Goal: Task Accomplishment & Management: Use online tool/utility

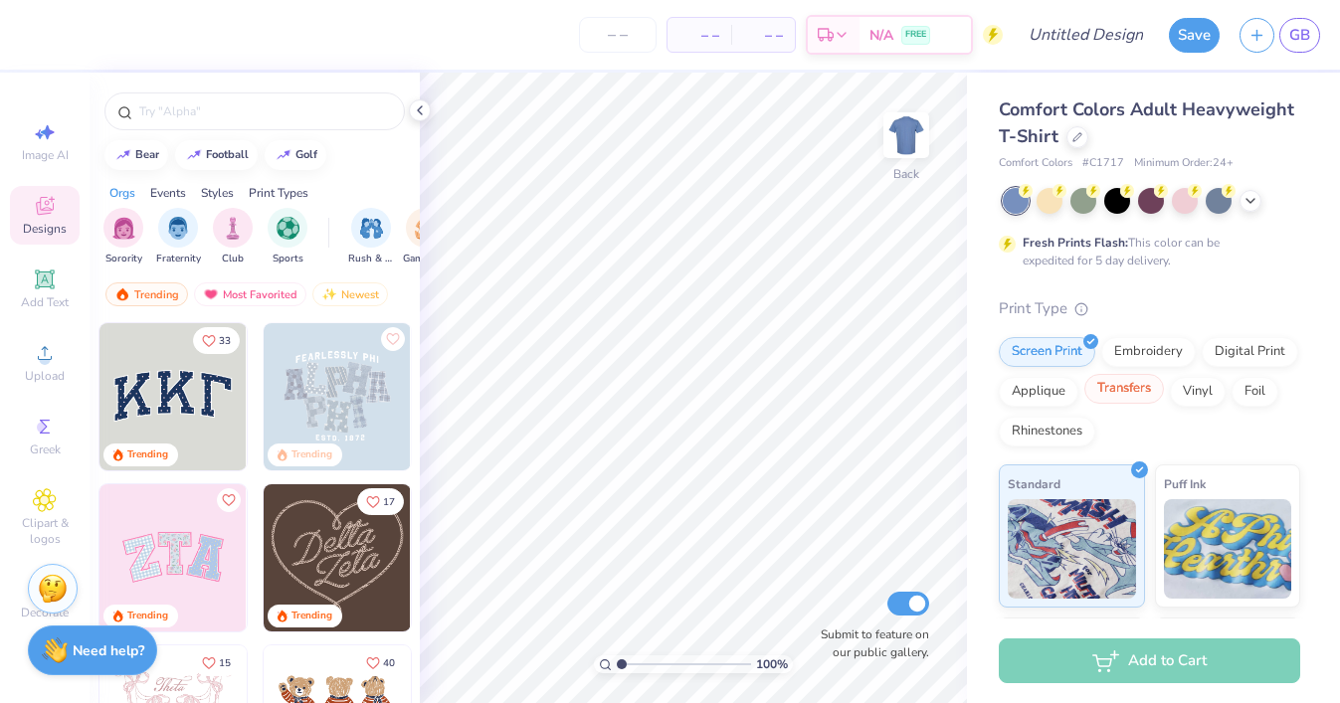
click at [1148, 392] on div "Transfers" at bounding box center [1124, 389] width 80 height 30
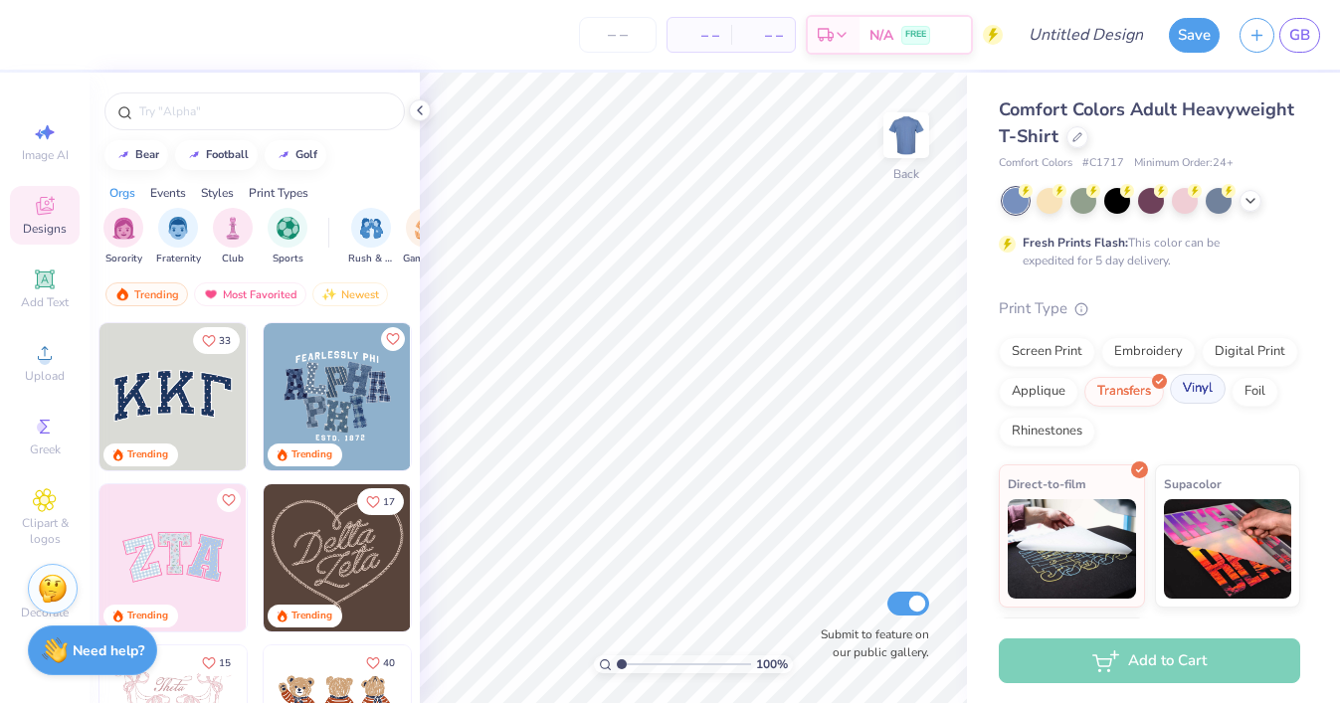
click at [1186, 399] on div "Vinyl" at bounding box center [1198, 389] width 56 height 30
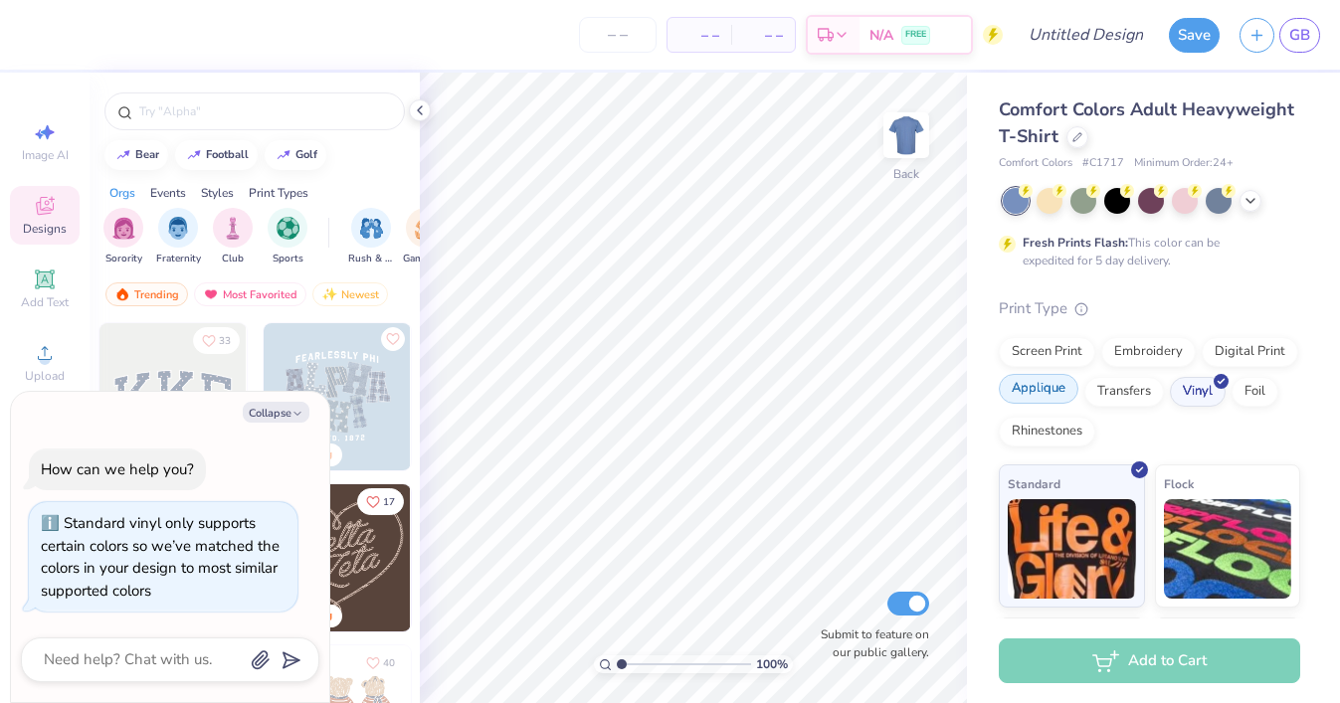
click at [1068, 385] on div at bounding box center [1072, 379] width 17 height 17
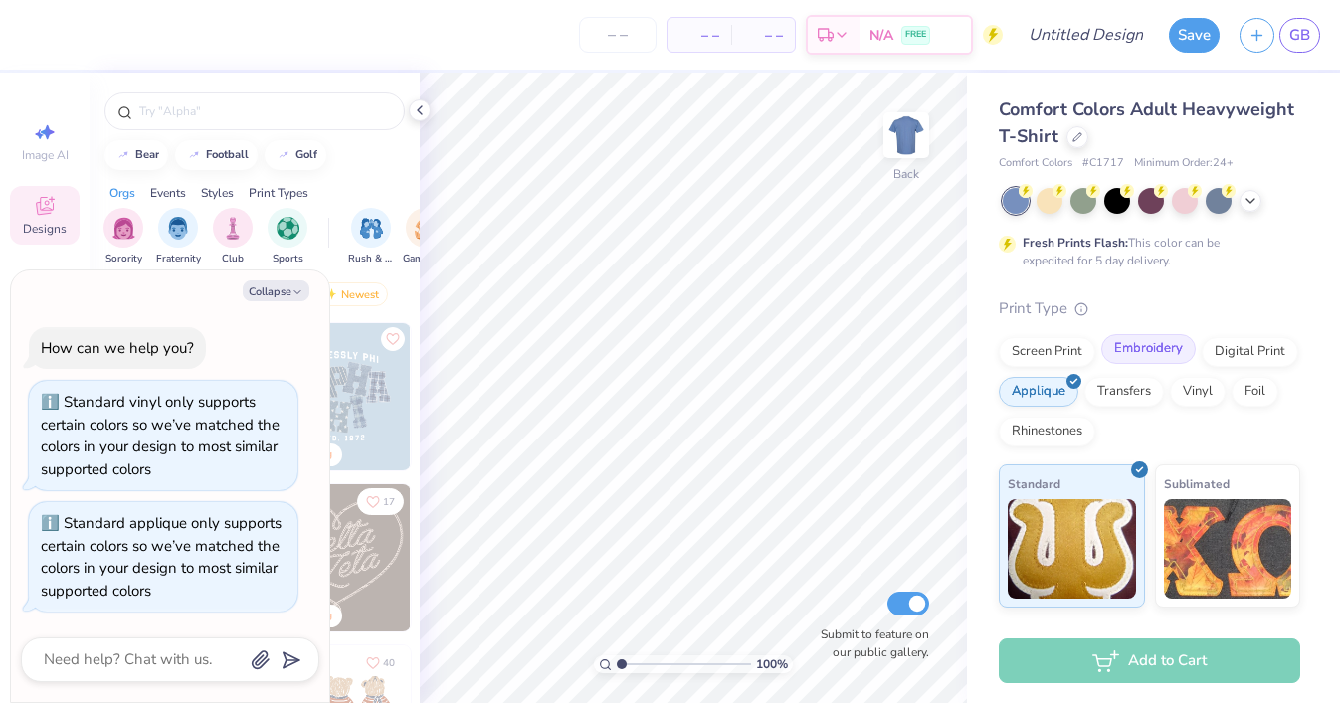
click at [1147, 338] on div "Embroidery" at bounding box center [1148, 349] width 94 height 30
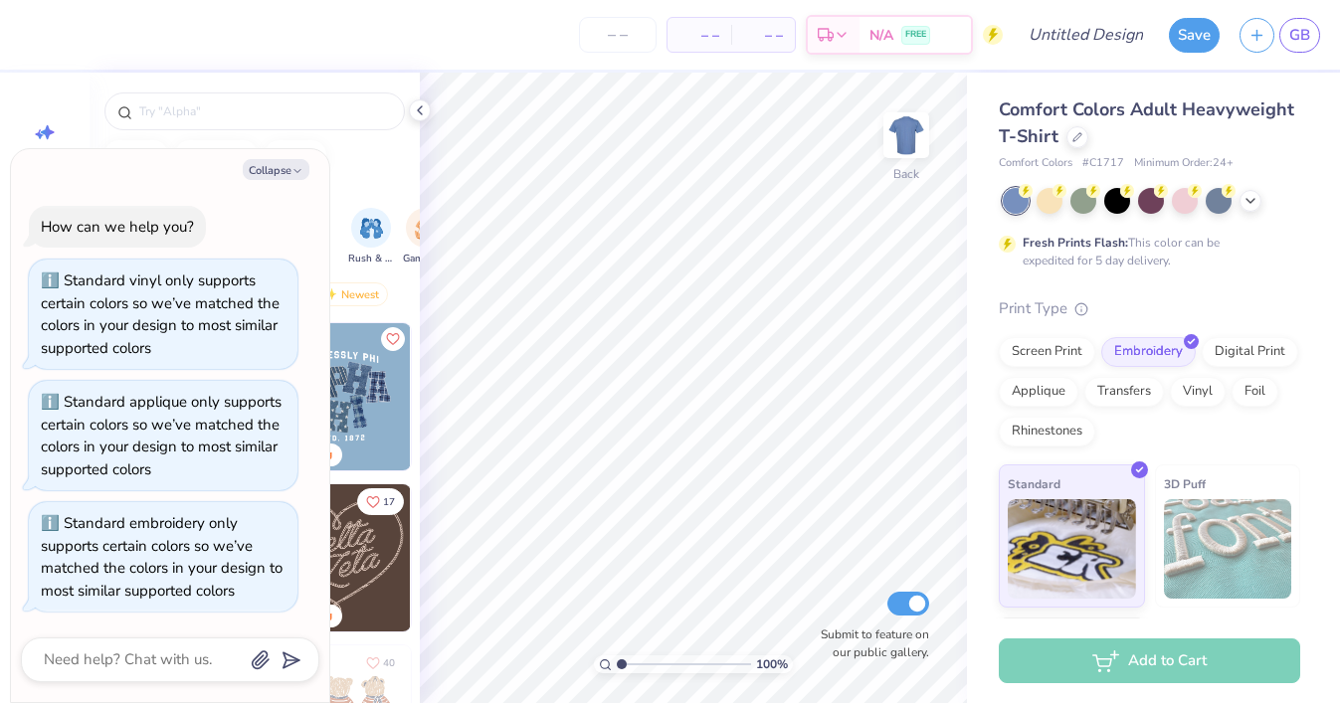
click at [358, 162] on div "bear football golf" at bounding box center [255, 155] width 330 height 30
click at [294, 169] on polyline "button" at bounding box center [297, 170] width 6 height 3
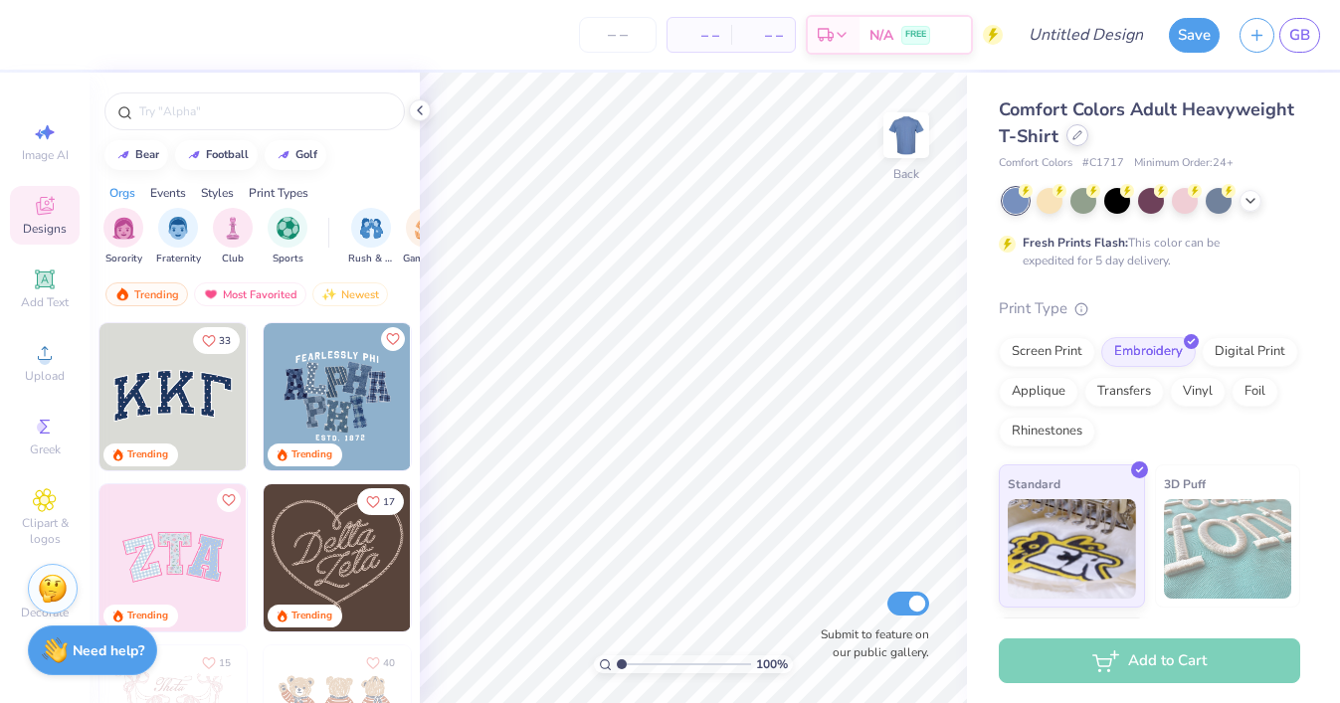
click at [1081, 138] on div at bounding box center [1077, 135] width 22 height 22
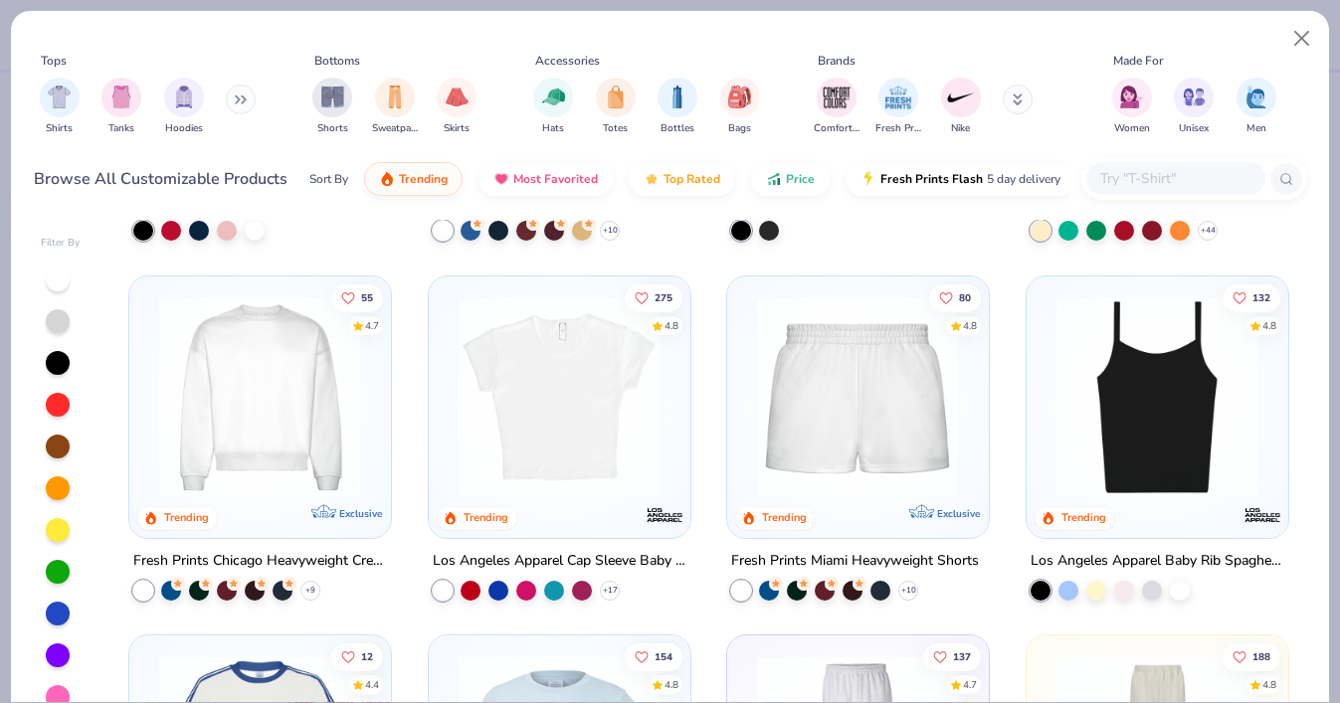
scroll to position [1044, 0]
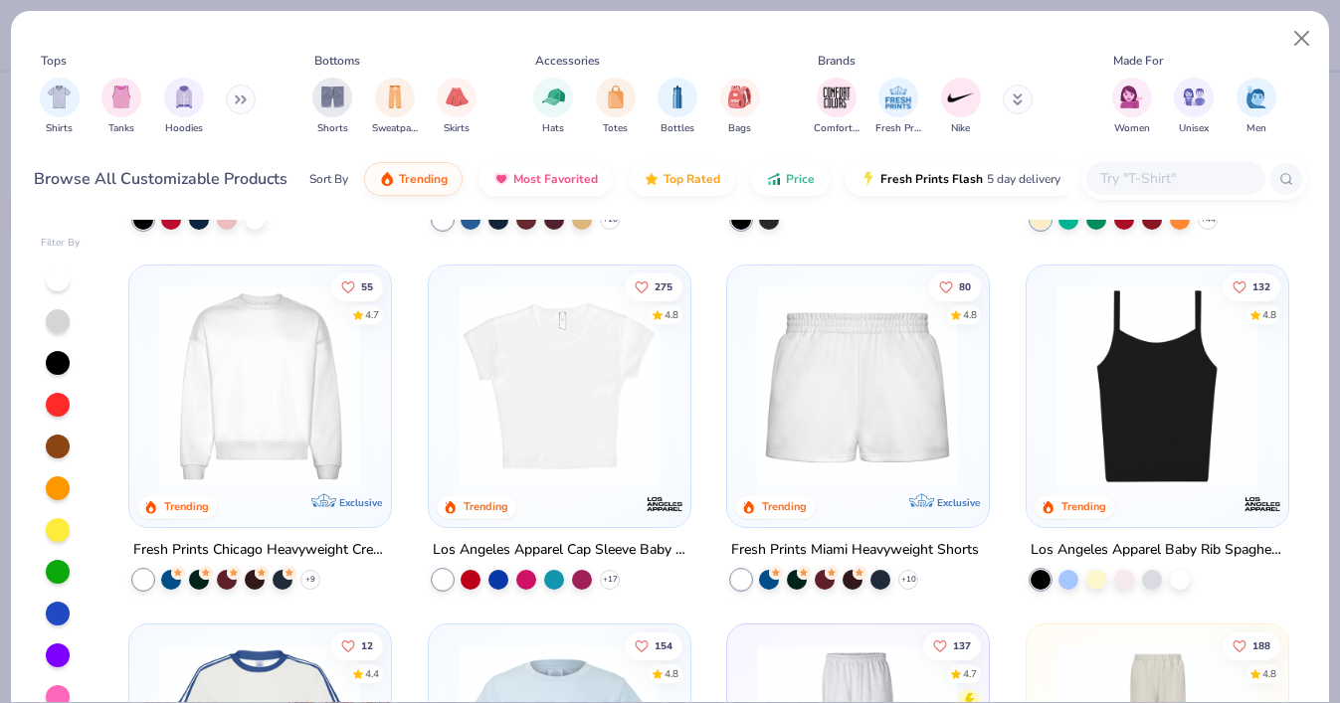
click at [330, 401] on img at bounding box center [259, 385] width 221 height 202
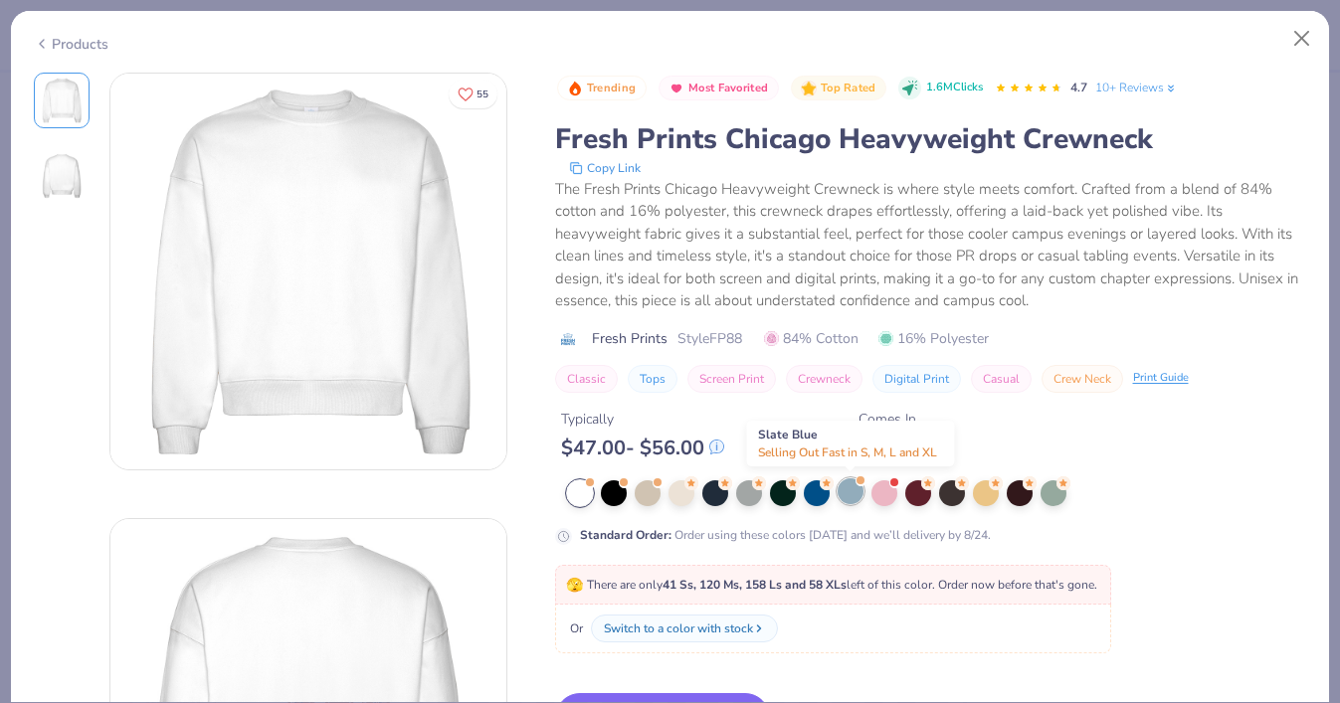
click at [844, 493] on div at bounding box center [851, 491] width 26 height 26
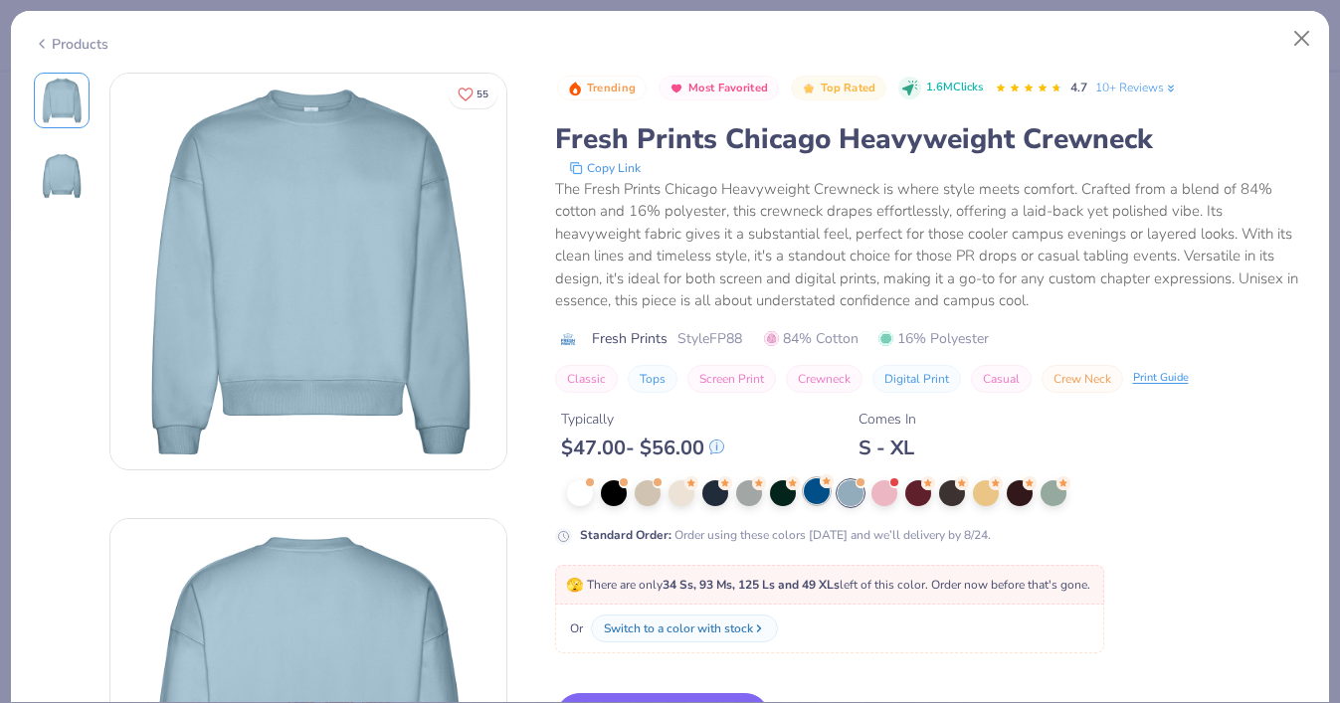
click at [822, 492] on div at bounding box center [817, 491] width 26 height 26
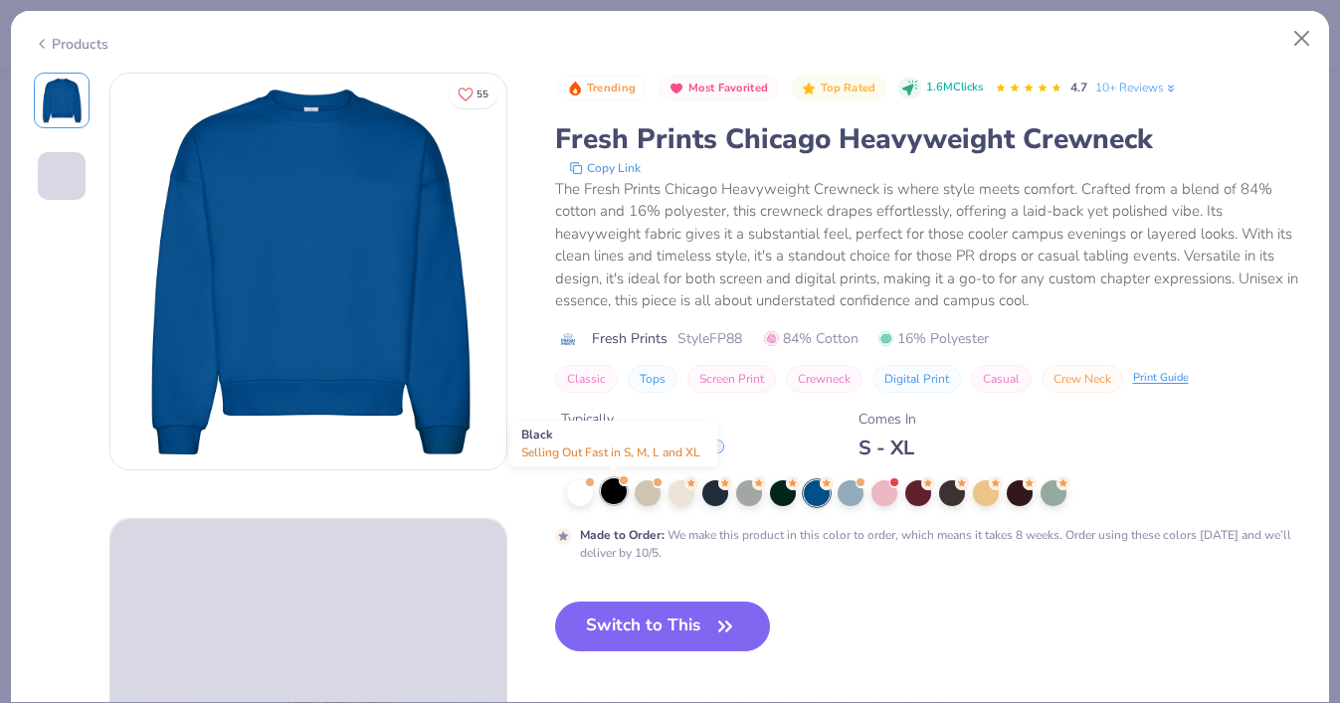
click at [601, 493] on div at bounding box center [614, 491] width 26 height 26
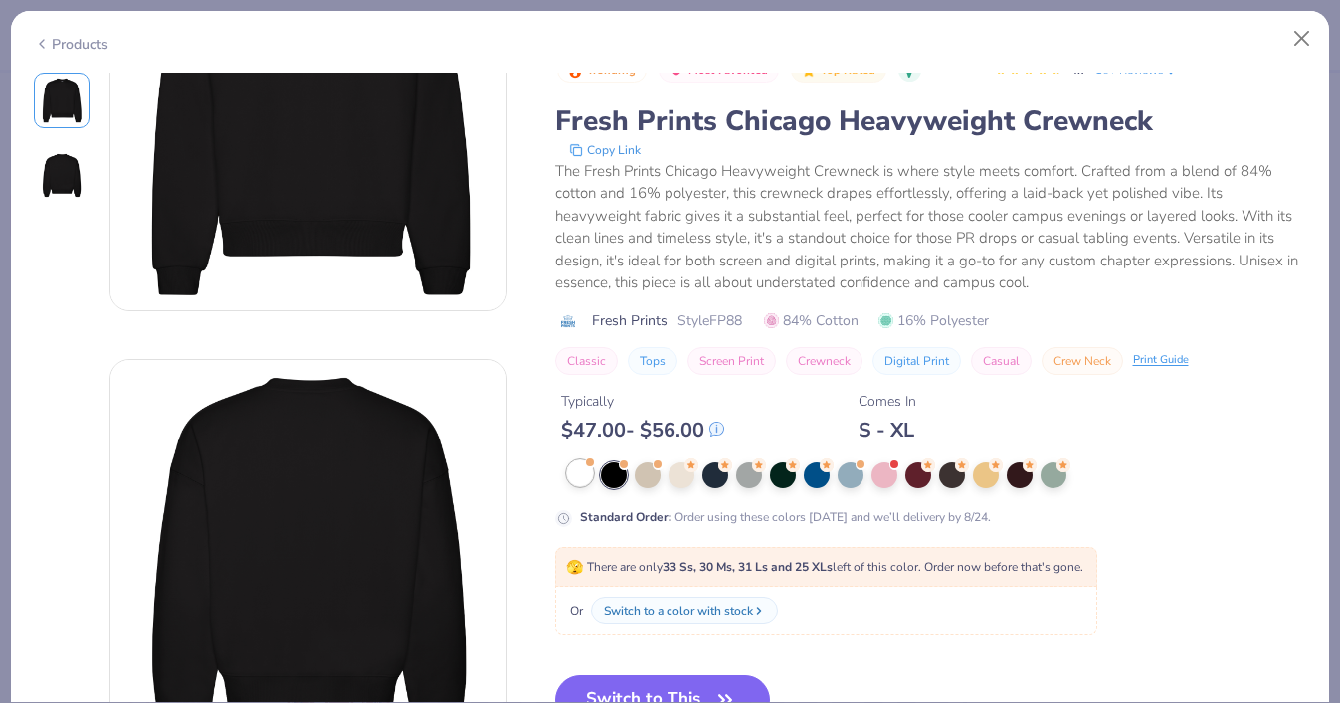
scroll to position [161, 0]
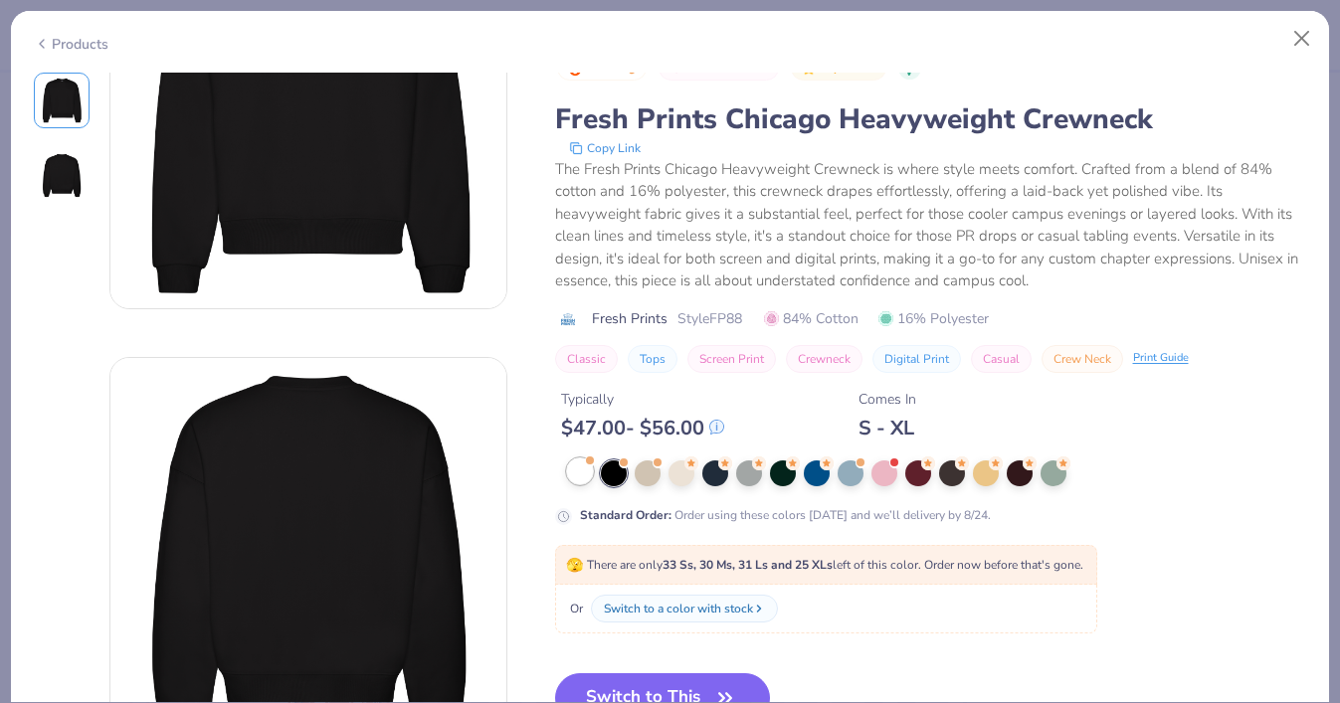
click at [579, 470] on div at bounding box center [580, 472] width 26 height 26
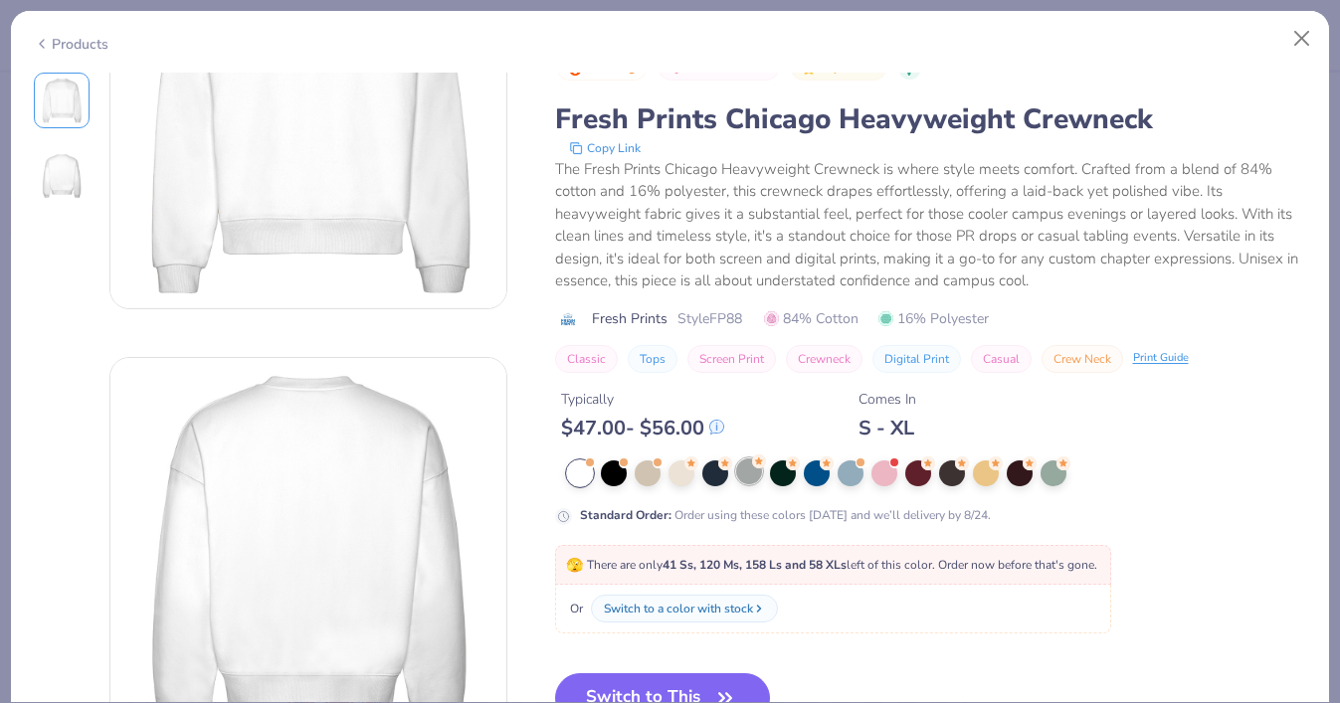
click at [694, 461] on icon at bounding box center [690, 462] width 8 height 7
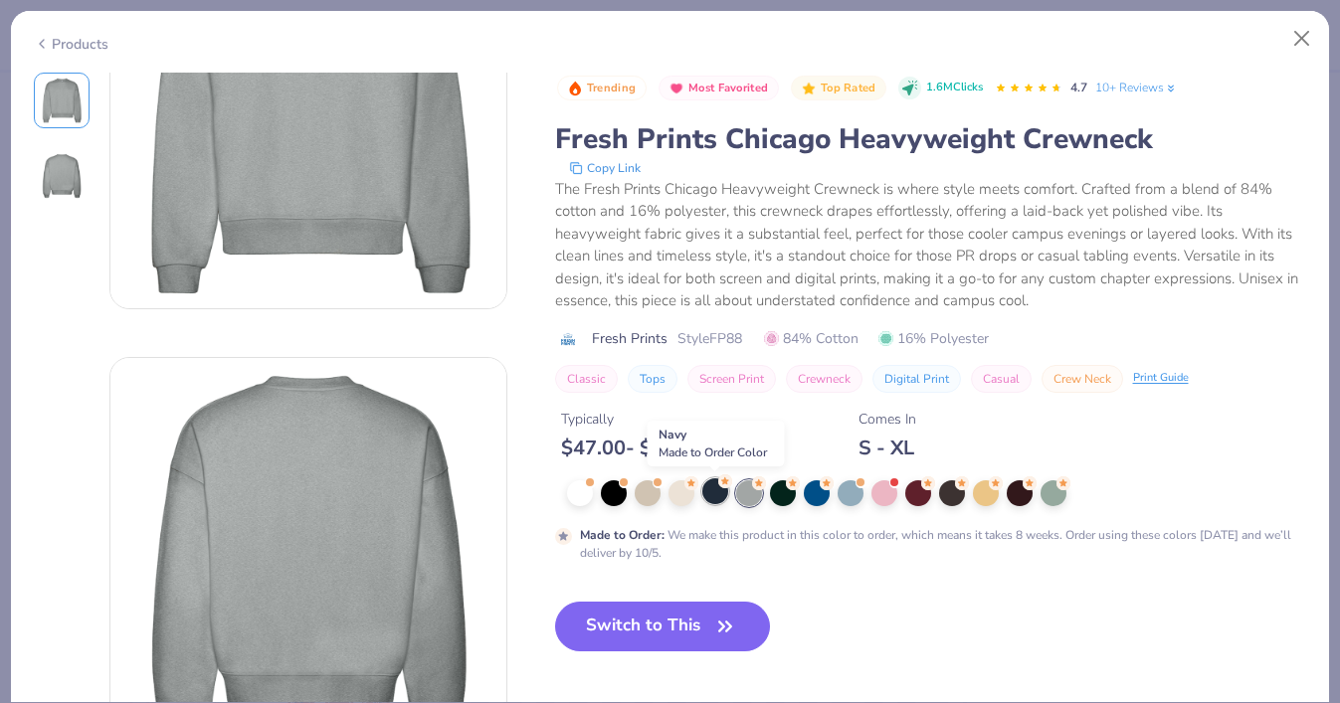
click at [703, 488] on div at bounding box center [715, 491] width 26 height 26
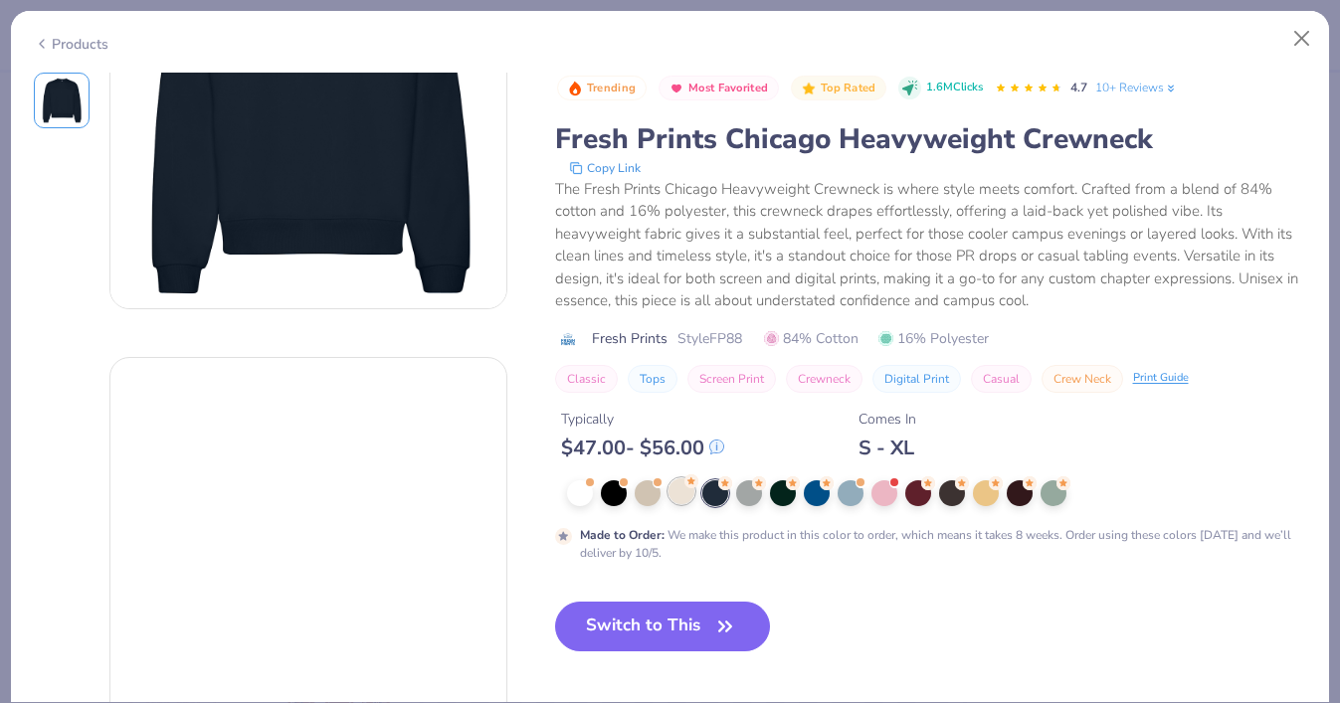
click at [689, 488] on div at bounding box center [681, 491] width 26 height 26
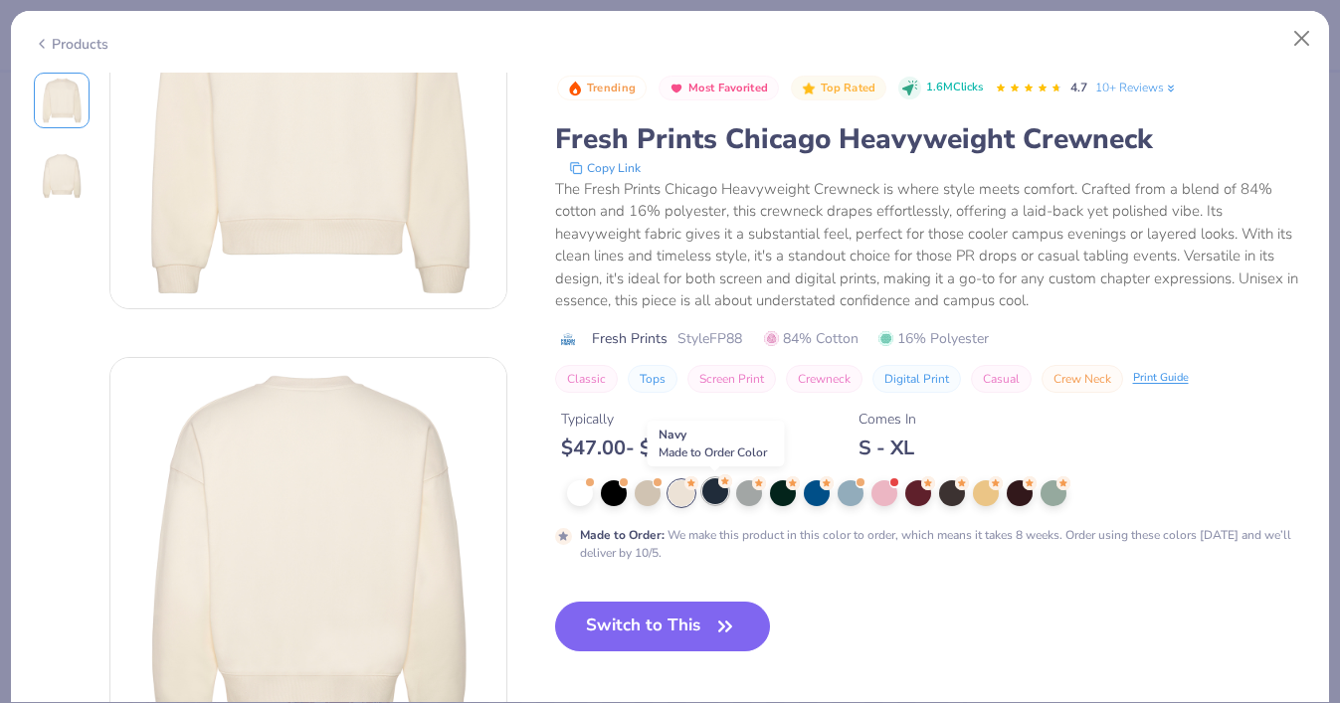
click at [719, 494] on div at bounding box center [715, 491] width 26 height 26
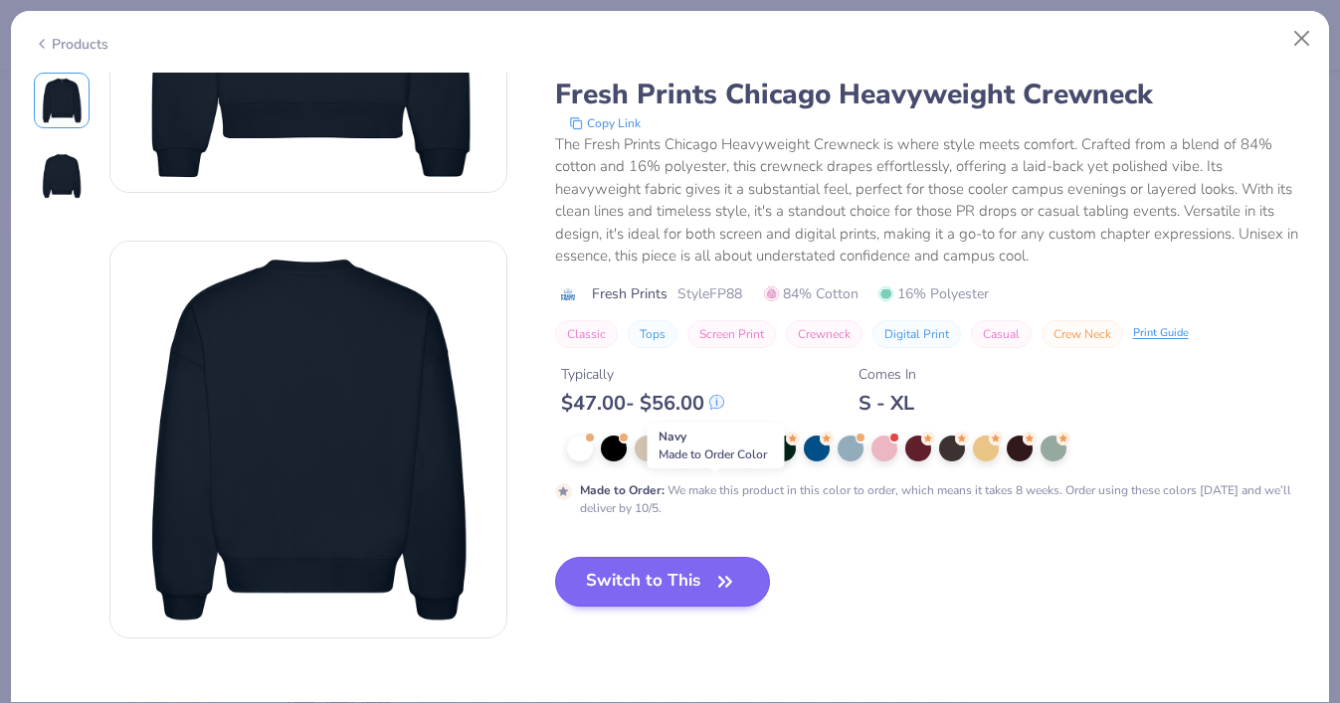
scroll to position [325, 0]
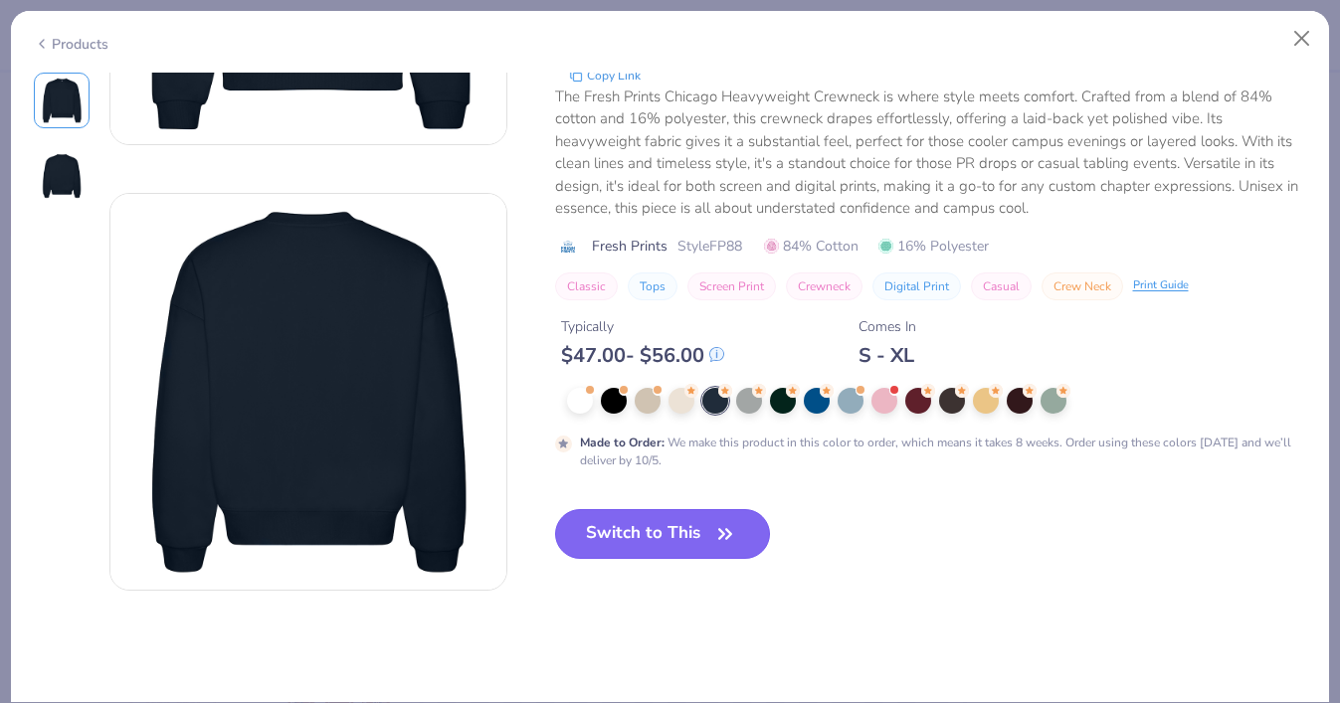
click at [657, 544] on button "Switch to This" at bounding box center [663, 534] width 216 height 50
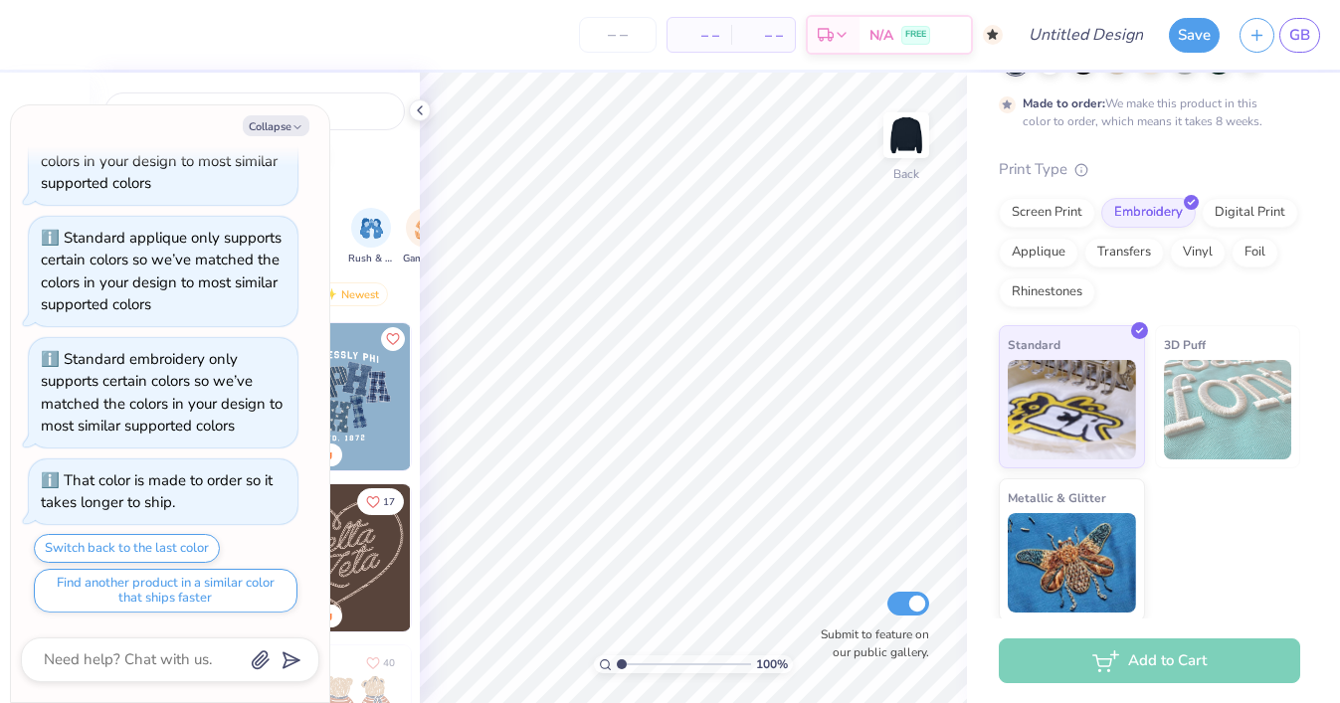
scroll to position [142, 0]
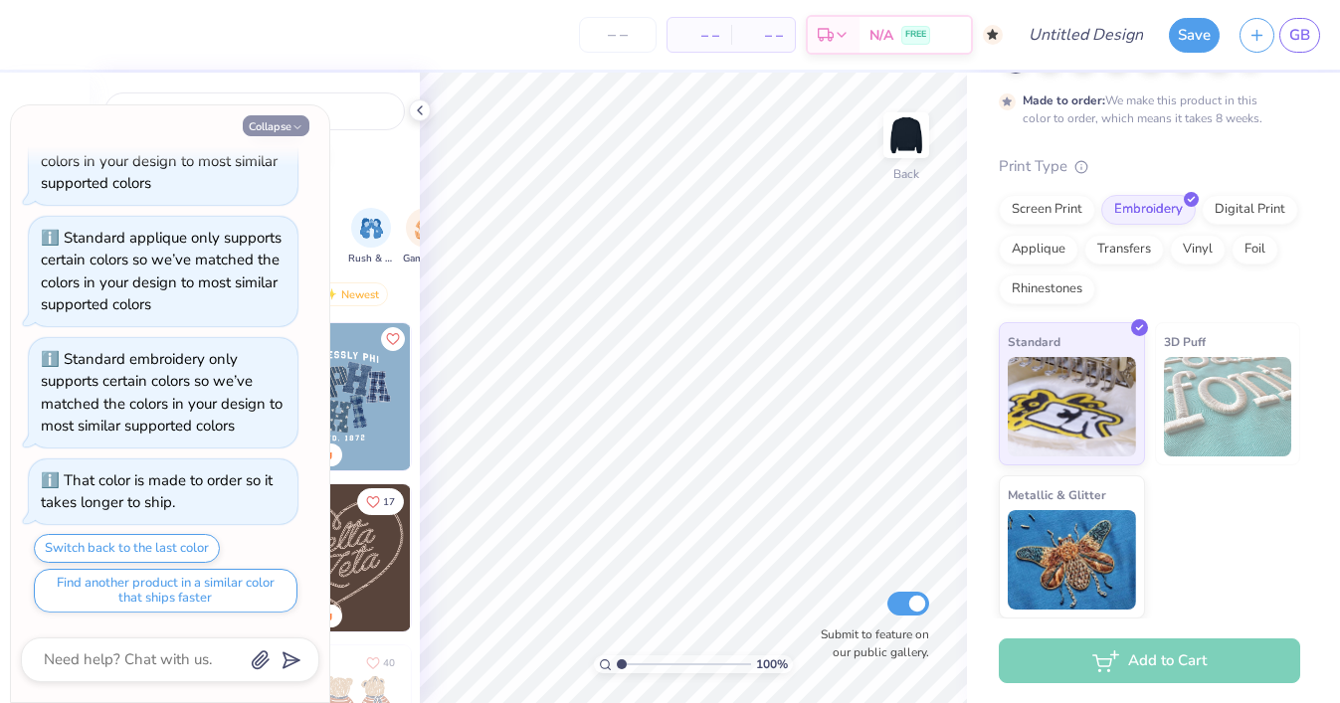
click at [277, 125] on button "Collapse" at bounding box center [276, 125] width 67 height 21
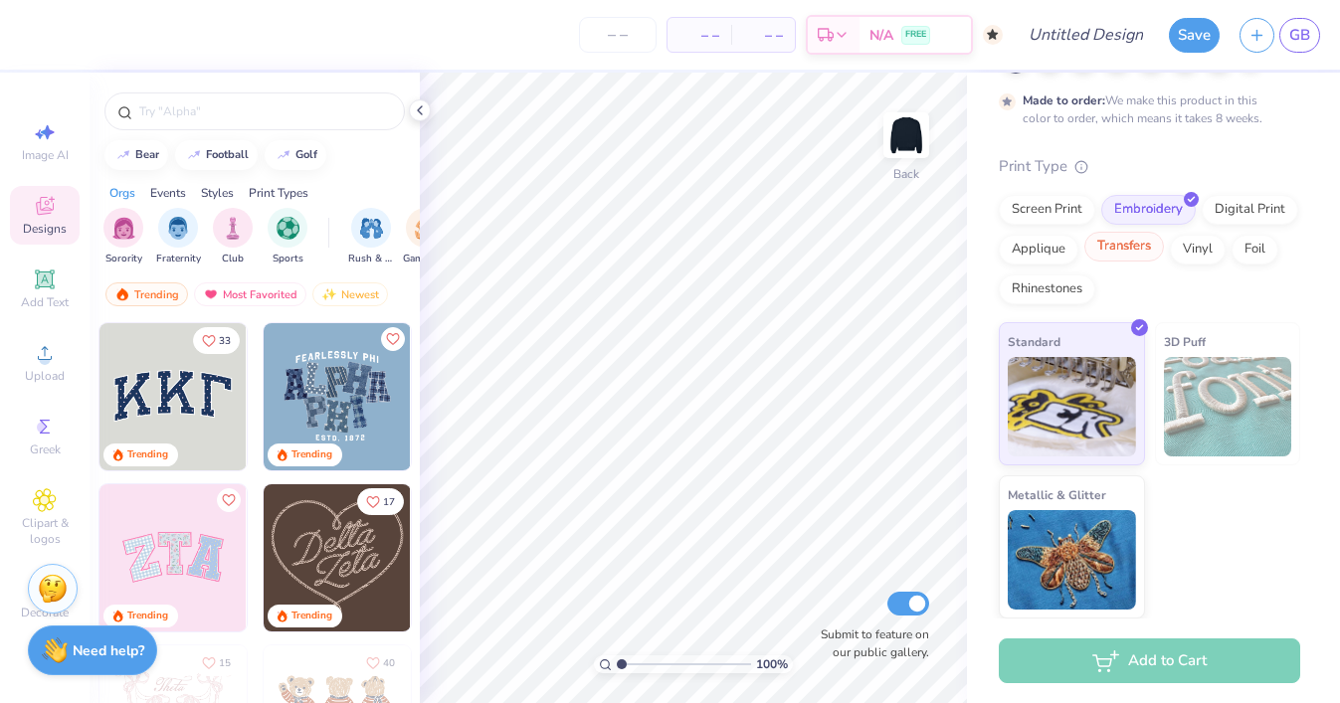
click at [1131, 246] on div "Transfers" at bounding box center [1124, 247] width 80 height 30
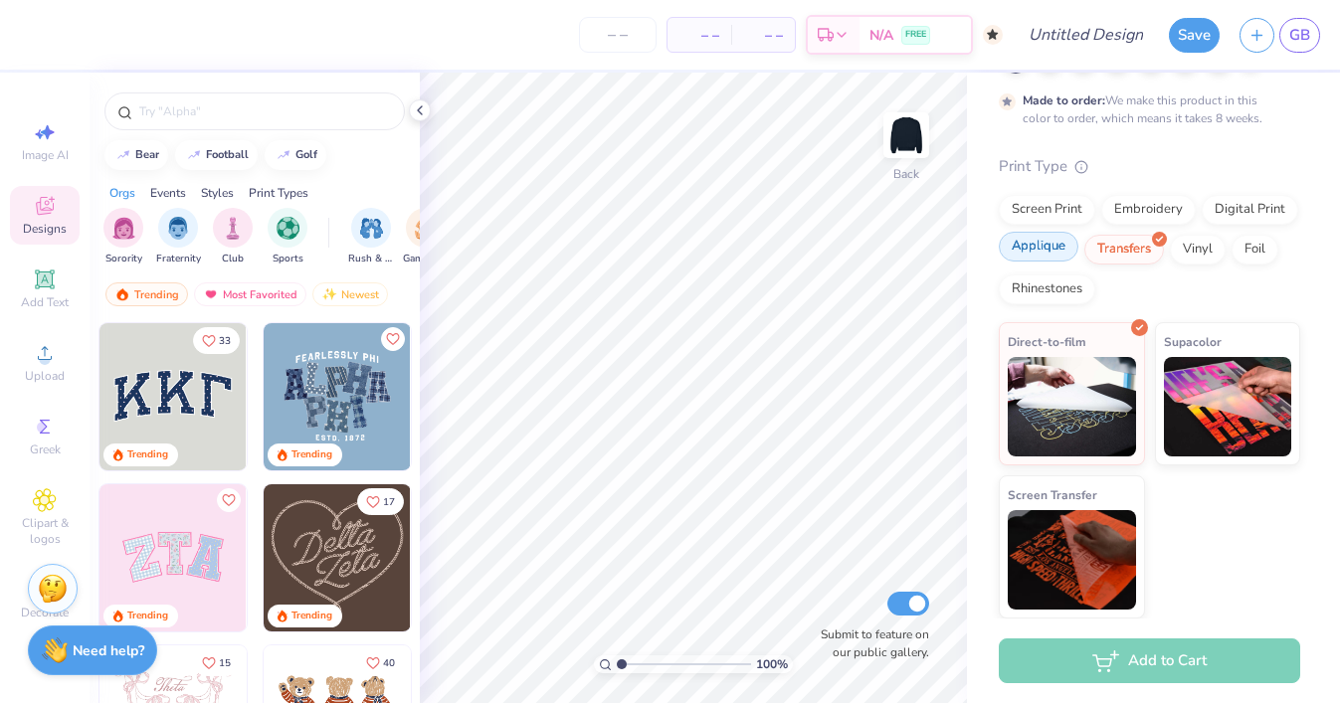
click at [1046, 243] on div "Applique" at bounding box center [1039, 247] width 80 height 30
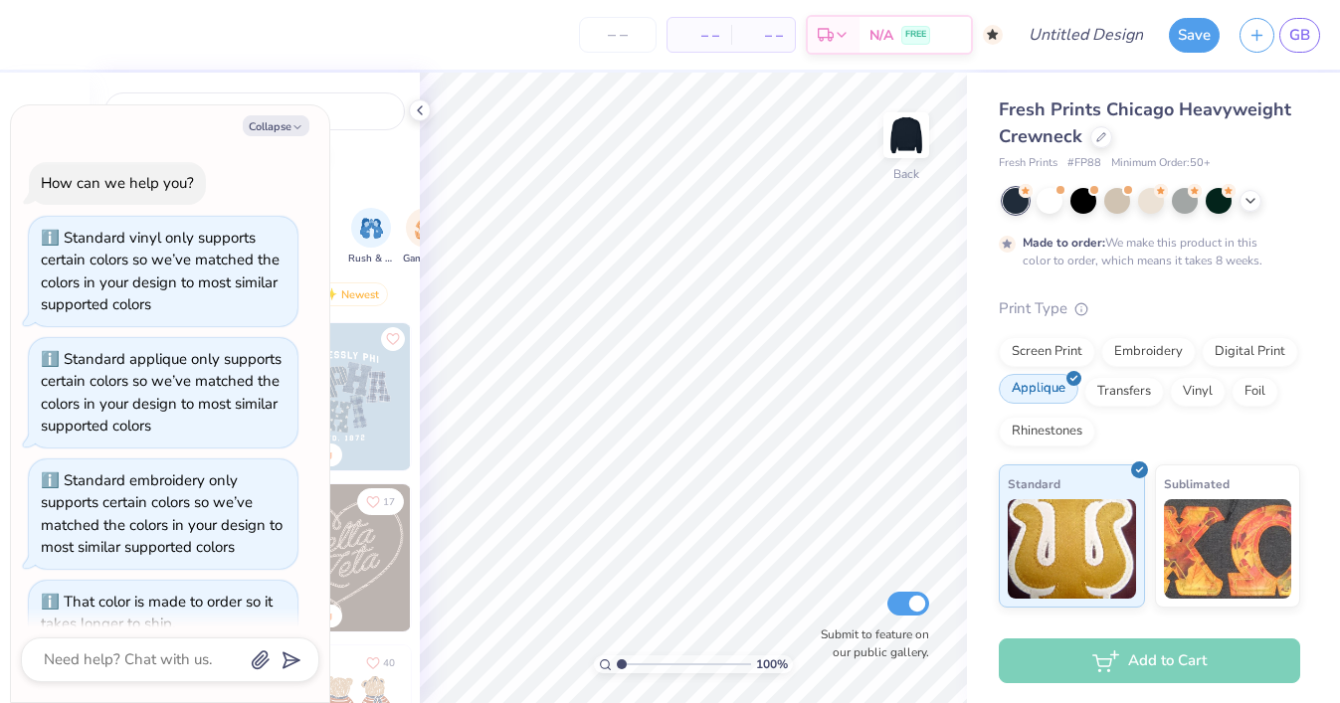
scroll to position [243, 0]
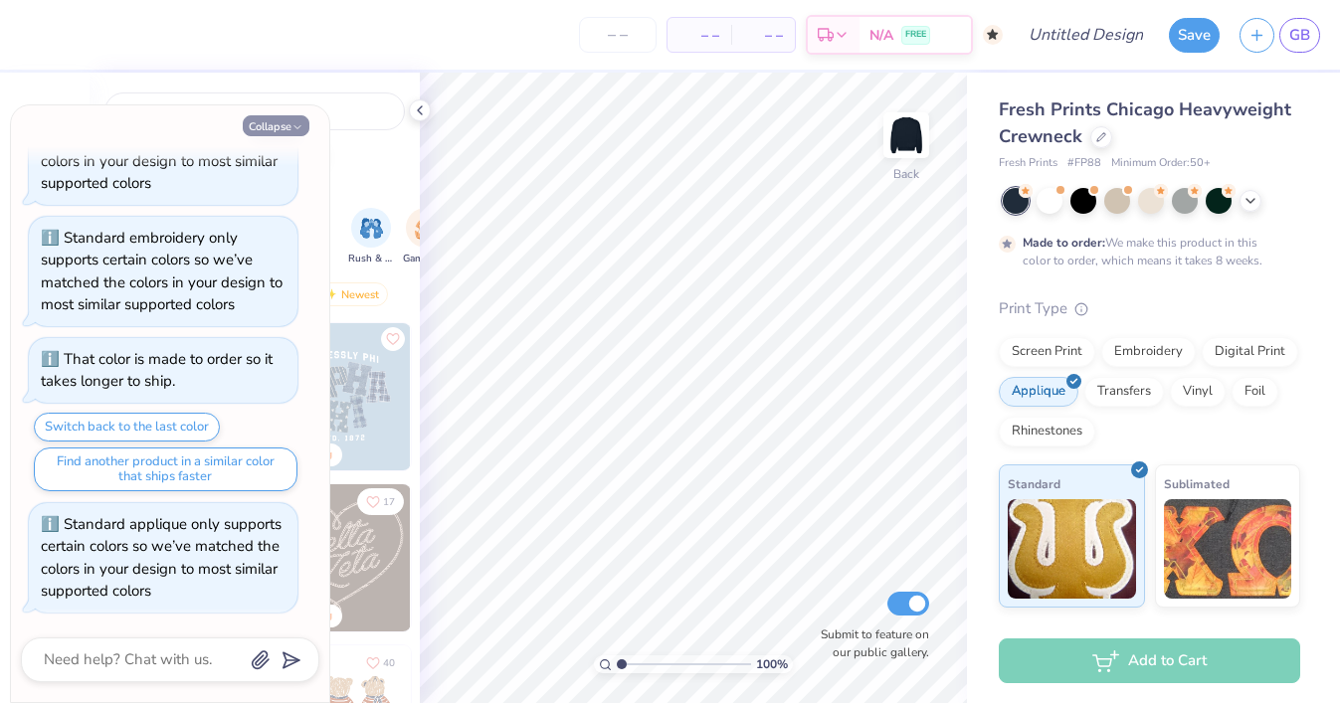
click at [282, 129] on button "Collapse" at bounding box center [276, 125] width 67 height 21
type textarea "x"
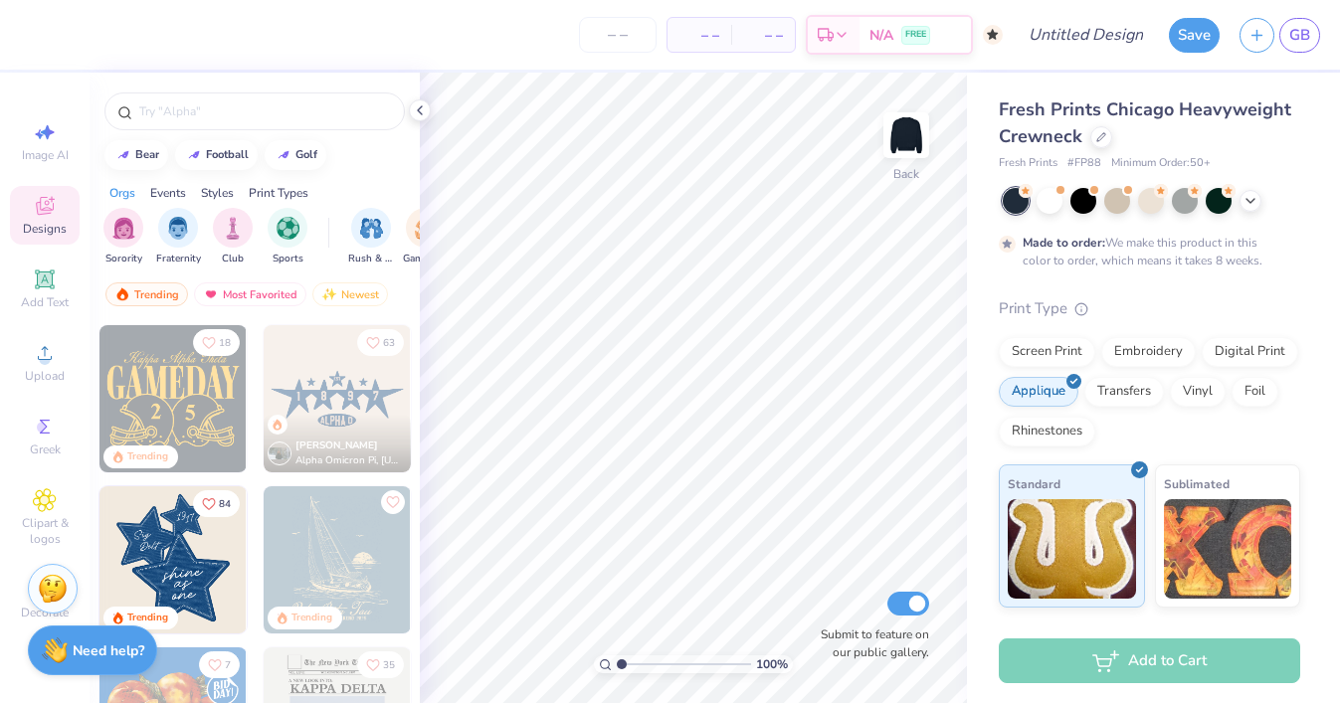
scroll to position [1045, 0]
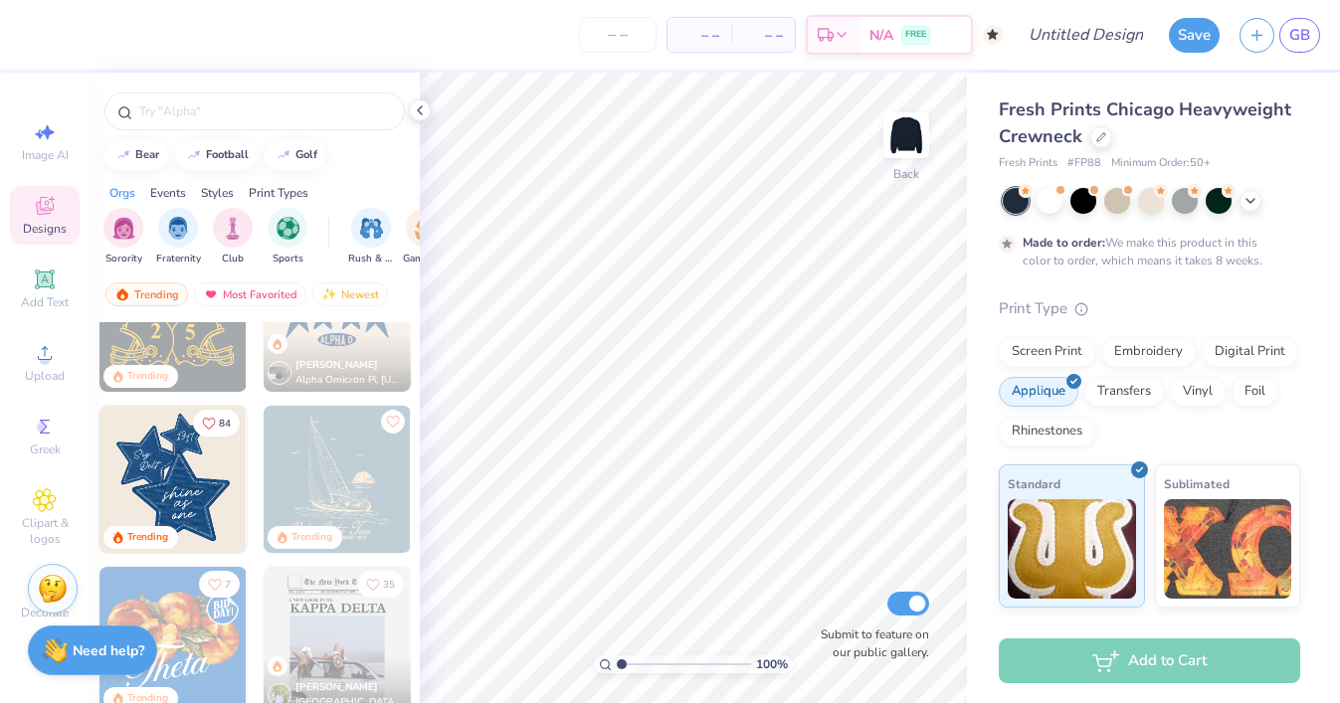
click at [298, 185] on div "Print Types" at bounding box center [279, 193] width 60 height 18
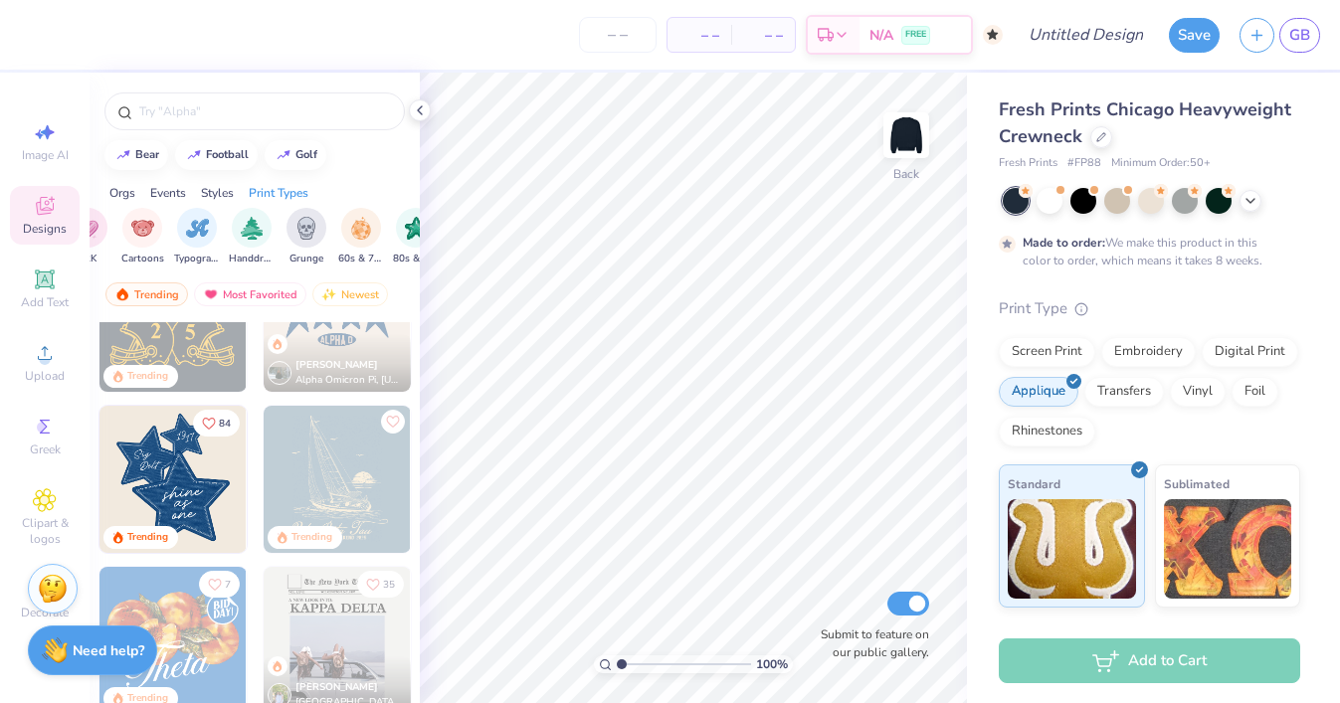
scroll to position [0, 1618]
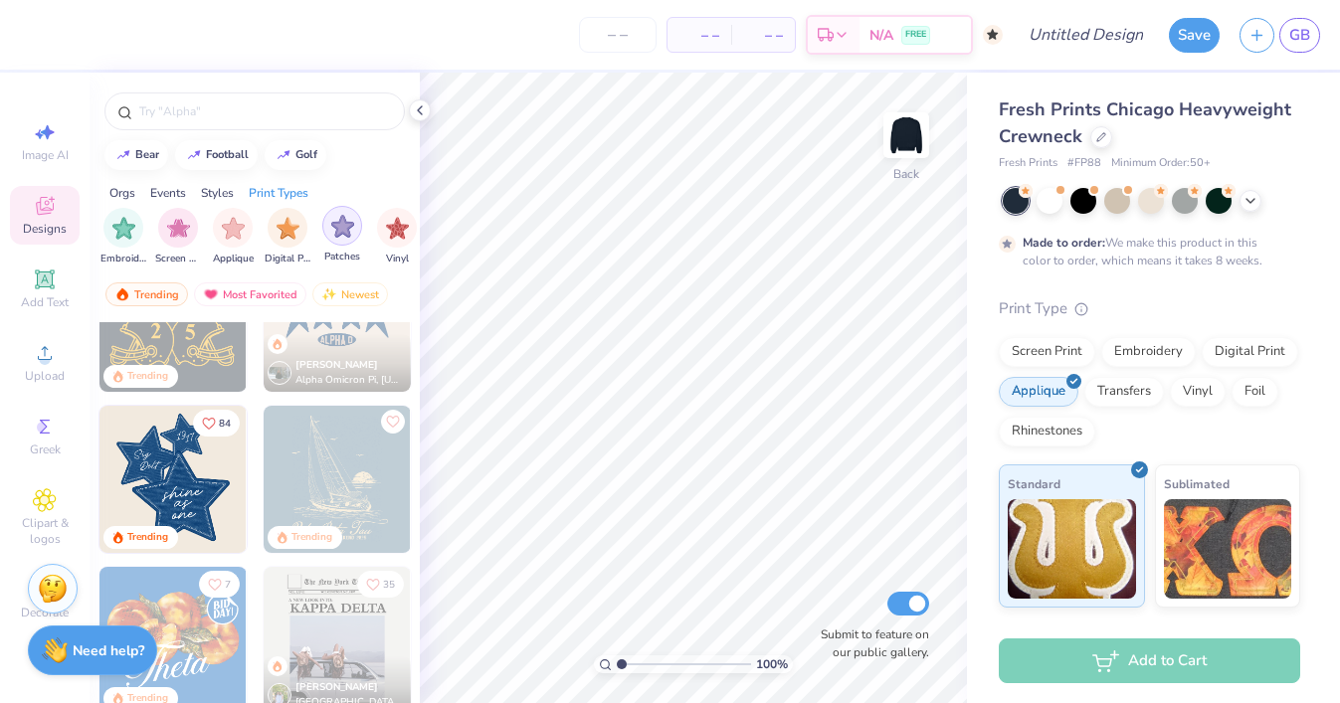
click at [346, 234] on img "filter for Patches" at bounding box center [342, 226] width 23 height 23
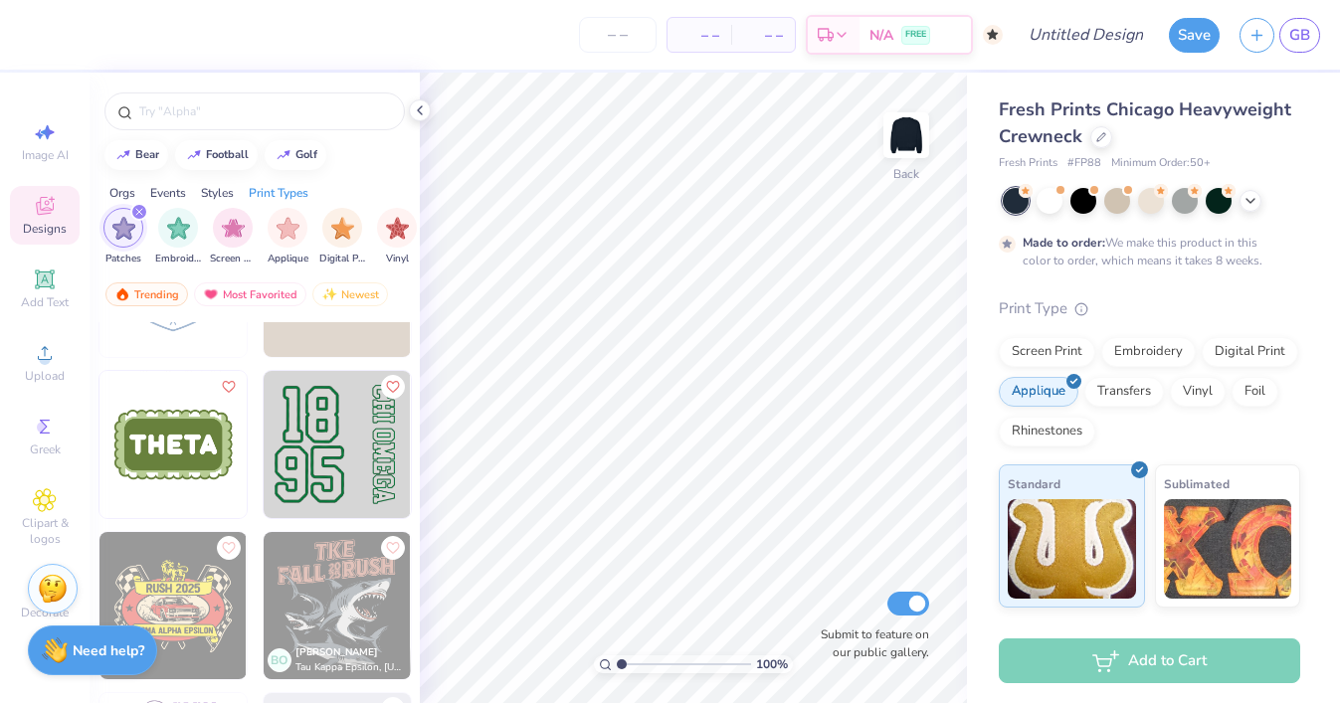
scroll to position [3988, 0]
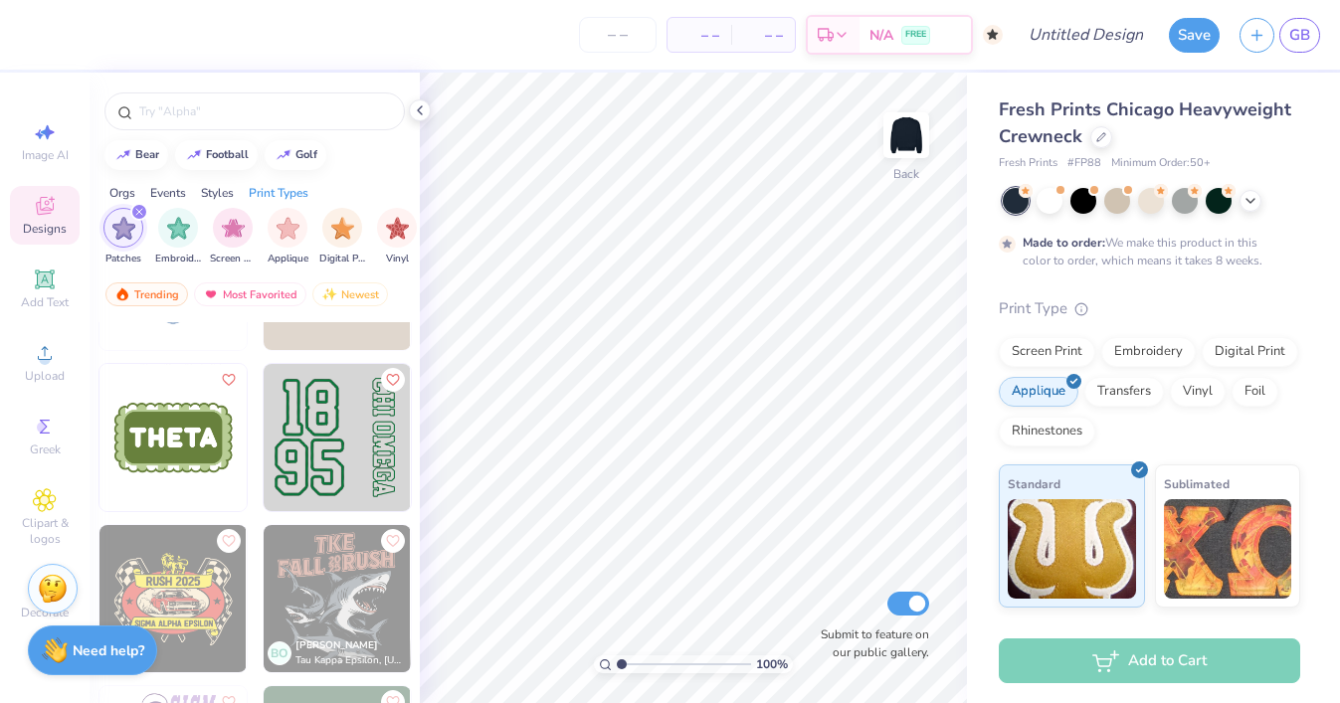
click at [373, 455] on img at bounding box center [337, 437] width 147 height 147
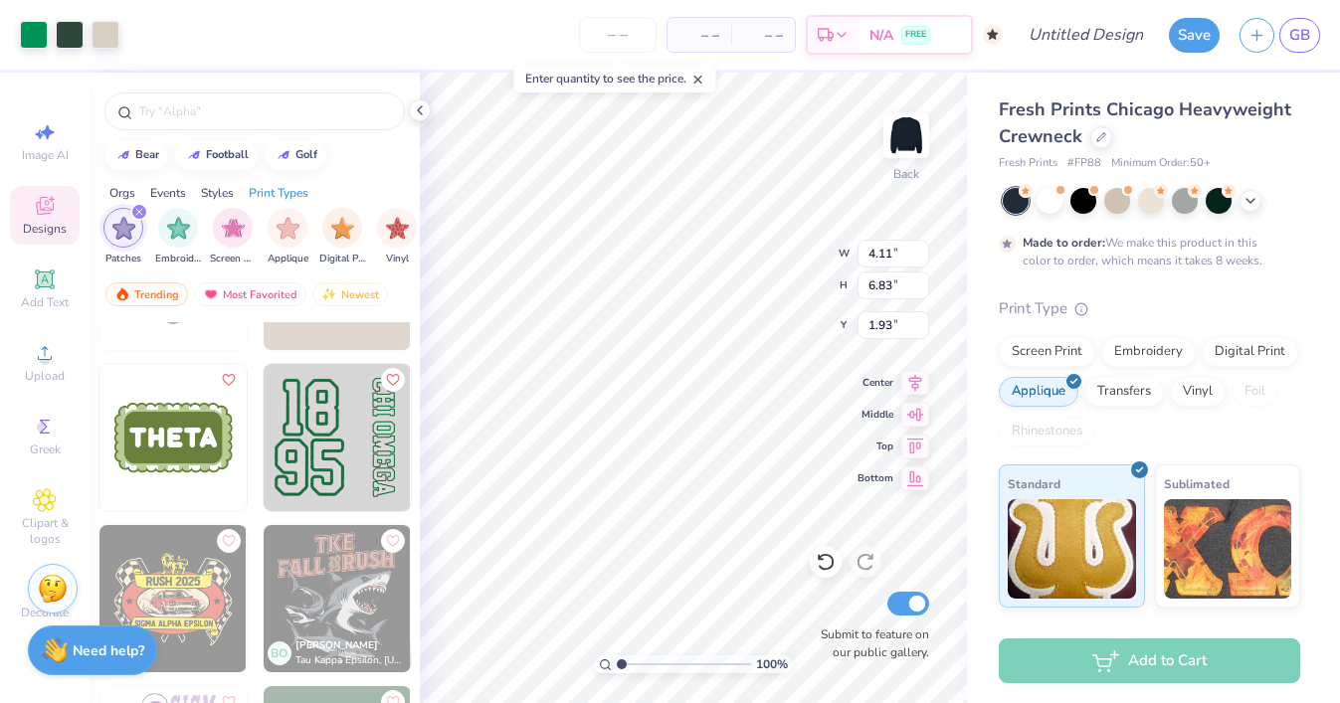
type input "1.93"
click at [387, 426] on img at bounding box center [337, 437] width 147 height 147
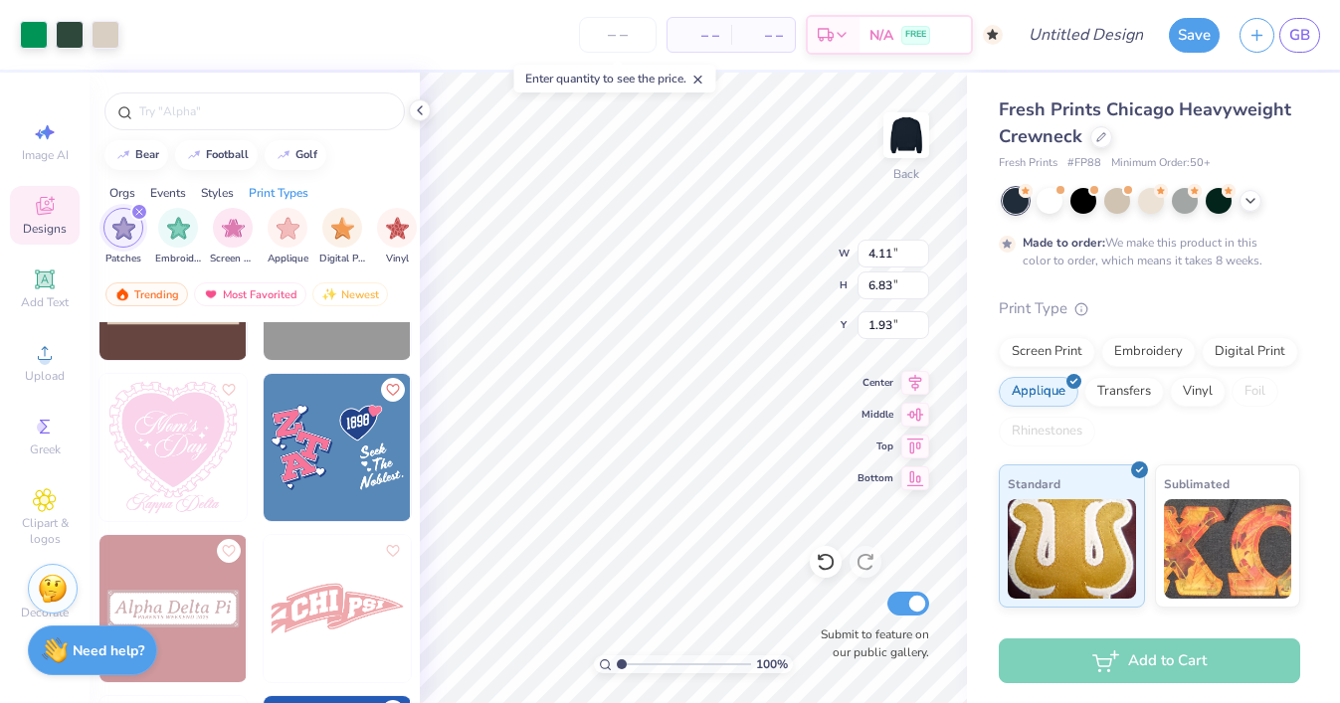
scroll to position [9131, 0]
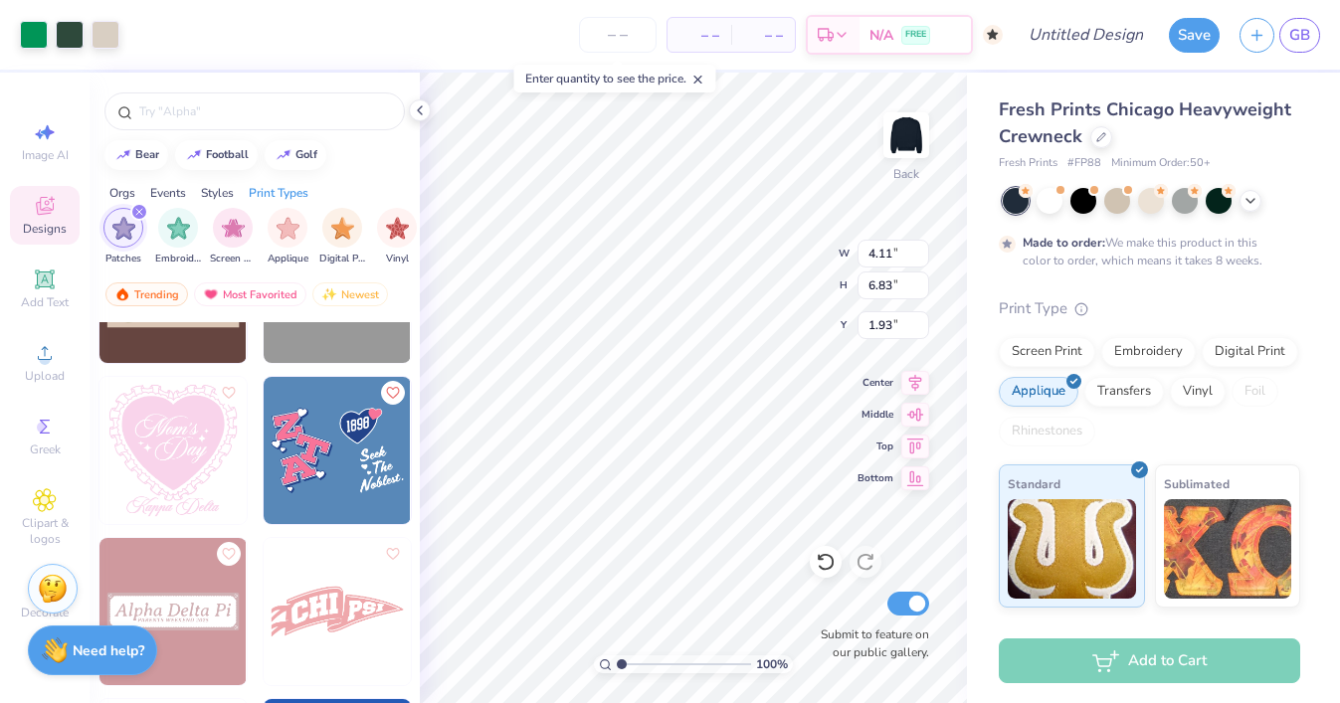
click at [346, 441] on img at bounding box center [337, 450] width 147 height 147
type input "5.64"
type input "7.54"
type input "3.00"
type input "4.11"
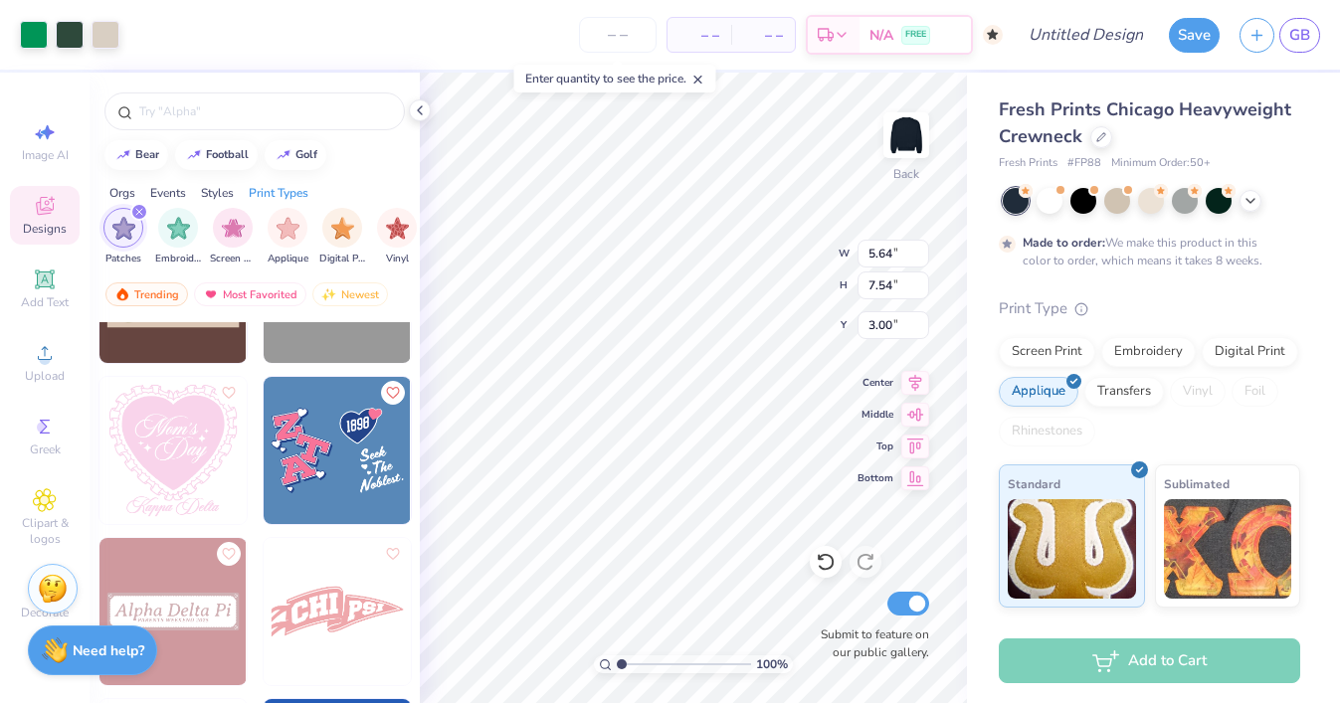
type input "6.83"
type input "1.93"
type input "1.64"
click at [968, 360] on div "Fresh Prints Chicago Heavyweight Crewneck Fresh Prints # FP88 Minimum Order: 50…" at bounding box center [1153, 340] width 373 height 535
type input "1.09"
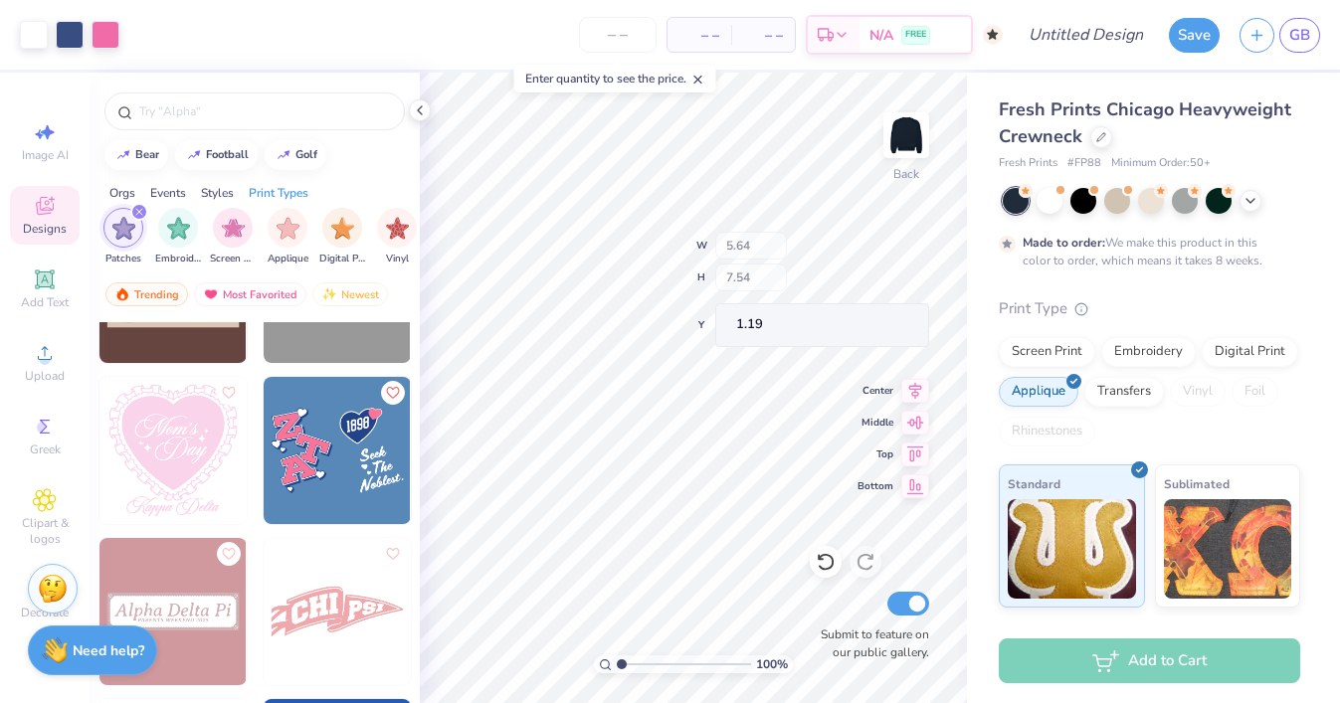
type input "1.19"
click at [915, 137] on img at bounding box center [906, 135] width 80 height 80
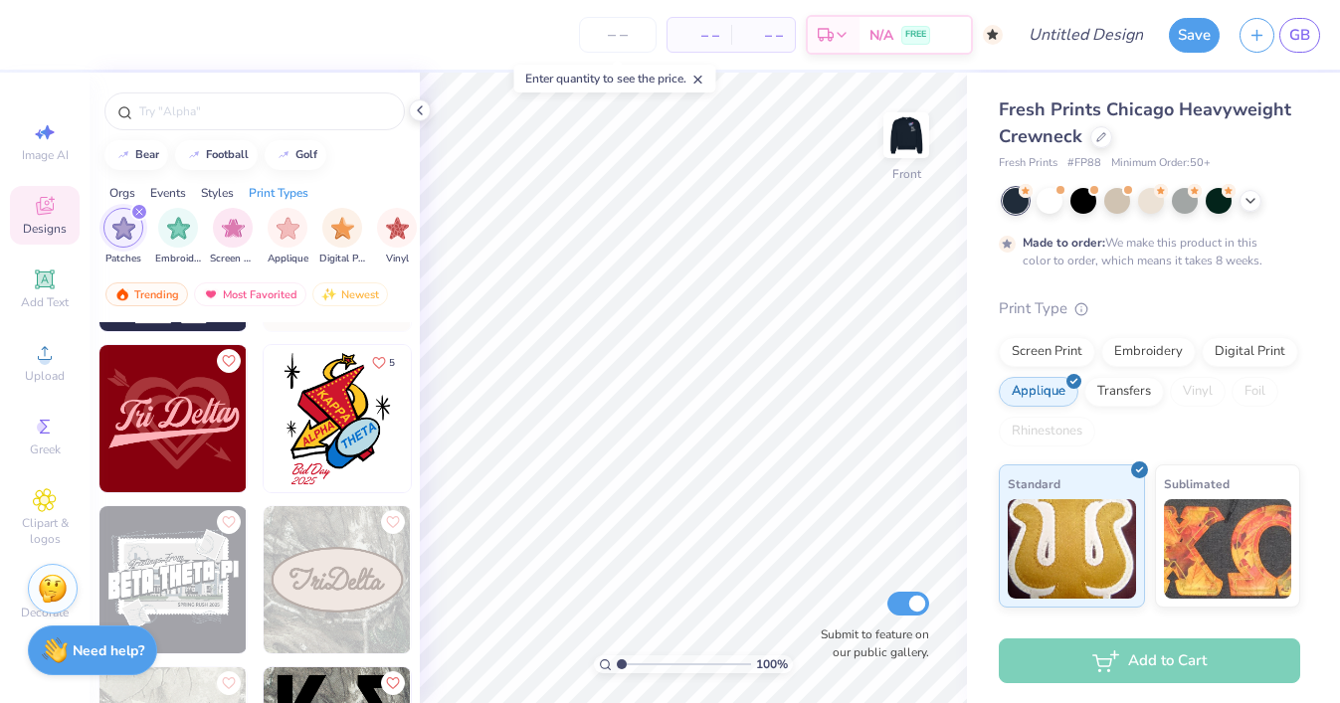
scroll to position [12555, 0]
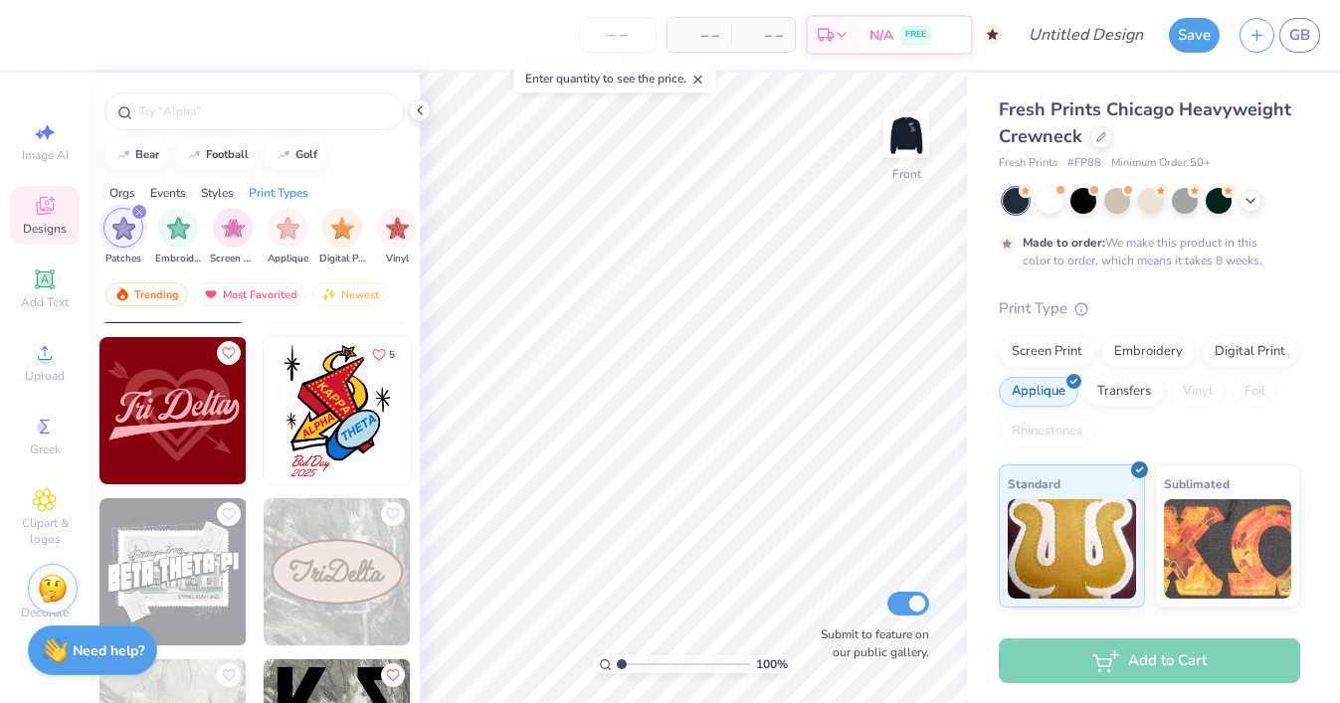
click at [176, 407] on img at bounding box center [172, 410] width 147 height 147
type input "8.06"
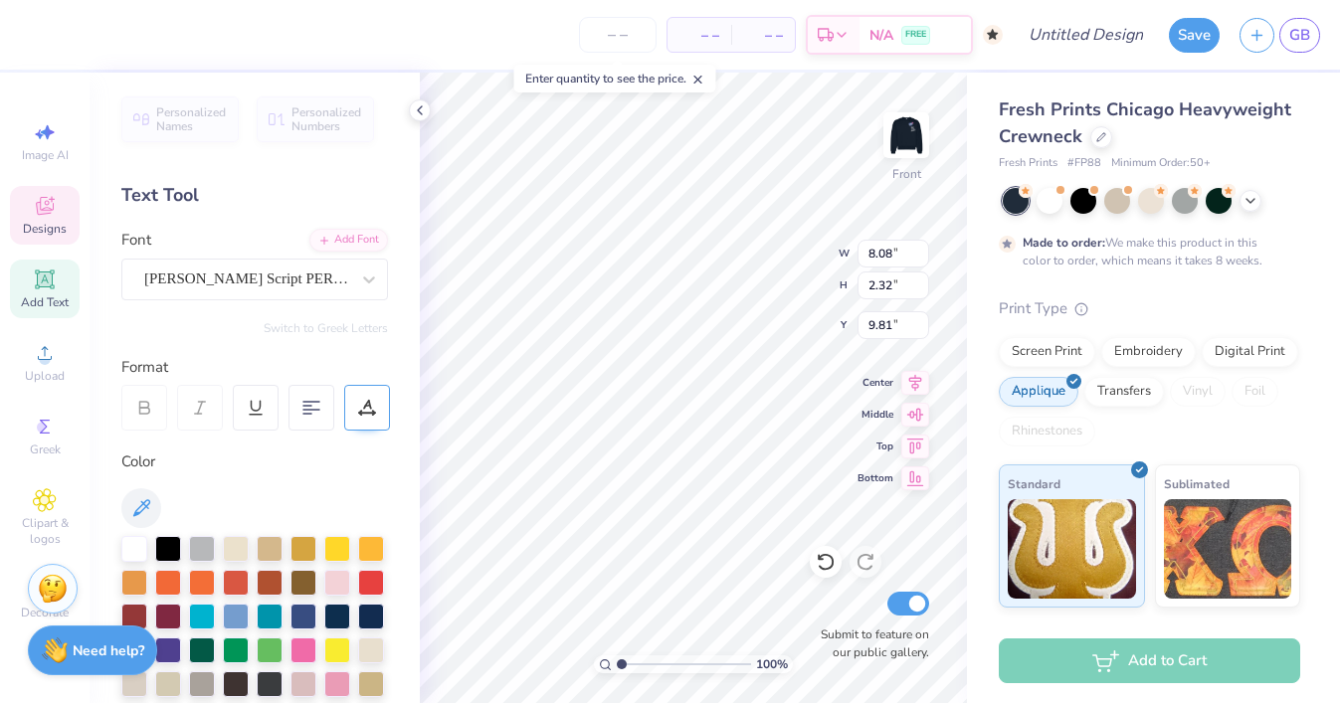
scroll to position [0, 5]
type textarea "Zeta Tau Alpha"
type input "8.99"
type input "6.89"
type input "8.06"
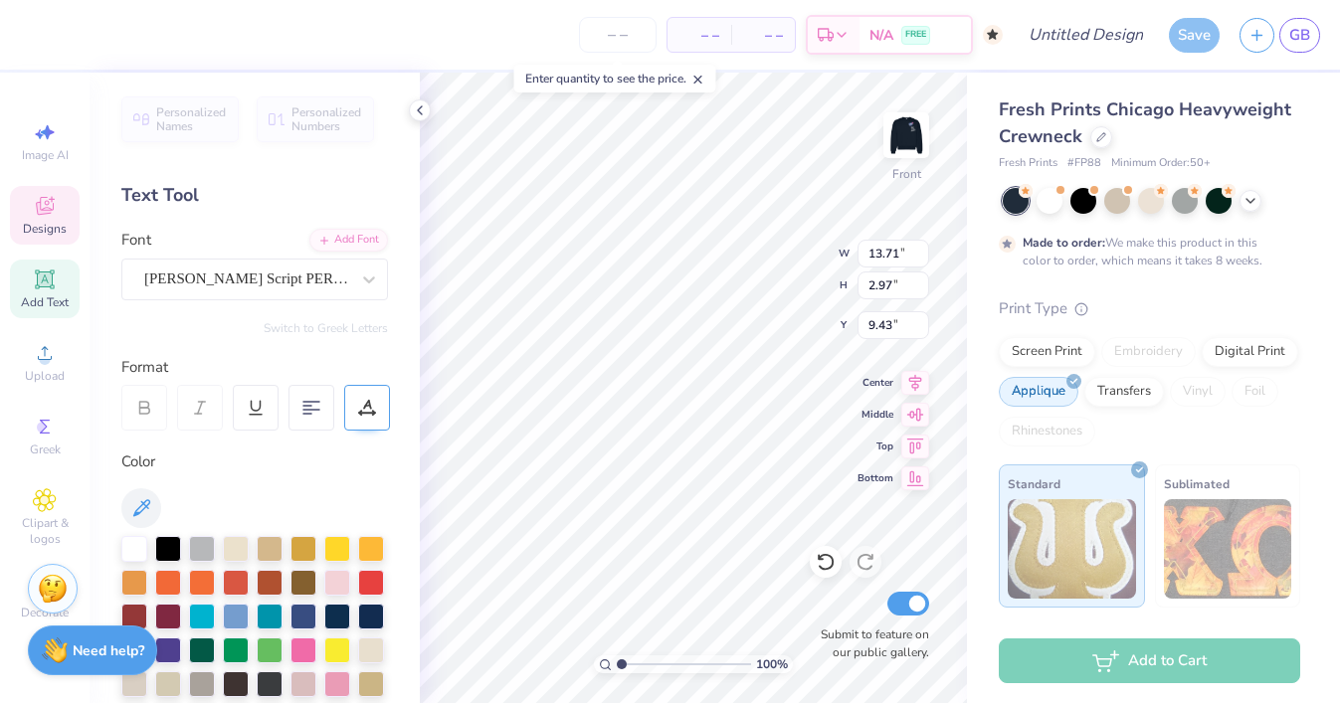
type input "5.69"
type input "8.99"
type input "6.89"
type input "8.06"
type input "15.12"
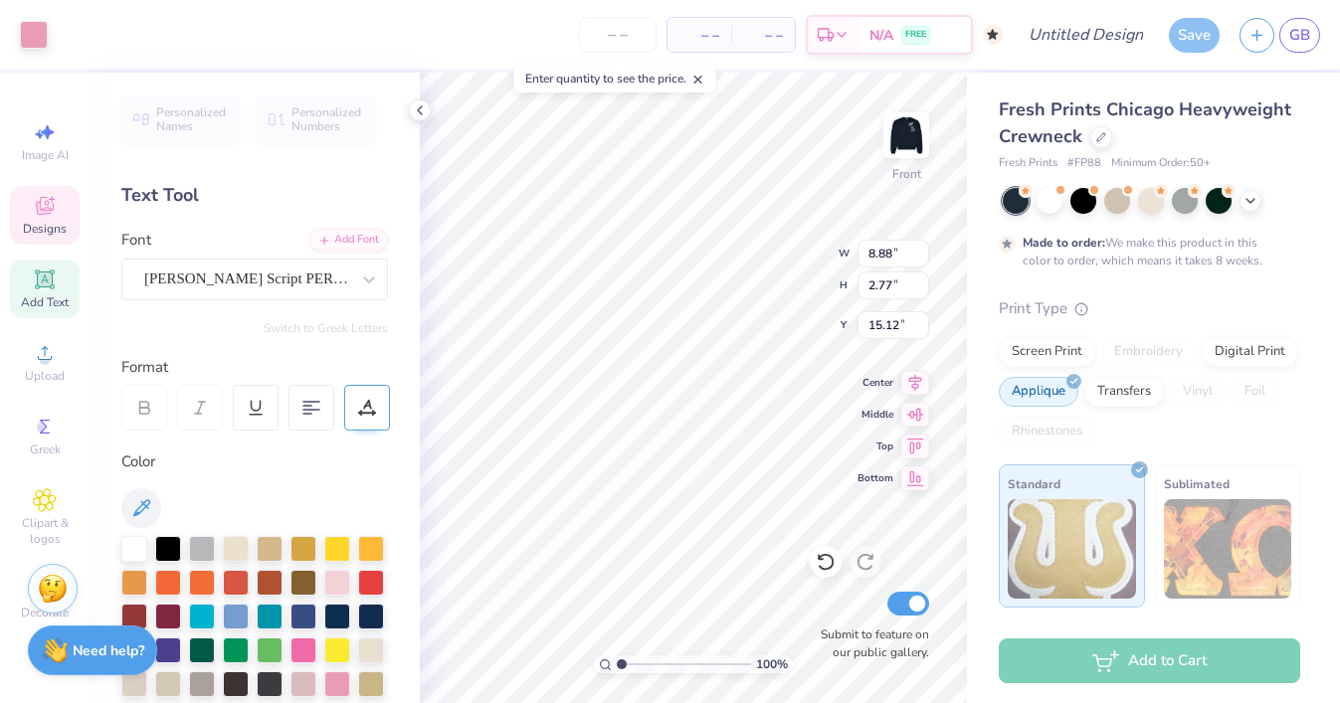
type input "8.88"
type input "2.77"
type input "10.74"
type input "11.22"
type input "3.50"
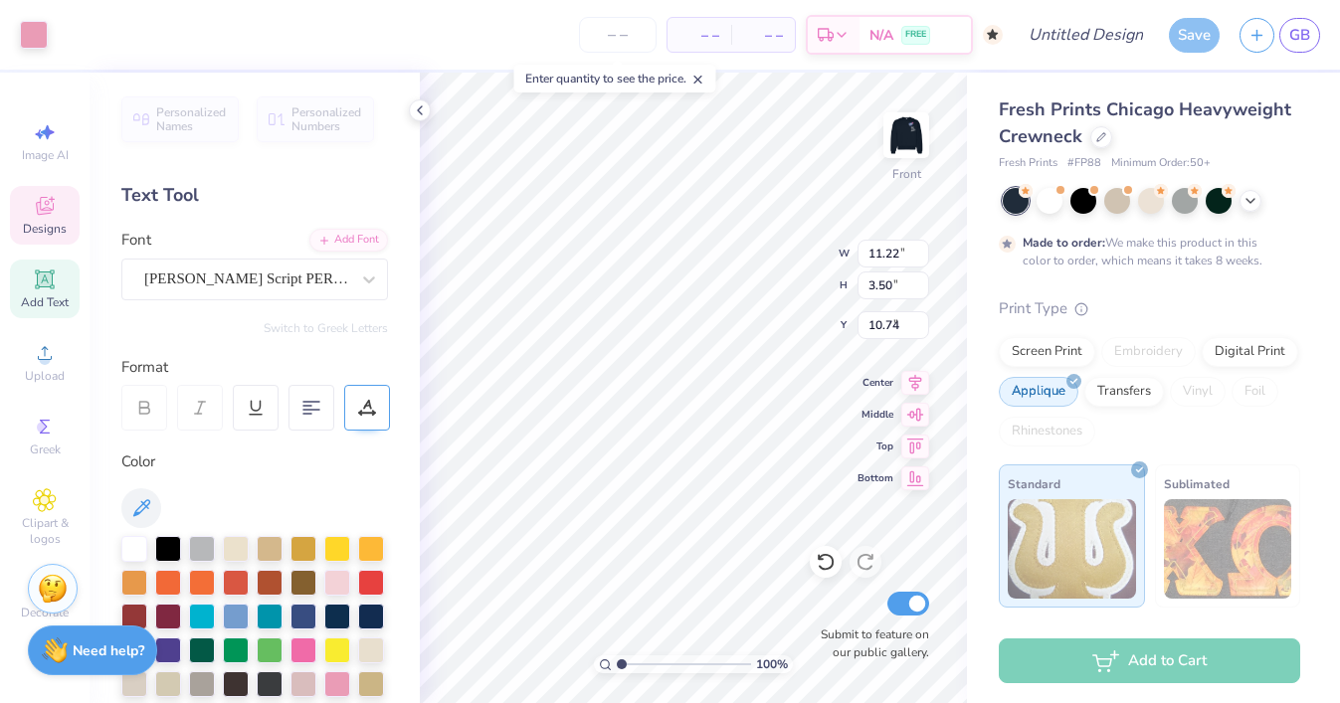
type input "13.71"
type input "2.97"
type input "9.51"
type input "11.22"
type input "3.50"
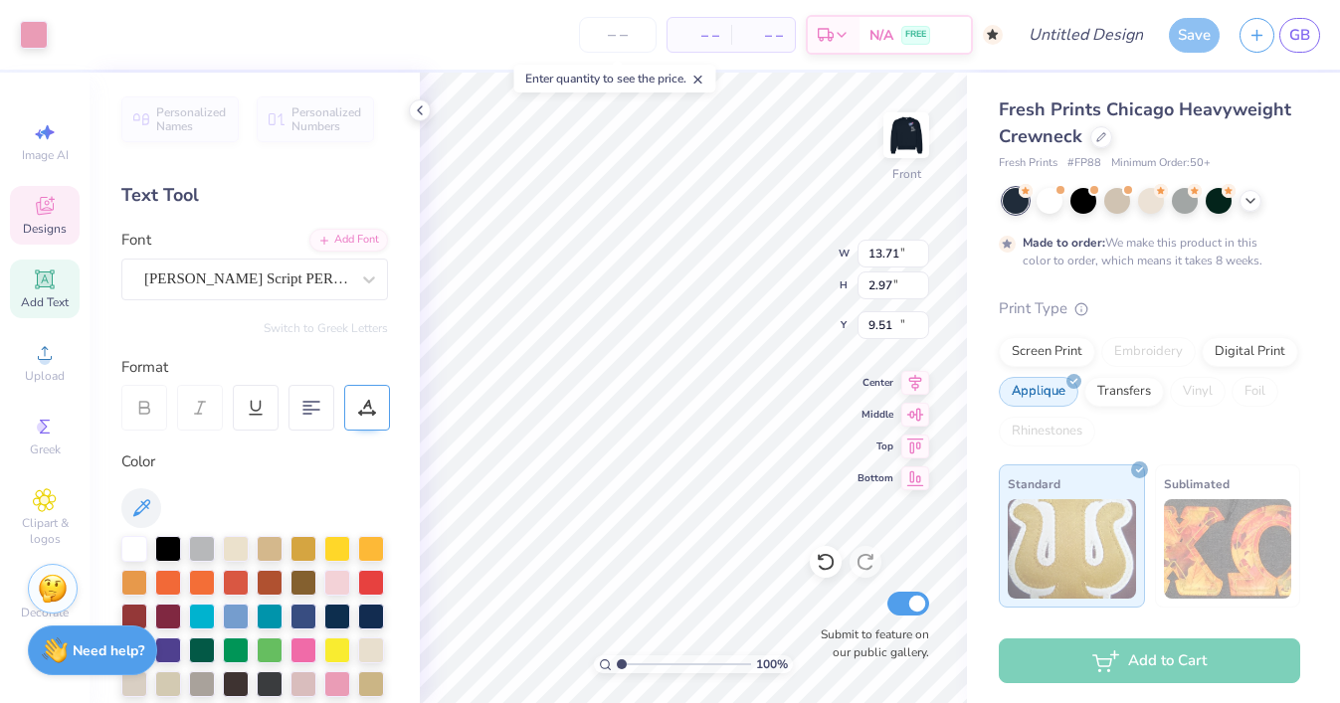
type input "10.74"
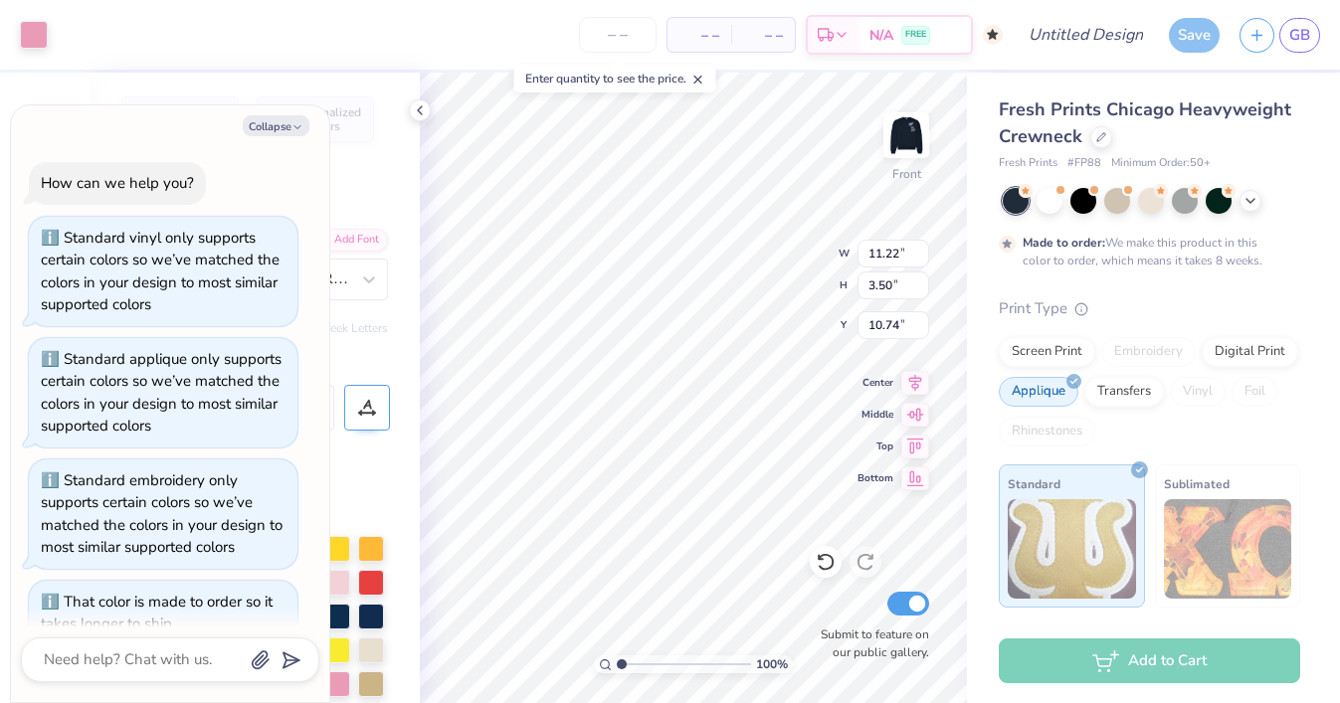
scroll to position [408, 0]
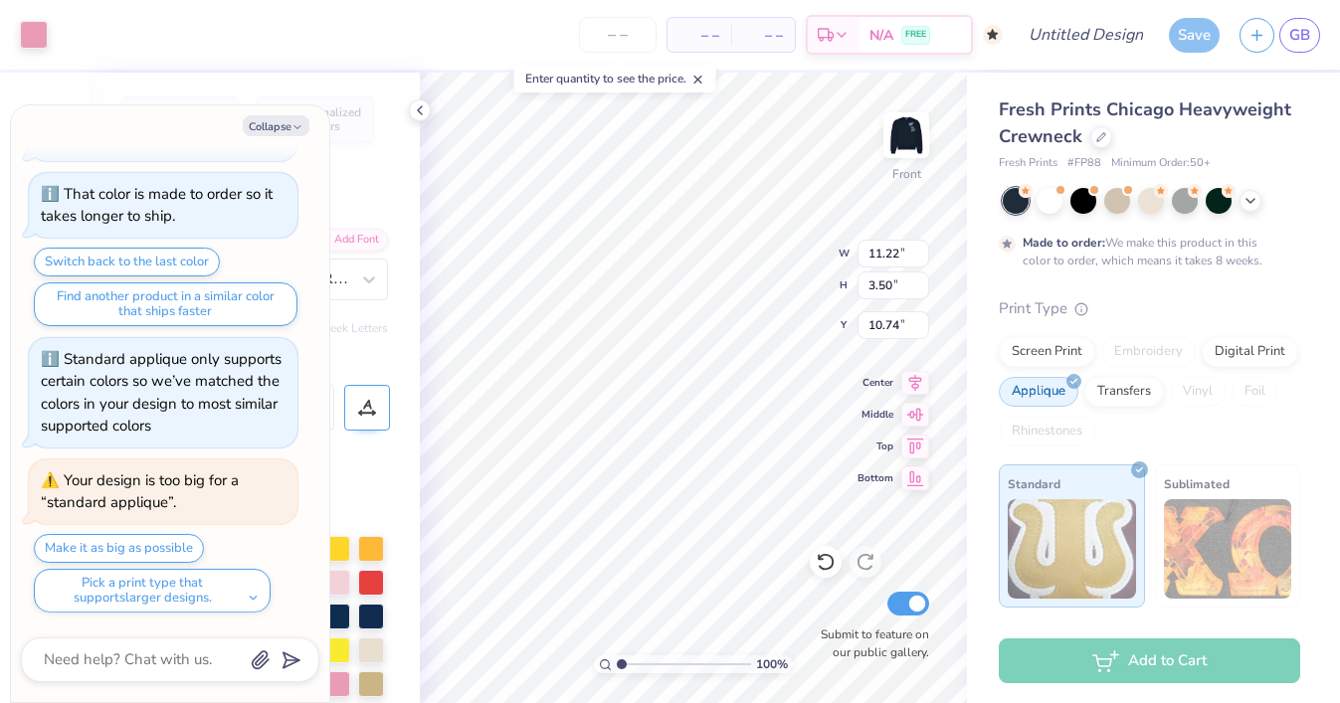
type textarea "x"
type input "10.41"
type textarea "x"
type input "13.71"
type input "2.97"
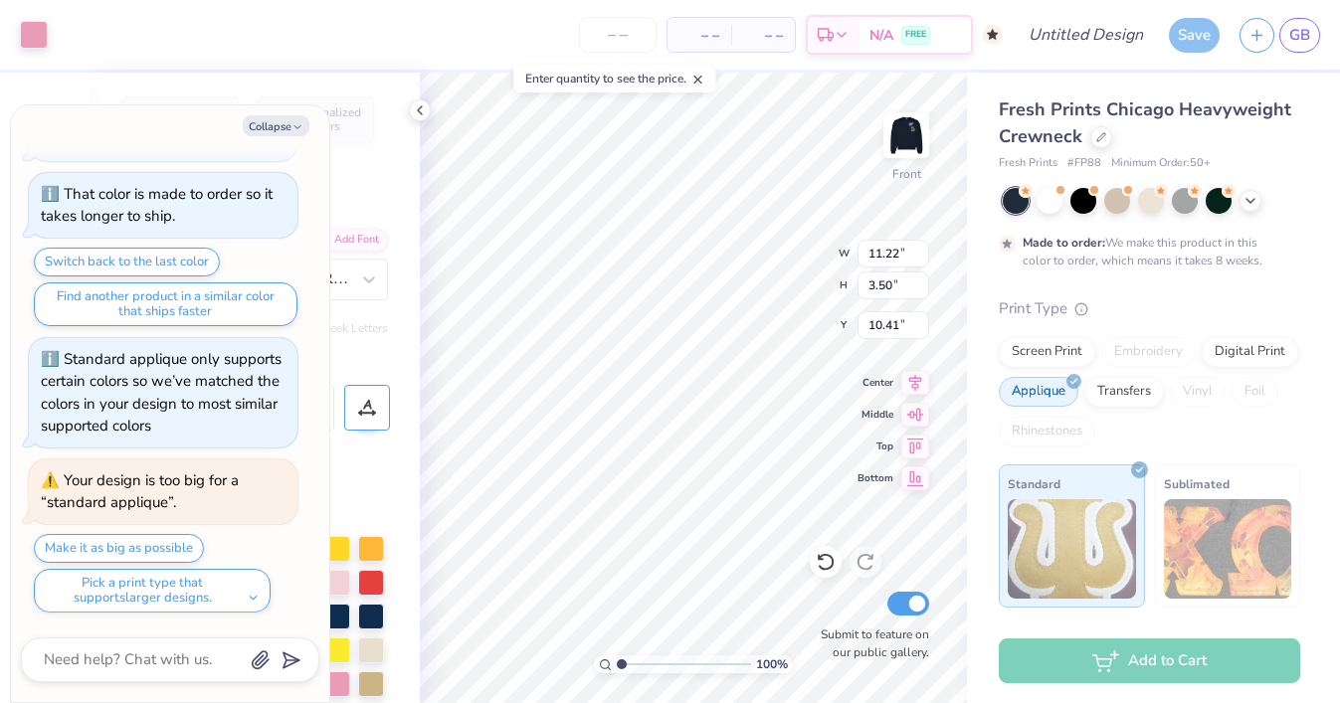
type input "9.51"
type textarea "x"
type input "10.01"
type textarea "x"
type input "11.22"
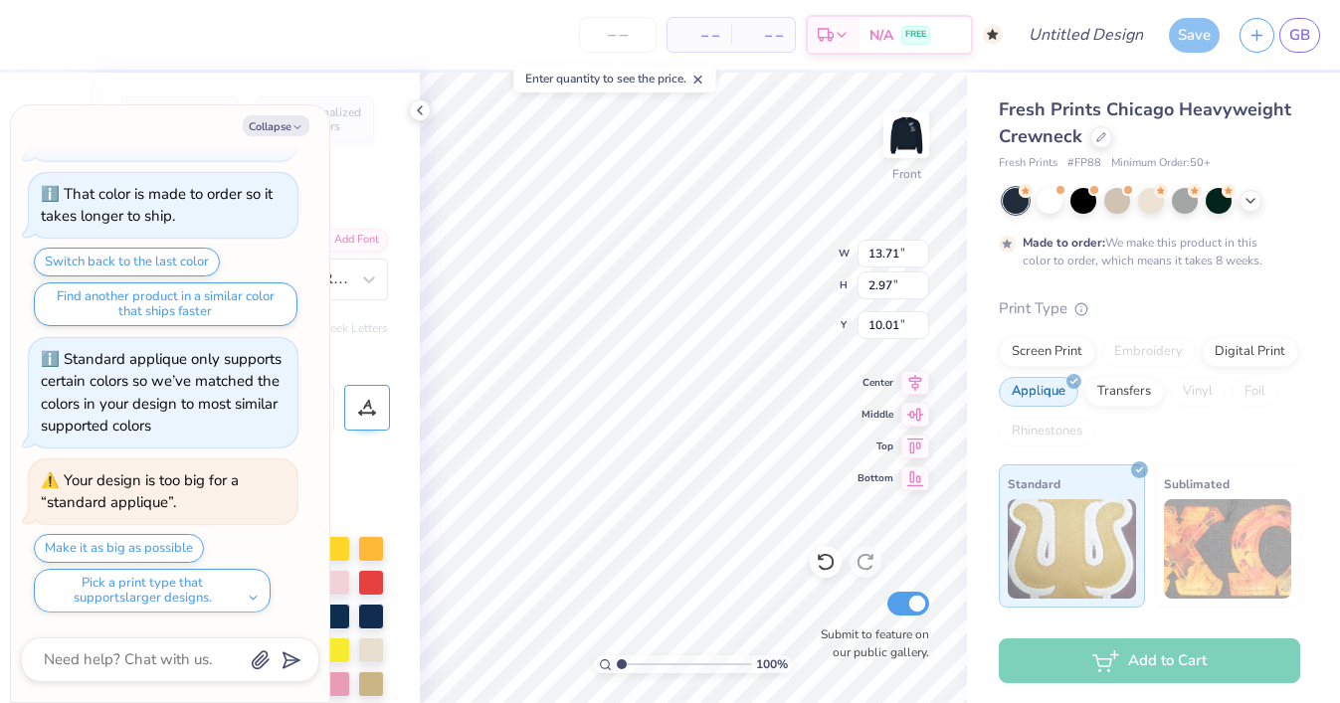
type input "3.50"
type input "10.41"
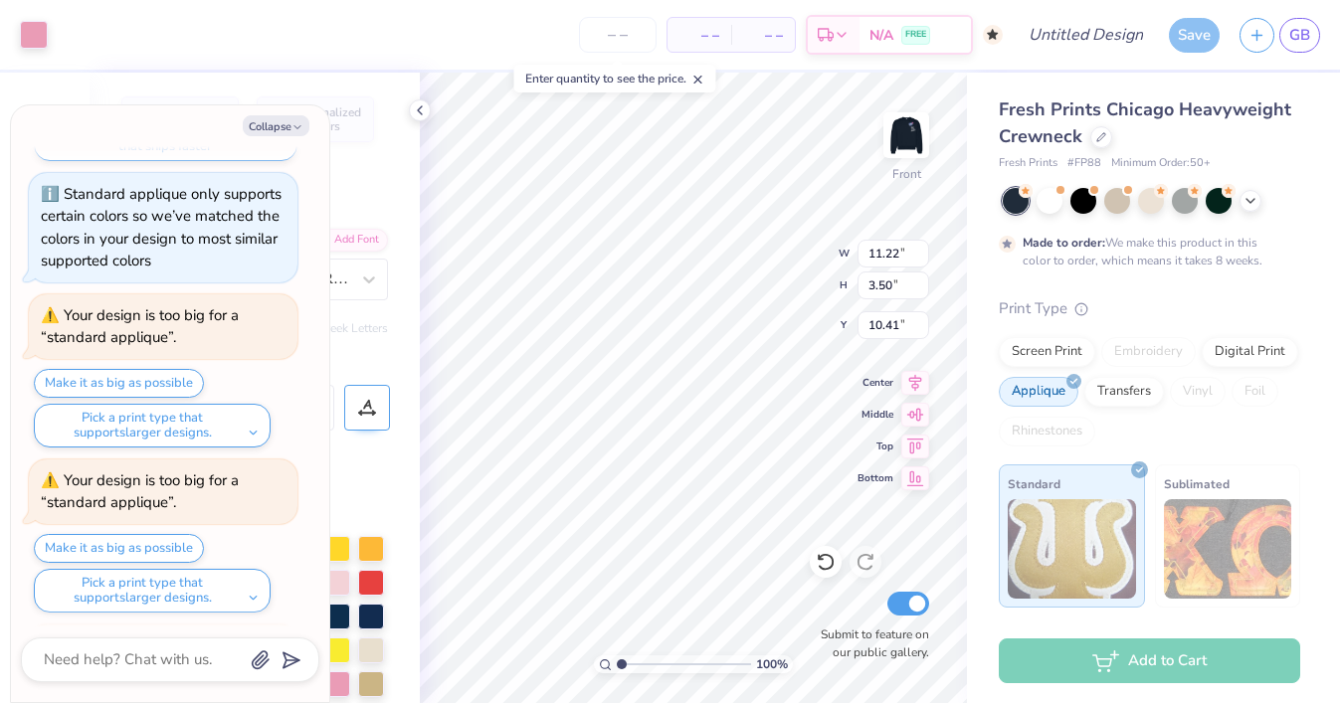
scroll to position [738, 0]
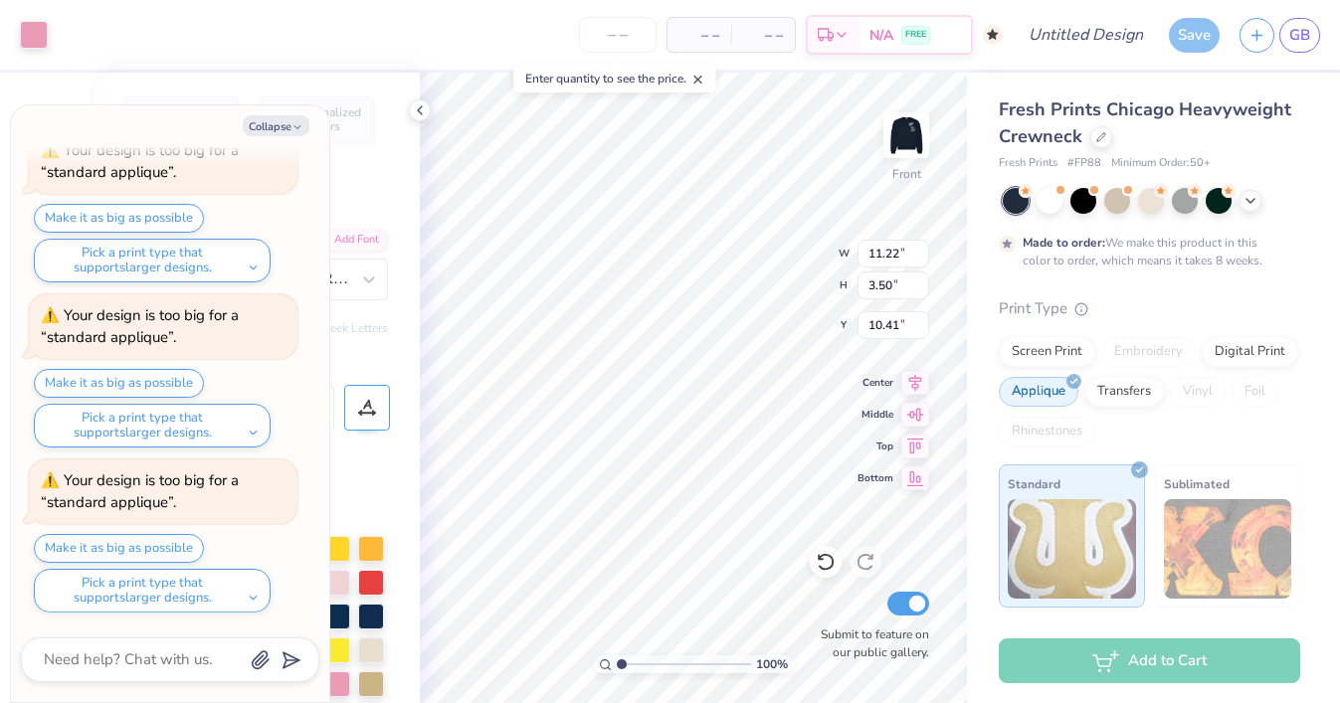
type textarea "x"
type input "13.71"
type input "2.97"
type input "10.01"
type textarea "x"
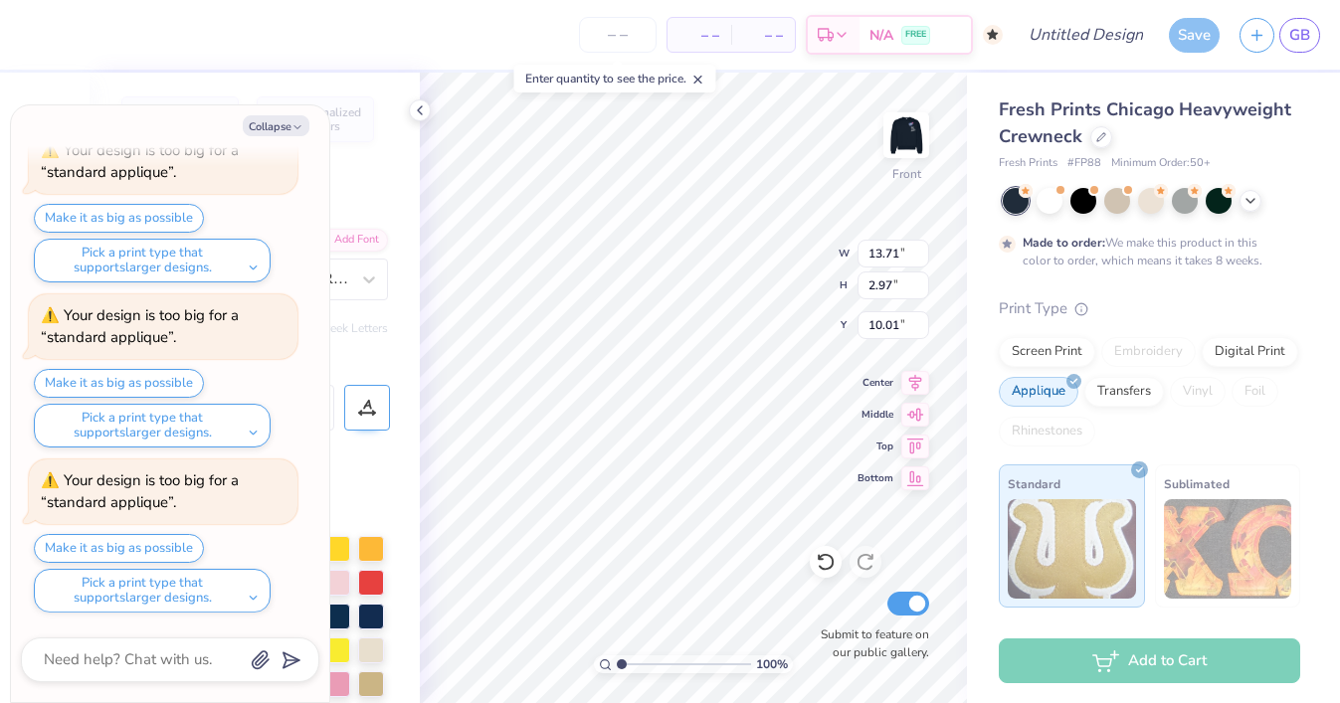
type input "9.19"
type textarea "x"
type input "8.48"
type input "6.39"
type input "15.12"
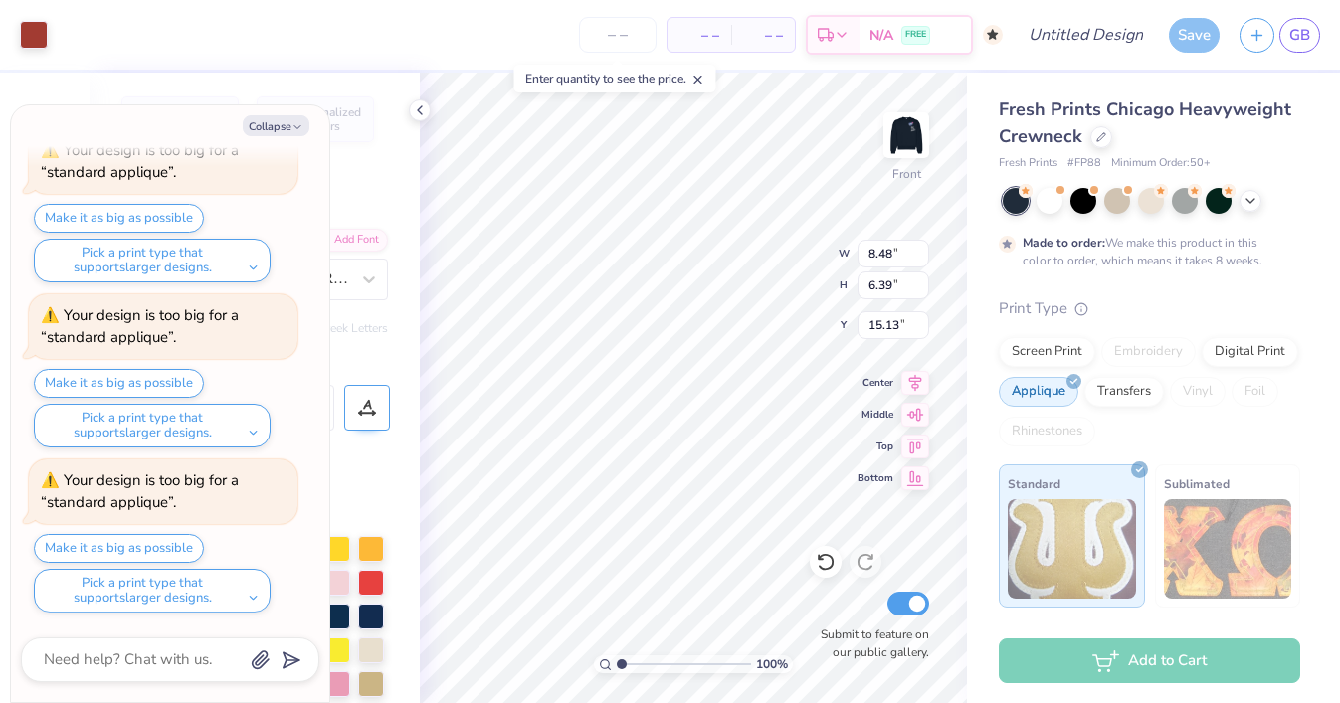
type textarea "x"
type input "9.35"
type input "7.04"
type input "14.47"
type textarea "x"
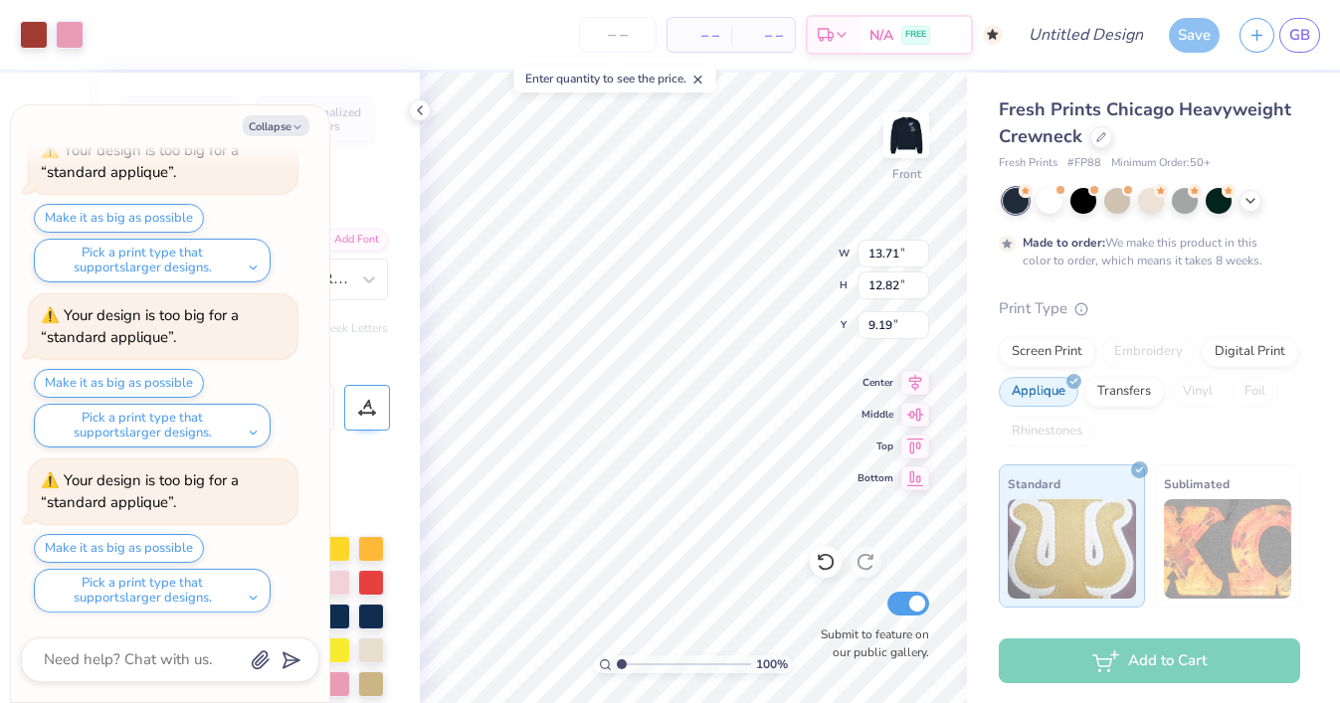
type input "6.92"
type textarea "x"
type input "12.38"
type textarea "x"
type input "9.10"
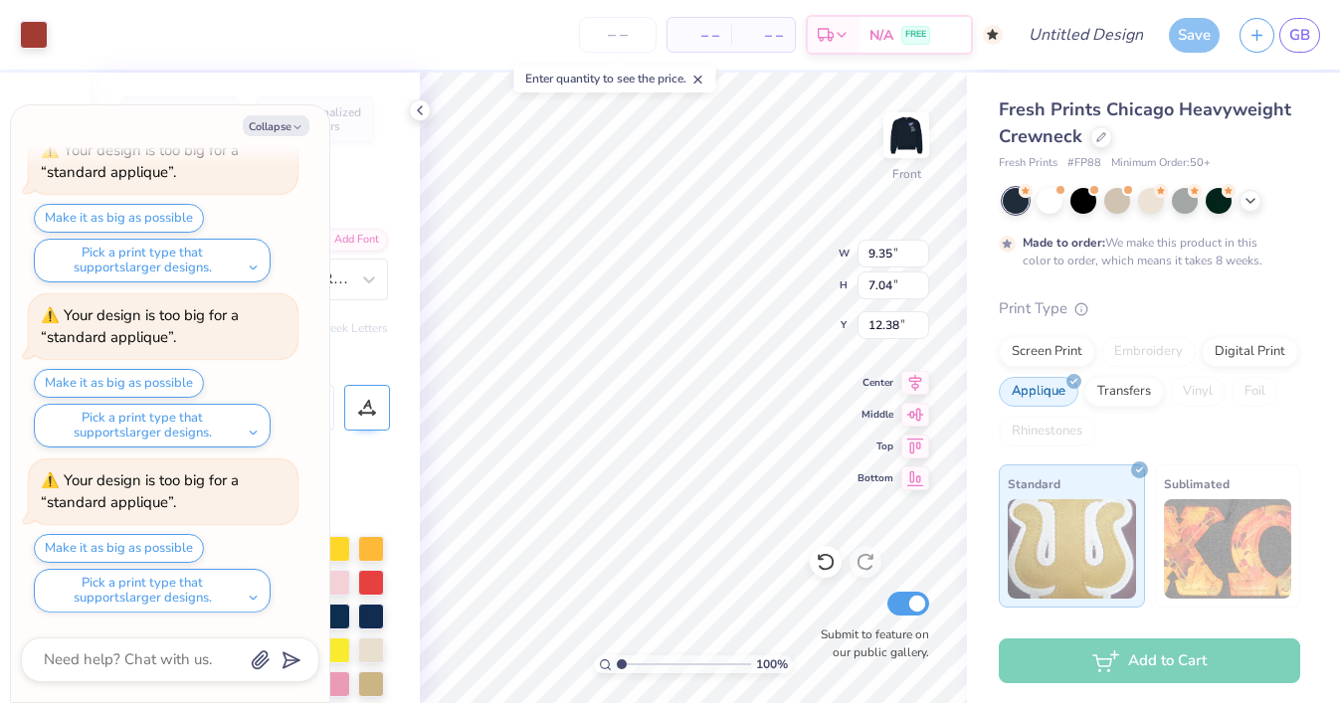
type input "6.85"
type input "12.57"
type textarea "x"
type input "12.47"
type textarea "x"
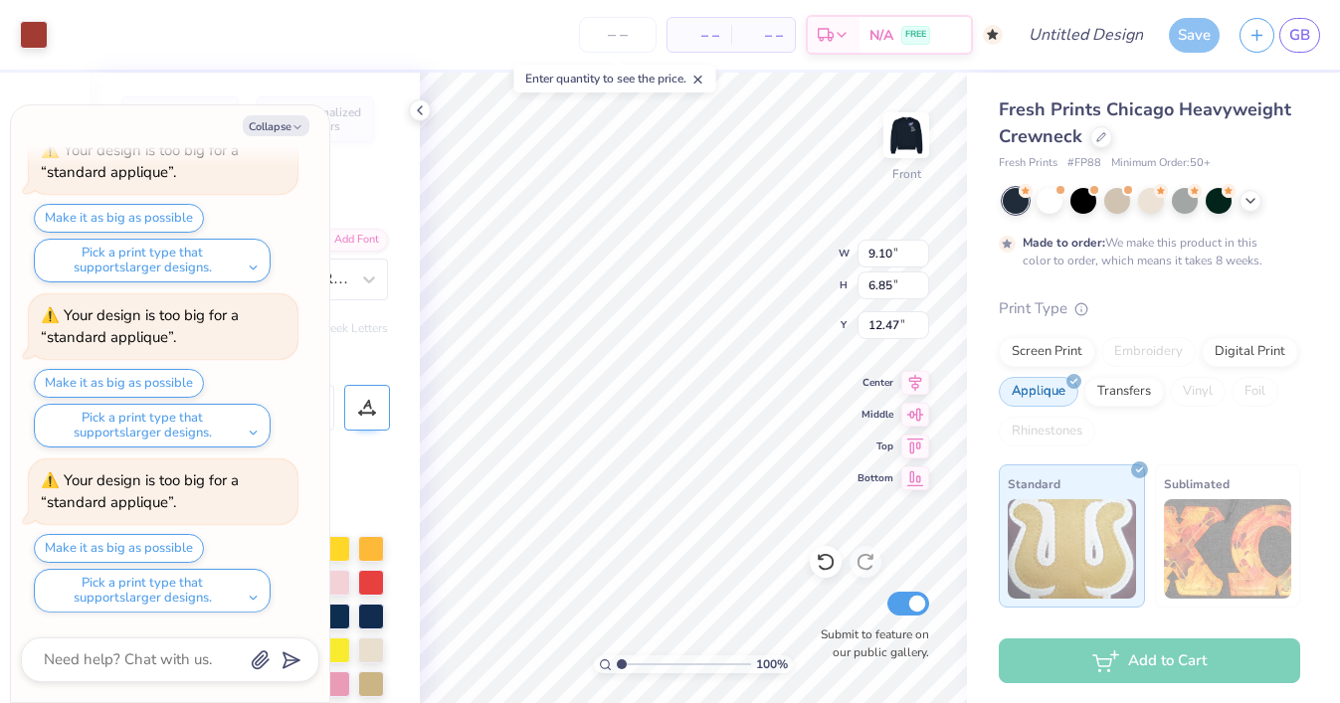
type input "8.84"
type input "6.66"
type input "12.66"
type textarea "x"
type input "12.65"
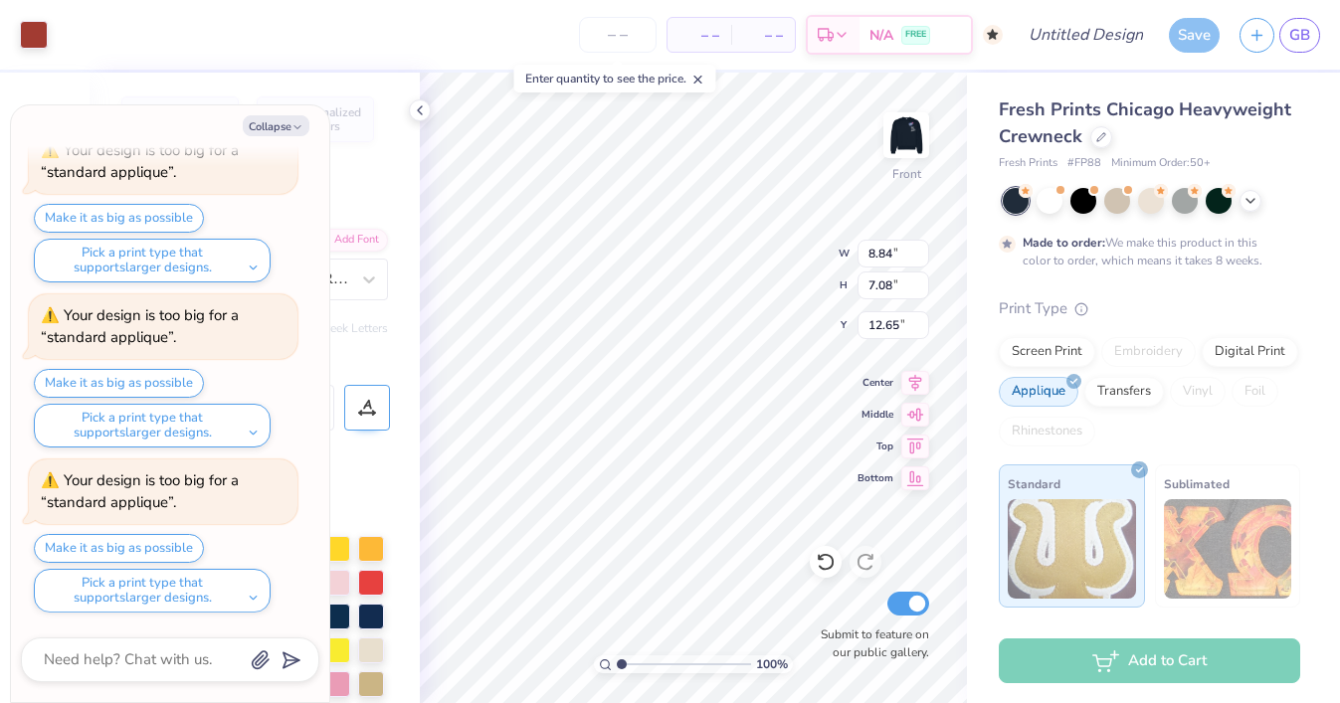
type textarea "x"
type input "12.78"
type textarea "x"
type input "6.92"
type textarea "x"
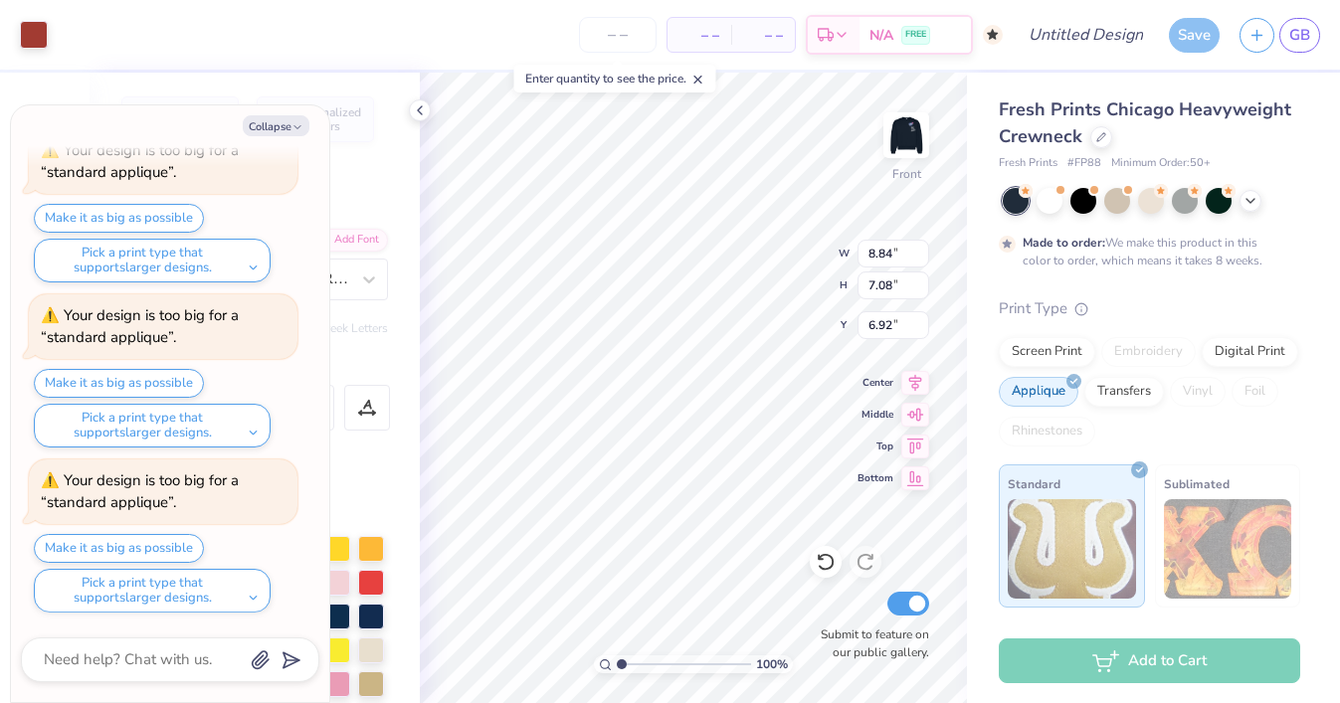
type input "10.41"
type input "8.34"
type textarea "x"
type input "4.24"
type textarea "x"
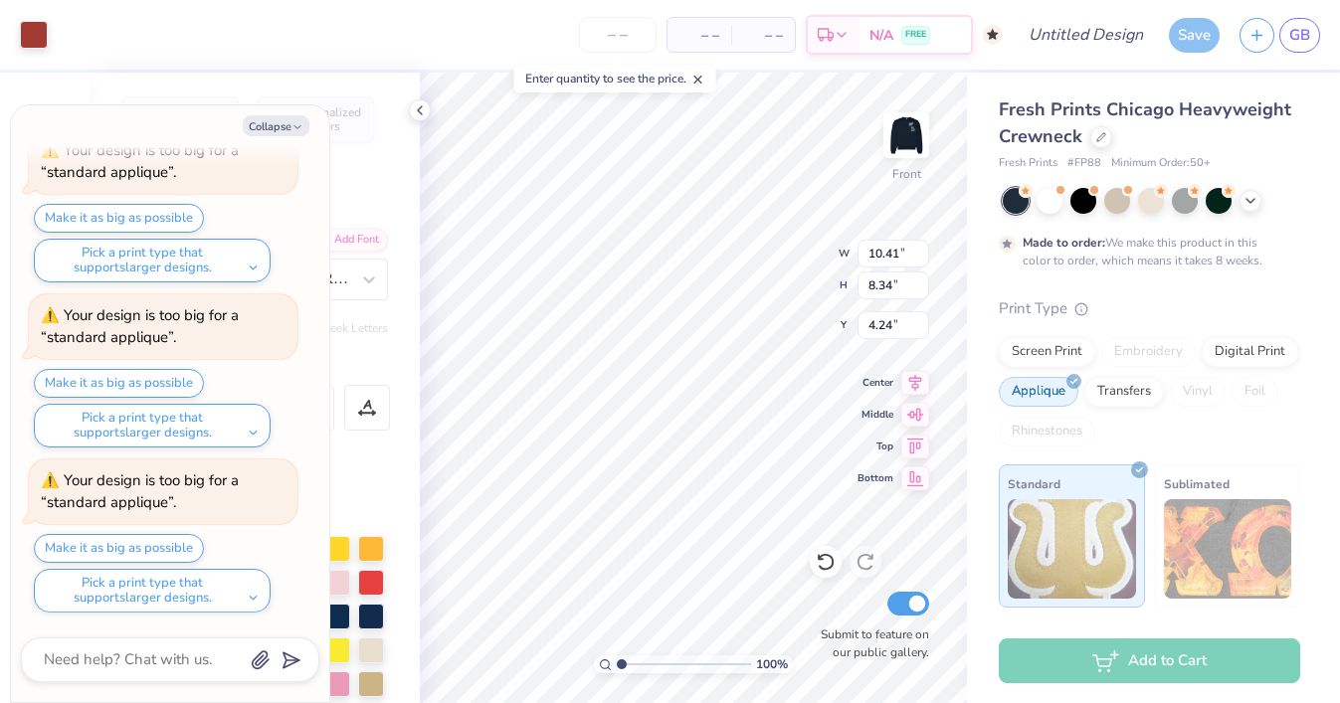
type input "11.65"
type input "9.33"
type textarea "x"
type input "4.16"
click at [272, 121] on button "Collapse" at bounding box center [276, 125] width 67 height 21
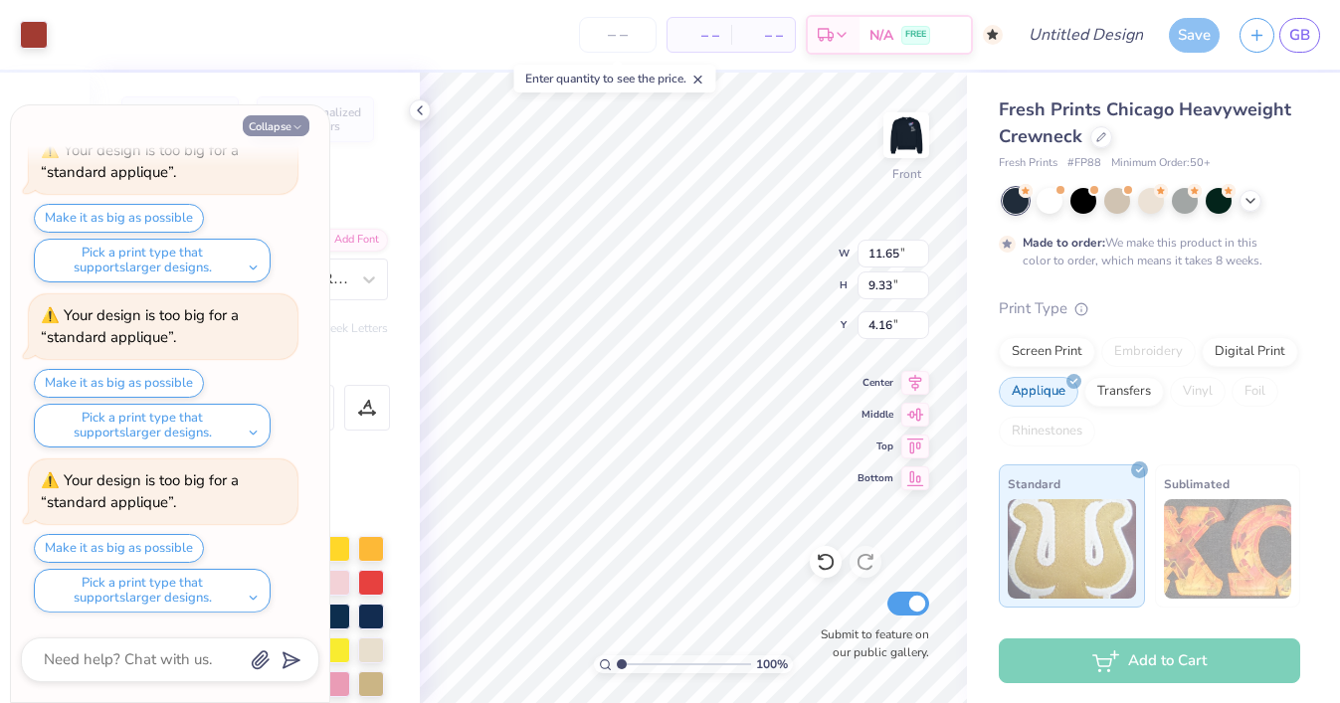
type textarea "x"
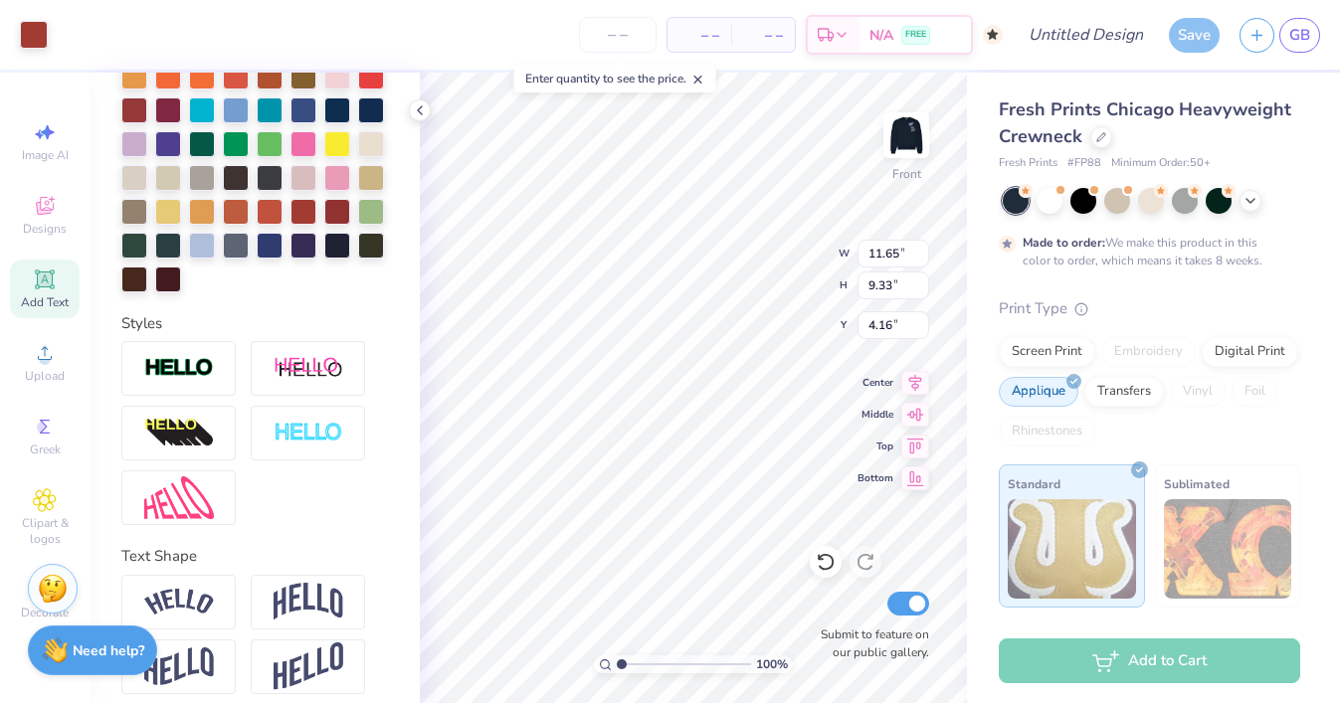
scroll to position [520, 0]
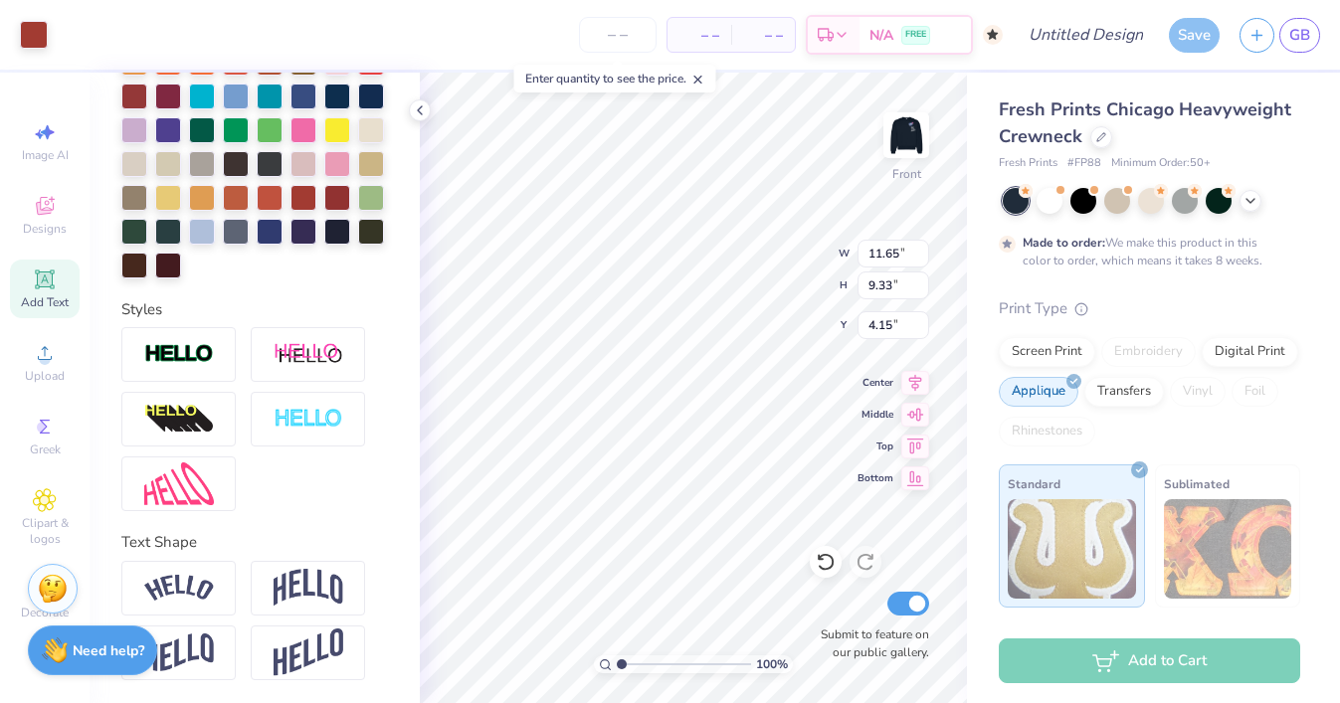
type input "4.16"
type input "13.71"
type input "2.97"
type input "6.92"
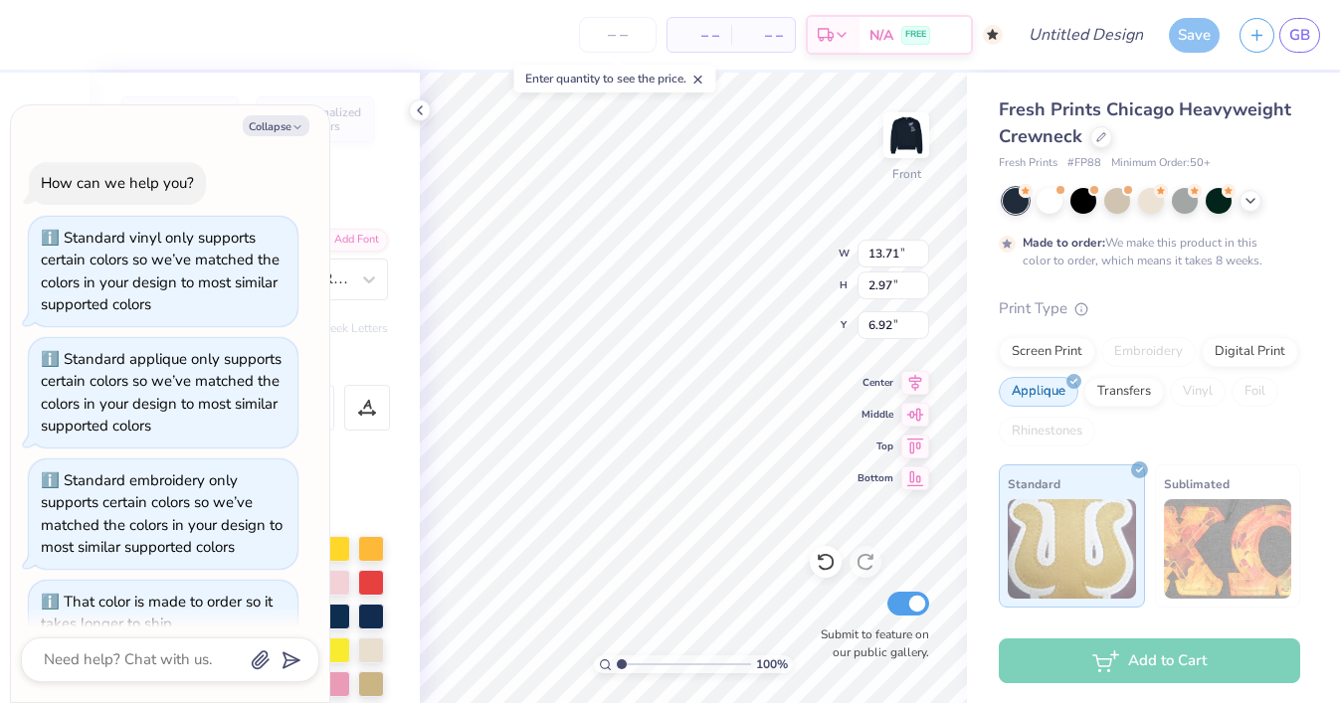
scroll to position [903, 0]
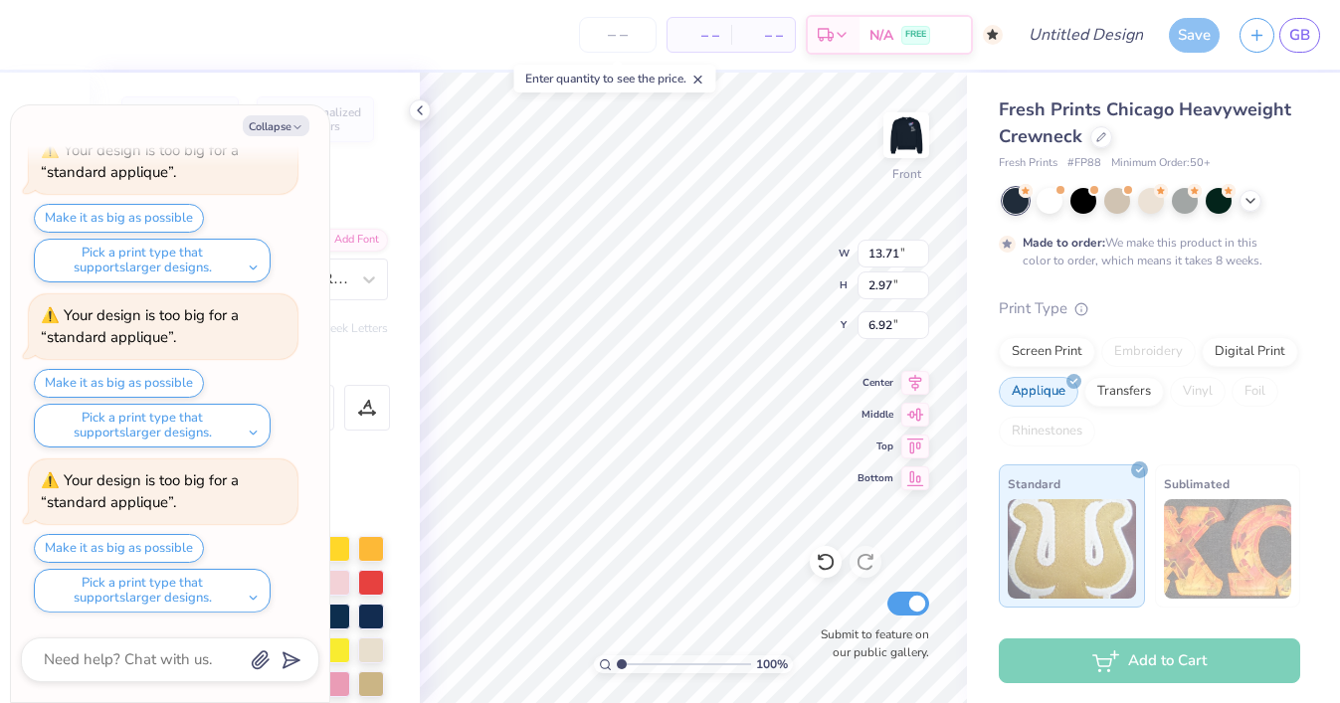
type textarea "x"
type input "7.06"
type textarea "x"
type input "11.22"
type input "3.50"
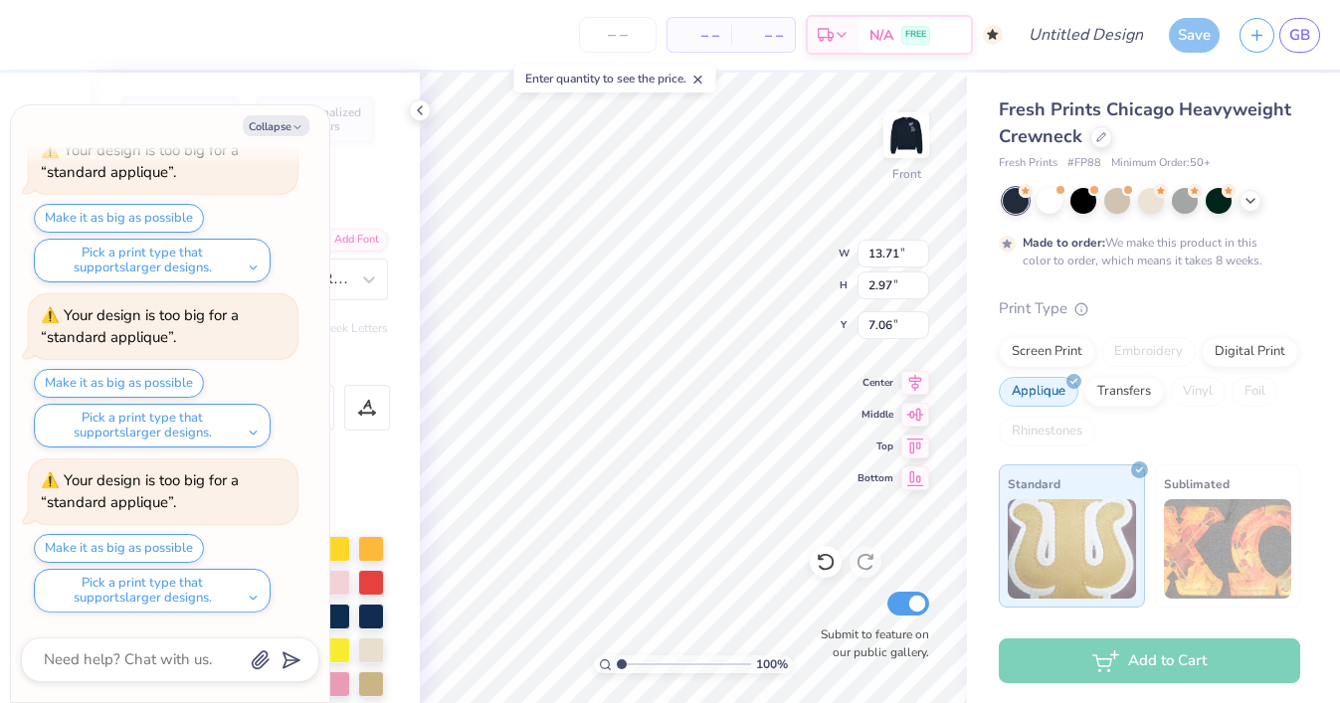
type input "8.14"
type textarea "x"
type input "7.60"
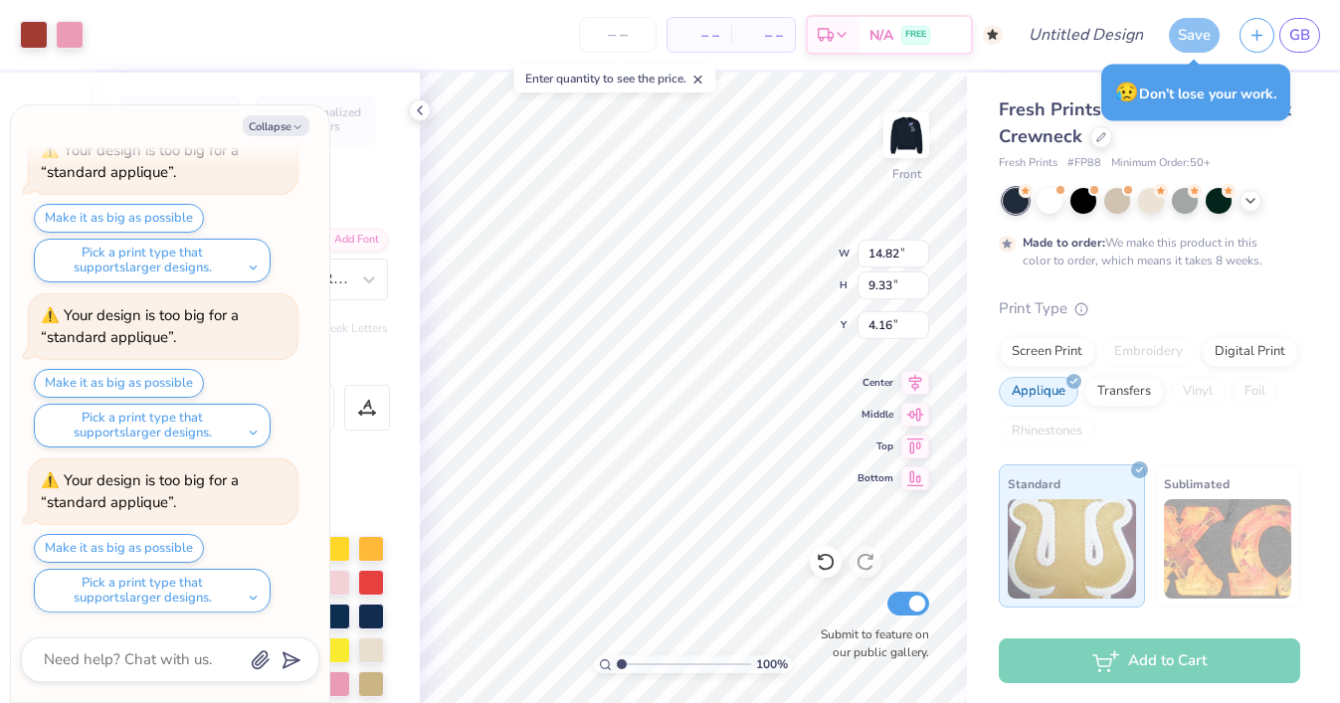
type textarea "x"
type input "4.58"
type textarea "x"
type input "13.79"
type input "9.33"
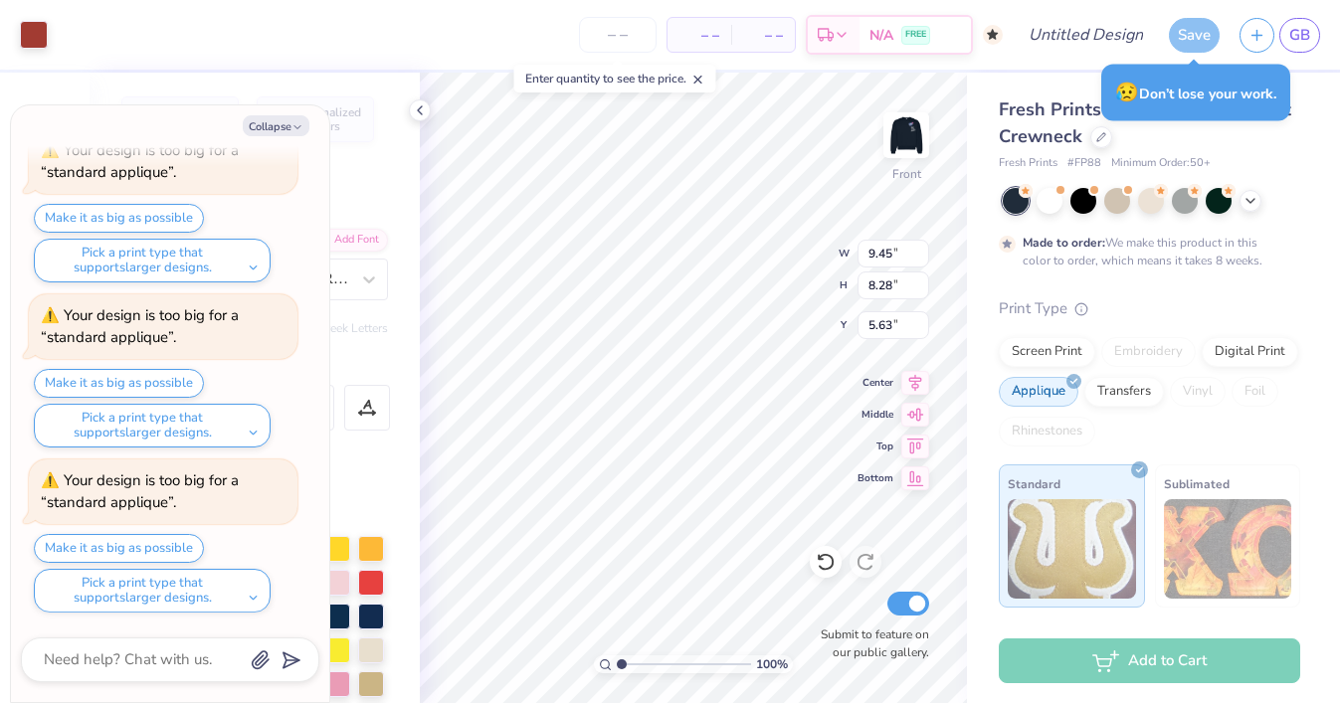
type input "4.58"
type textarea "x"
type input "11.22"
type input "3.50"
type input "8.02"
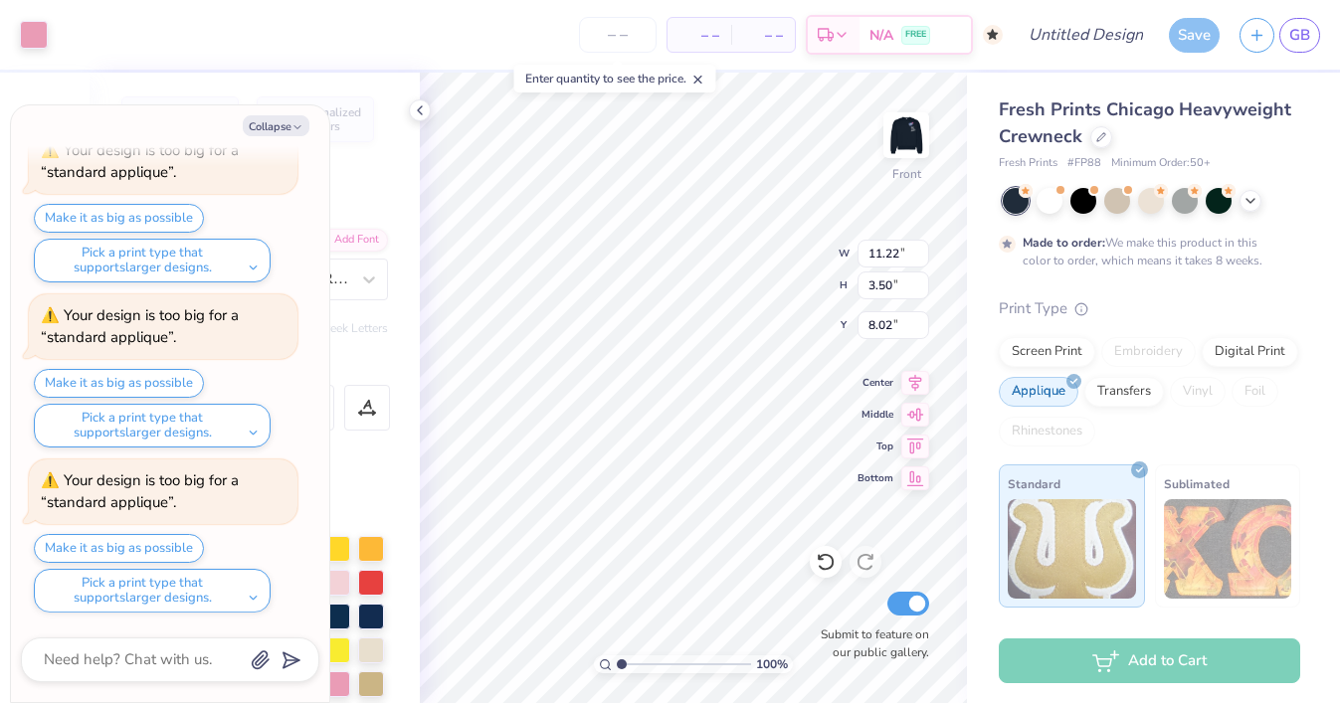
type textarea "x"
type input "8.70"
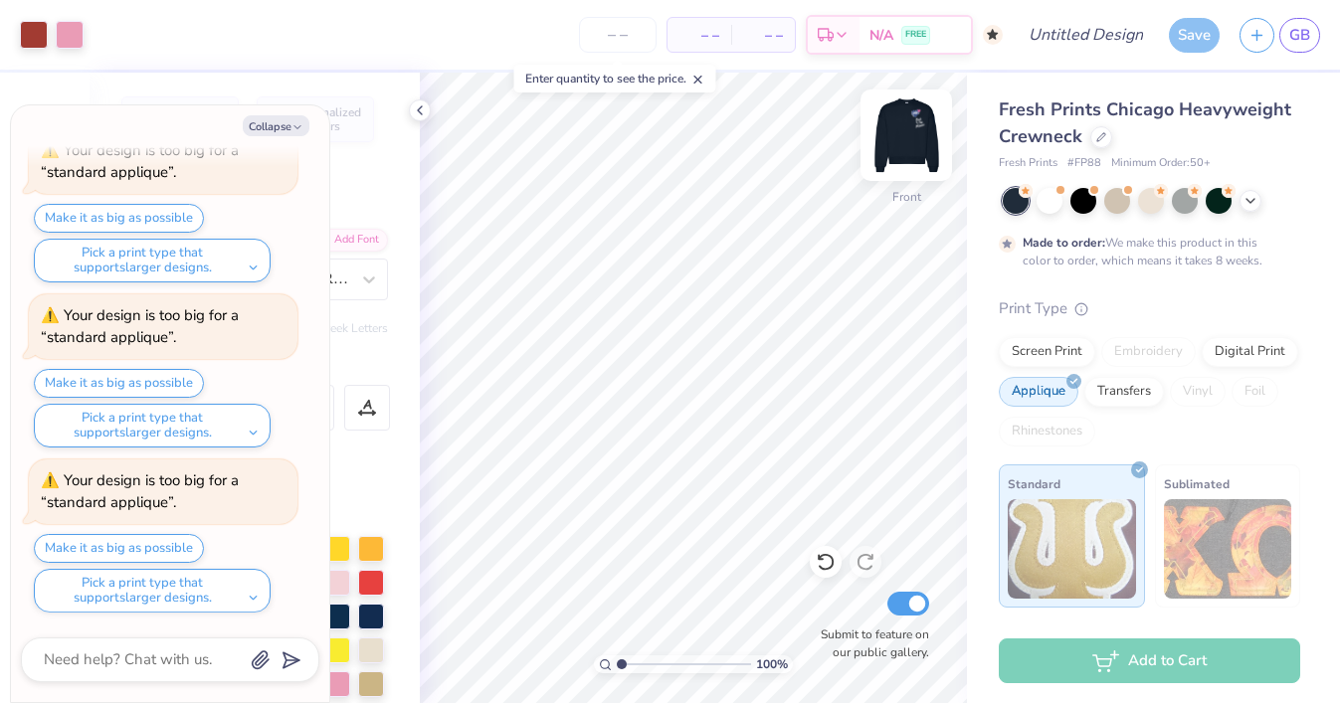
click at [911, 154] on img at bounding box center [906, 135] width 80 height 80
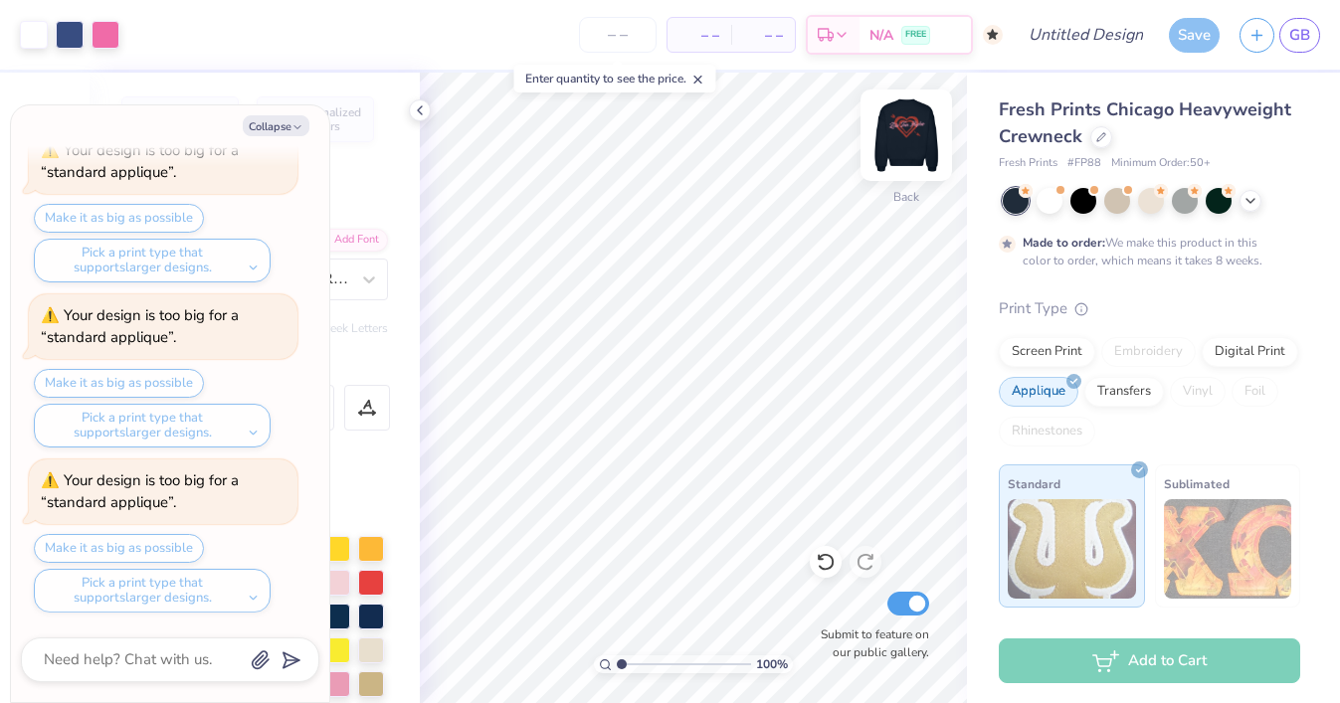
click at [930, 127] on img at bounding box center [906, 135] width 80 height 80
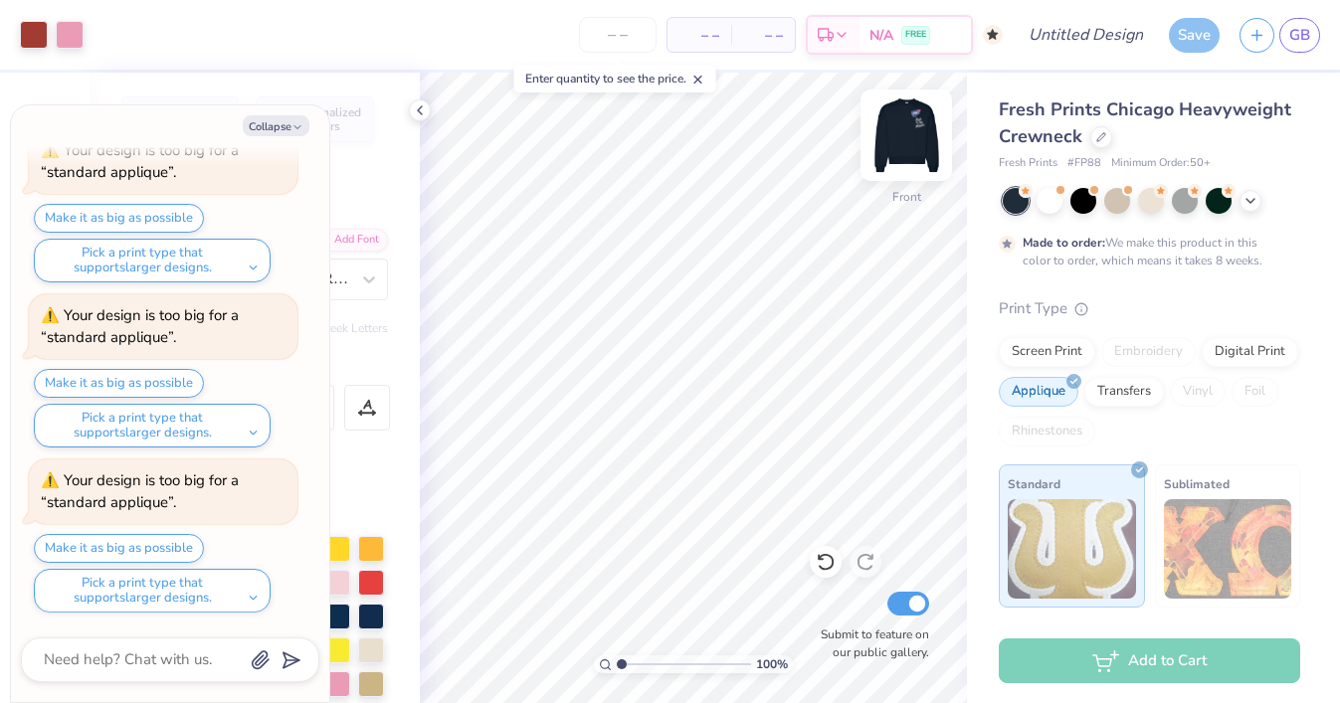
click at [905, 142] on img at bounding box center [906, 135] width 80 height 80
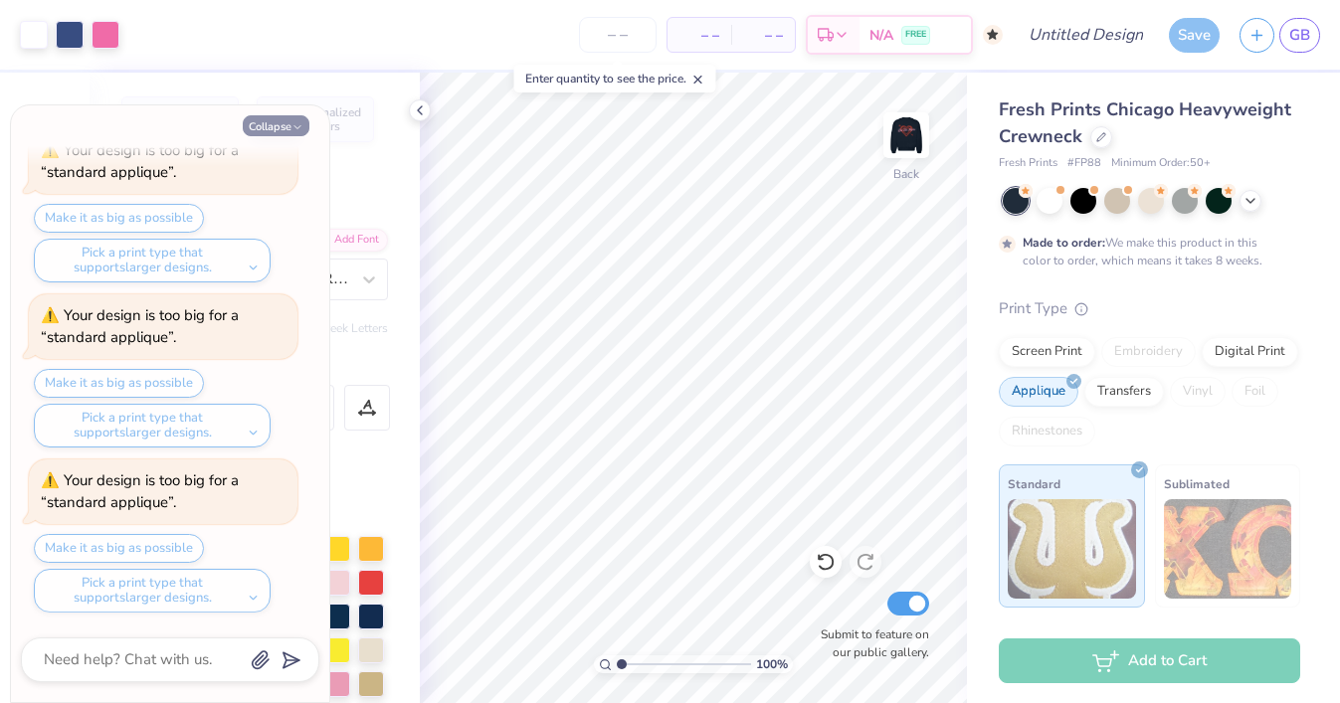
click at [299, 120] on button "Collapse" at bounding box center [276, 125] width 67 height 21
type textarea "x"
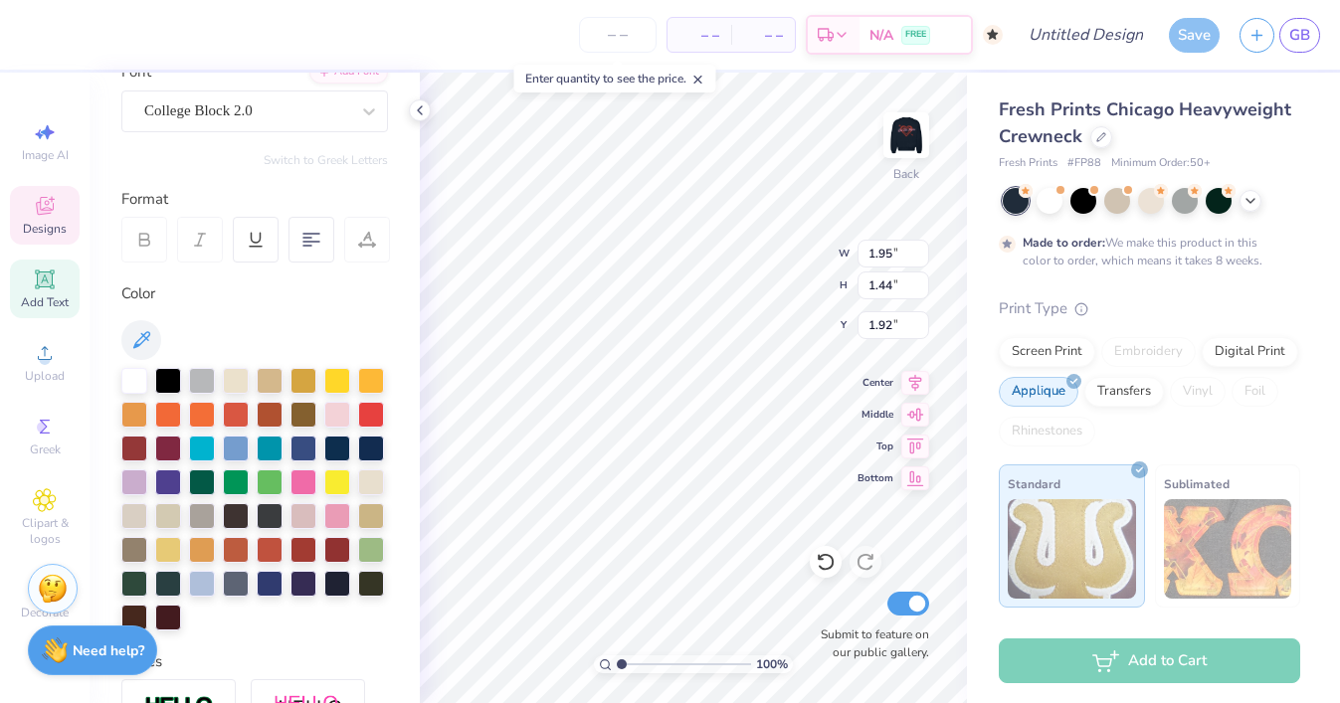
scroll to position [172, 0]
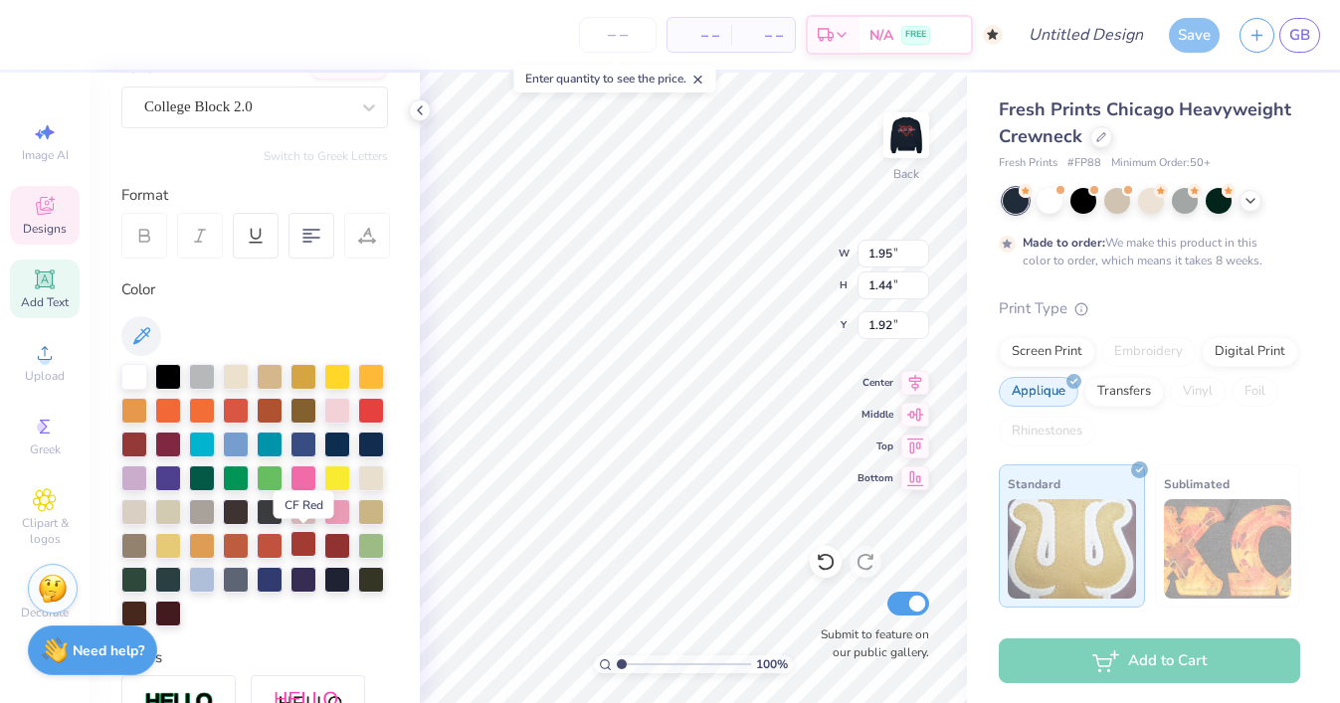
click at [303, 539] on div at bounding box center [303, 544] width 26 height 26
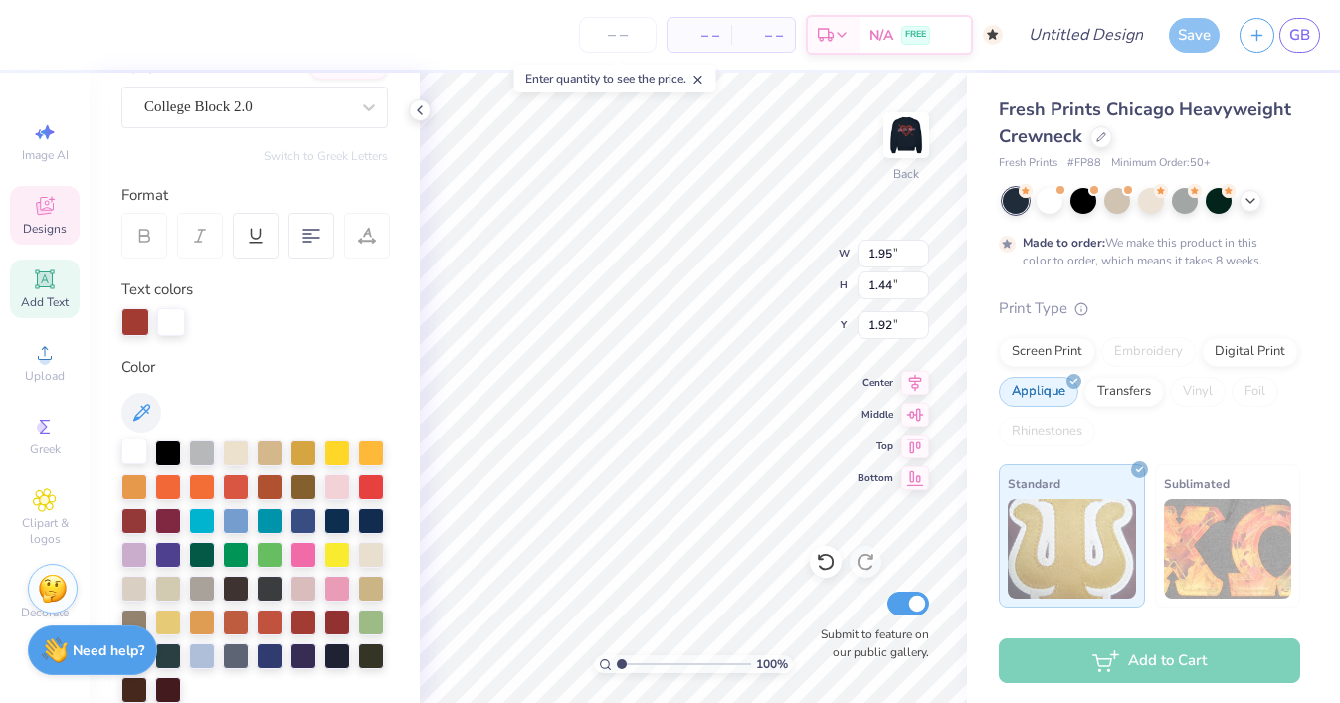
click at [128, 449] on div at bounding box center [134, 452] width 26 height 26
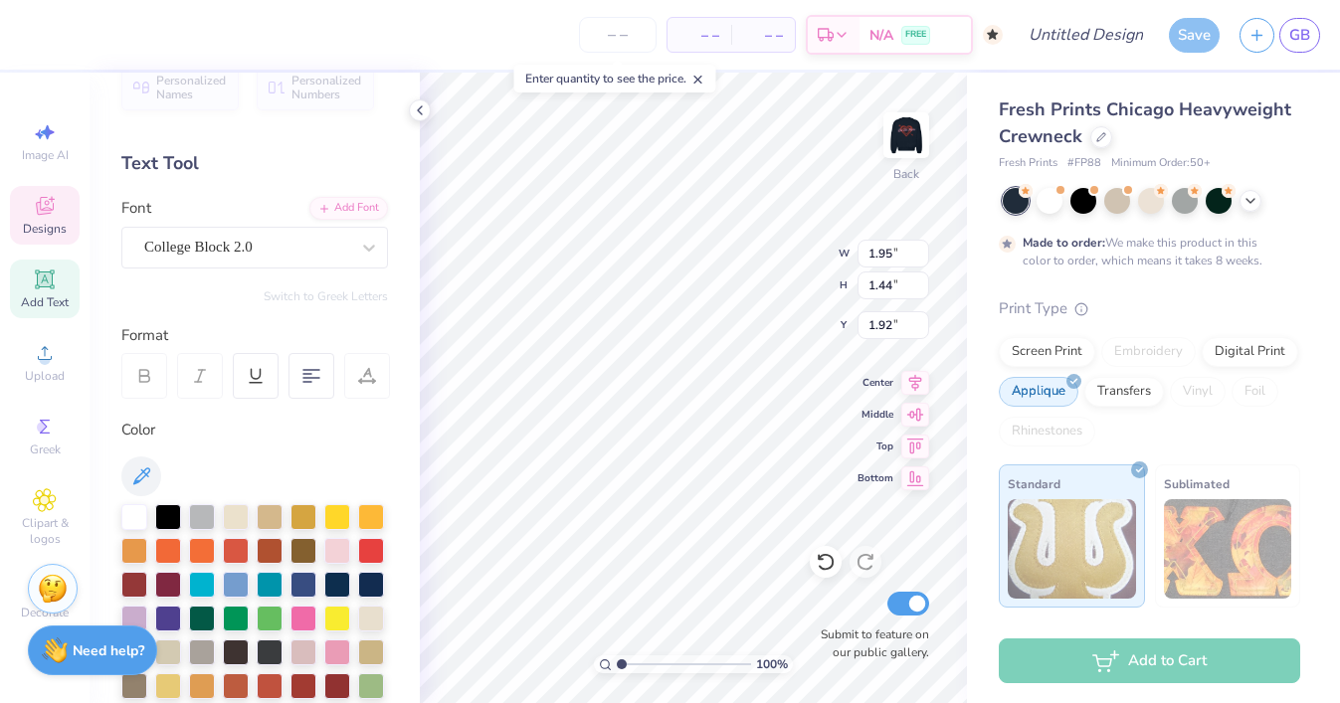
scroll to position [0, 0]
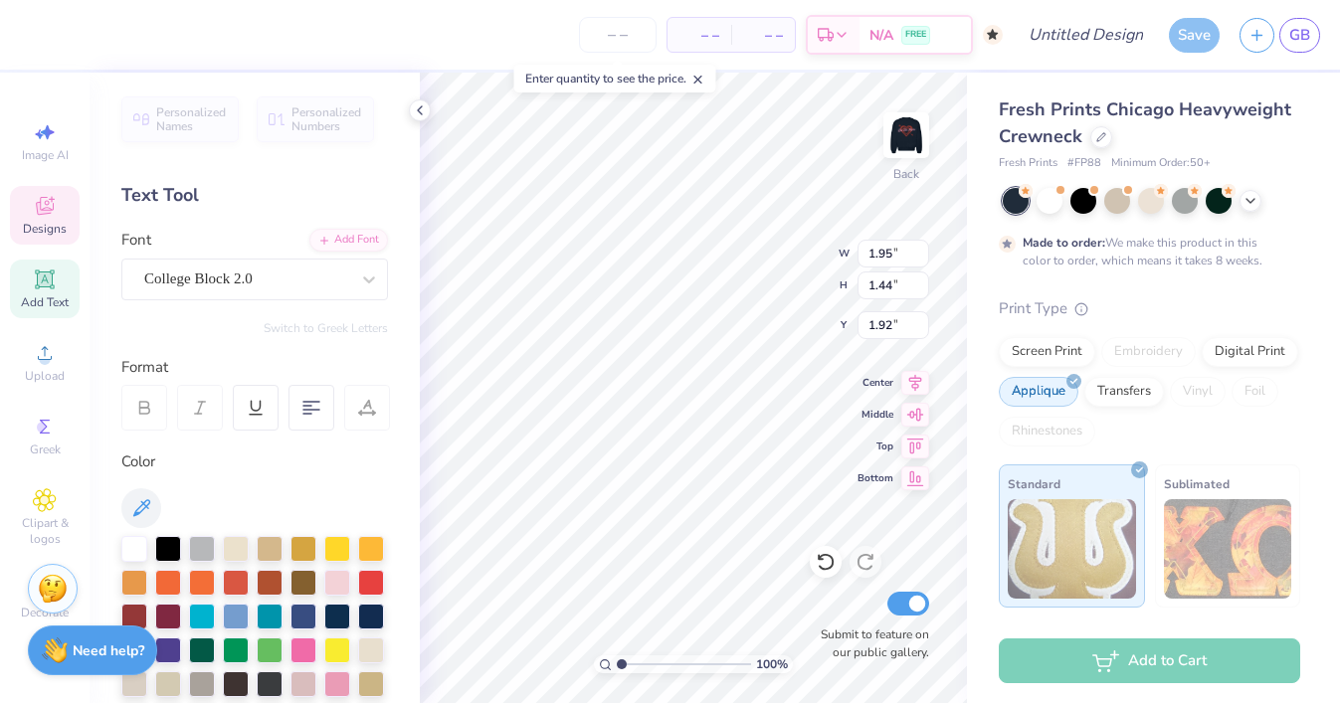
type input "3.77"
type input "3.19"
type input "1.19"
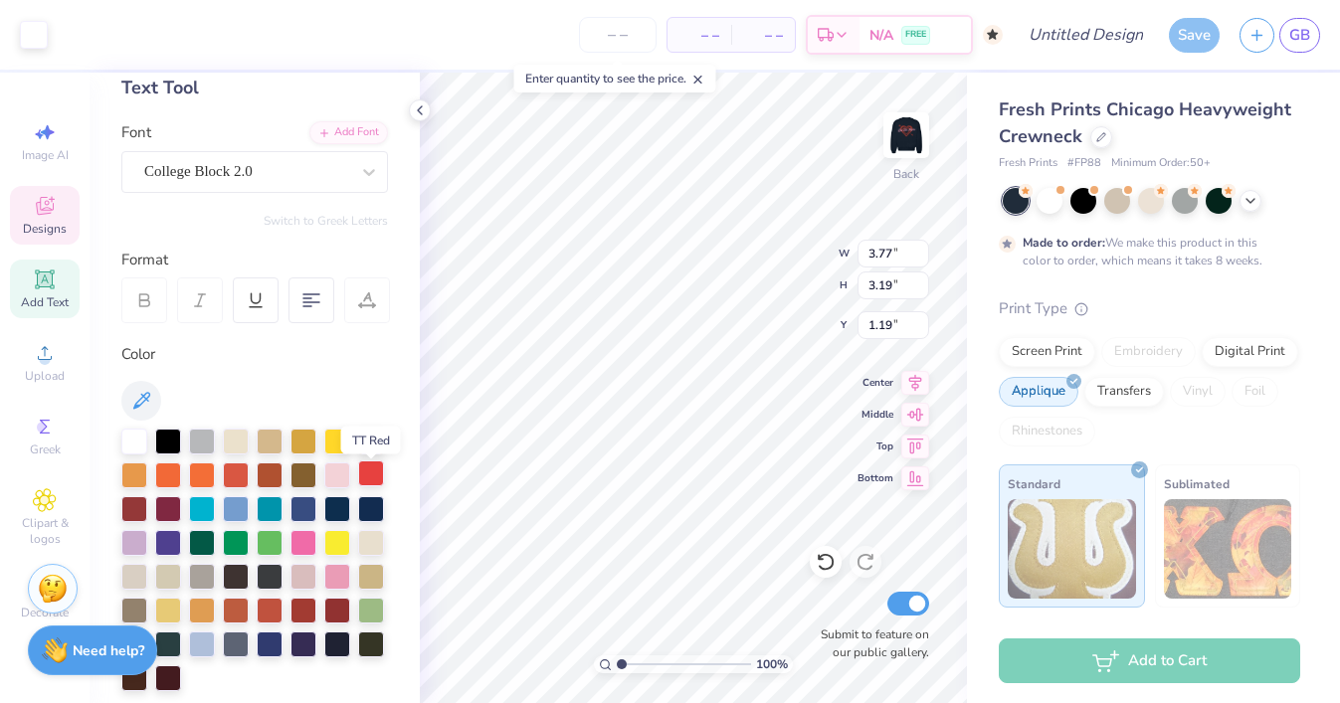
scroll to position [112, 0]
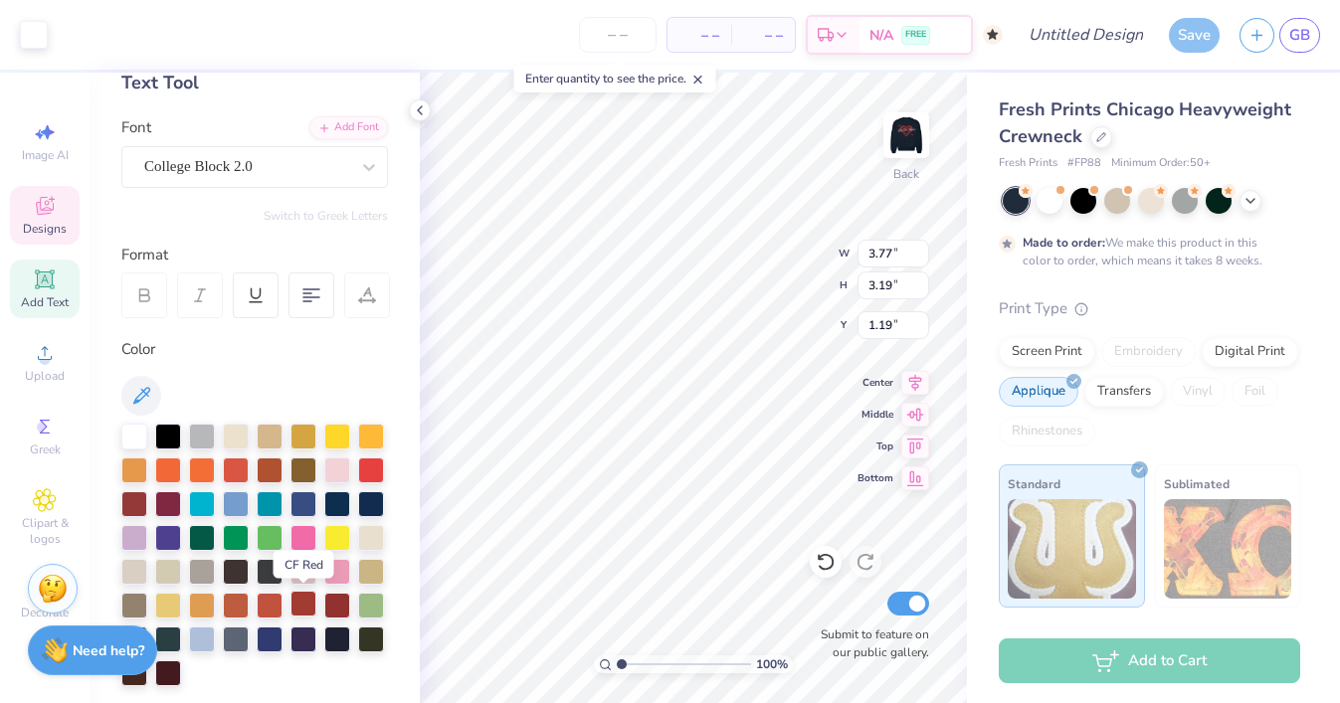
click at [305, 602] on div at bounding box center [303, 604] width 26 height 26
click at [128, 426] on div at bounding box center [134, 435] width 26 height 26
click at [136, 430] on div at bounding box center [134, 435] width 26 height 26
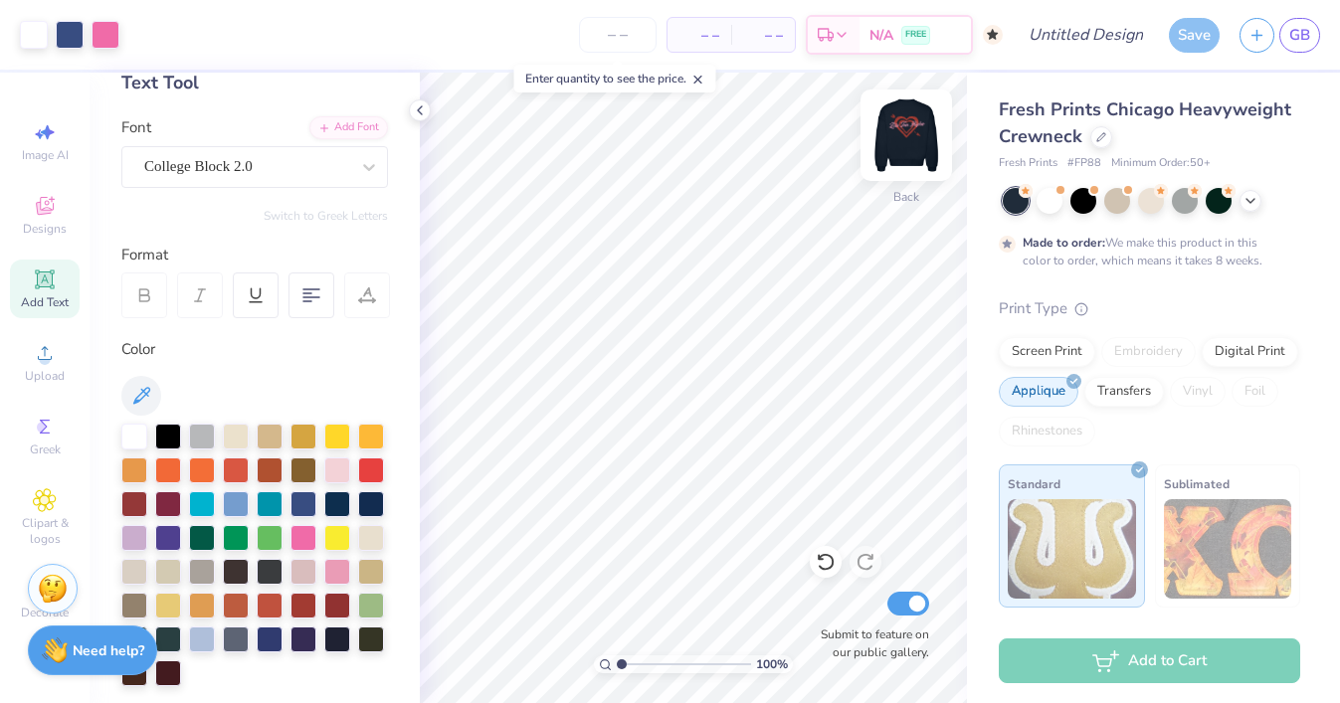
click at [917, 140] on img at bounding box center [906, 135] width 80 height 80
click at [903, 134] on img at bounding box center [906, 135] width 80 height 80
click at [905, 133] on img at bounding box center [906, 135] width 80 height 80
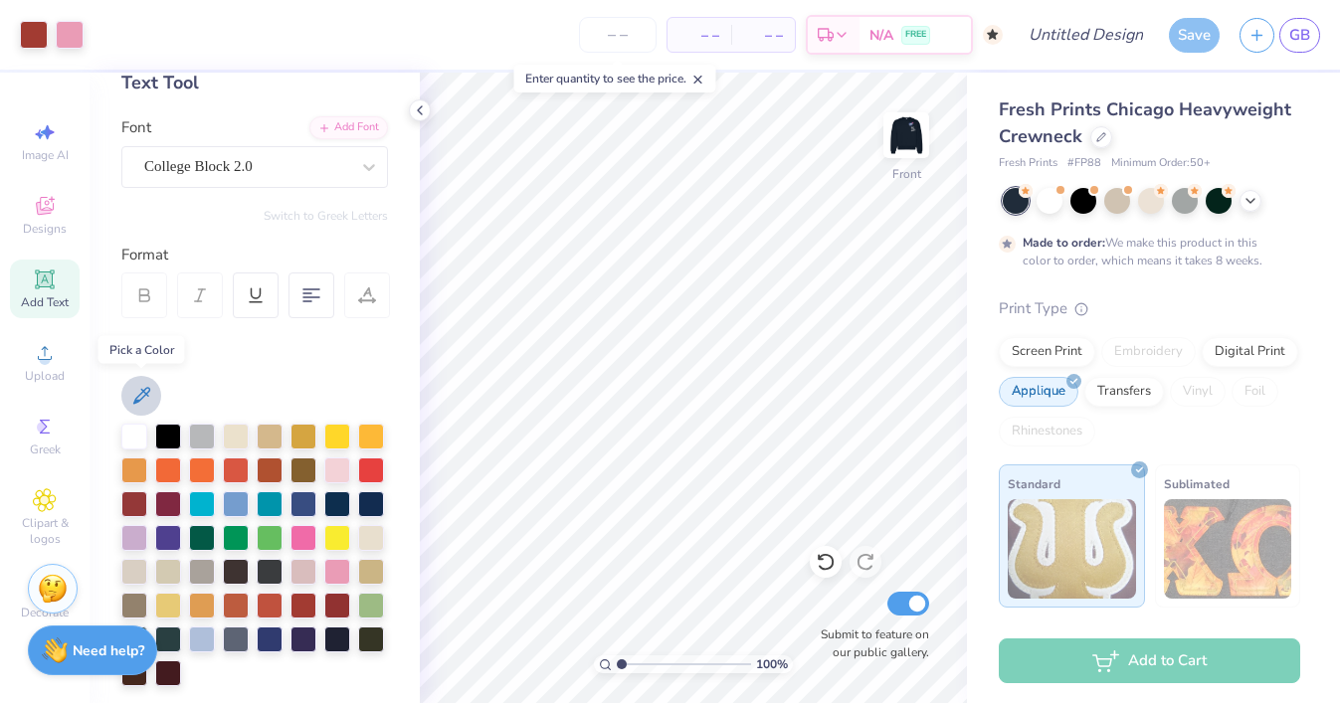
click at [144, 393] on icon at bounding box center [141, 396] width 24 height 24
click at [147, 382] on button at bounding box center [141, 396] width 40 height 40
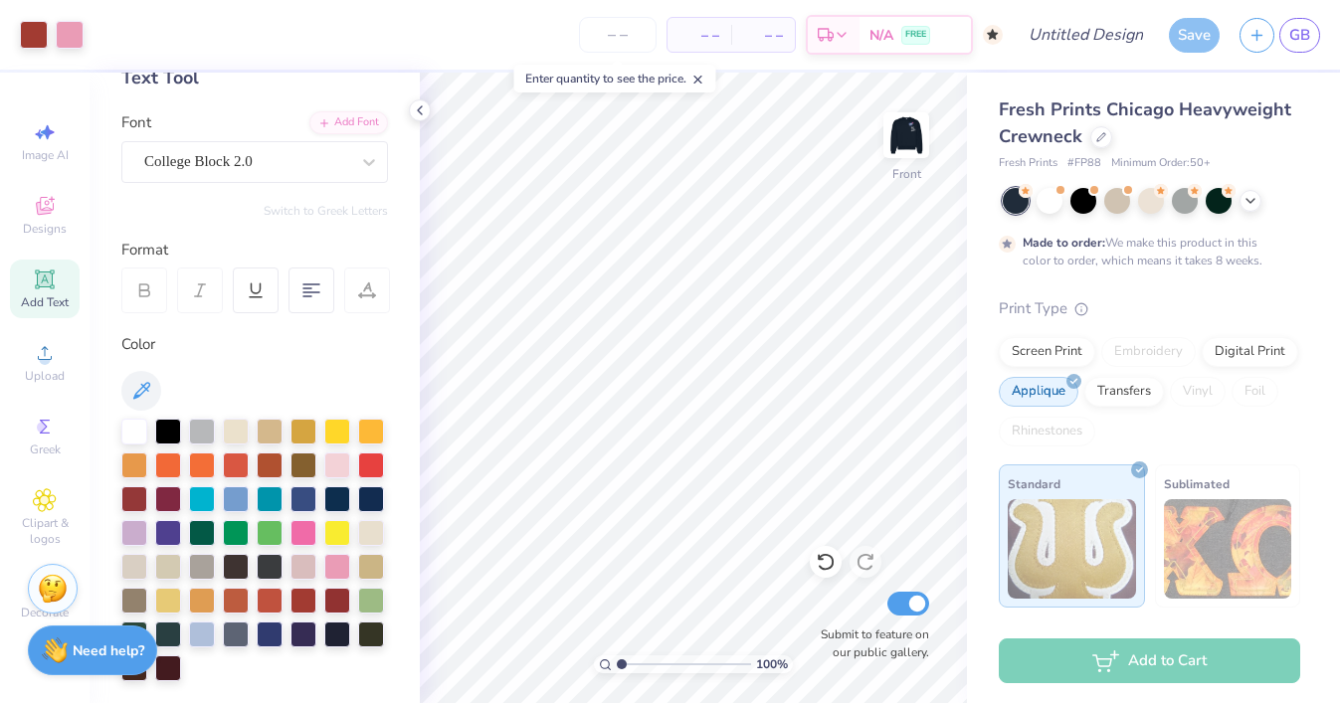
scroll to position [80, 0]
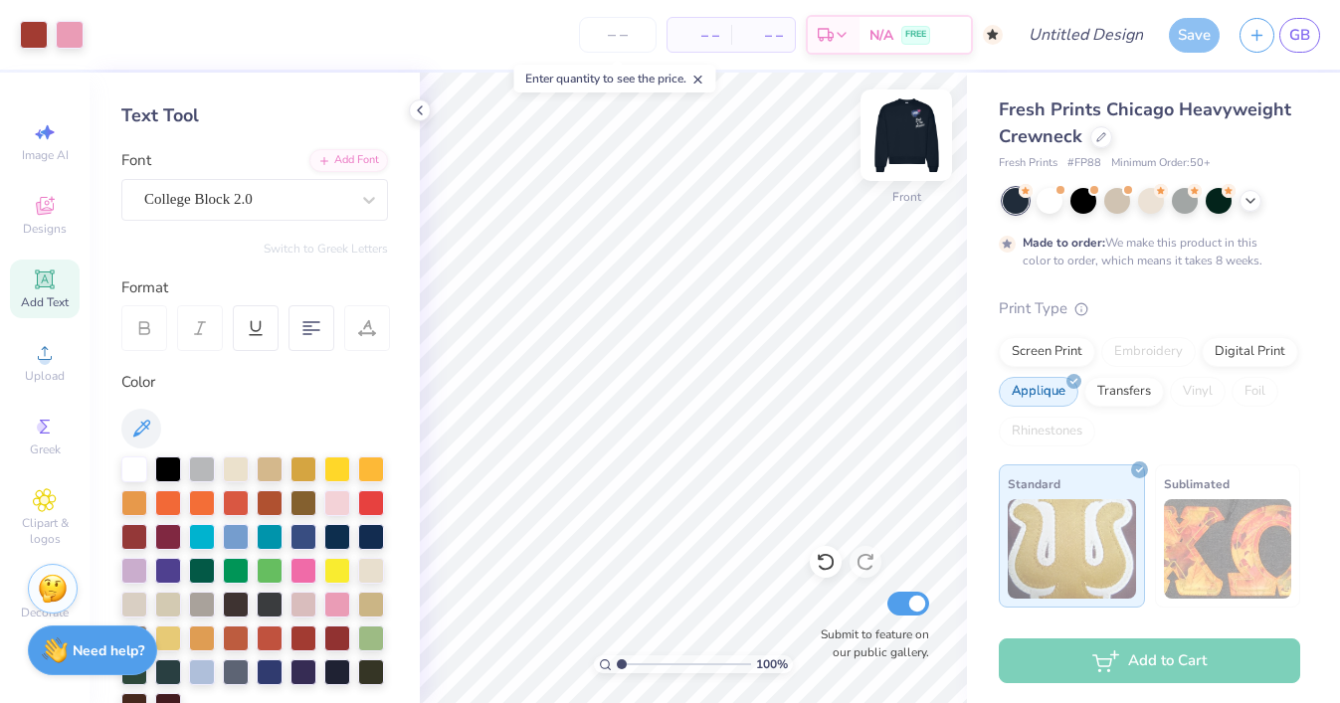
click at [897, 136] on img at bounding box center [906, 135] width 80 height 80
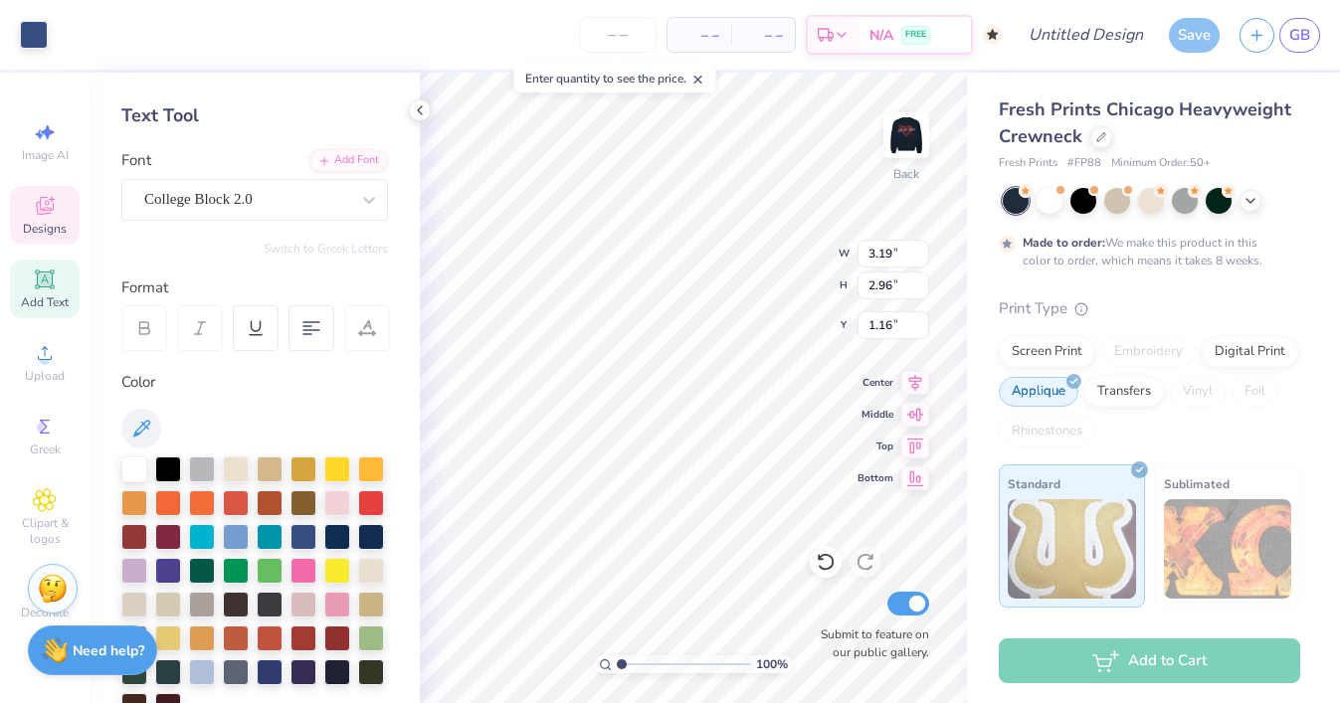
type input "3.19"
type input "2.96"
type input "1.16"
click at [301, 637] on div at bounding box center [303, 637] width 26 height 26
click at [300, 636] on div at bounding box center [303, 637] width 26 height 26
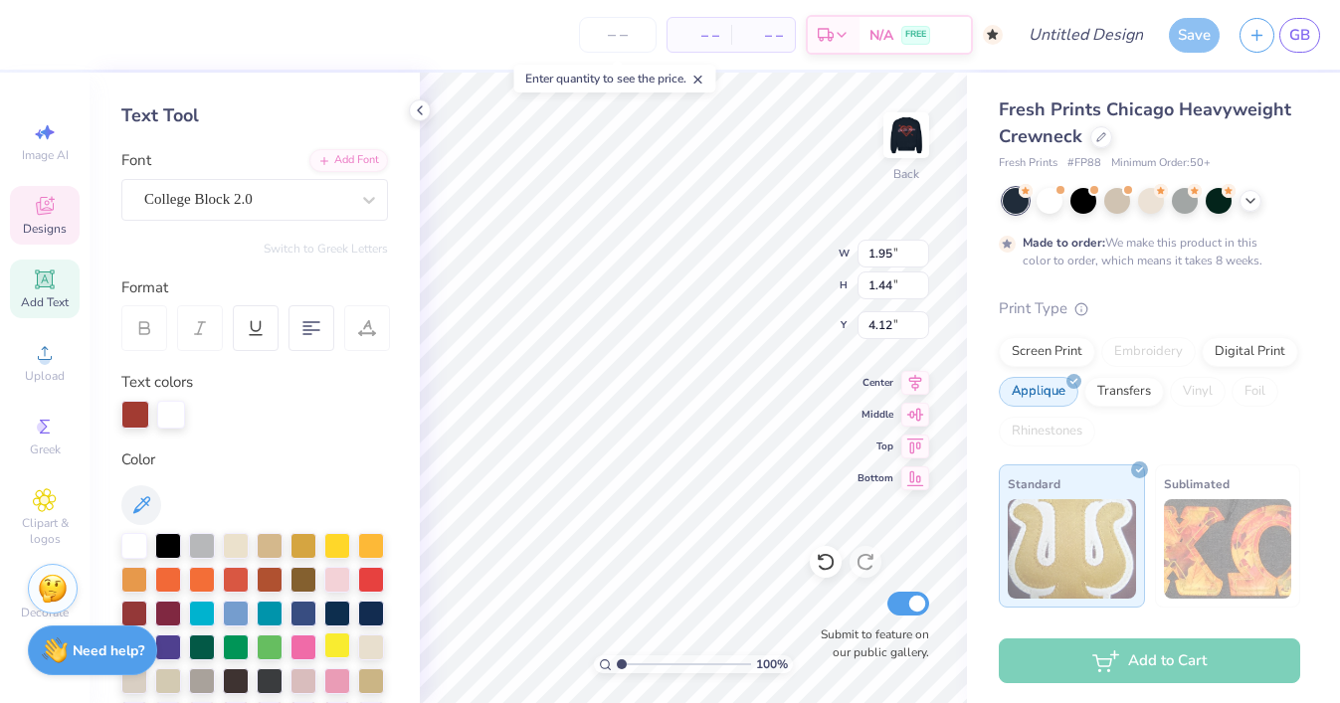
type input "2.28"
click at [337, 545] on div at bounding box center [337, 544] width 26 height 26
type input "1.95"
type input "1.44"
type input "2.28"
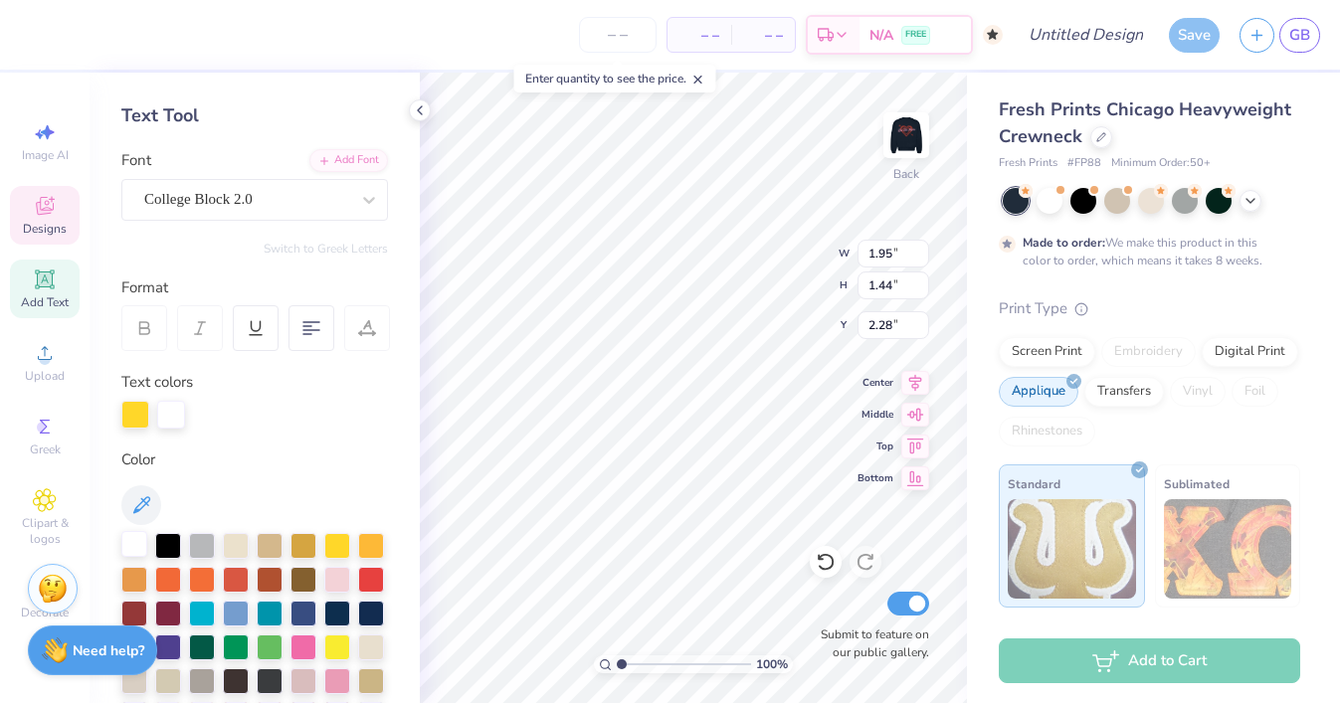
click at [128, 545] on div at bounding box center [134, 544] width 26 height 26
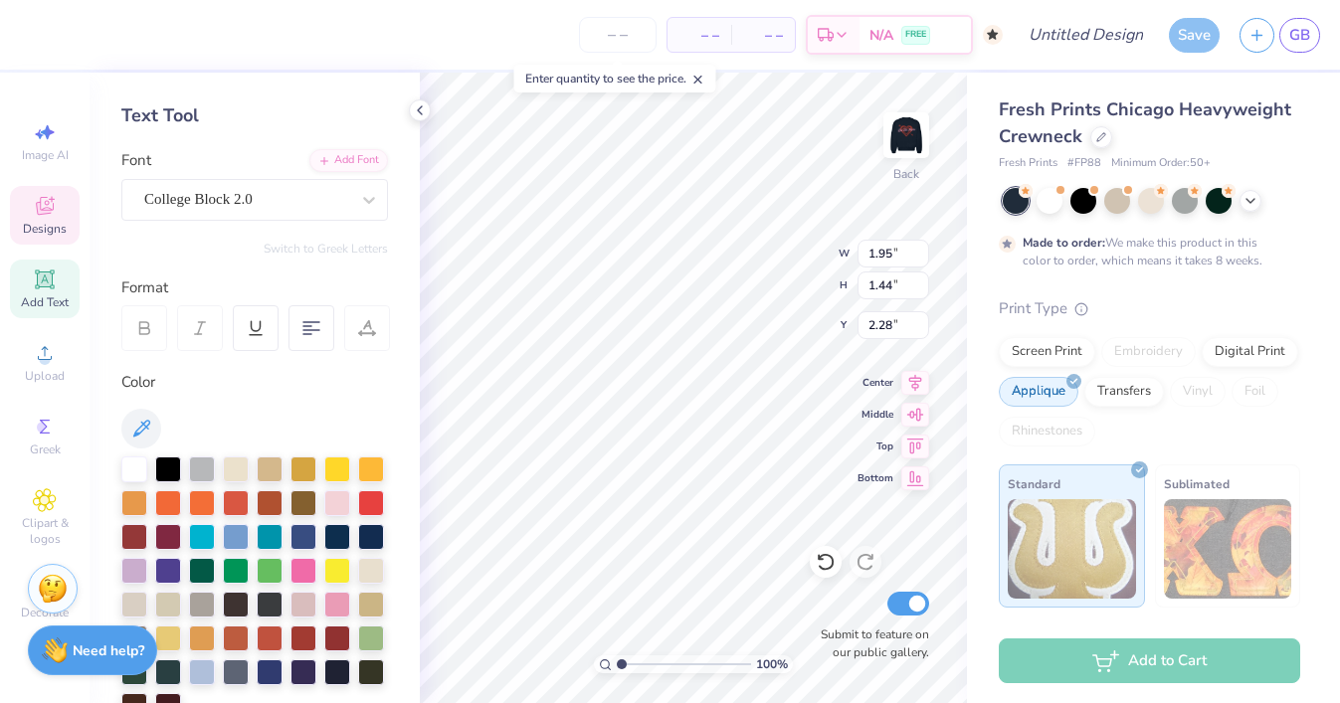
click at [303, 136] on div "Personalized Names Personalized Numbers Text Tool Add Font Font College Block 2…" at bounding box center [255, 388] width 330 height 631
click at [368, 507] on div at bounding box center [371, 501] width 26 height 26
click at [128, 465] on div at bounding box center [134, 468] width 26 height 26
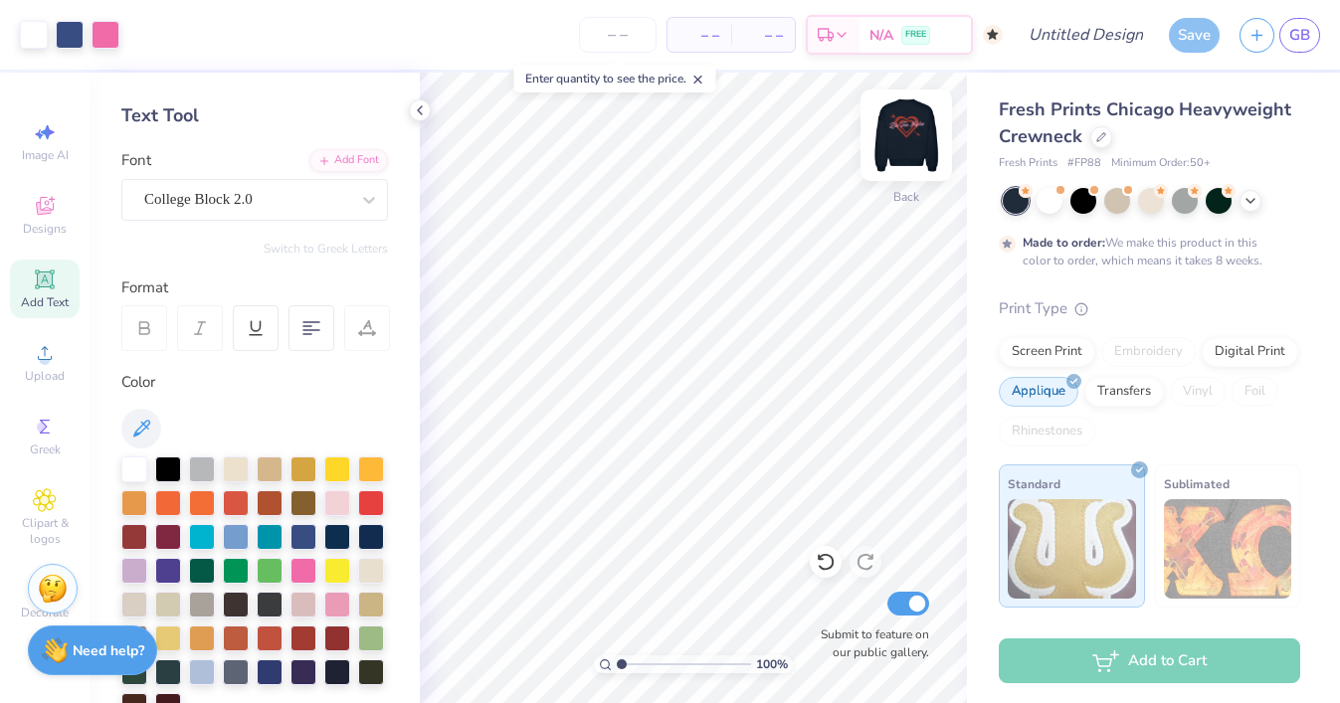
click at [922, 136] on img at bounding box center [906, 135] width 80 height 80
click at [920, 144] on img at bounding box center [906, 135] width 80 height 80
click at [902, 142] on img at bounding box center [906, 135] width 80 height 80
click at [902, 142] on img at bounding box center [906, 135] width 40 height 40
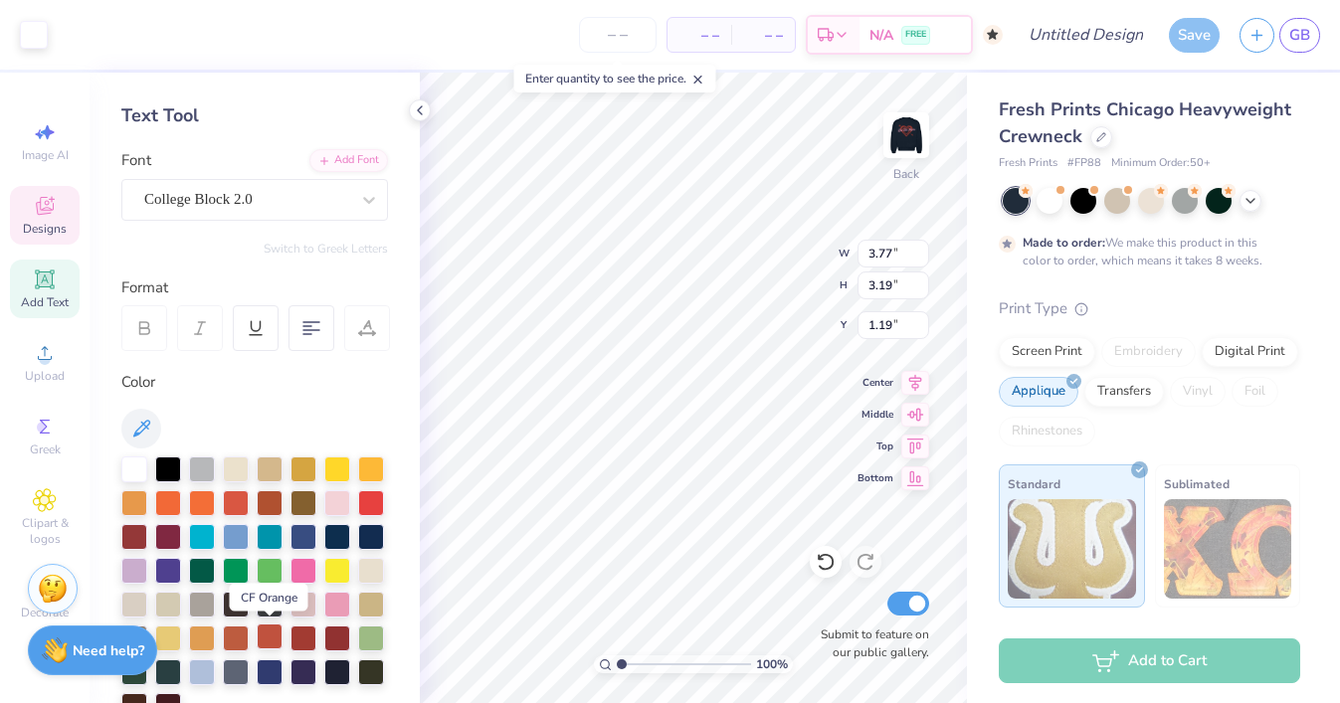
click at [279, 635] on div at bounding box center [270, 637] width 26 height 26
click at [295, 638] on div at bounding box center [303, 637] width 26 height 26
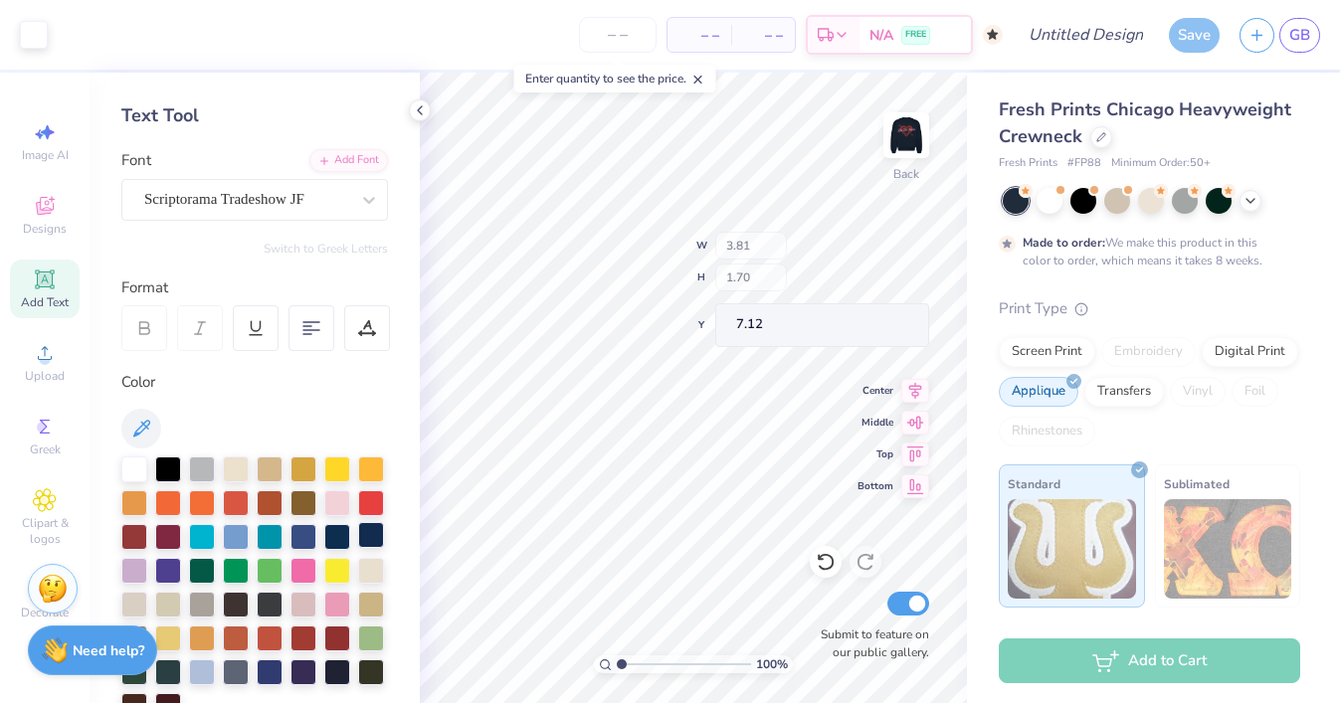
type input "7.12"
type input "2.54"
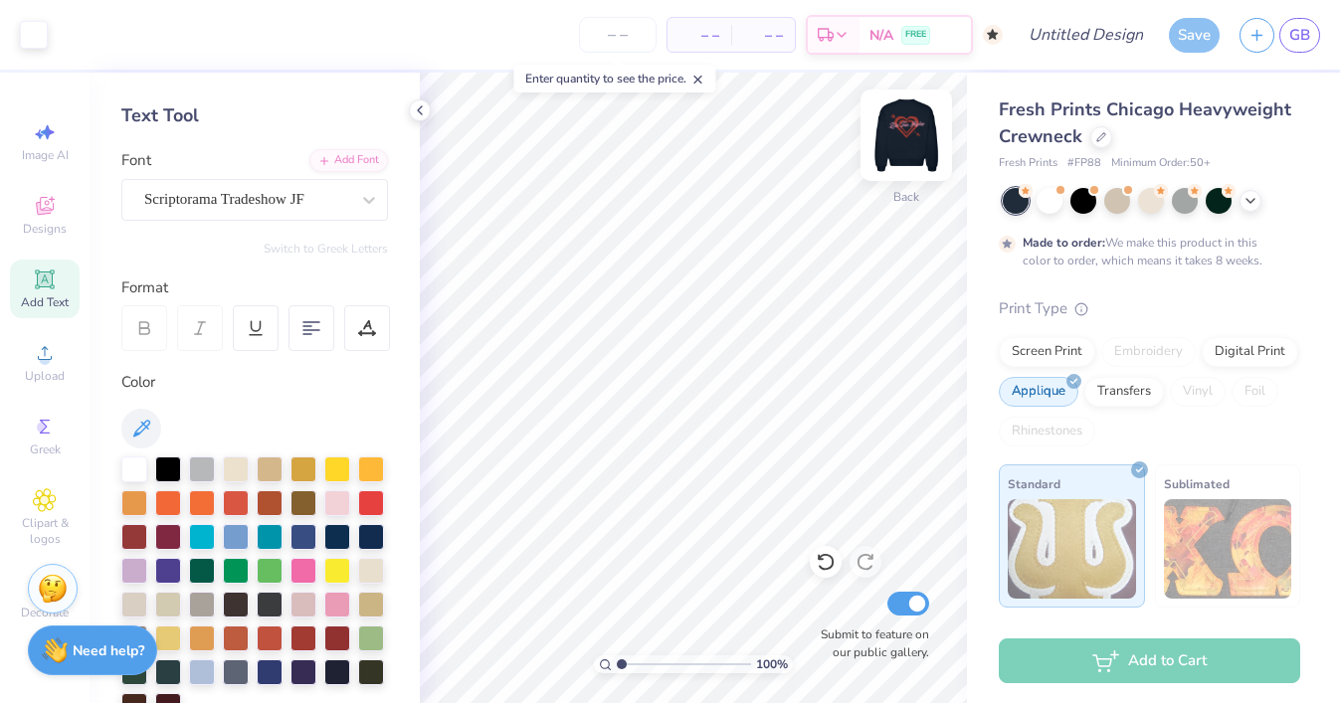
click at [910, 134] on img at bounding box center [906, 135] width 80 height 80
click at [906, 127] on img at bounding box center [906, 135] width 80 height 80
click at [1049, 384] on div "Applique" at bounding box center [1039, 392] width 80 height 30
click at [1061, 351] on div "Screen Print" at bounding box center [1047, 349] width 96 height 30
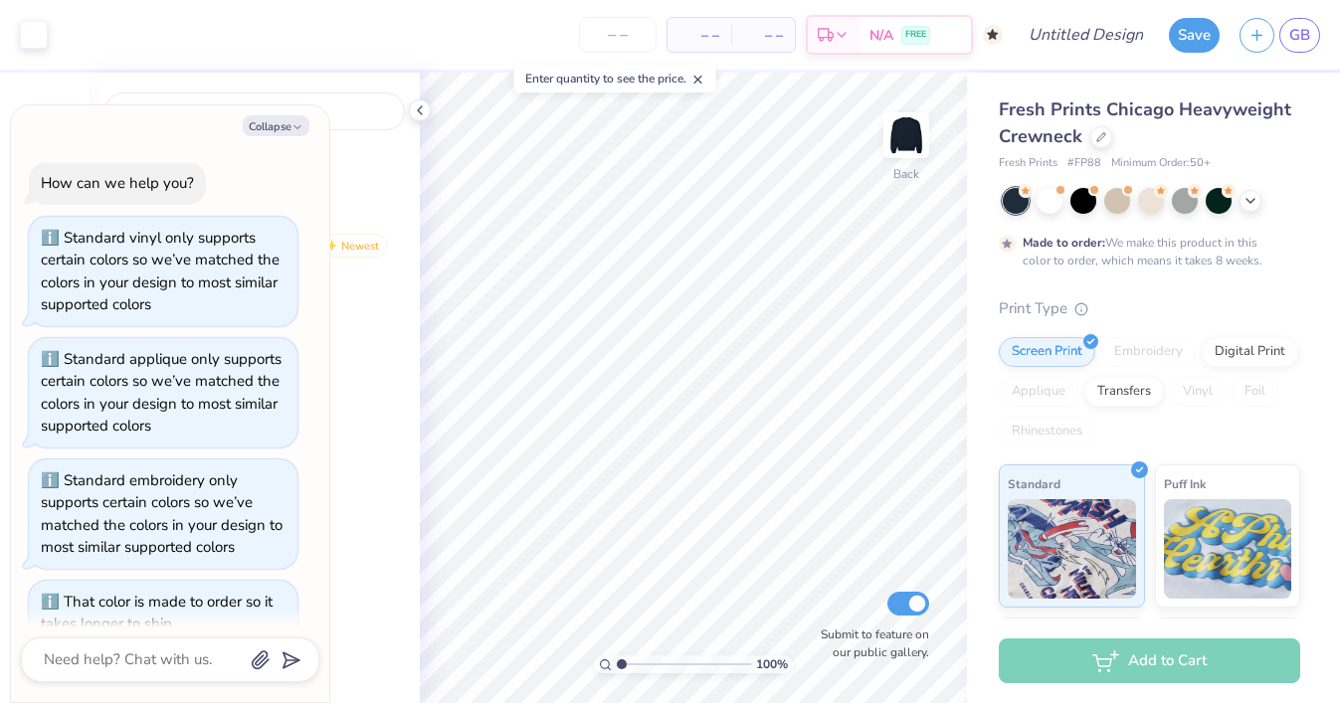
scroll to position [1190, 0]
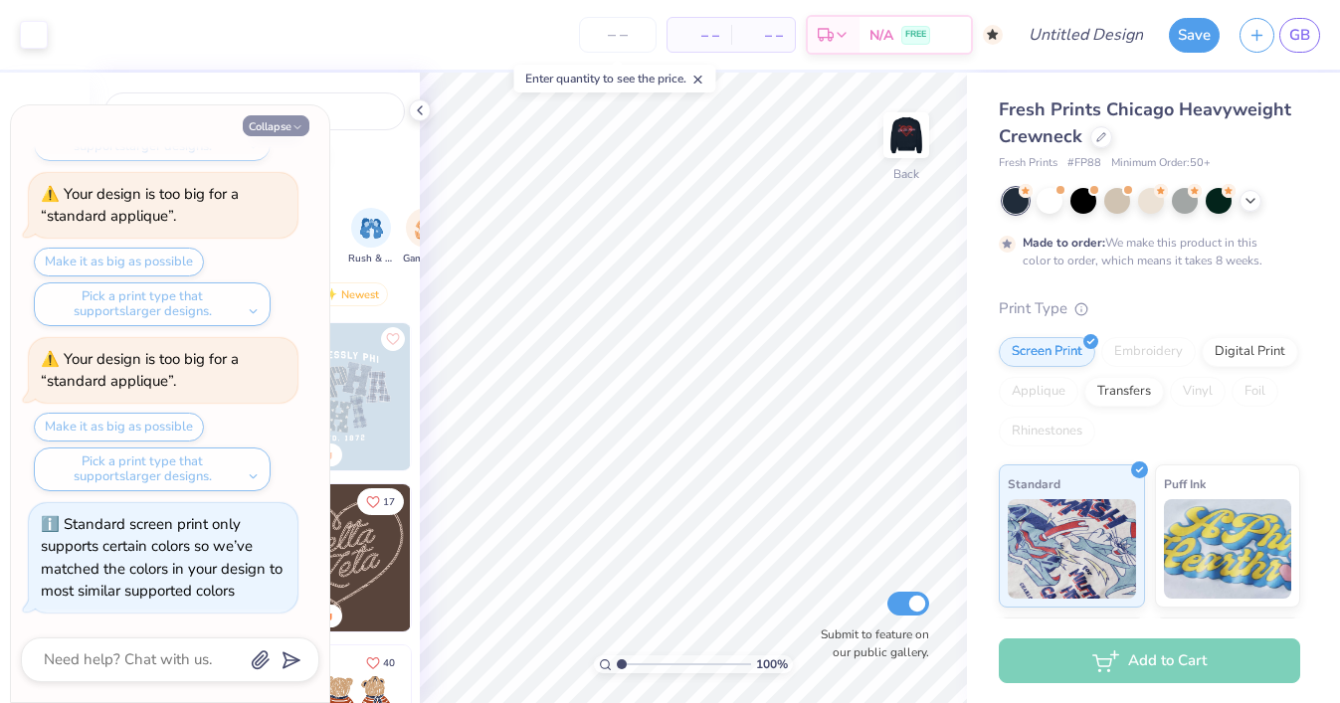
click at [291, 131] on icon "button" at bounding box center [297, 127] width 12 height 12
type textarea "x"
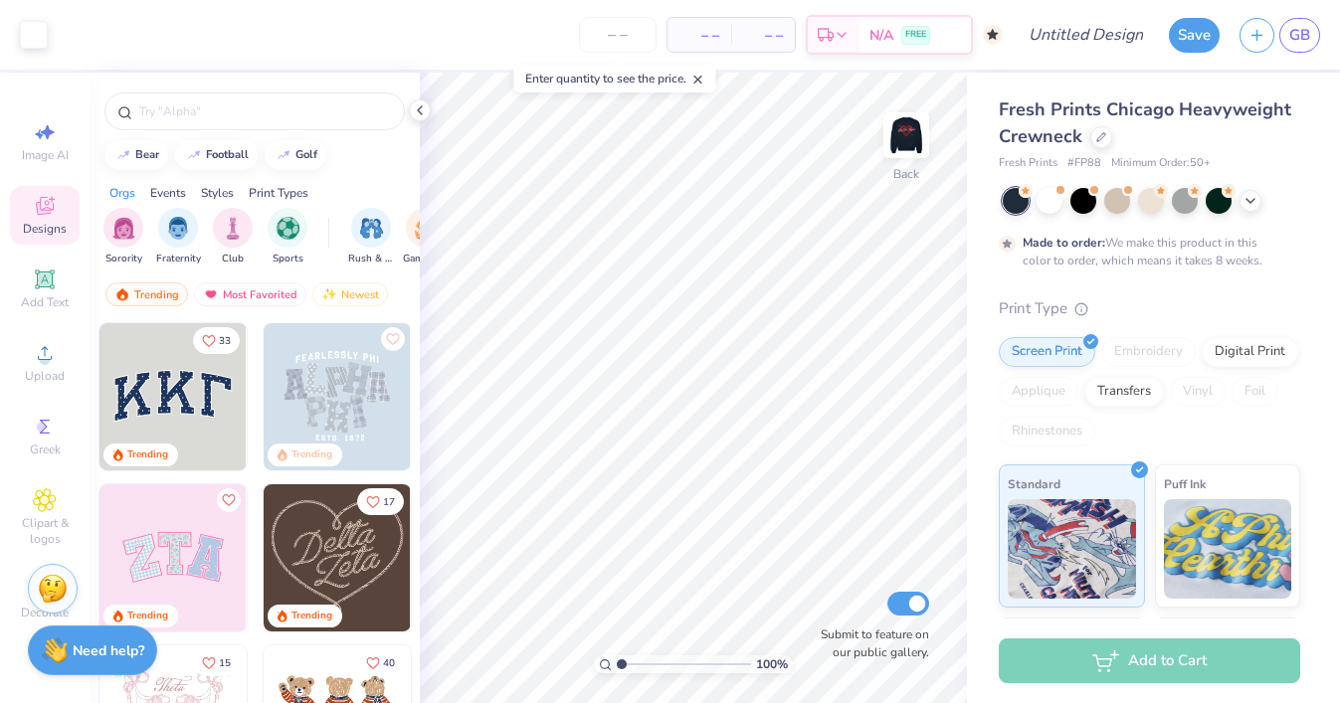
click at [293, 191] on div "Print Types" at bounding box center [279, 193] width 60 height 18
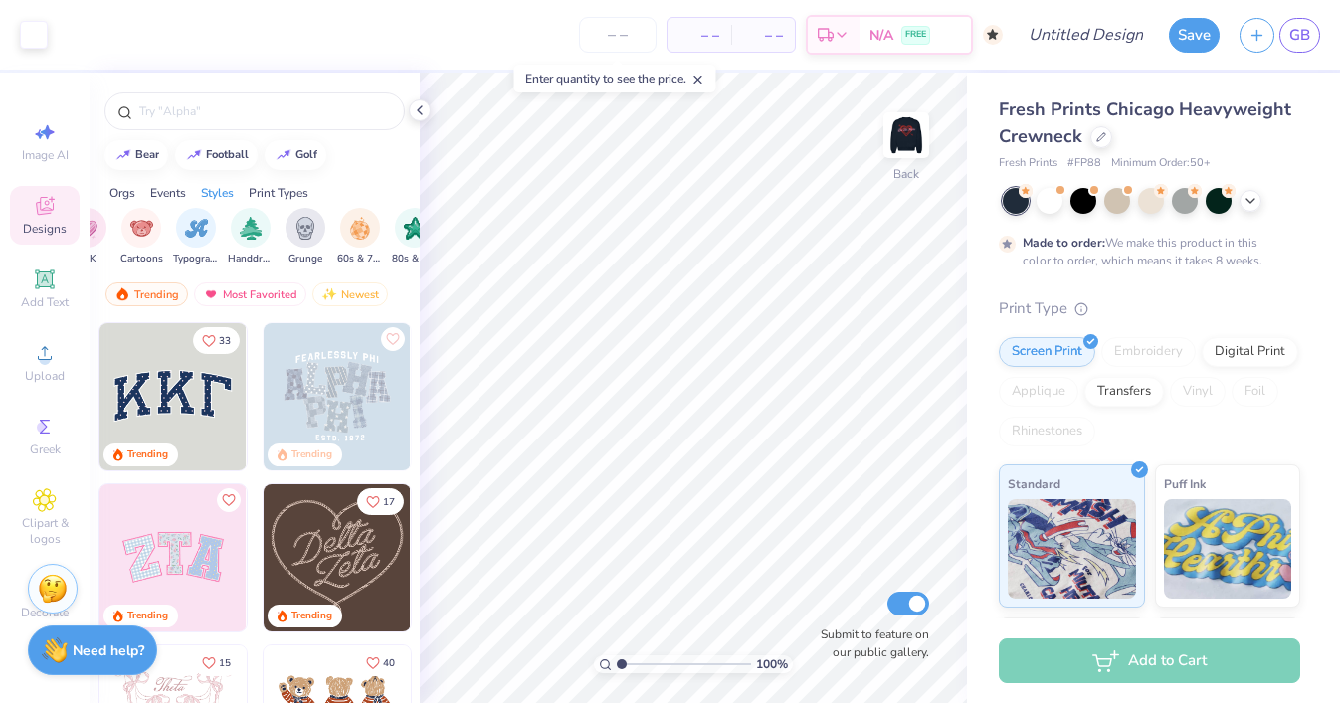
scroll to position [0, 1618]
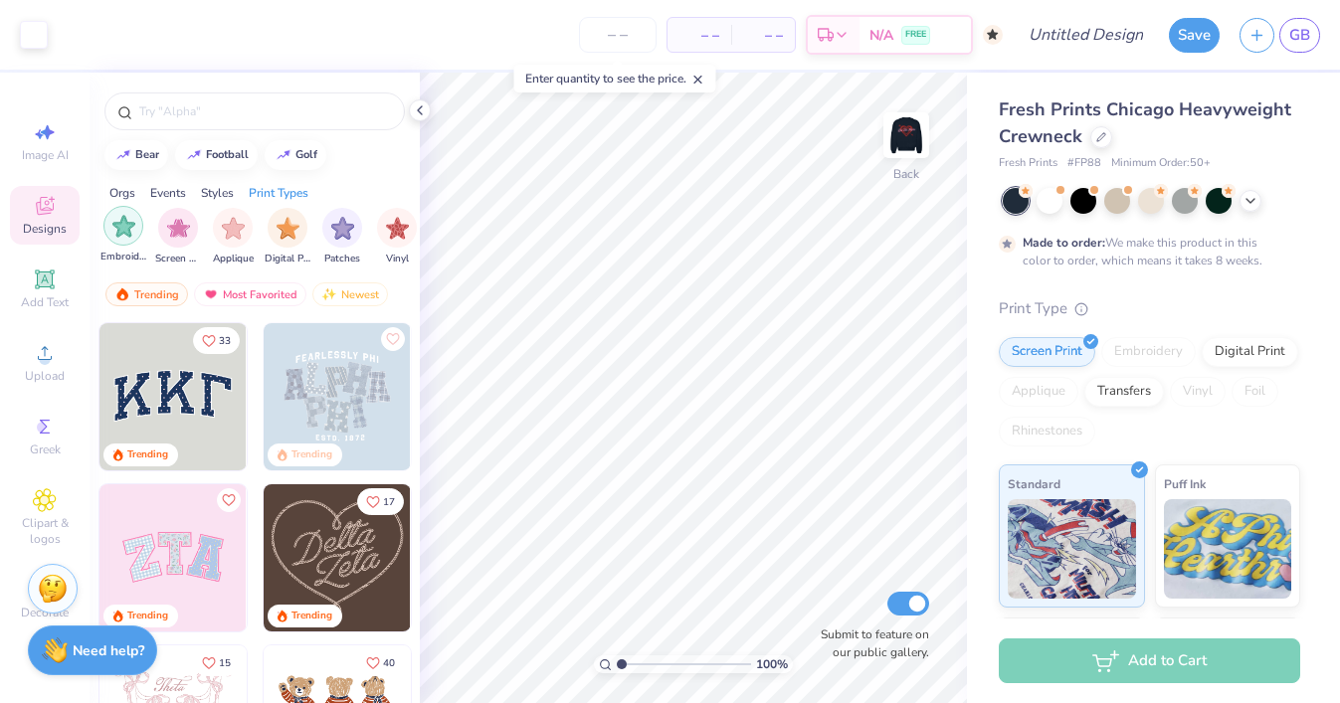
click at [122, 232] on img "filter for Embroidery" at bounding box center [123, 226] width 23 height 23
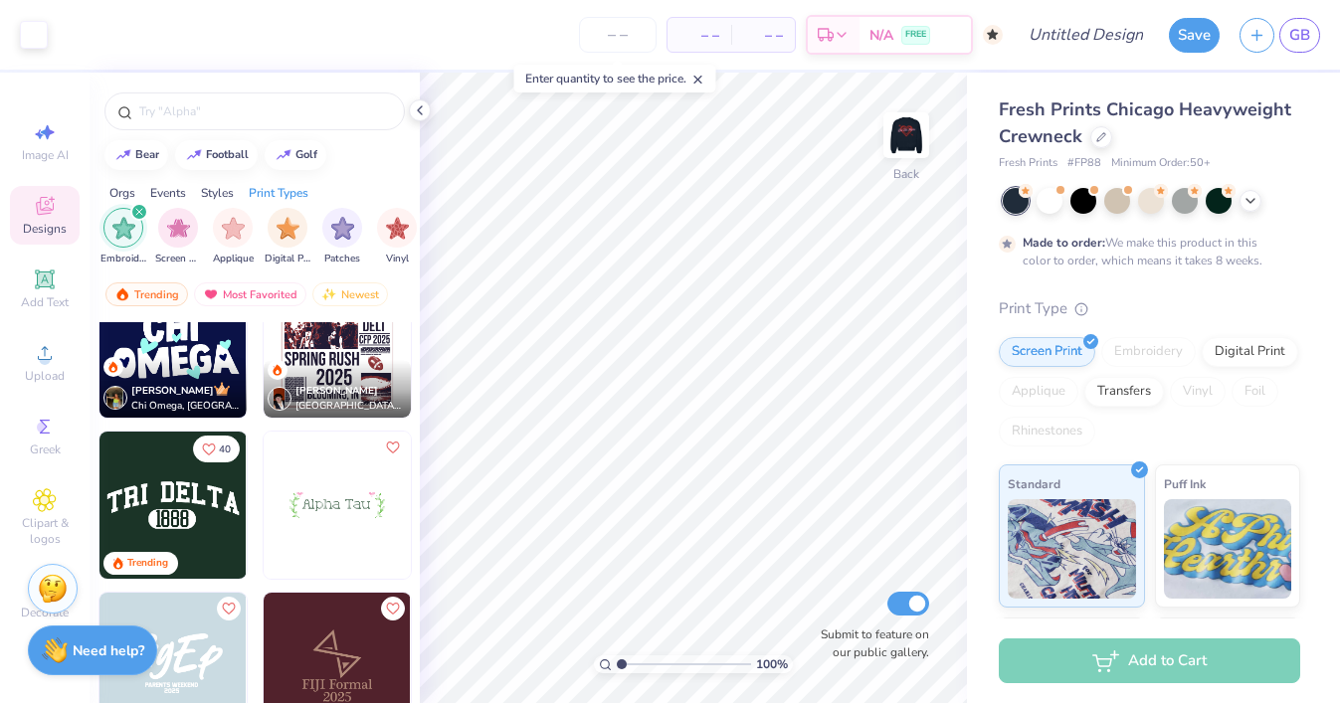
scroll to position [867, 0]
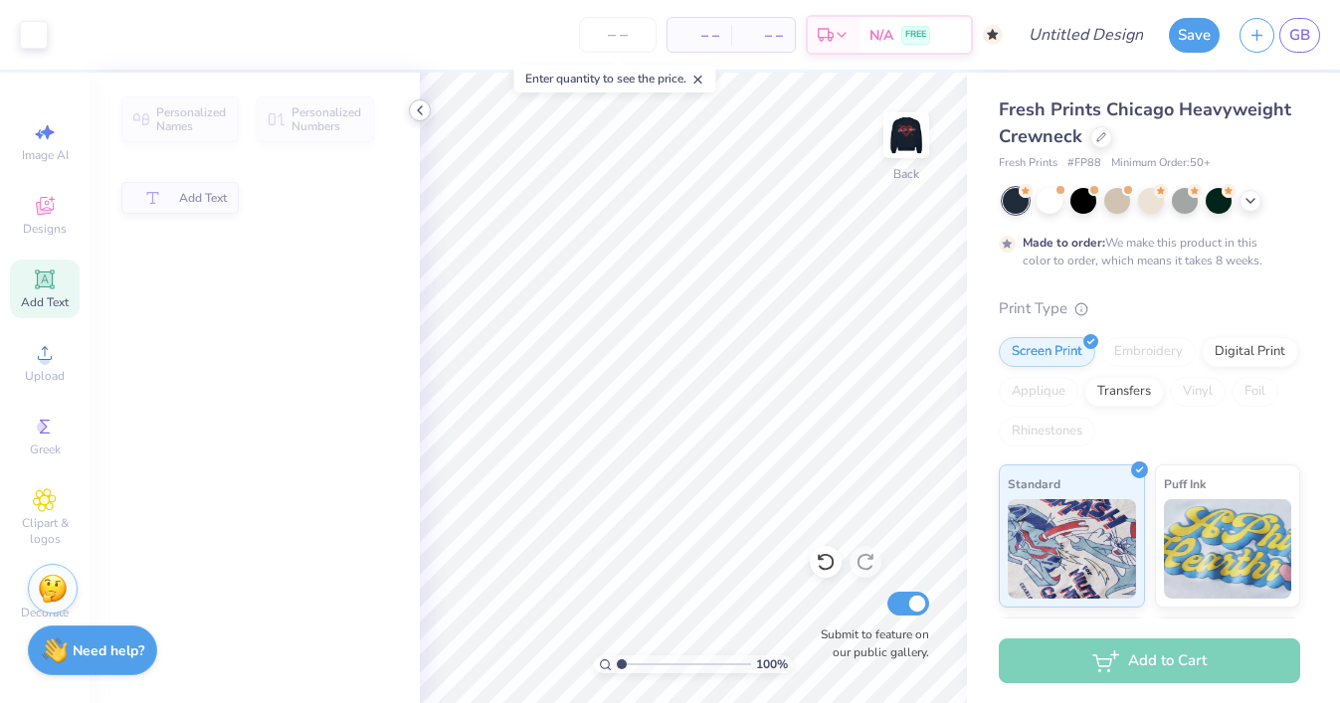
click at [415, 107] on icon at bounding box center [420, 110] width 16 height 16
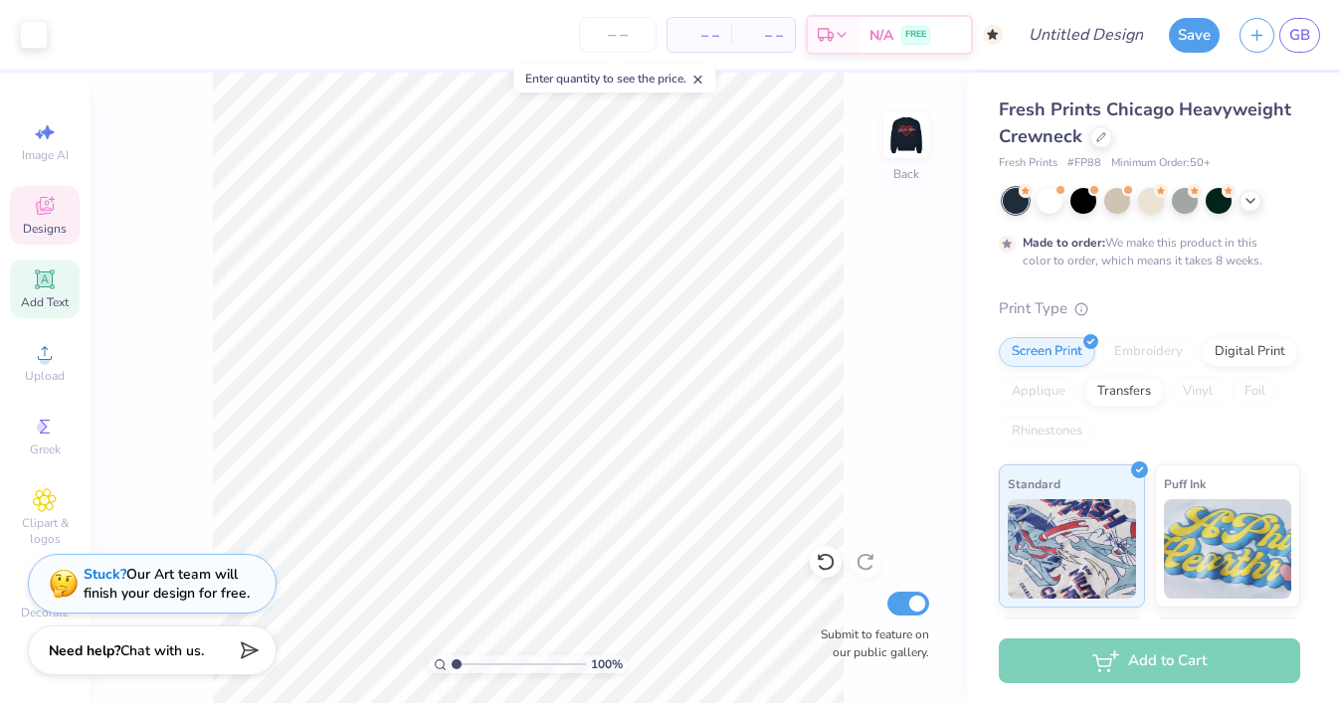
click at [57, 240] on div "Designs" at bounding box center [45, 215] width 70 height 59
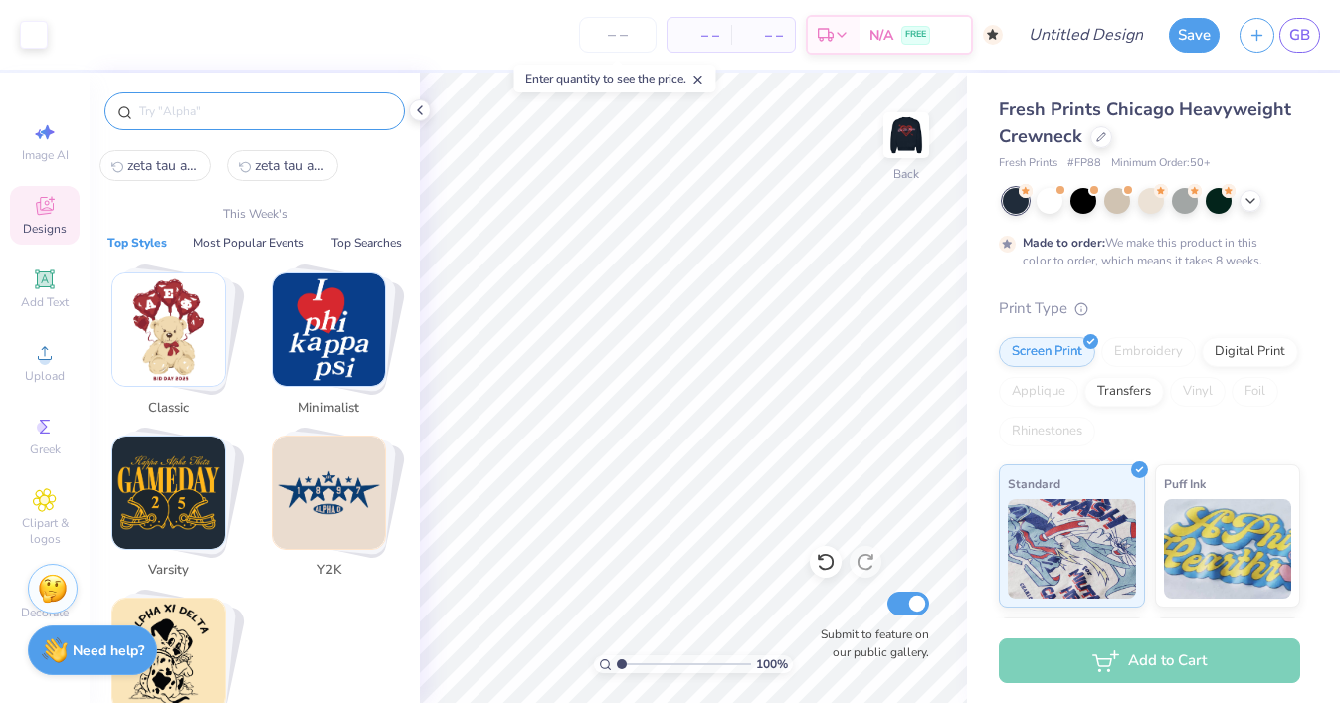
click at [180, 113] on input "text" at bounding box center [264, 111] width 255 height 20
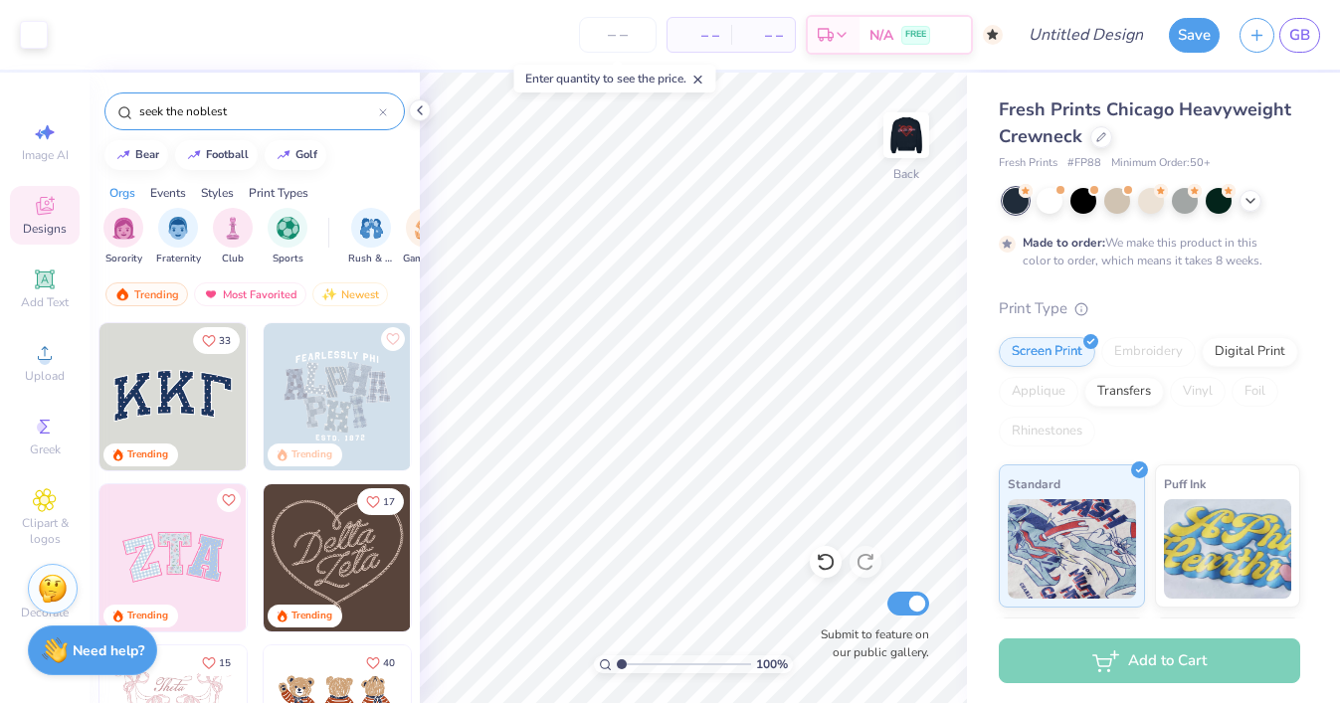
type input "seek the noblest"
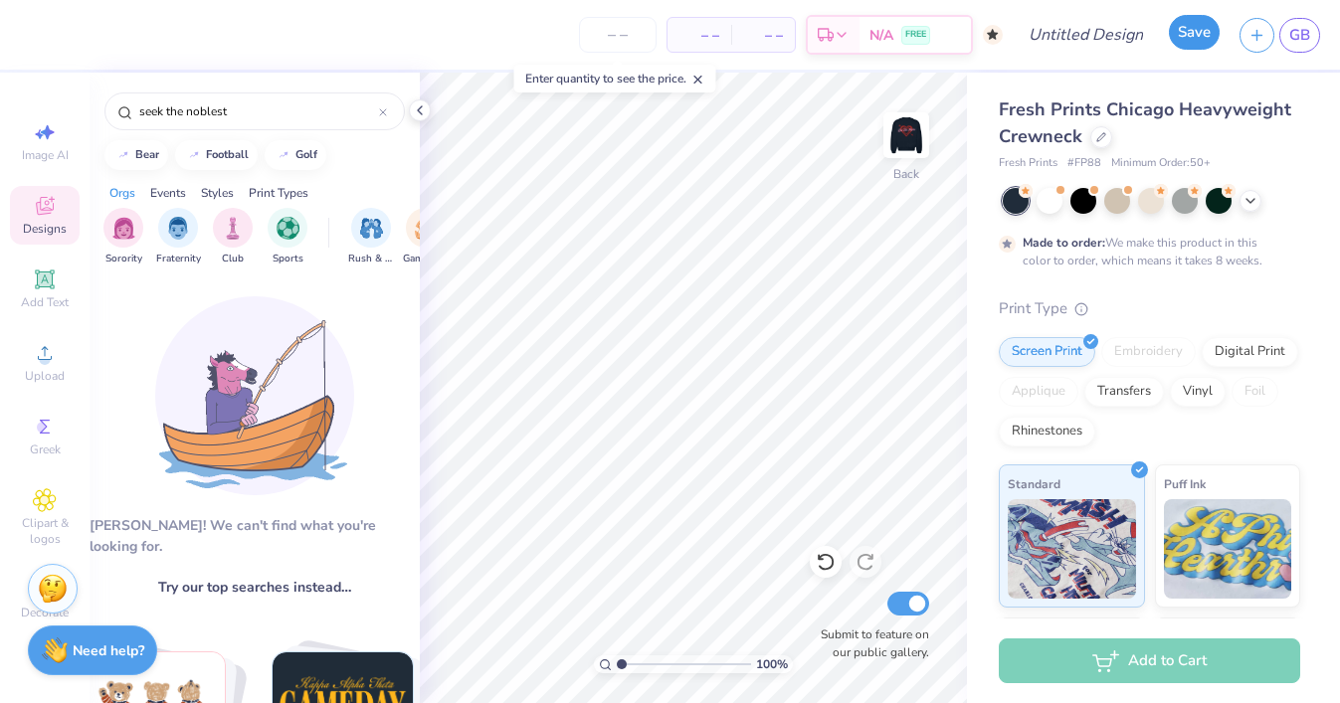
click at [1195, 36] on button "Save" at bounding box center [1194, 32] width 51 height 35
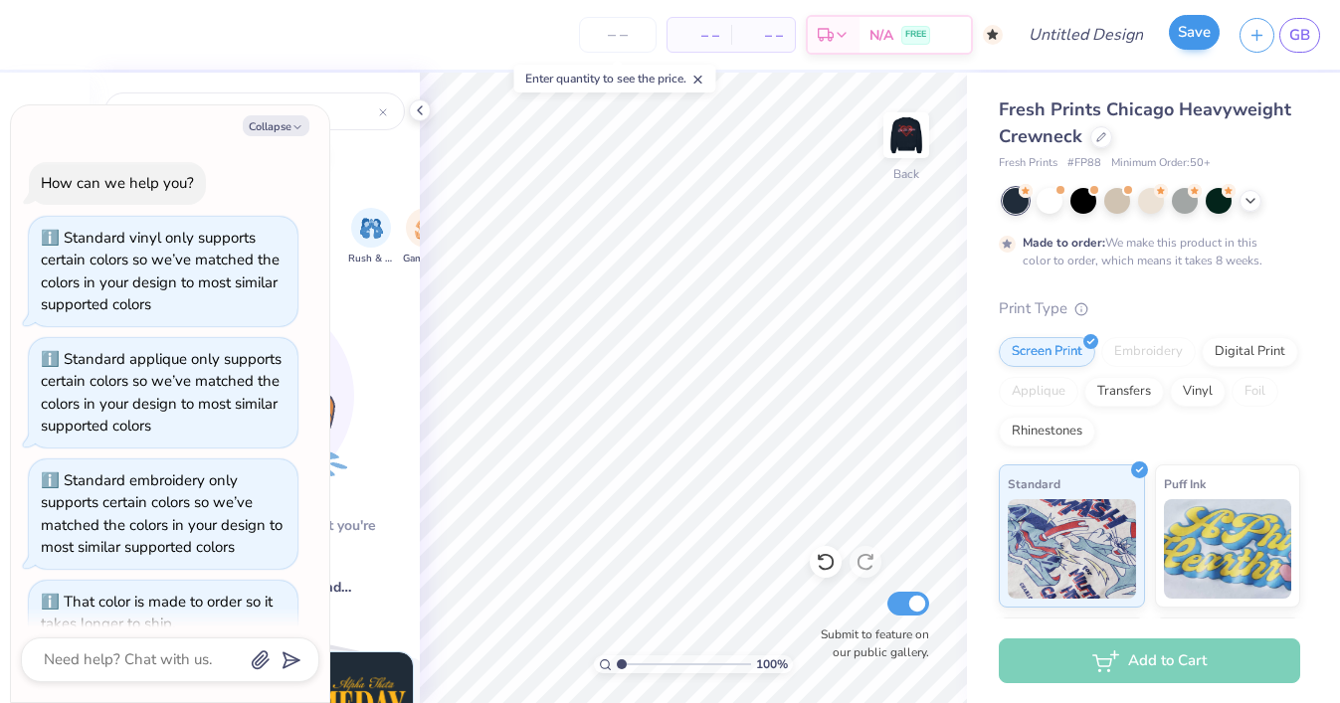
scroll to position [1244, 0]
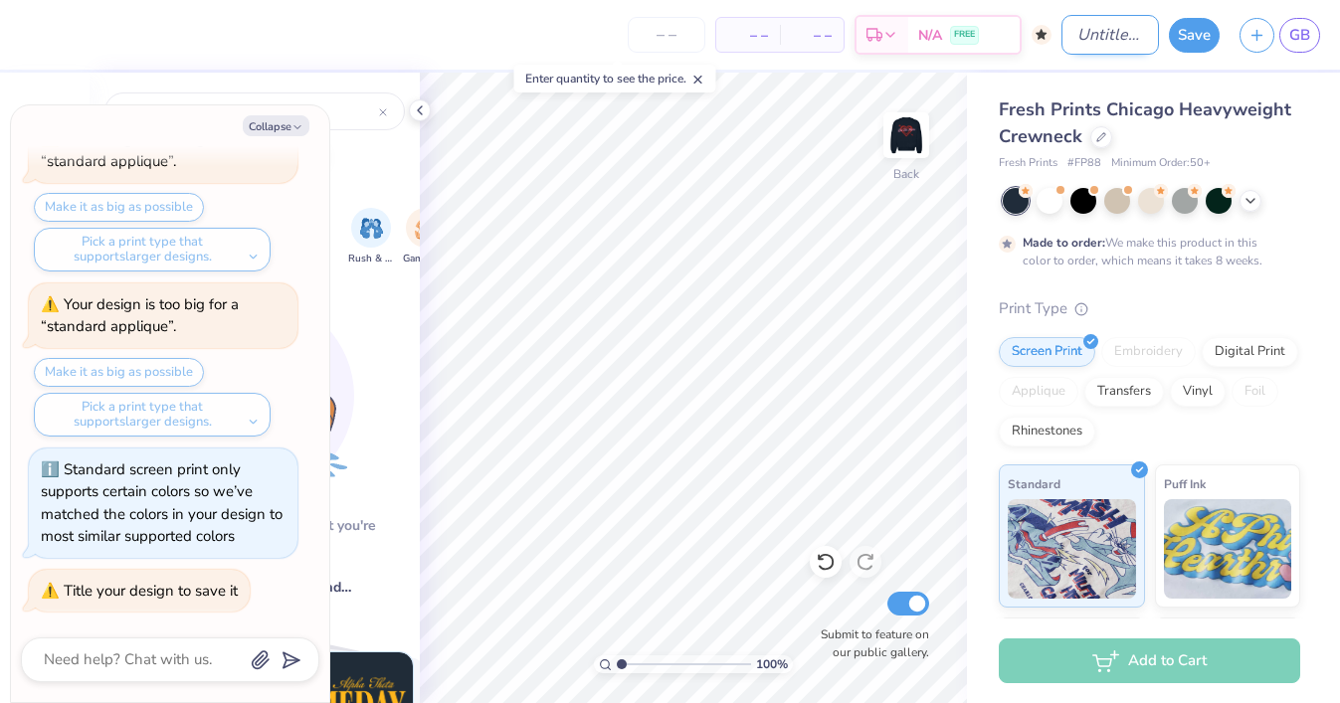
type textarea "x"
click at [1078, 33] on input "Design Title" at bounding box center [1109, 35] width 97 height 40
type input "Z"
type textarea "x"
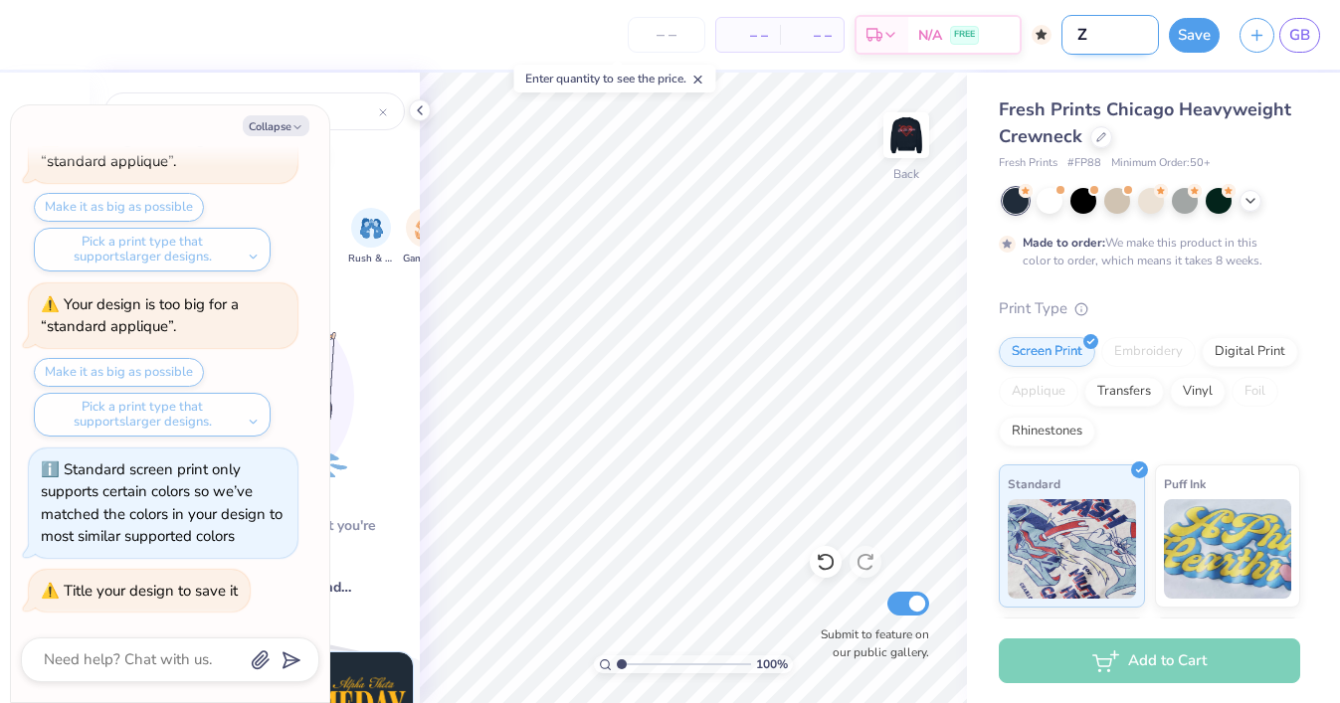
type input "ZT"
type textarea "x"
type input "ZTA"
type textarea "x"
type input "ZTA"
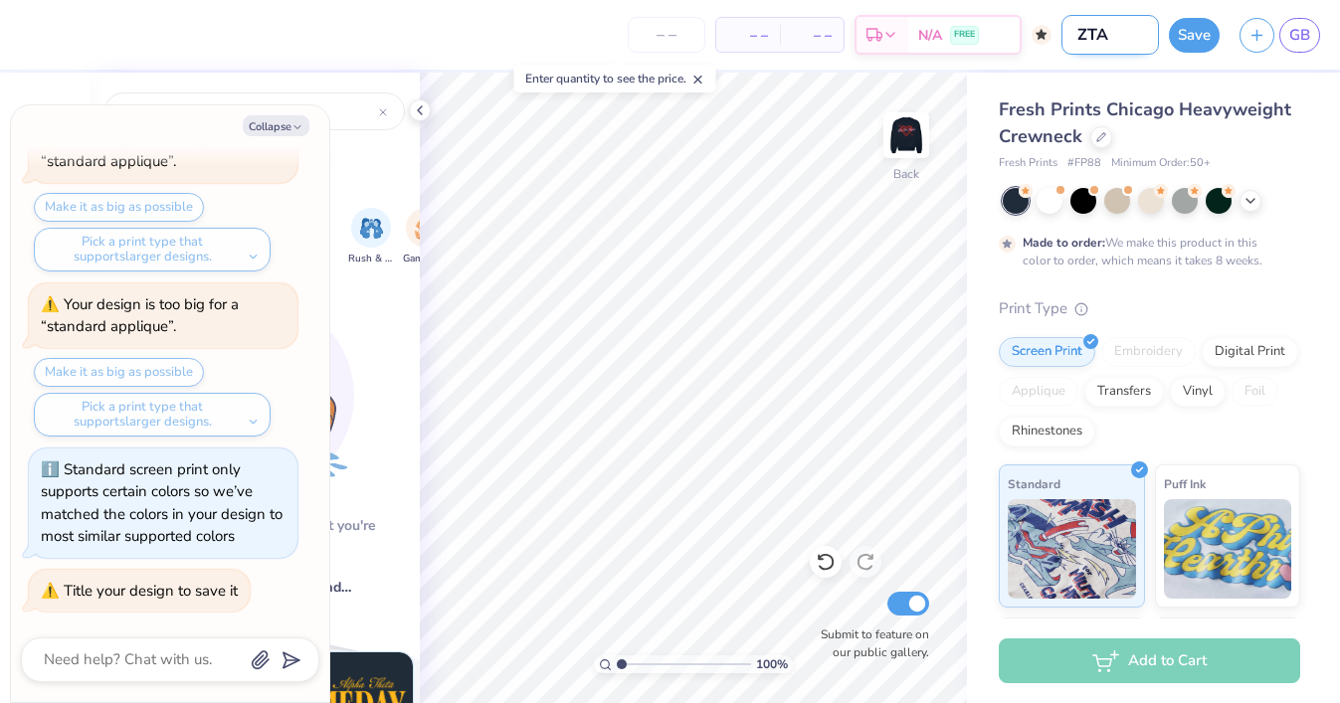
type textarea "x"
type input "ZTA H"
type textarea "x"
type input "ZTA He"
type textarea "x"
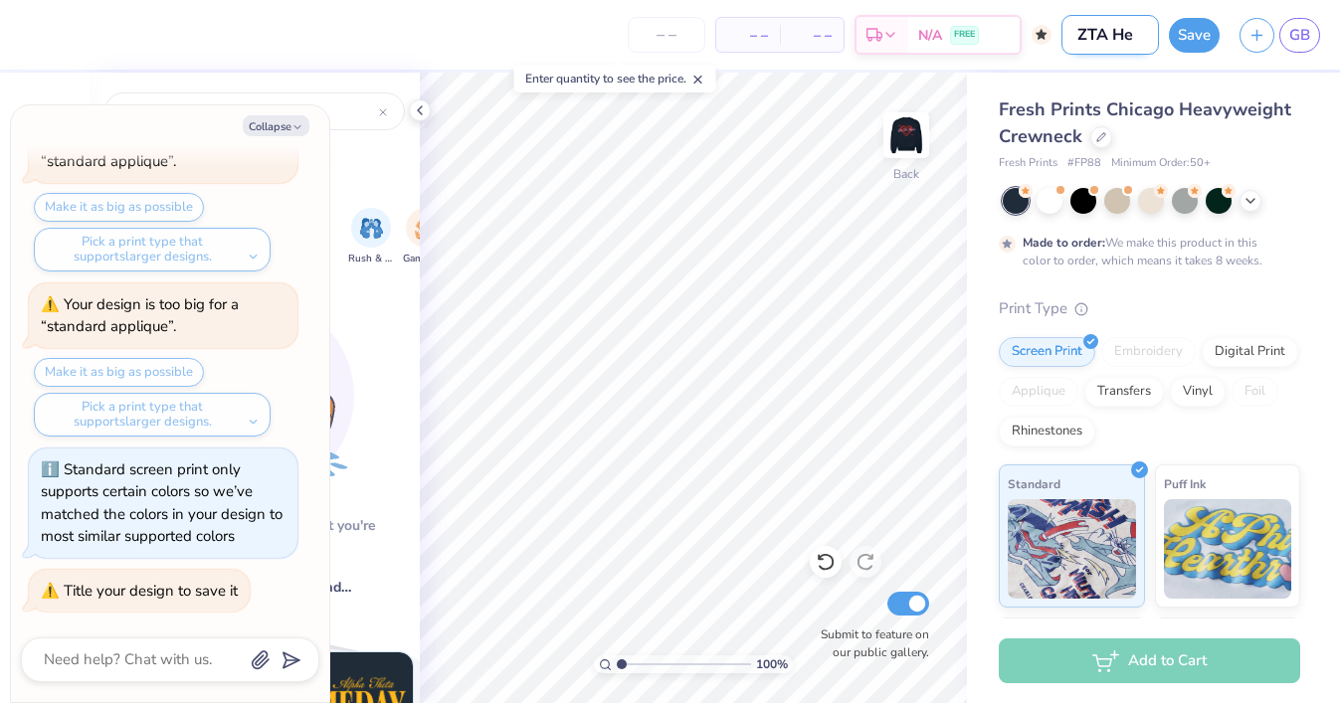
type input "ZTA Hea"
type textarea "x"
type input "ZTA Hear"
type textarea "x"
type input "ZTA Heart"
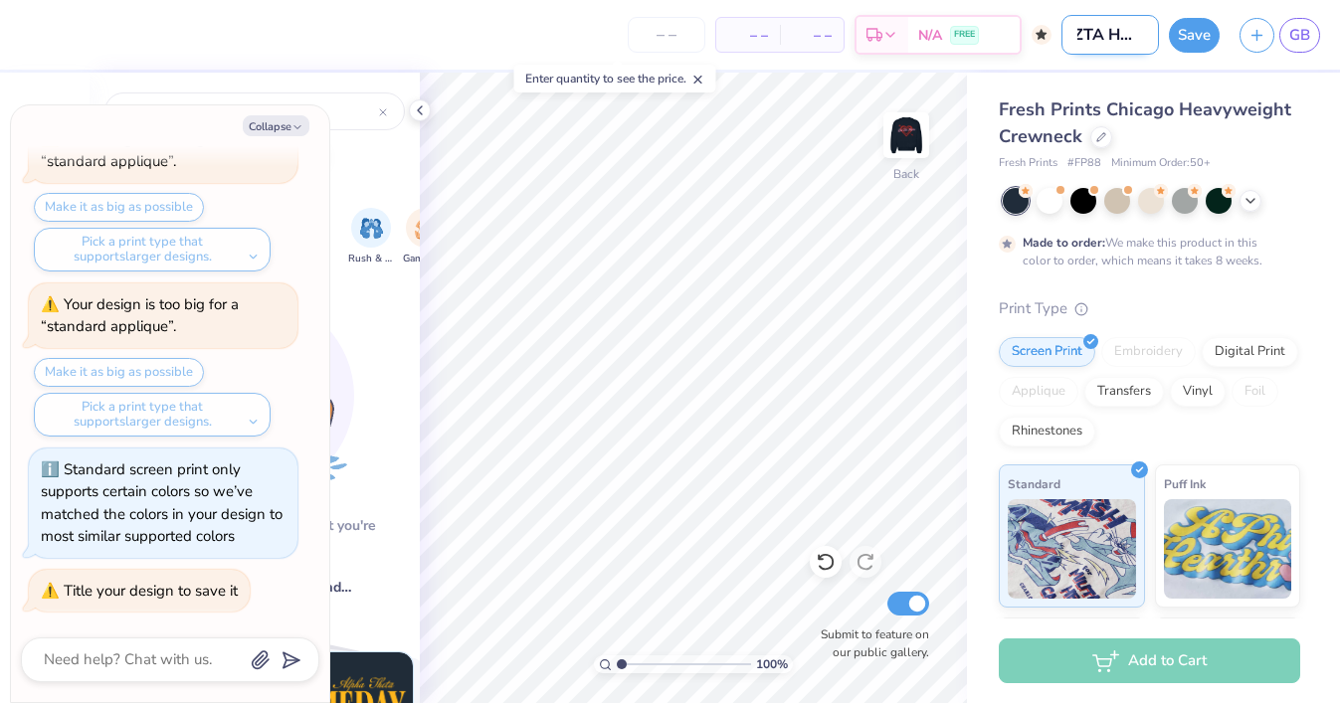
type textarea "x"
type input "ZTA Heart"
type textarea "x"
type input "ZTA Heart B"
type textarea "x"
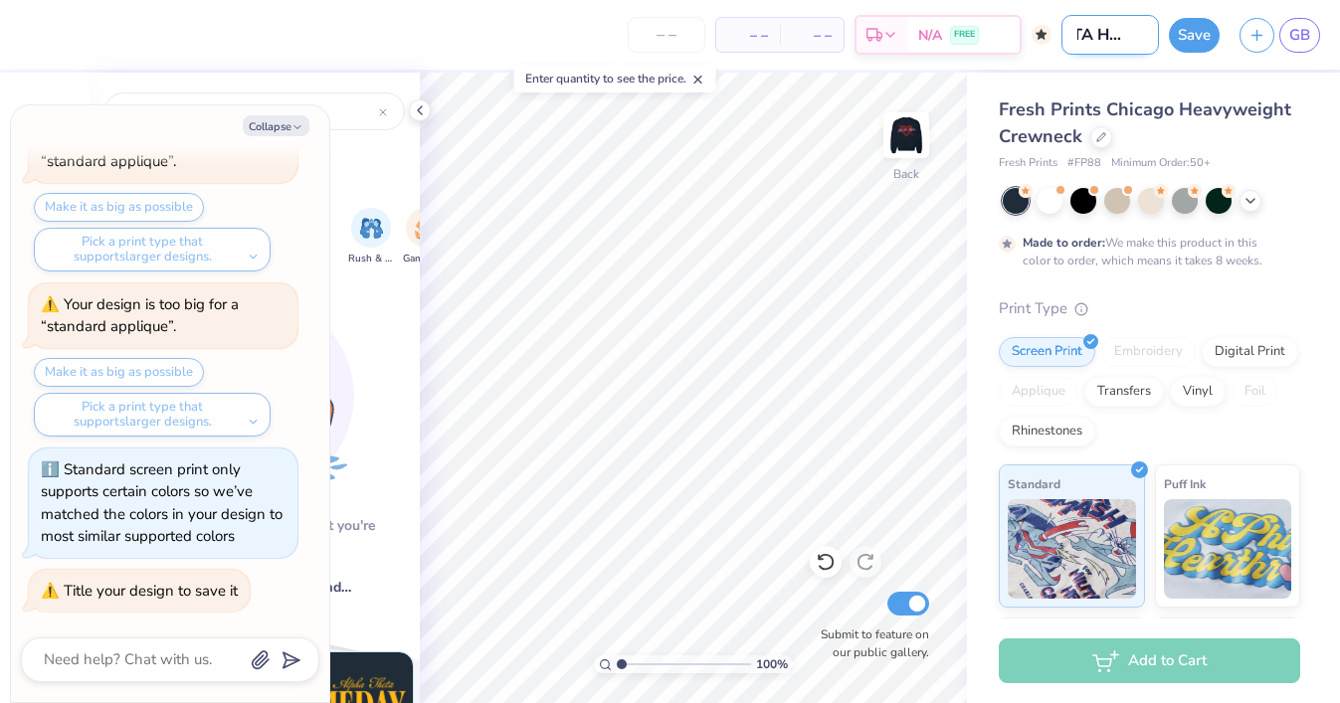
type input "ZTA Heart BA"
type textarea "x"
type input "ZTA Heart BAc"
type textarea "x"
type input "ZTA Heart BA"
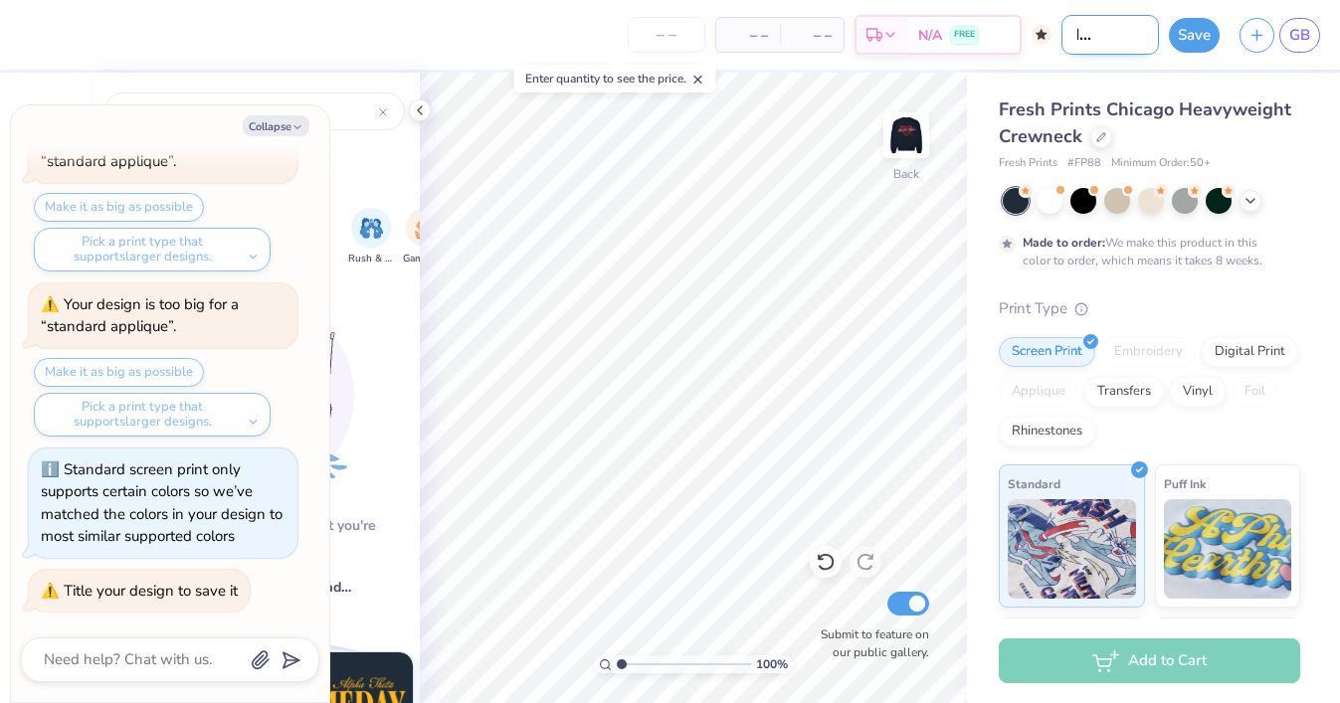
type textarea "x"
type input "ZTA Heart B"
type textarea "x"
type input "ZTA Heart Ba"
type textarea "x"
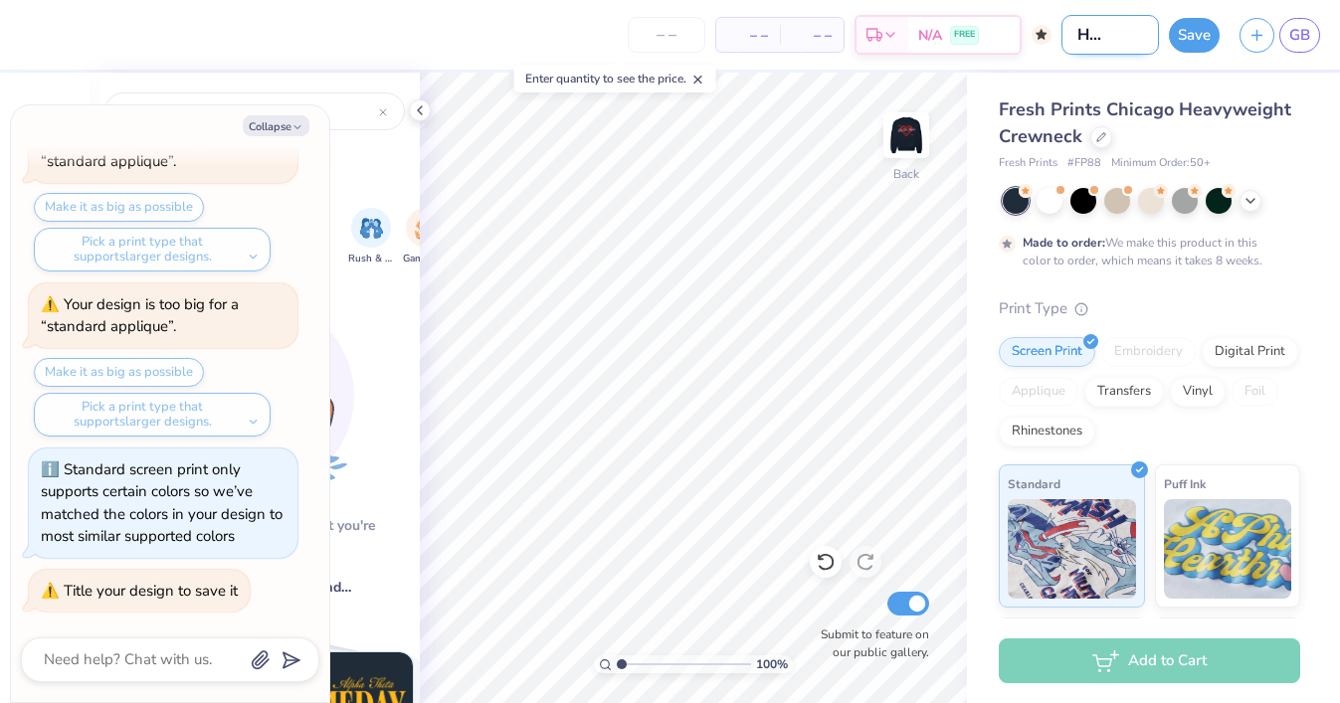
type input "ZTA Heart Bac"
type textarea "x"
type input "ZTA Heart Back"
type textarea "x"
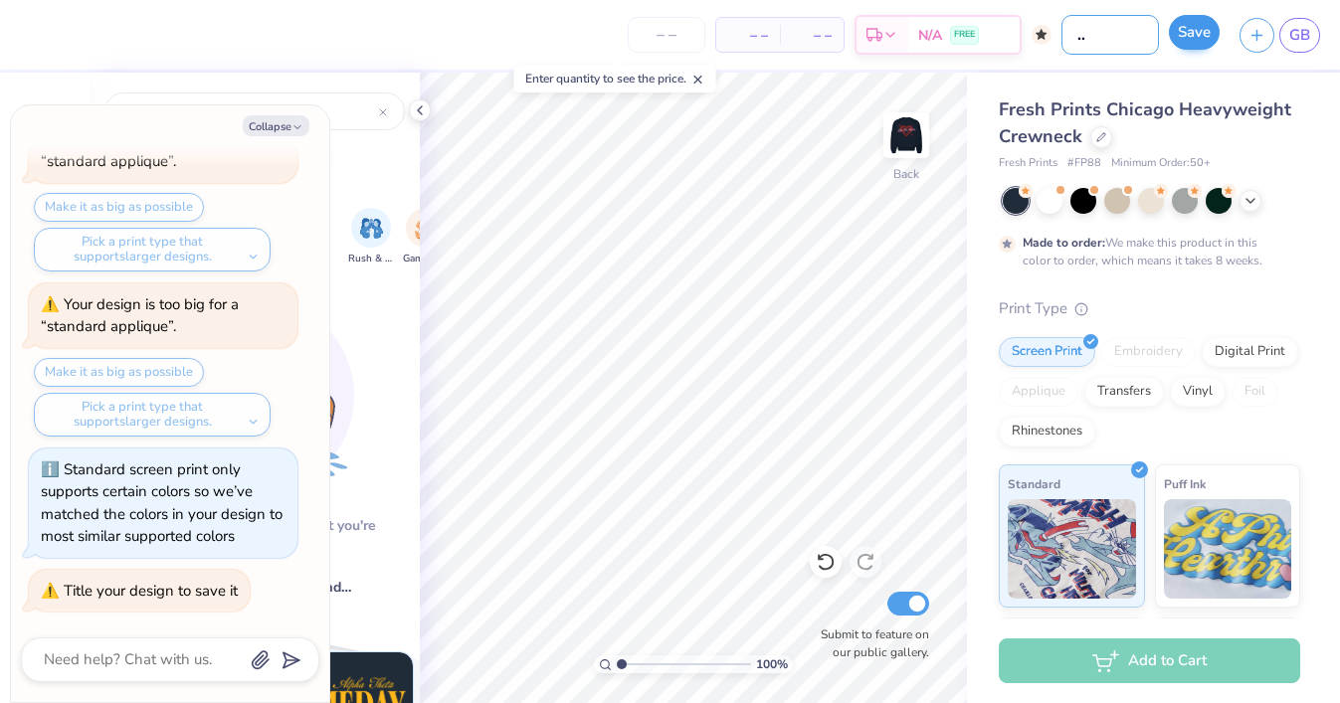
type input "ZTA Heart Back"
click at [1188, 31] on button "Save" at bounding box center [1194, 32] width 51 height 35
click at [1250, 31] on icon "button" at bounding box center [1256, 32] width 17 height 17
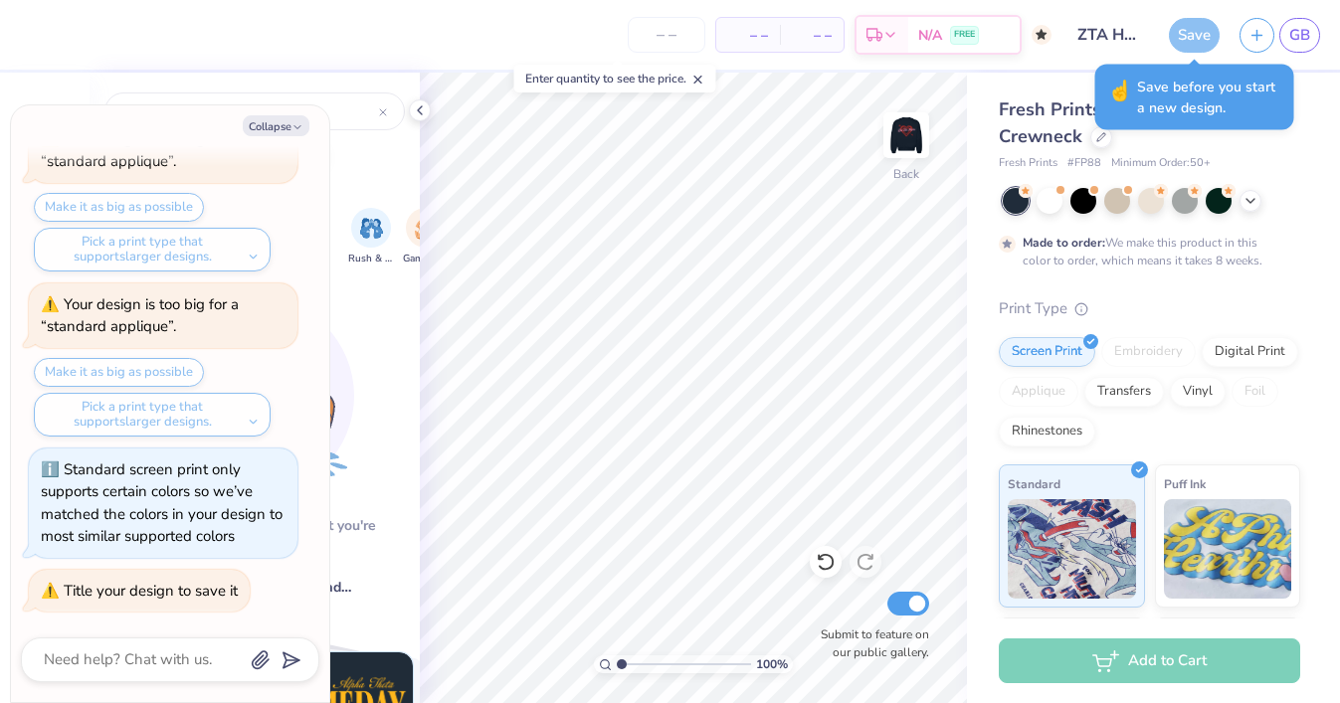
click at [1194, 30] on div "Save" at bounding box center [1194, 35] width 51 height 35
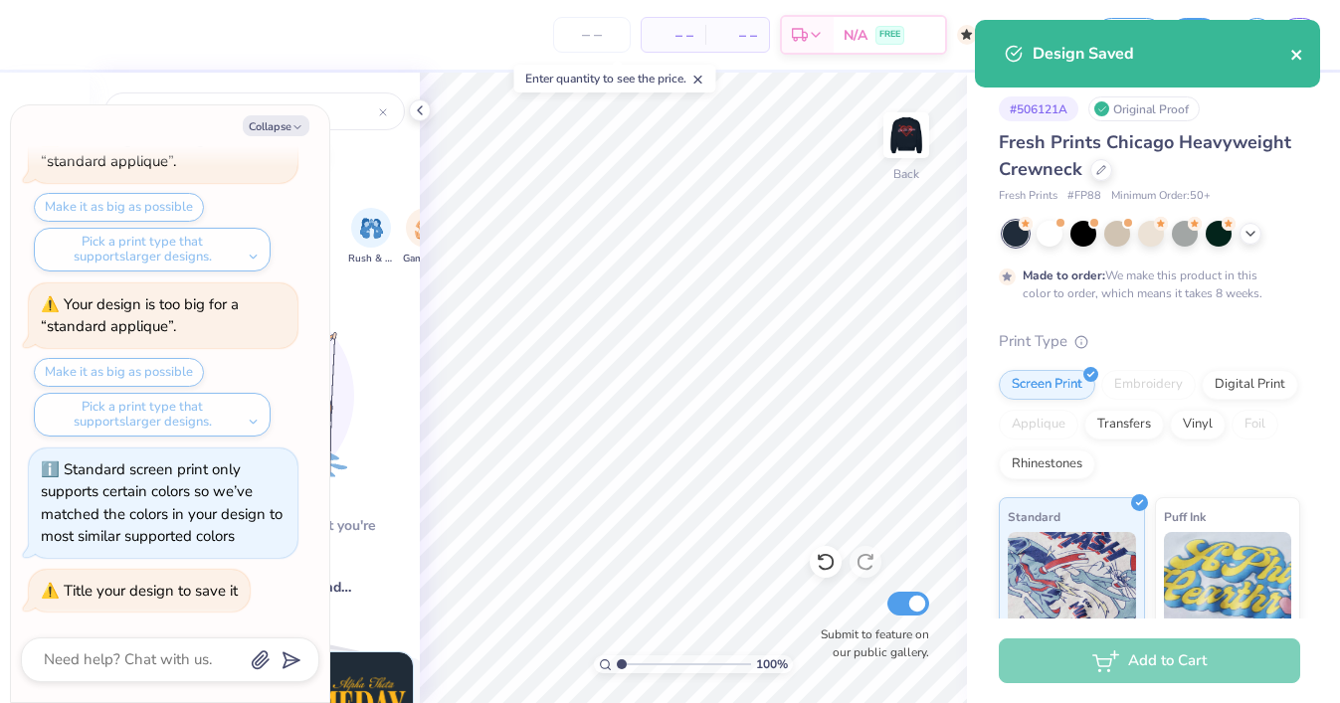
click at [1301, 52] on icon "close" at bounding box center [1297, 55] width 14 height 16
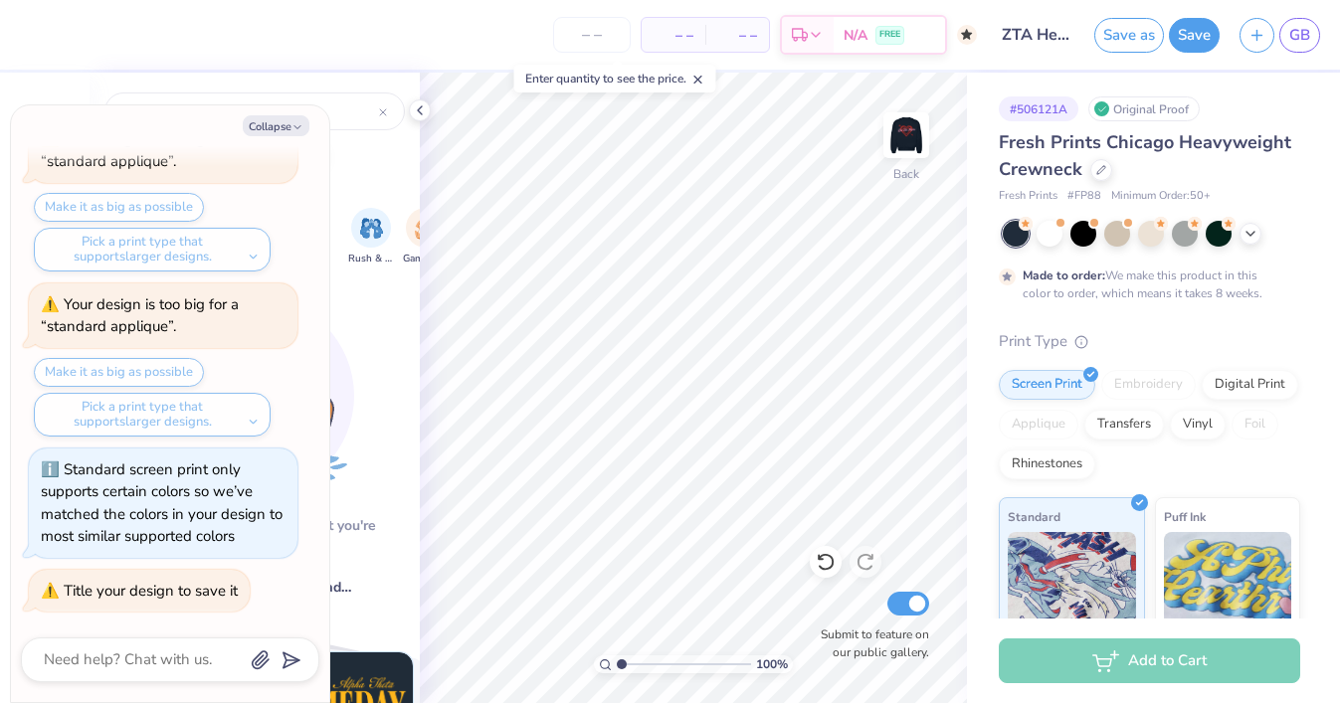
click at [1257, 24] on div "Design Saved" at bounding box center [1147, 20] width 353 height 8
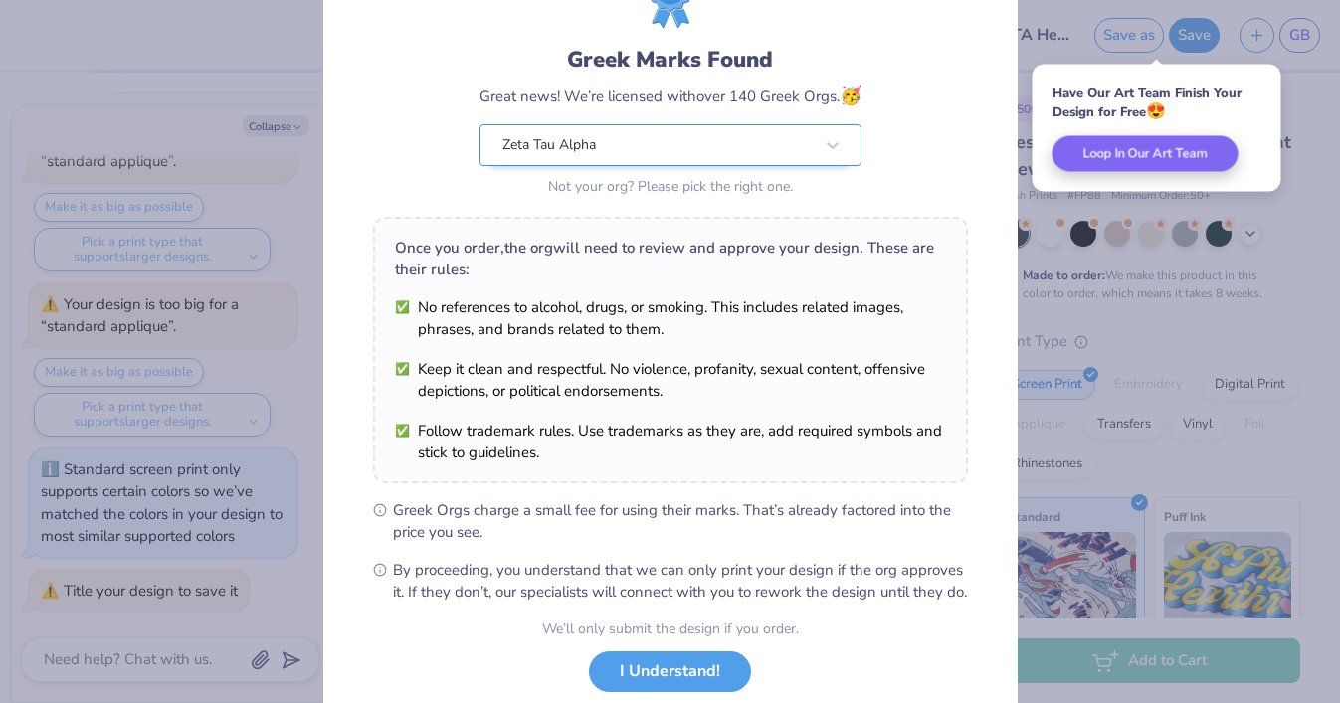
scroll to position [228, 0]
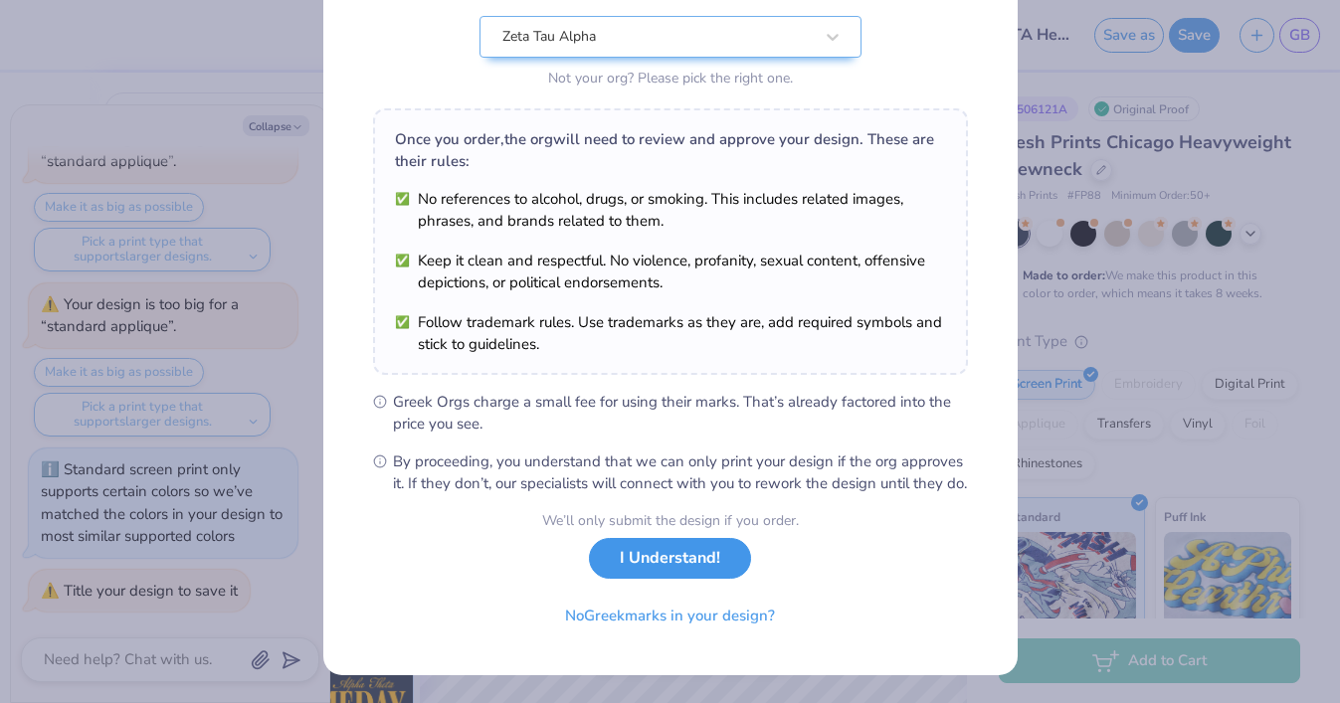
click at [688, 551] on button "I Understand!" at bounding box center [670, 558] width 162 height 41
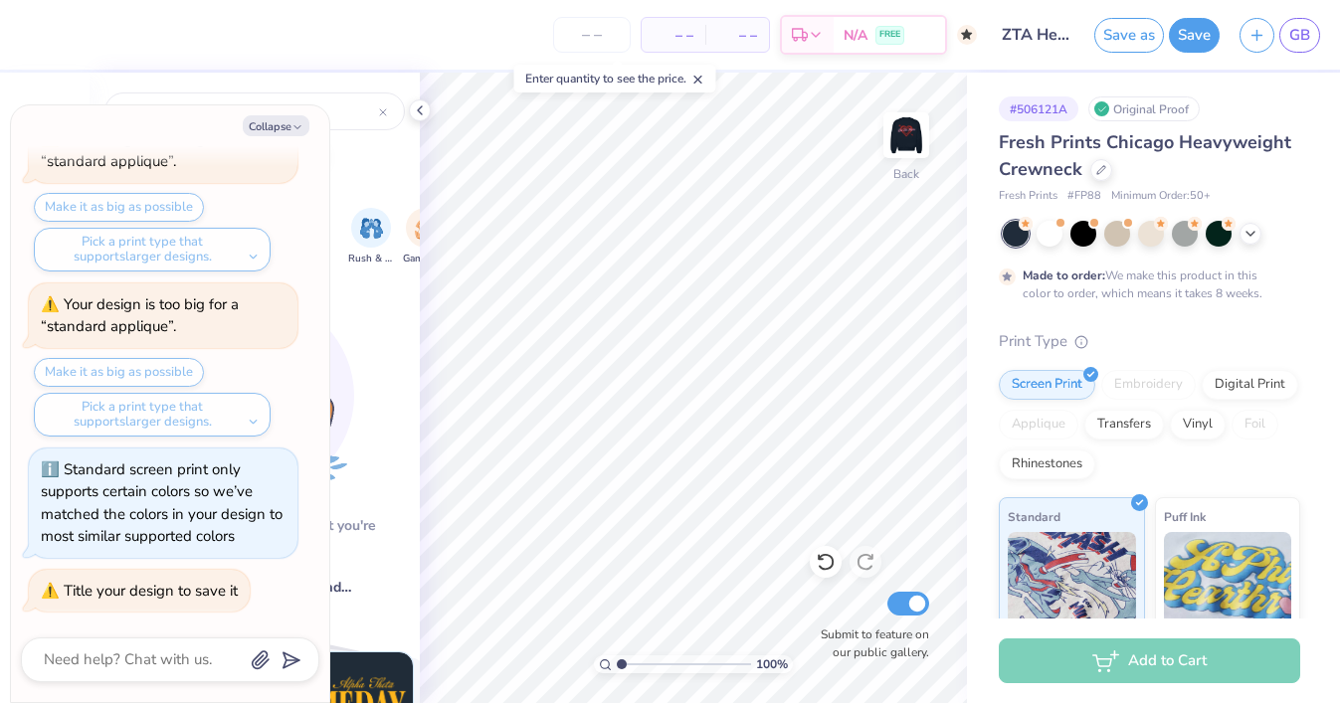
scroll to position [0, 0]
type textarea "x"
click at [1247, 43] on button "button" at bounding box center [1256, 32] width 35 height 35
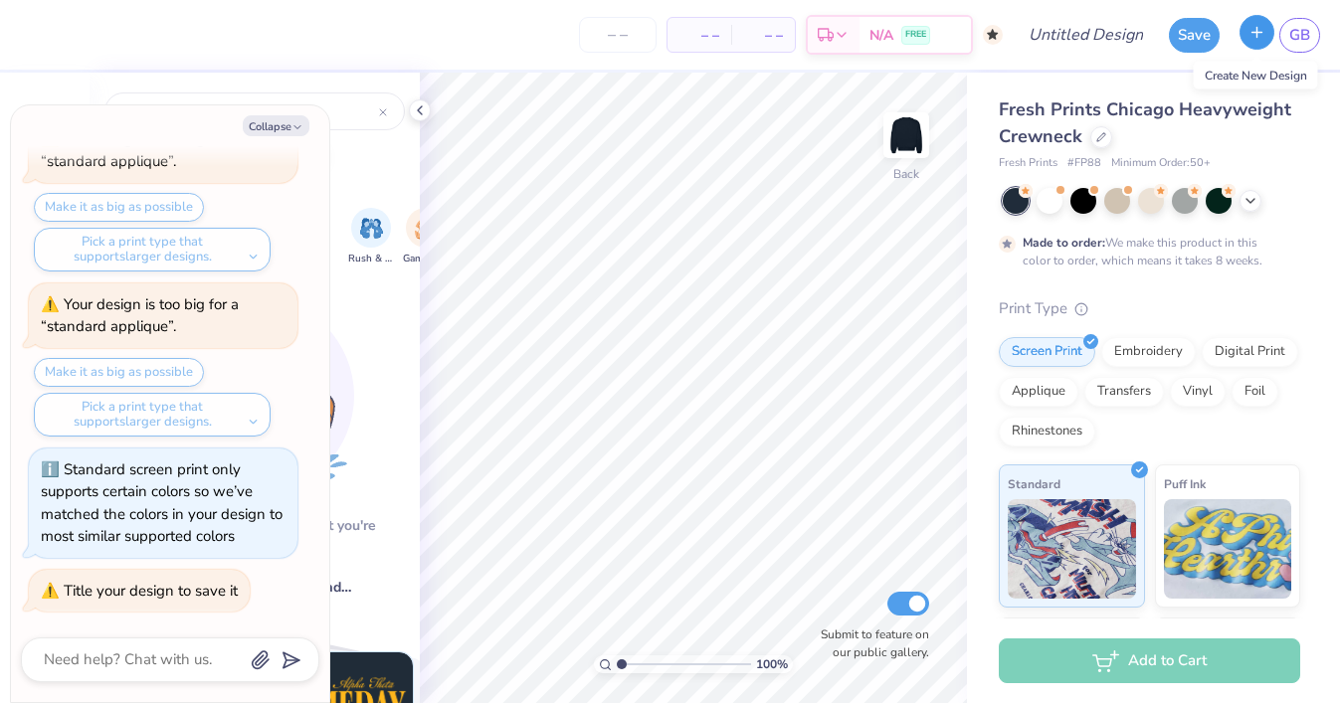
click at [1255, 36] on icon "button" at bounding box center [1256, 32] width 17 height 17
click at [1060, 198] on div at bounding box center [1049, 199] width 26 height 26
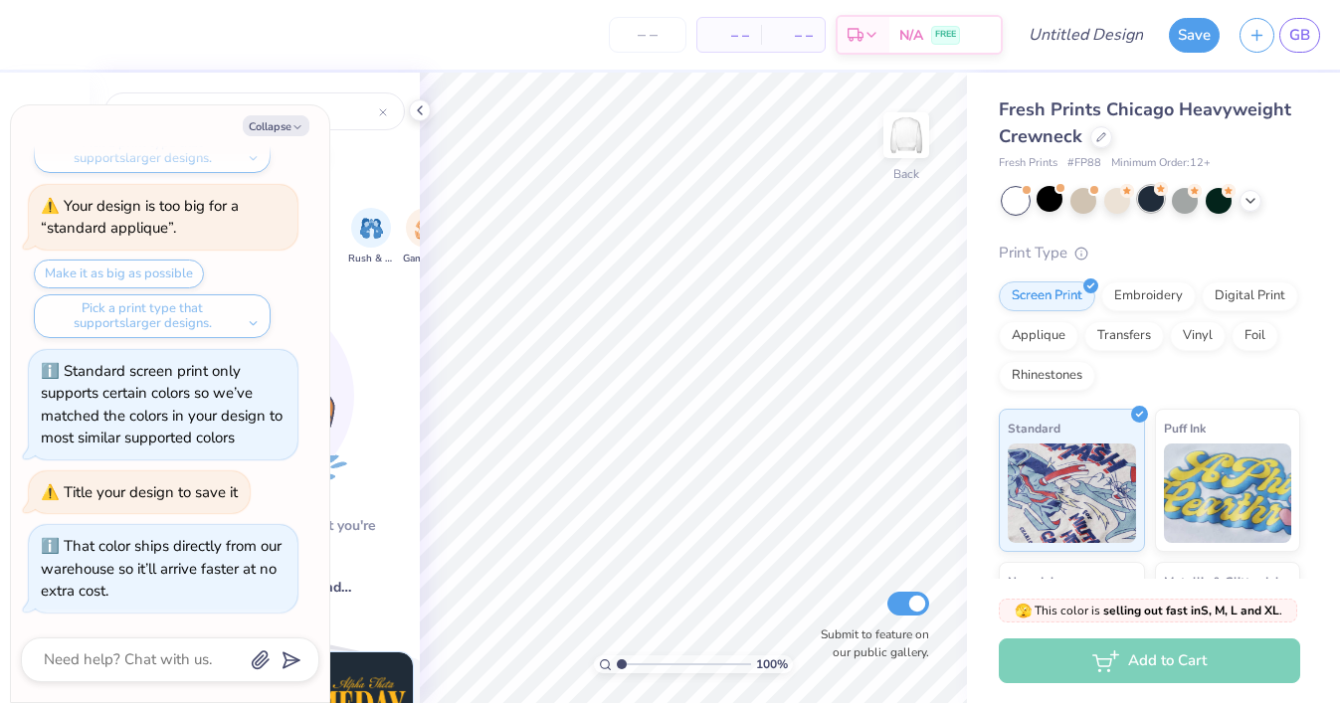
scroll to position [1564, 0]
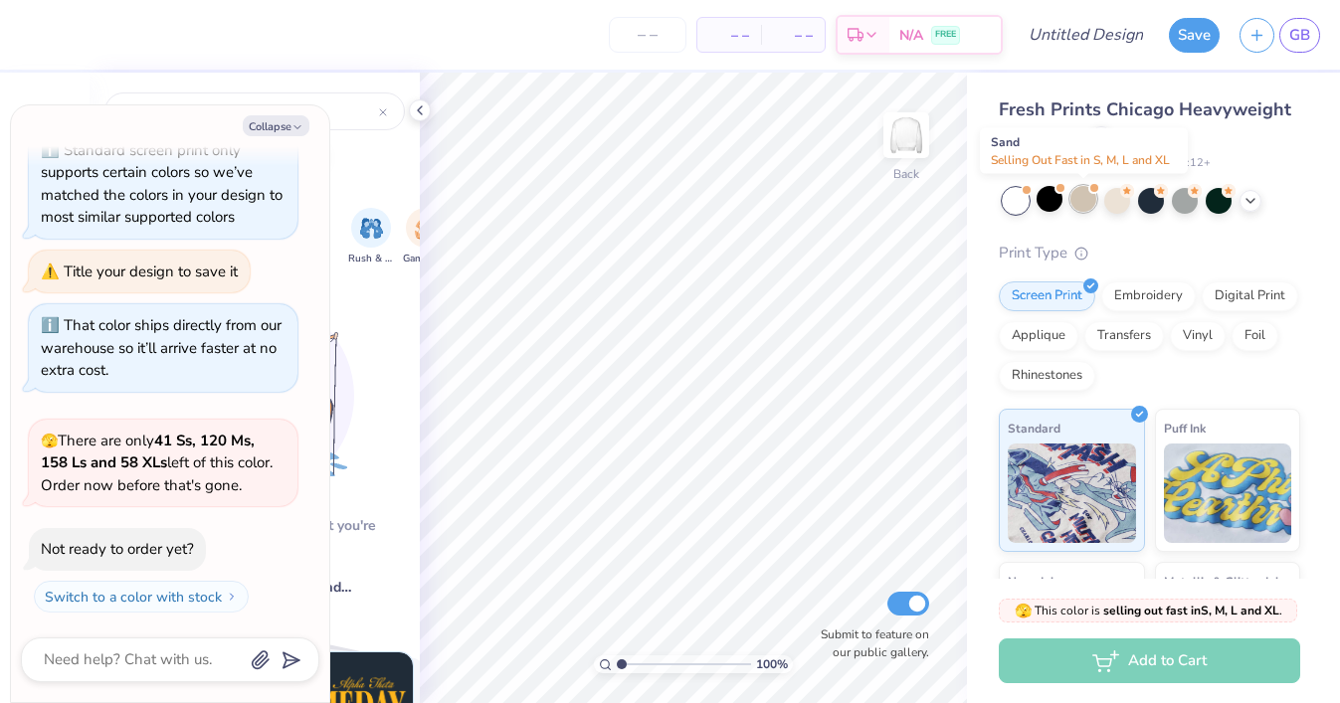
click at [1077, 197] on div at bounding box center [1083, 199] width 26 height 26
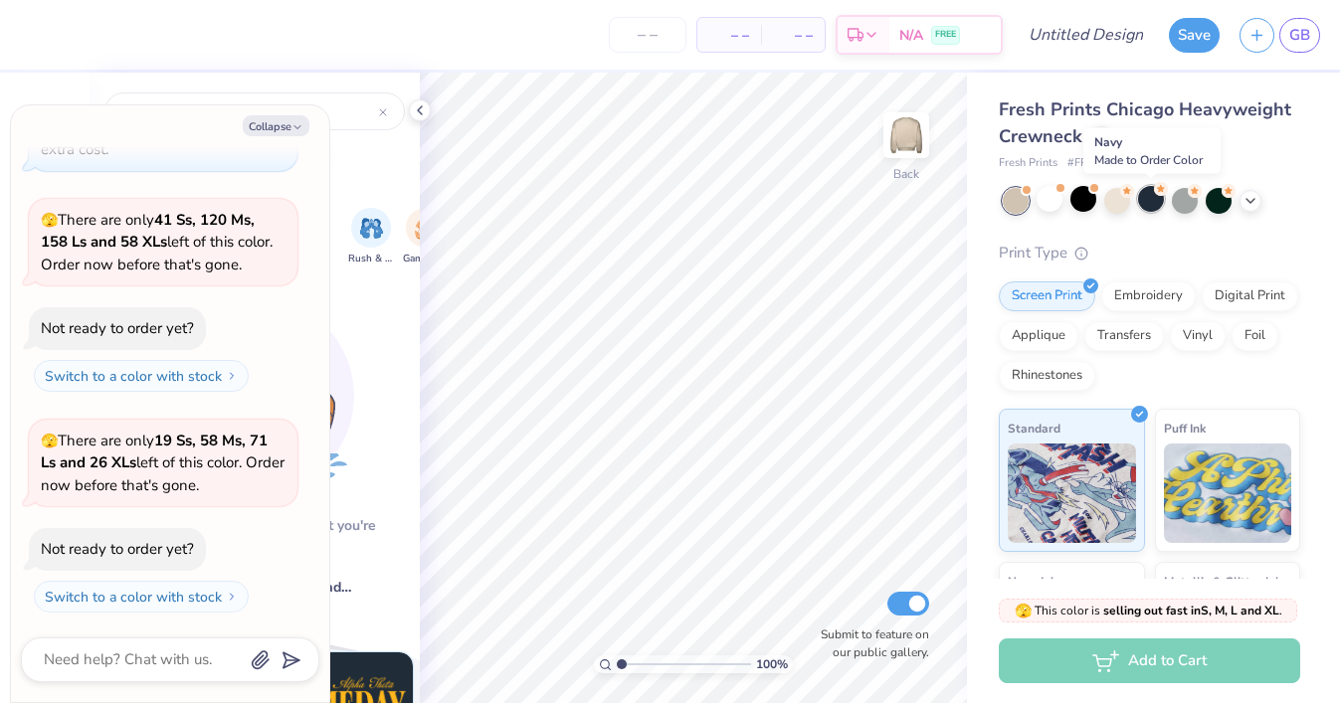
click at [1150, 202] on div at bounding box center [1151, 199] width 26 height 26
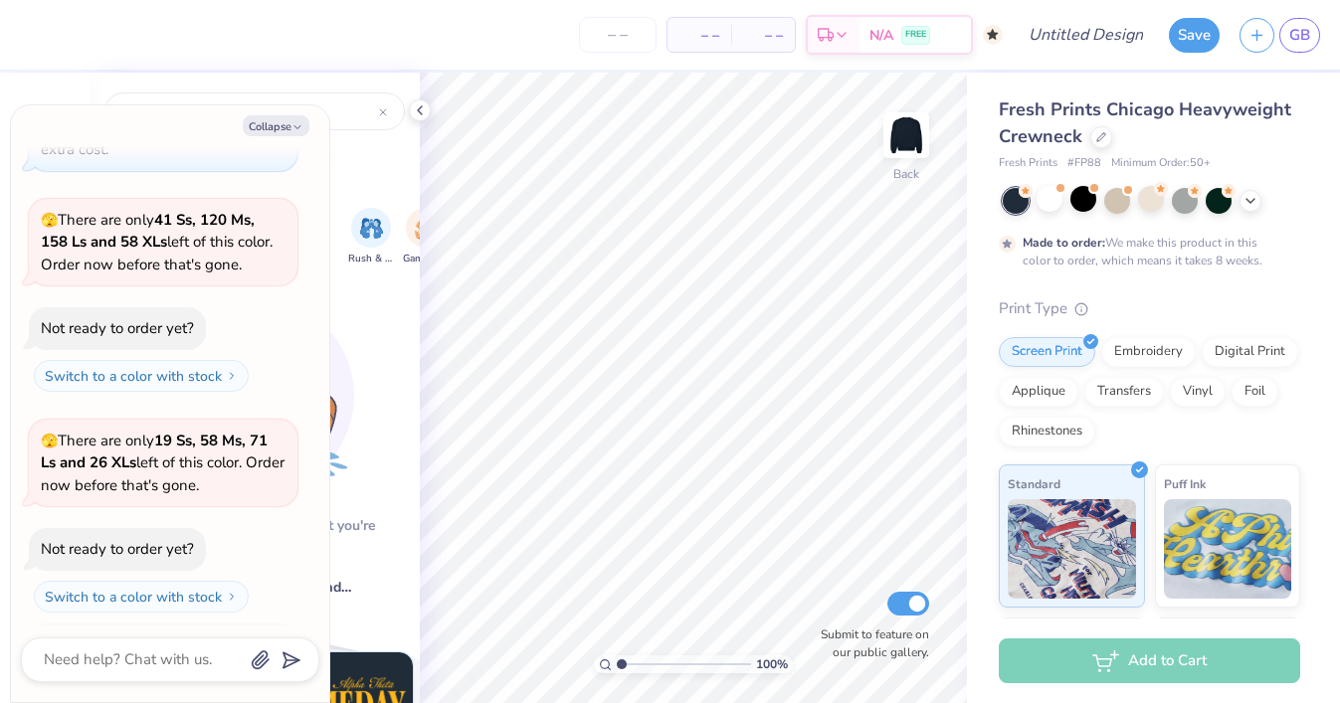
scroll to position [1950, 0]
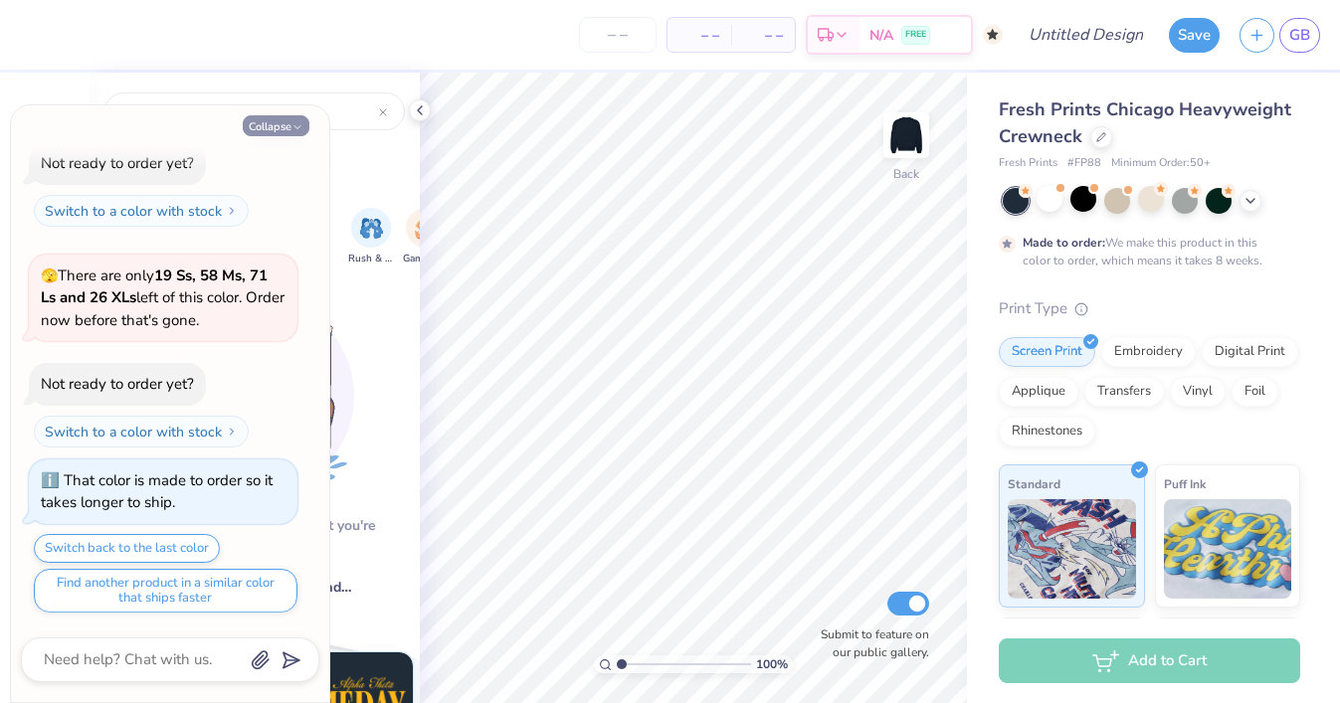
click at [248, 123] on button "Collapse" at bounding box center [276, 125] width 67 height 21
type textarea "x"
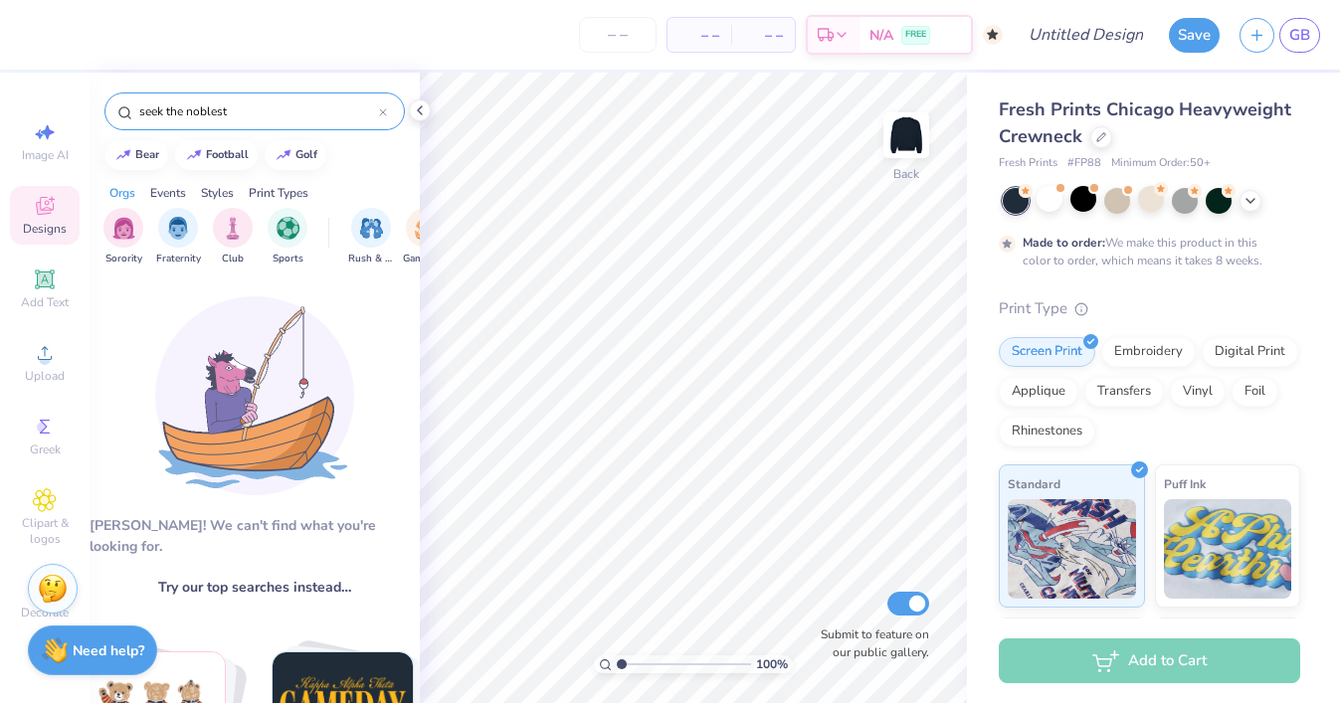
click at [241, 109] on input "seek the noblest" at bounding box center [258, 111] width 242 height 20
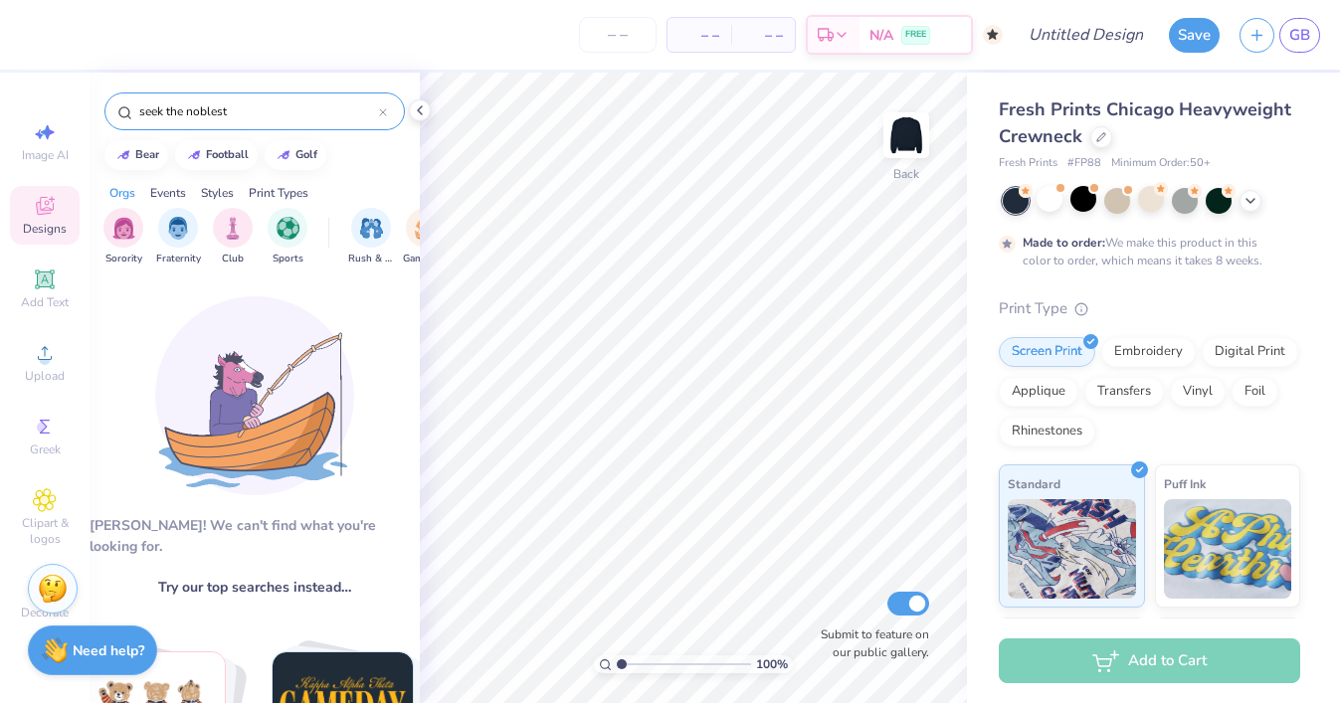
click at [241, 109] on input "seek the noblest" at bounding box center [258, 111] width 242 height 20
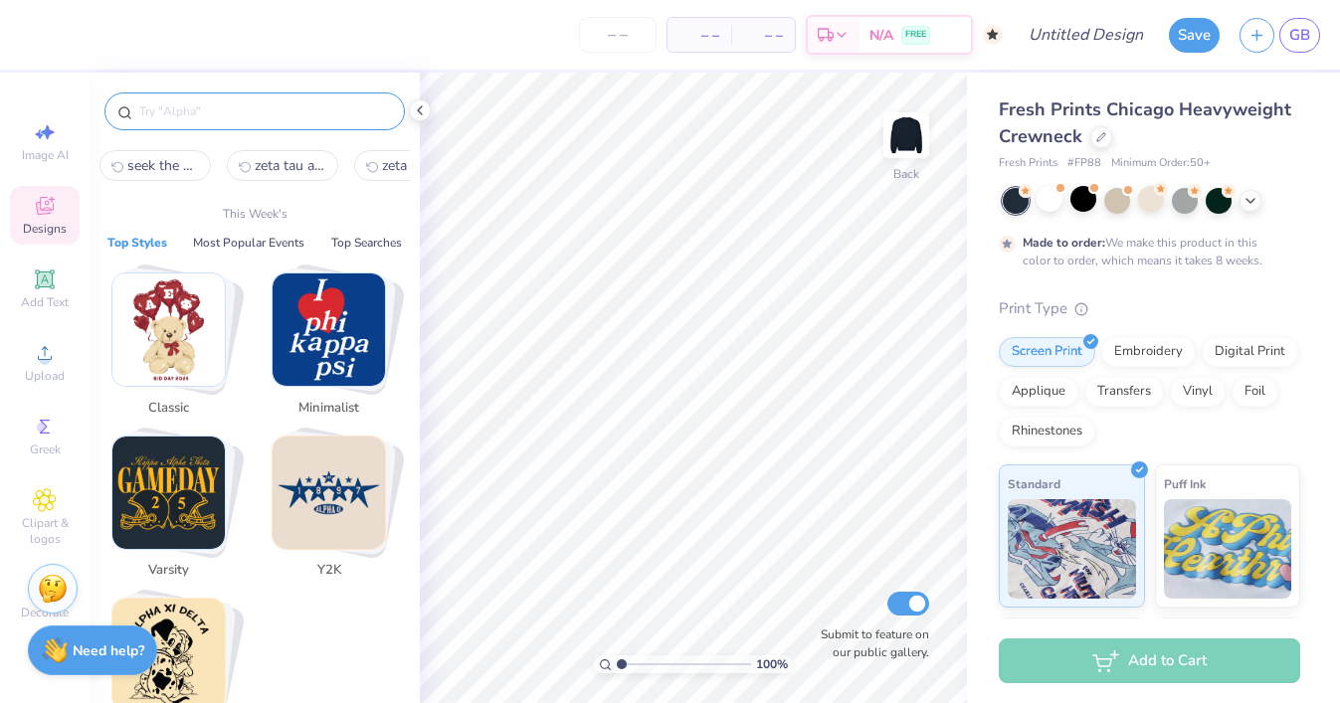
click at [59, 212] on div "Designs" at bounding box center [45, 215] width 70 height 59
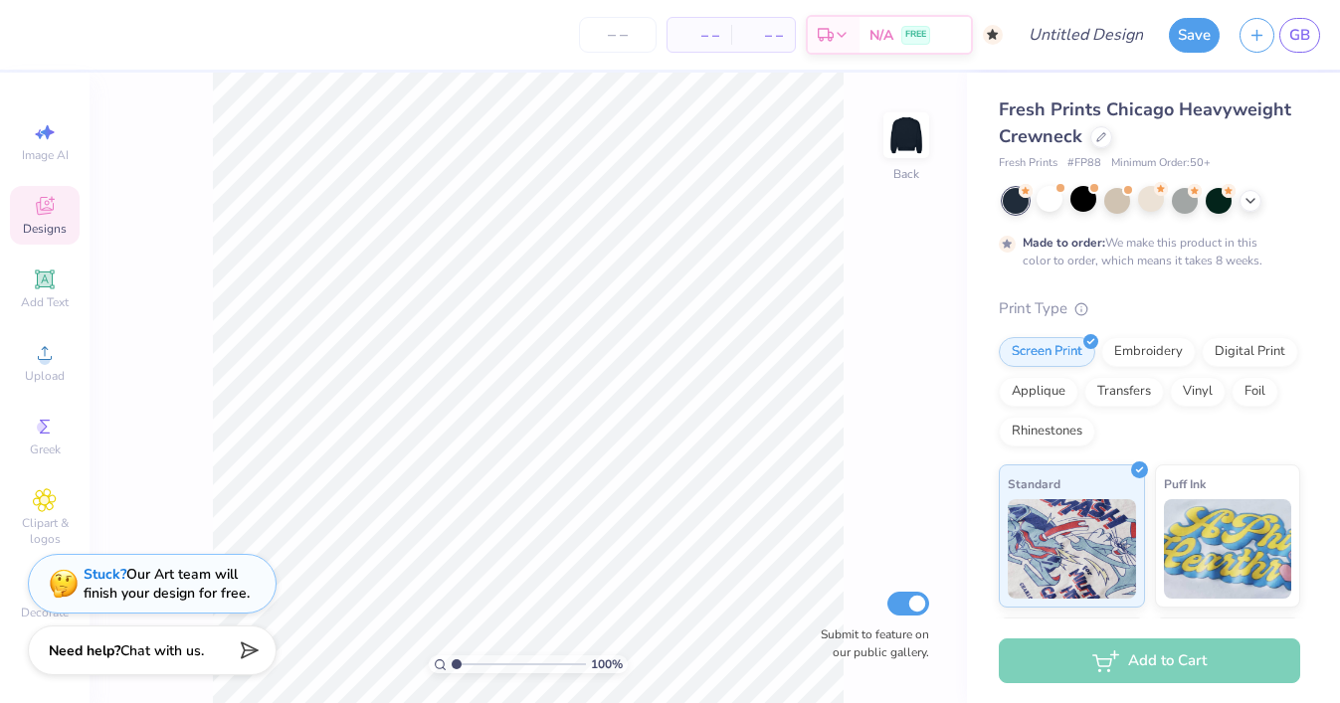
click at [34, 214] on icon at bounding box center [45, 206] width 24 height 24
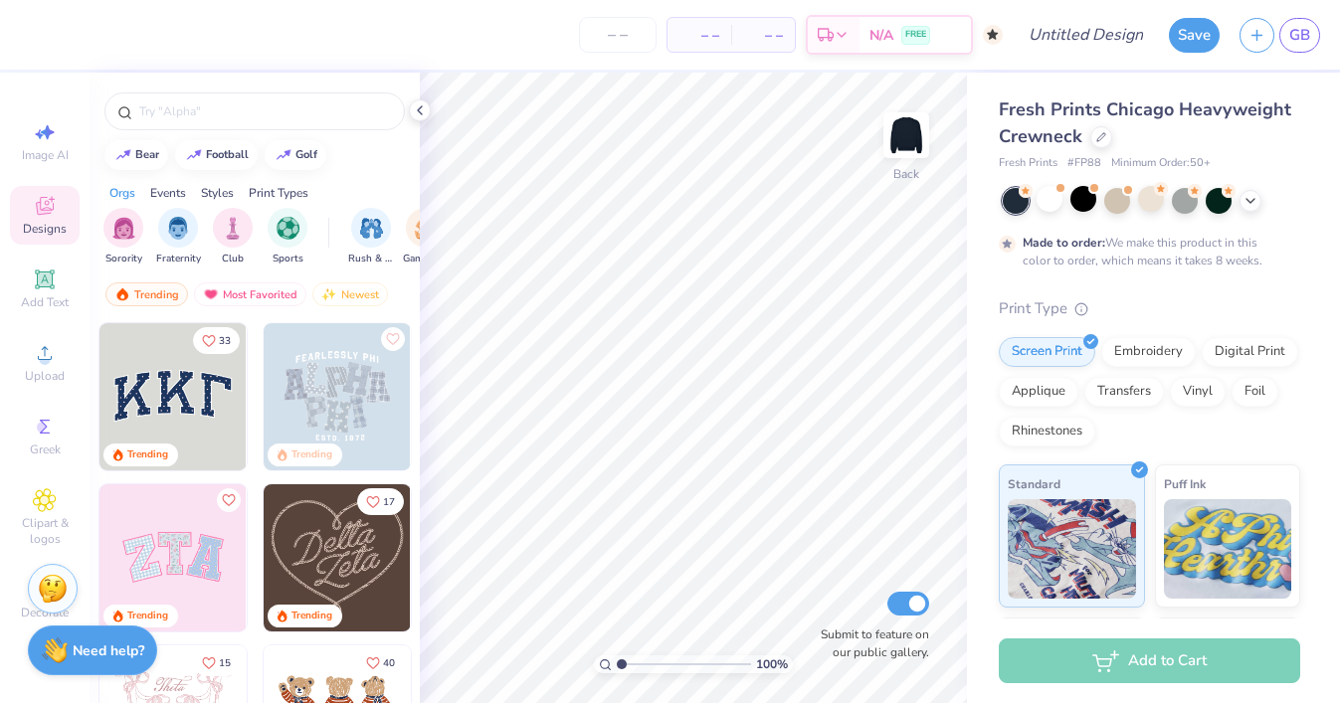
click at [285, 200] on div "Print Types" at bounding box center [279, 193] width 60 height 18
click at [126, 223] on img "filter for Embroidery" at bounding box center [123, 226] width 23 height 23
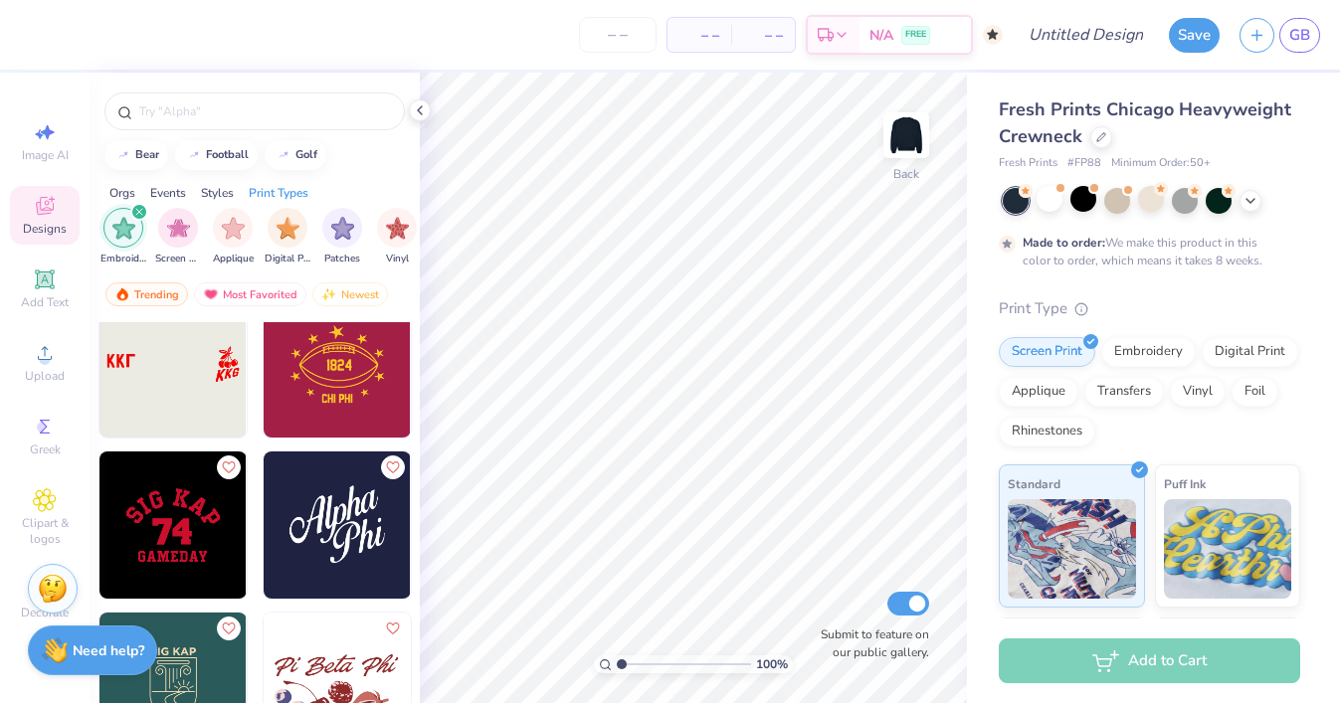
scroll to position [3735, 0]
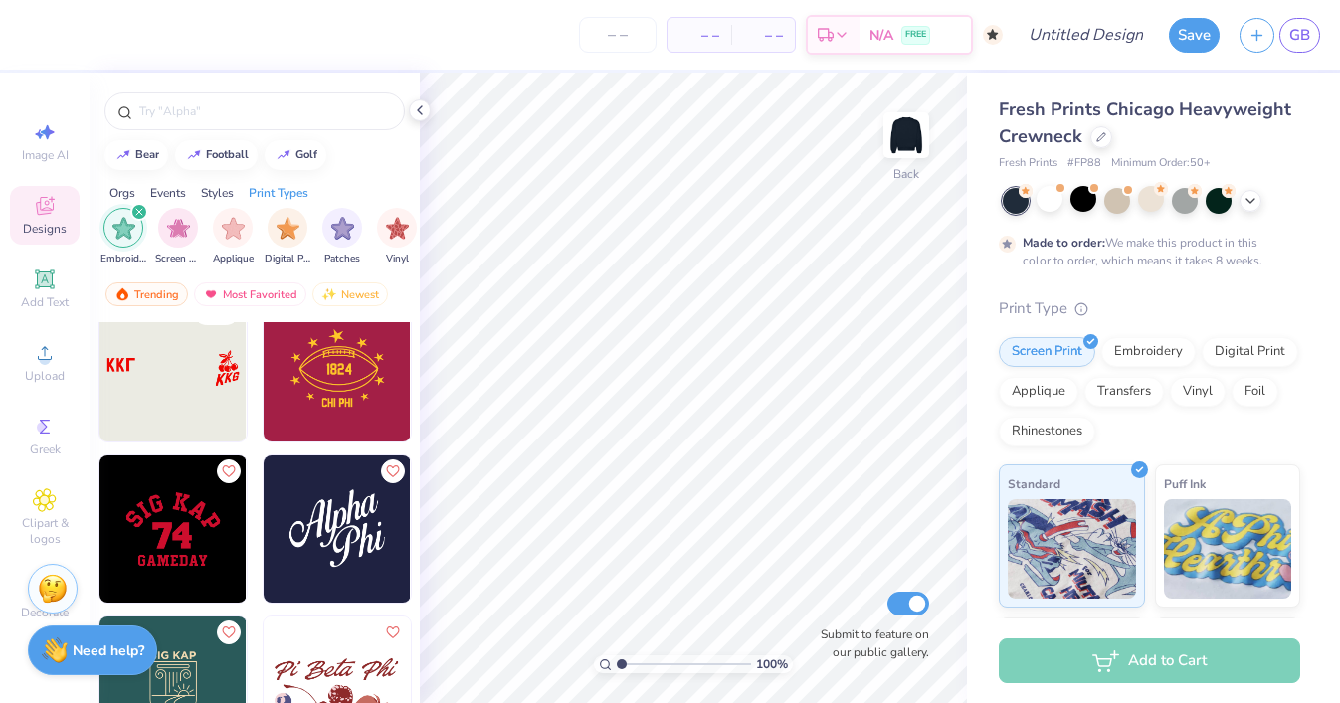
click at [335, 516] on img at bounding box center [337, 529] width 147 height 147
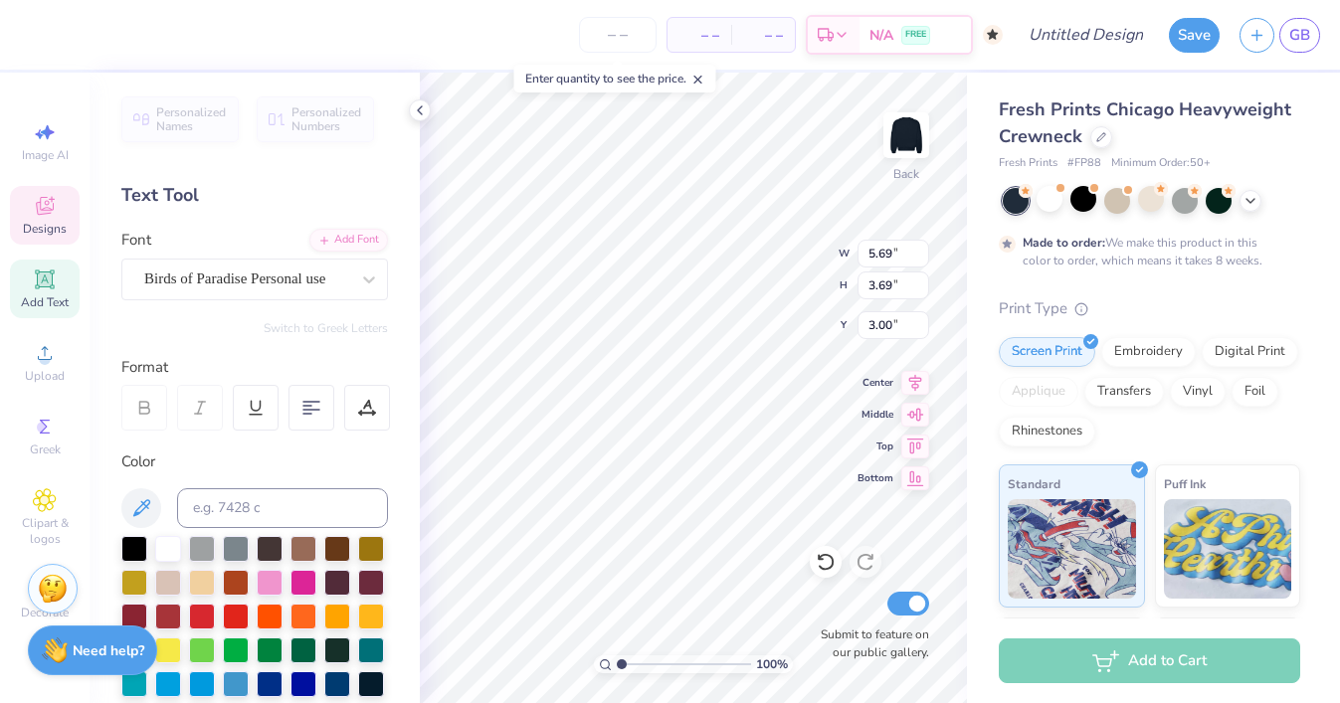
scroll to position [0, 0]
type textarea "Zeta Tau"
type input "3.51"
type input "2.91"
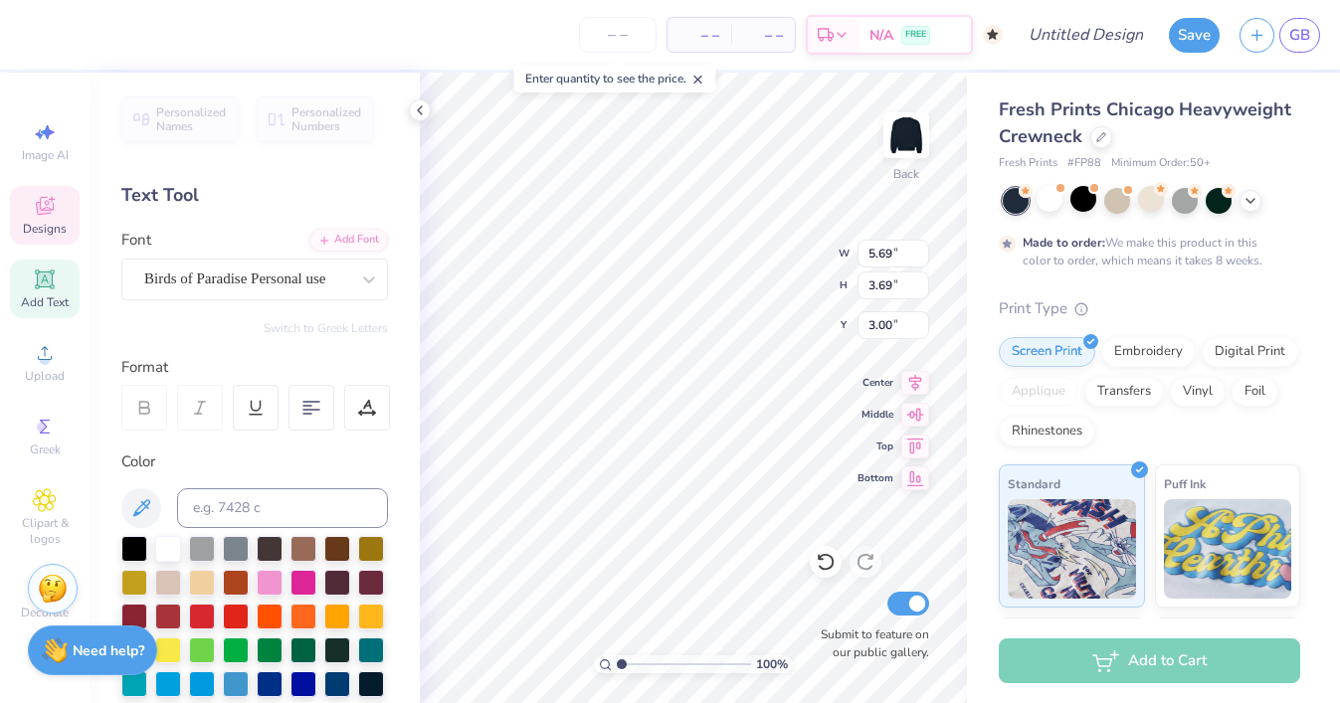
type input "5.05"
type textarea "Alpha"
type textarea "Zeta"
type input "5.74"
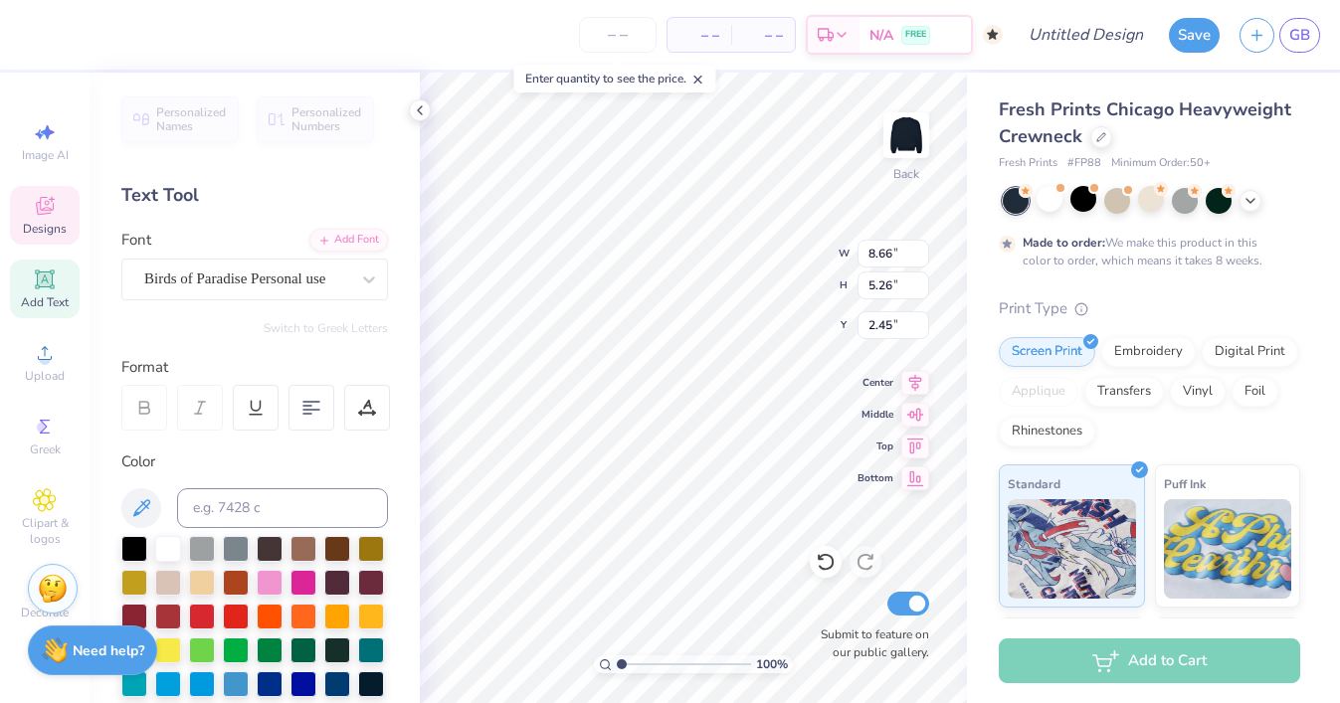
type input "3.59"
type input "4.52"
type textarea "Tau Alpha"
type input "6.84"
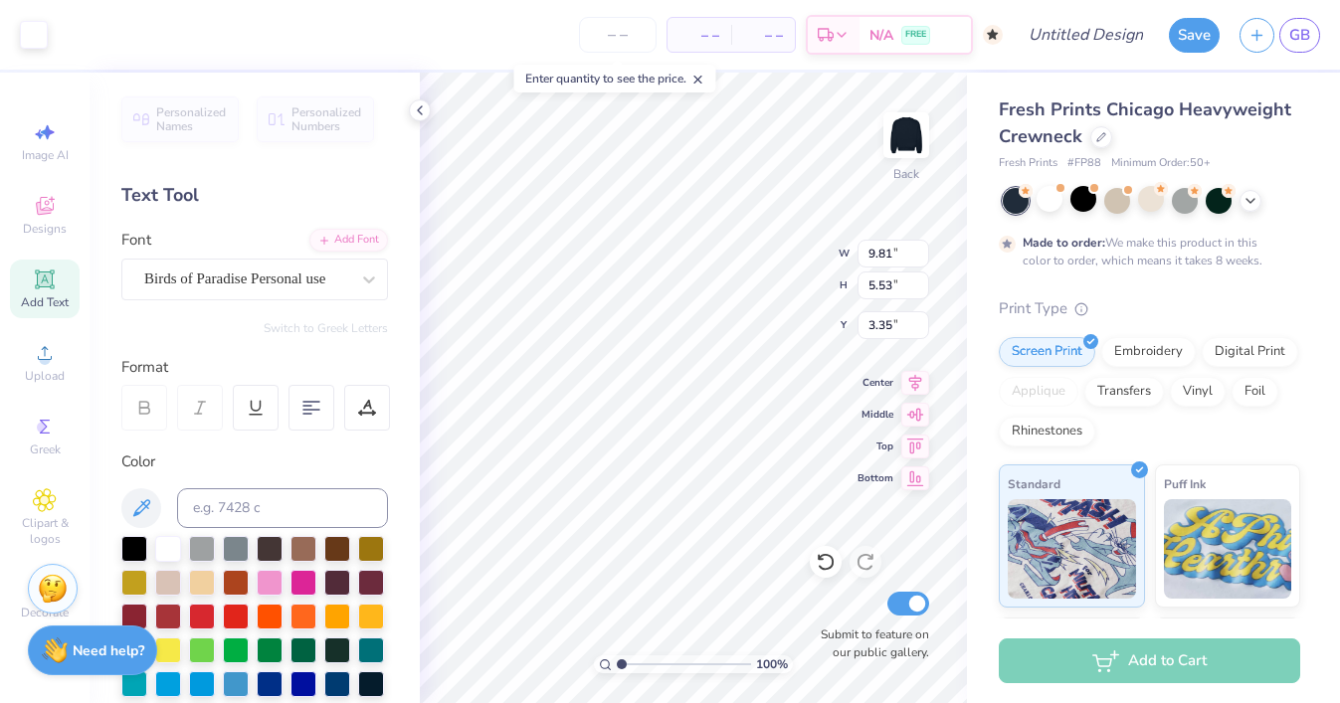
type input "3.85"
type input "3.31"
type input "7.45"
type input "3.13"
type input "3.25"
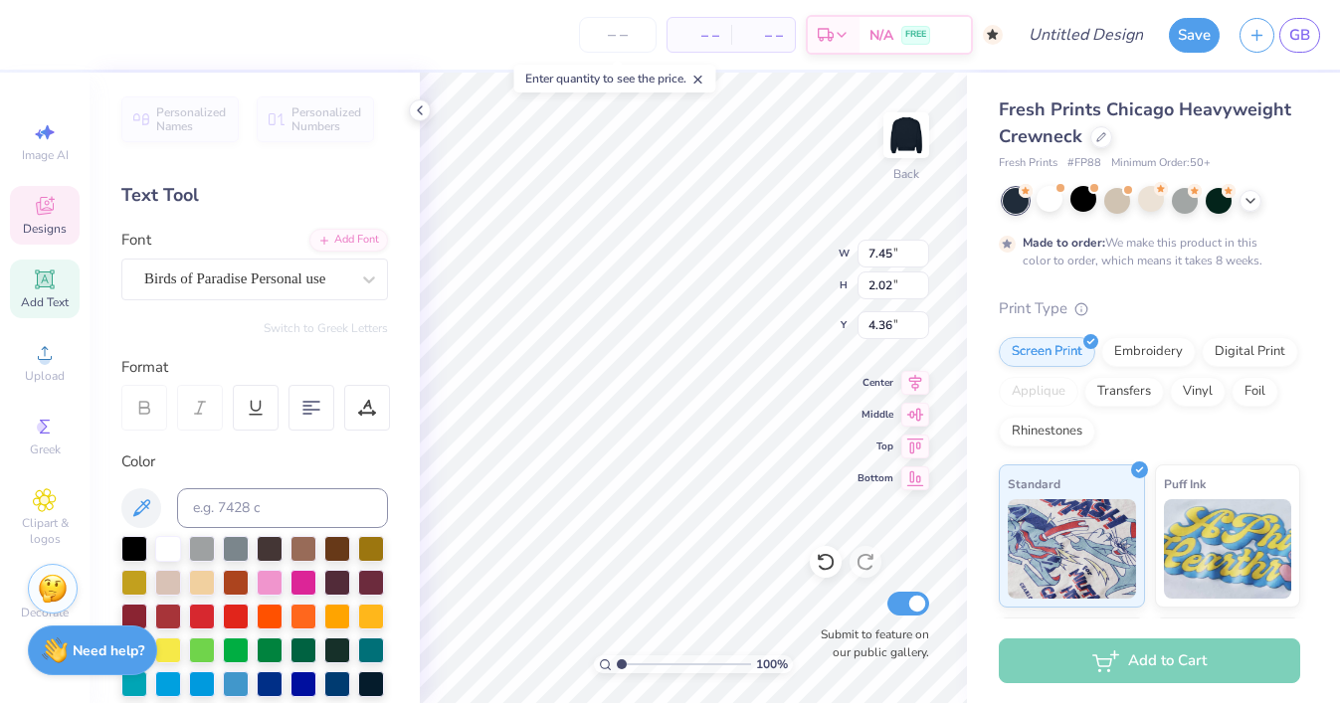
type input "4.79"
type input "2.45"
click at [42, 229] on span "Designs" at bounding box center [45, 229] width 44 height 16
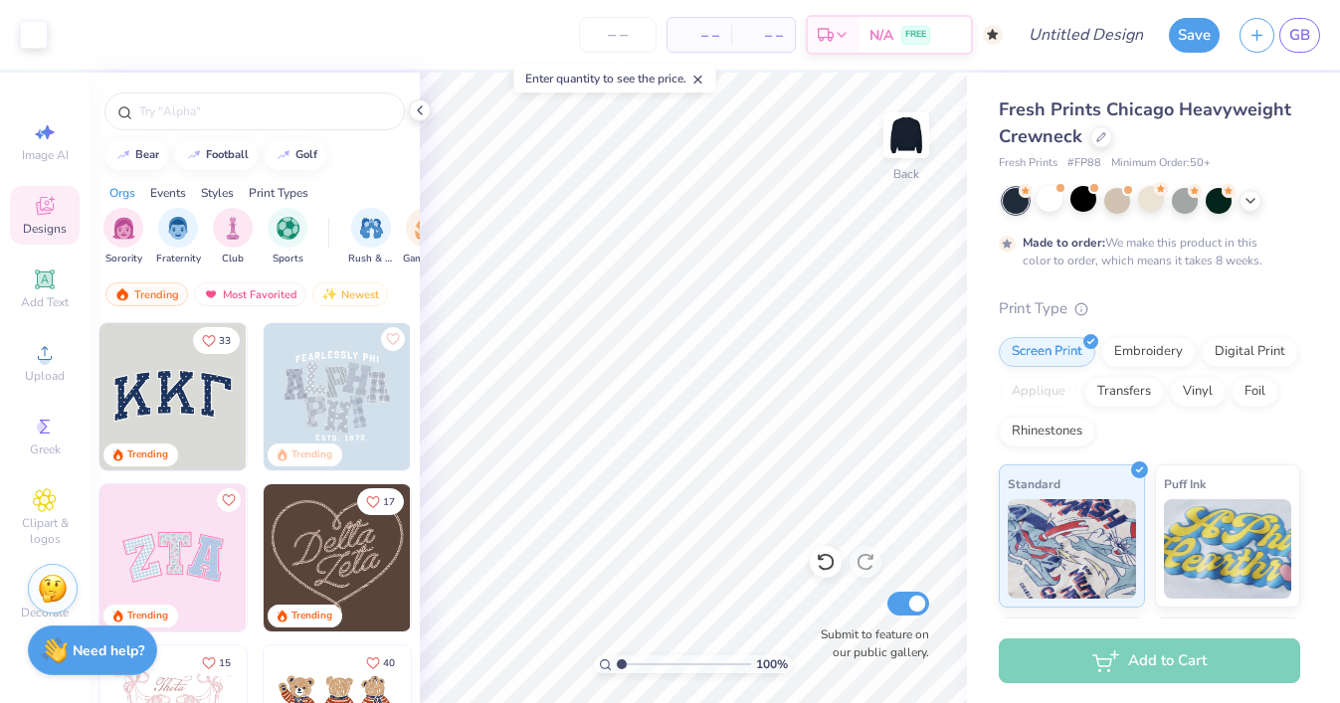
click at [288, 190] on div "Print Types" at bounding box center [279, 193] width 60 height 18
click at [117, 236] on img "filter for Embroidery" at bounding box center [123, 226] width 23 height 23
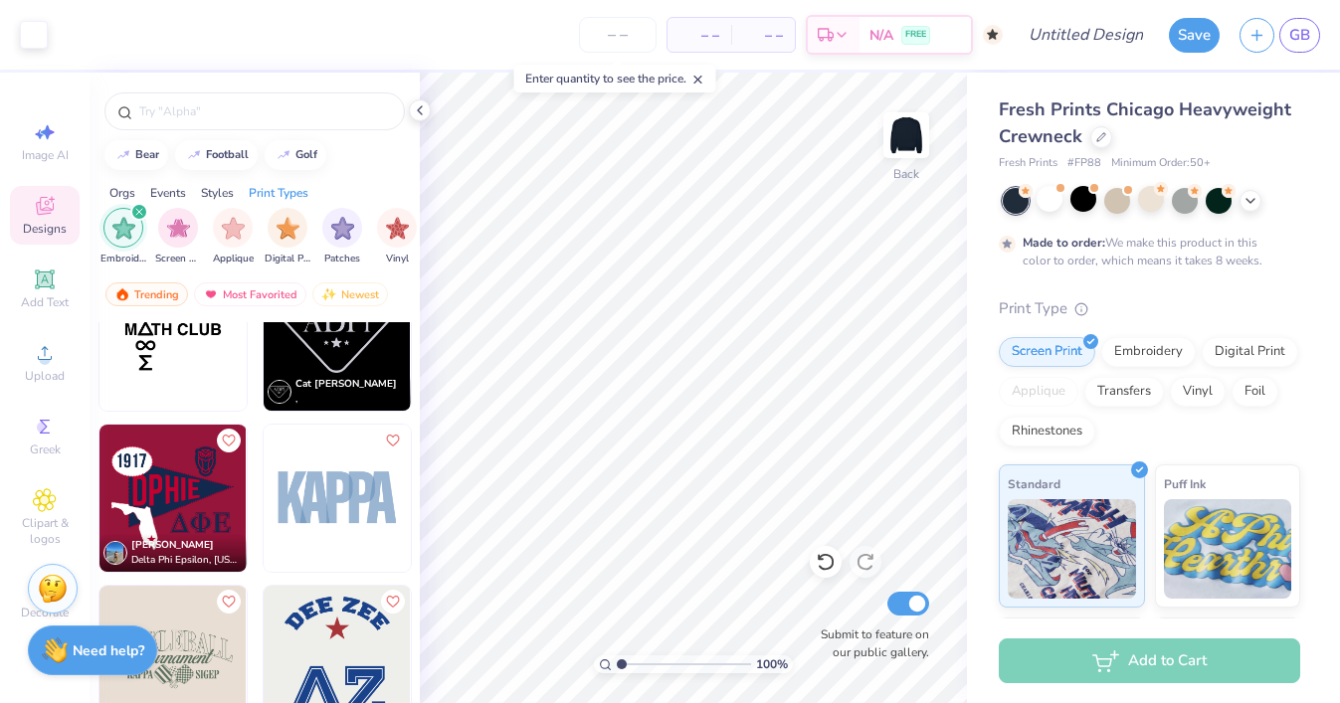
scroll to position [4900, 0]
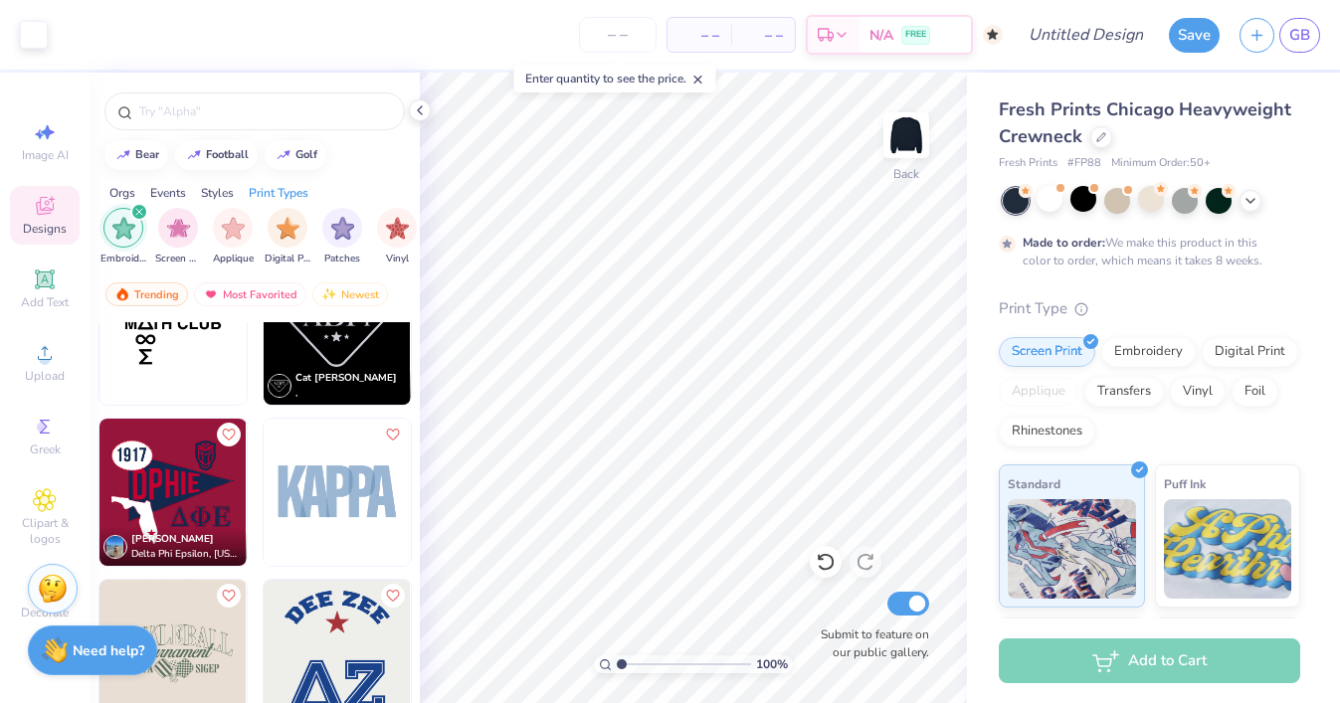
click at [315, 468] on img at bounding box center [337, 492] width 147 height 147
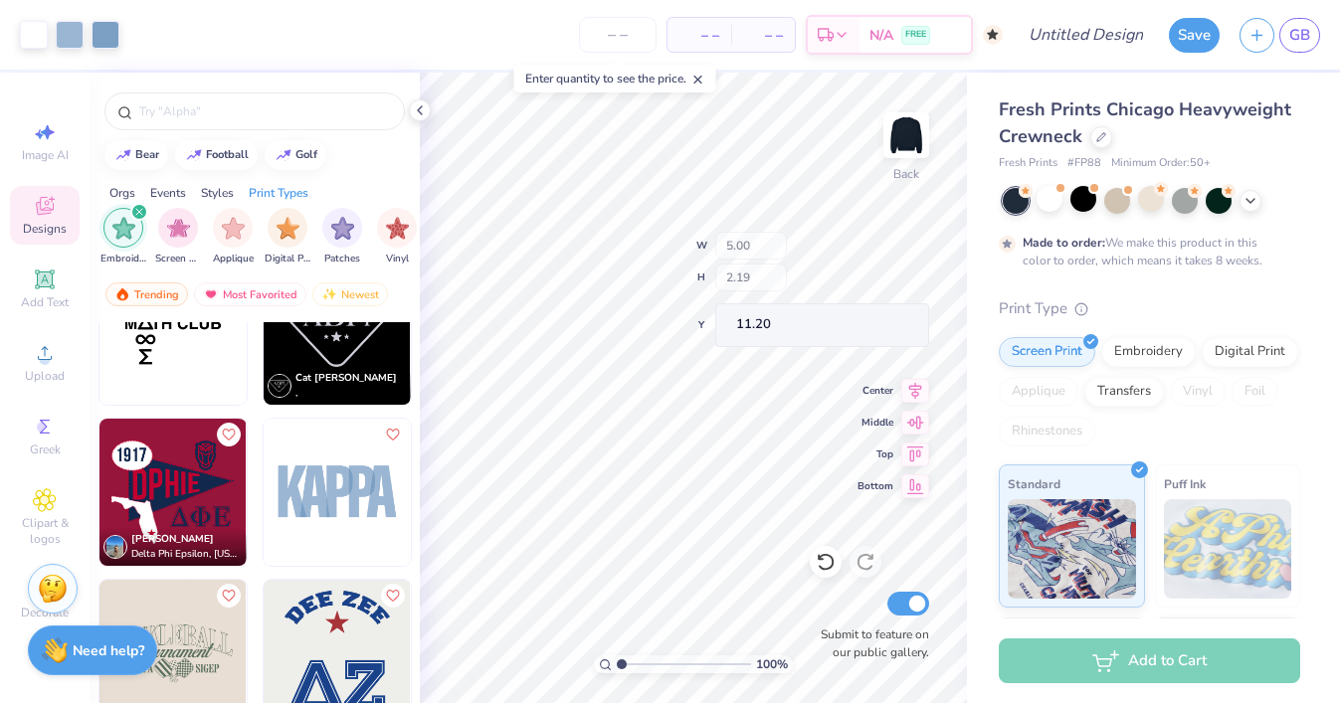
type input "11.22"
type input "3.18"
type input "2.07"
type input "11.34"
type input "5.00"
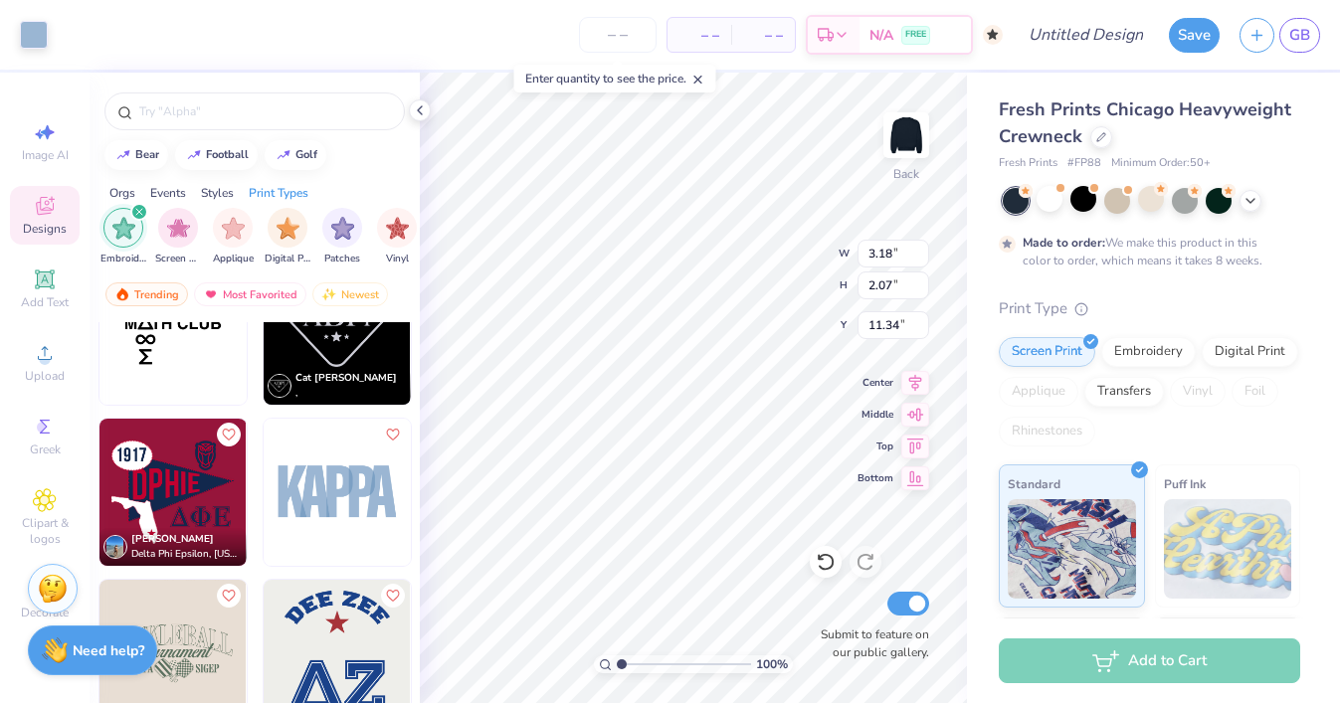
type input "2.19"
type input "11.22"
type input "13.62"
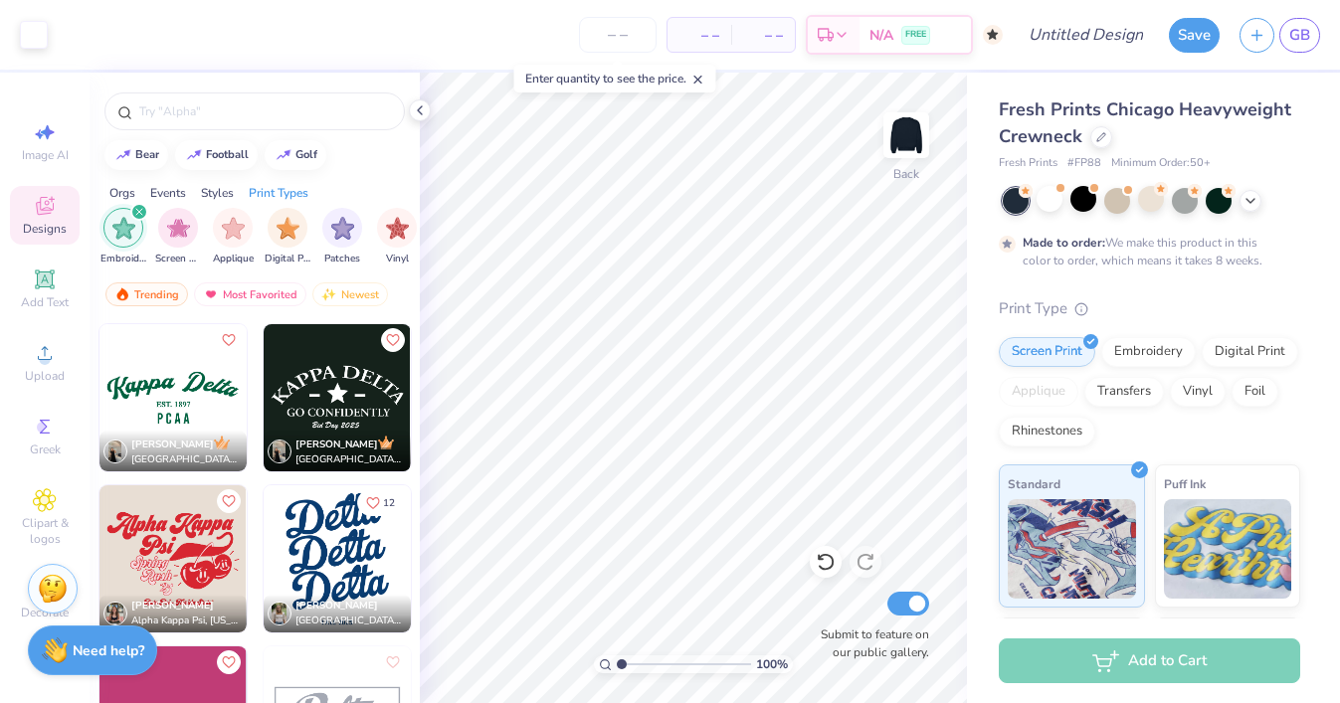
scroll to position [9851, 0]
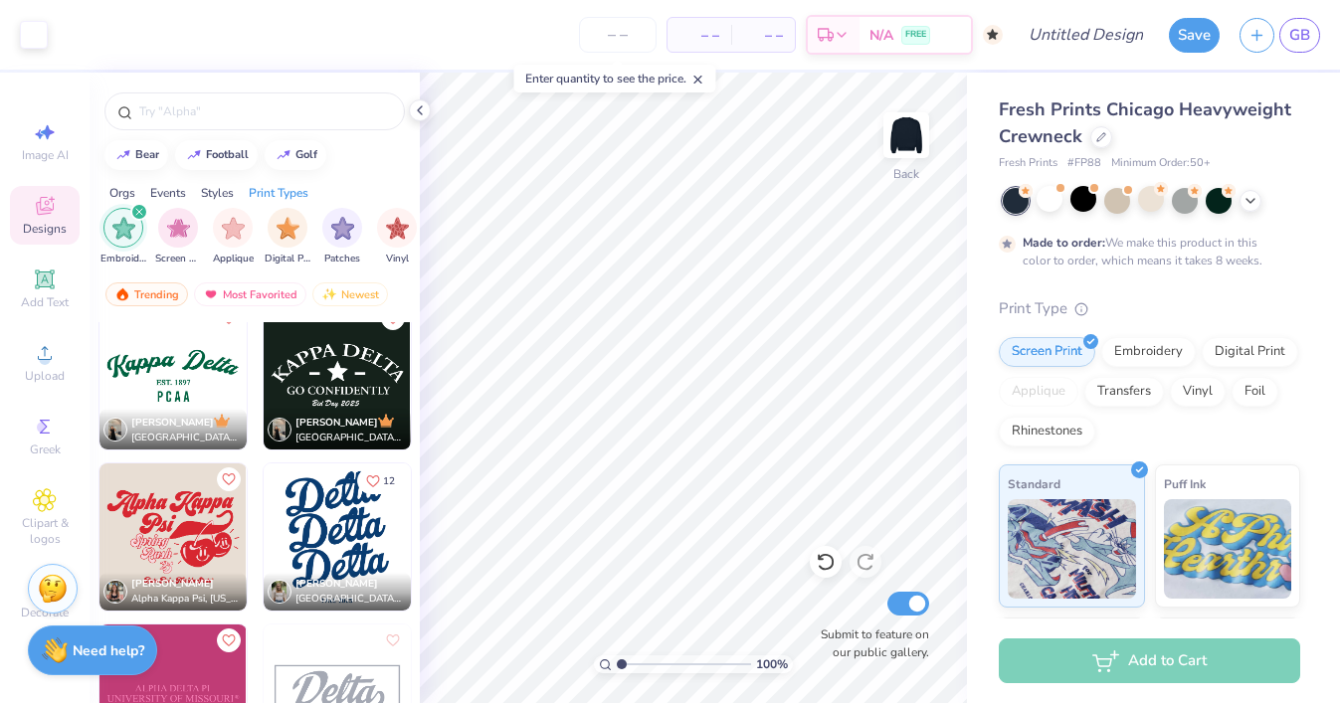
click at [185, 374] on img at bounding box center [172, 375] width 147 height 147
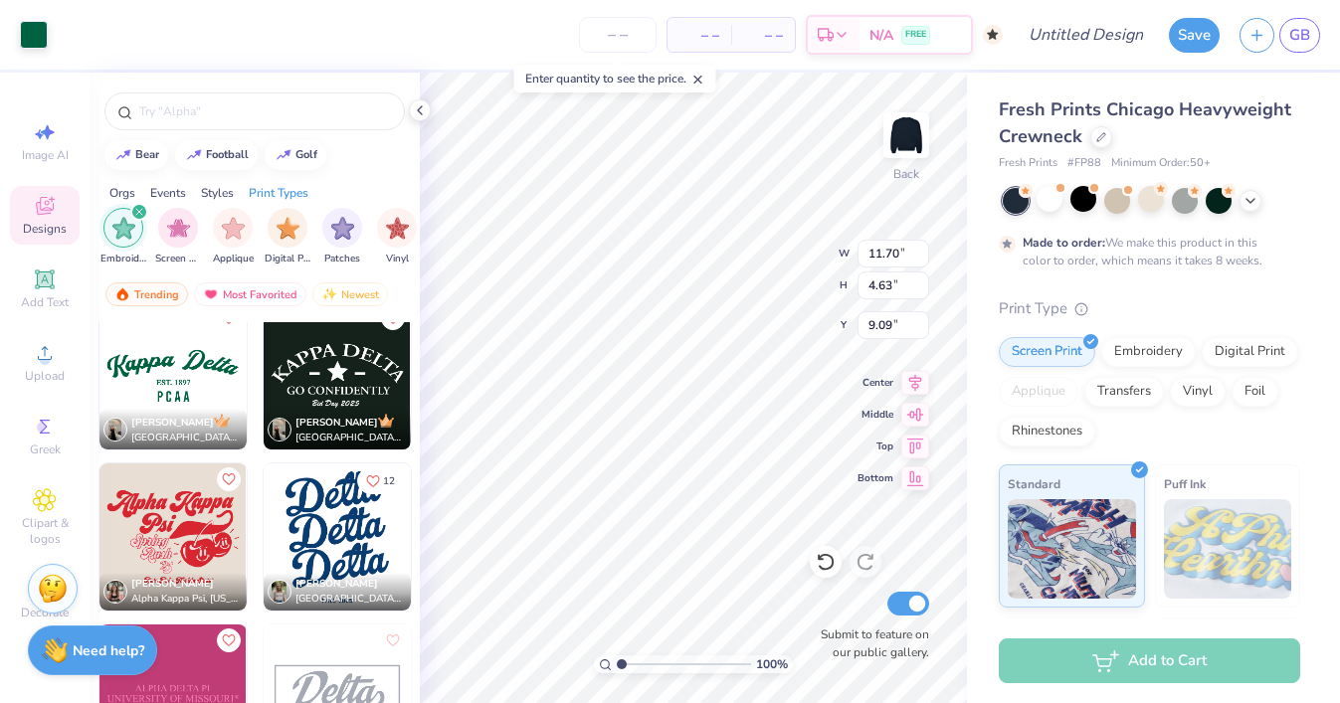
type input "9.09"
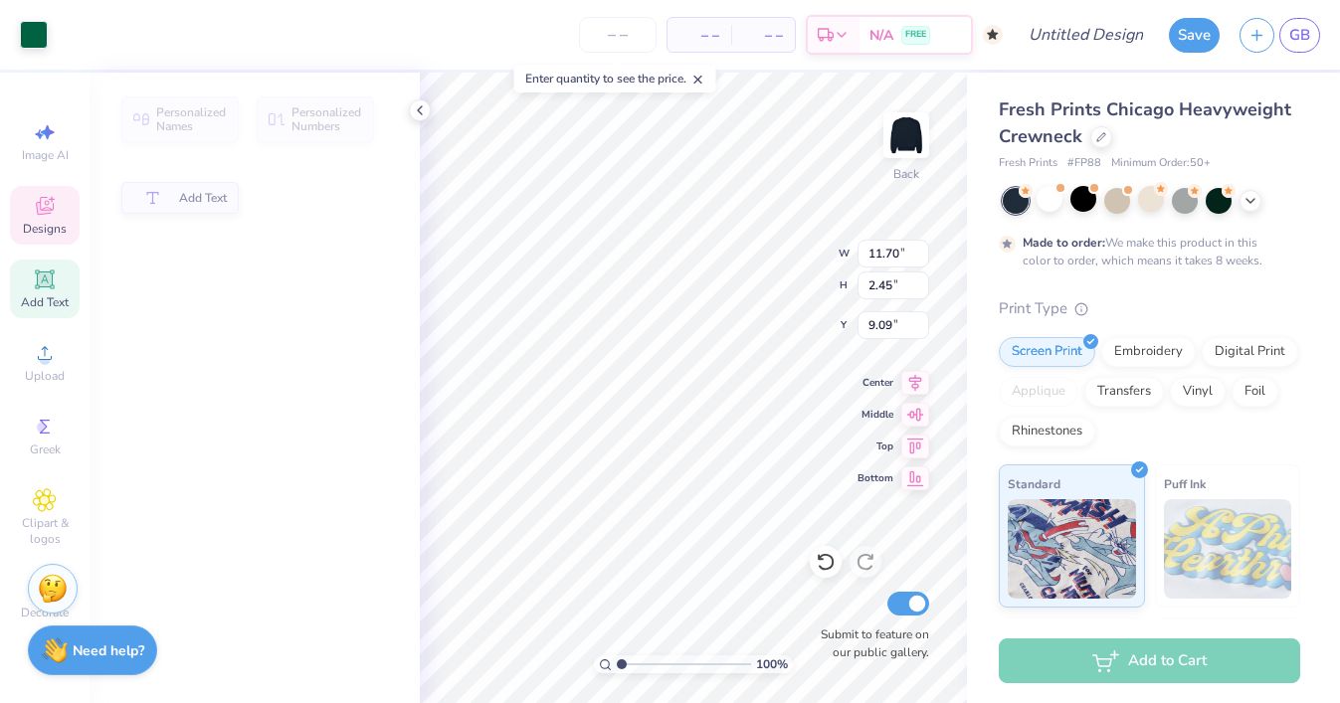
type input "2.45"
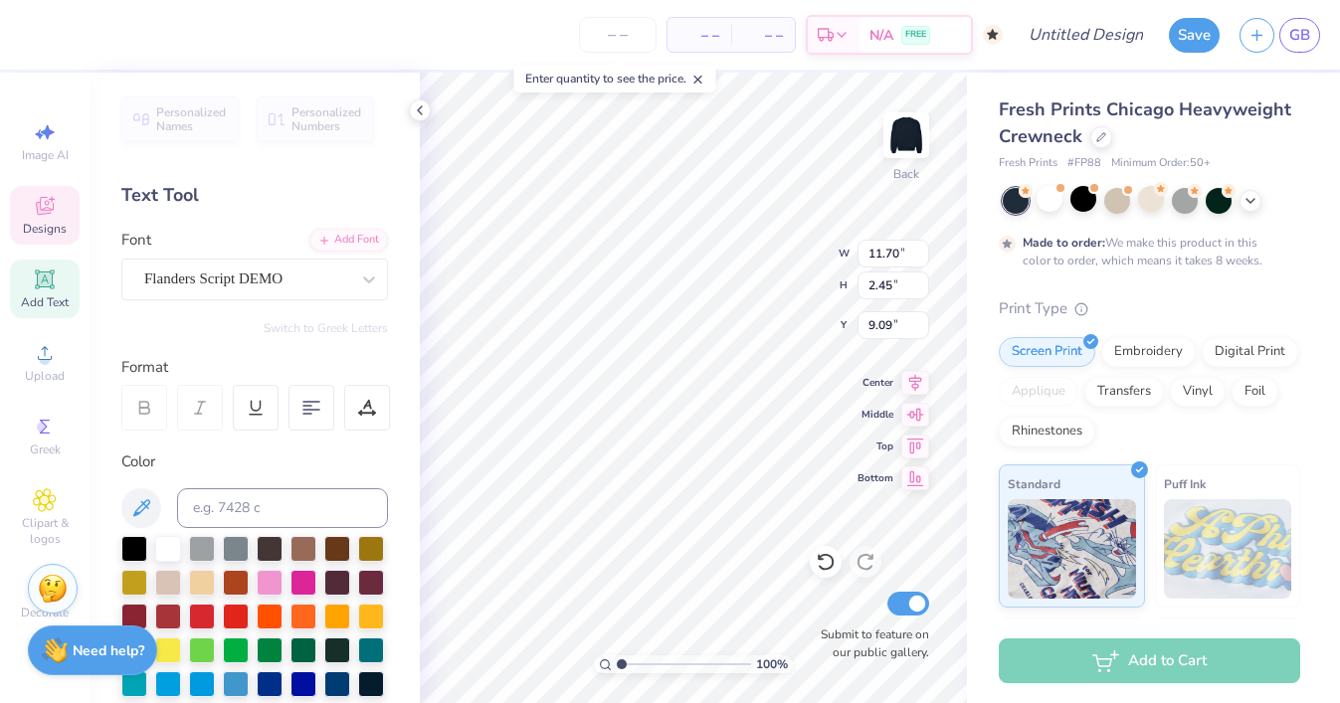
scroll to position [0, 5]
type textarea "Zeta Tau Alpha"
type input "2.80"
click at [225, 264] on div "Flanders Script DEMO" at bounding box center [246, 279] width 209 height 31
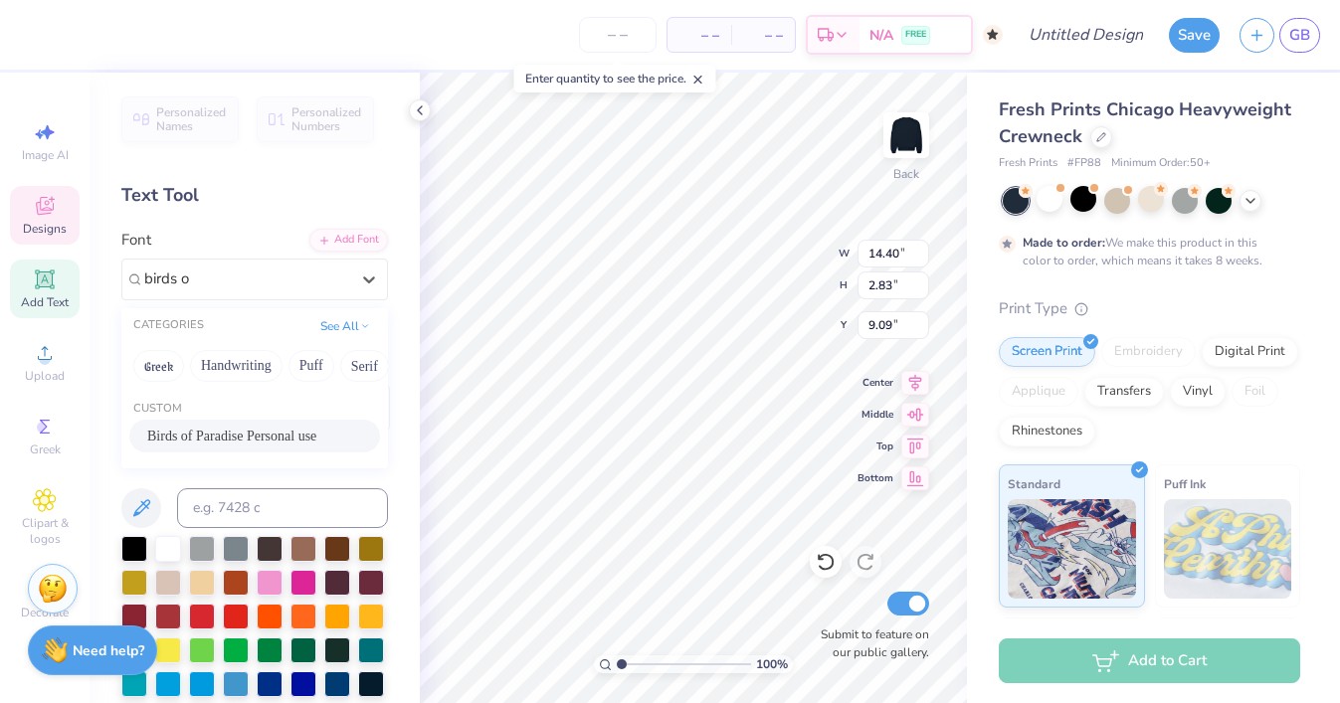
click at [245, 426] on span "Birds of Paradise Personal use" at bounding box center [231, 436] width 169 height 21
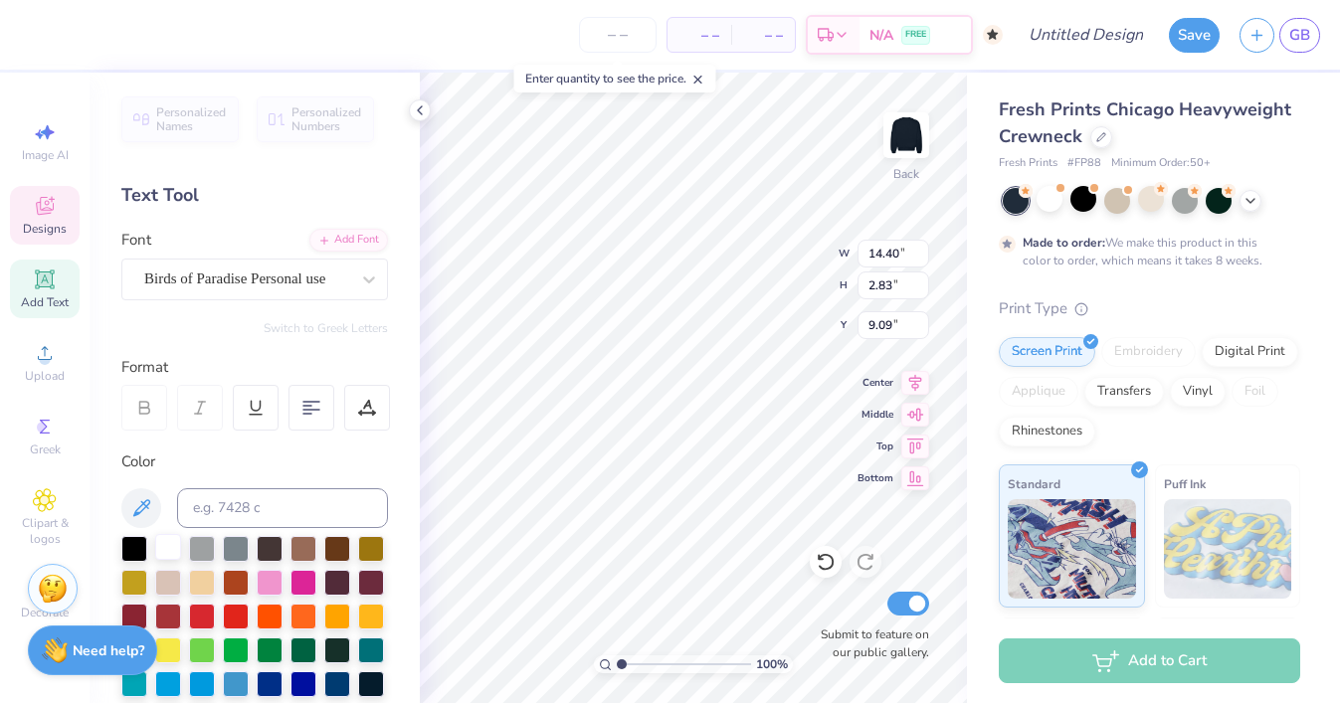
click at [158, 549] on div at bounding box center [168, 547] width 26 height 26
click at [155, 552] on div at bounding box center [168, 547] width 26 height 26
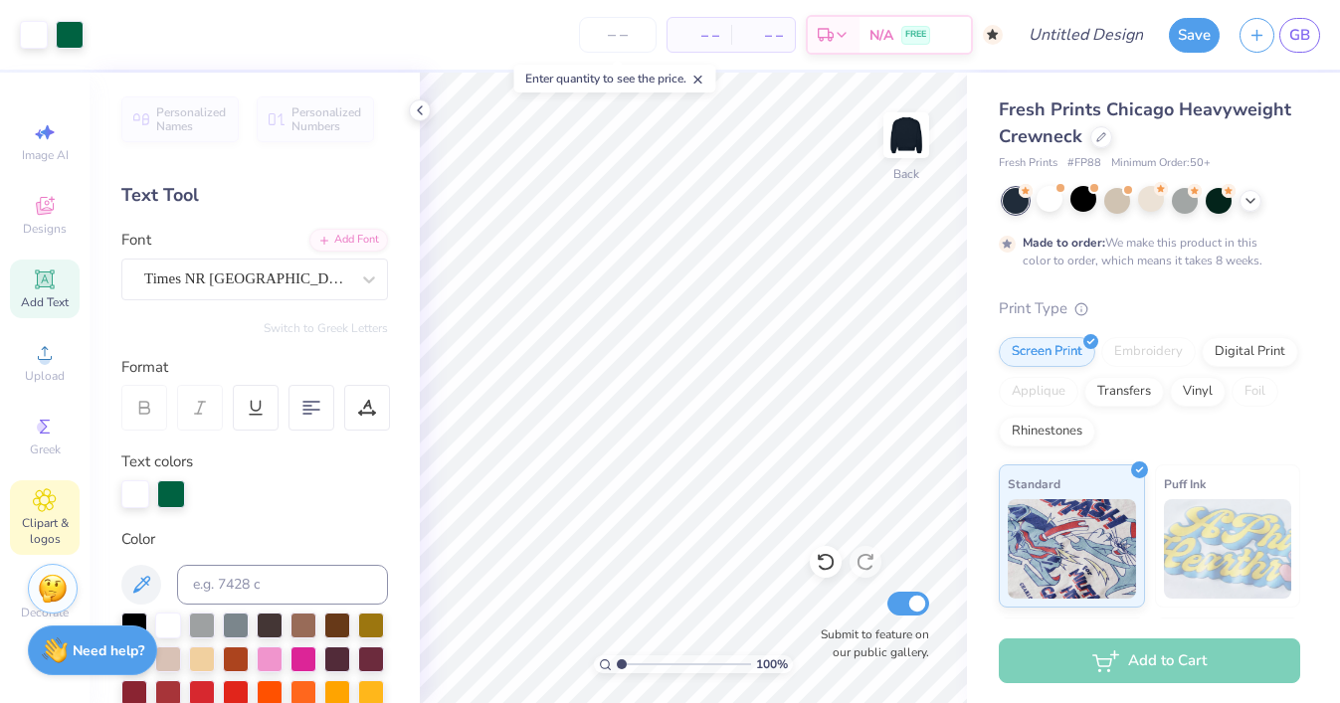
click at [55, 504] on icon at bounding box center [44, 500] width 23 height 24
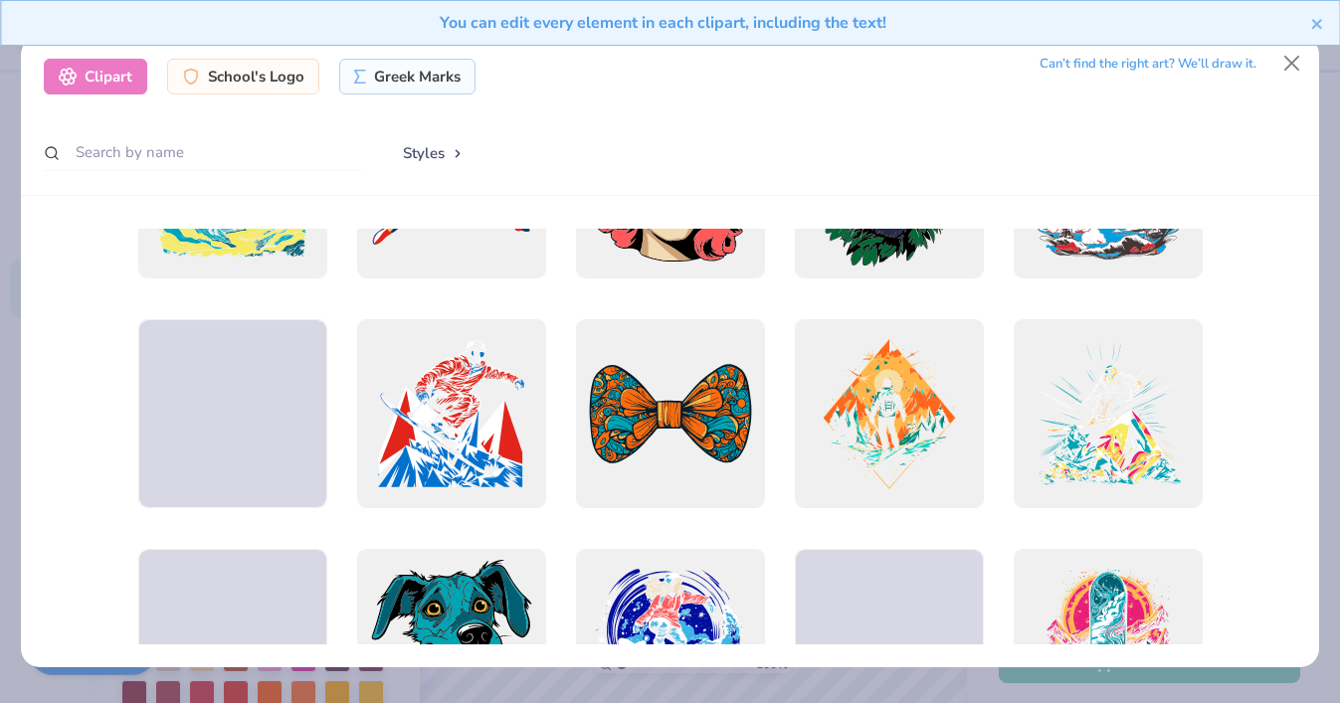
scroll to position [5207, 0]
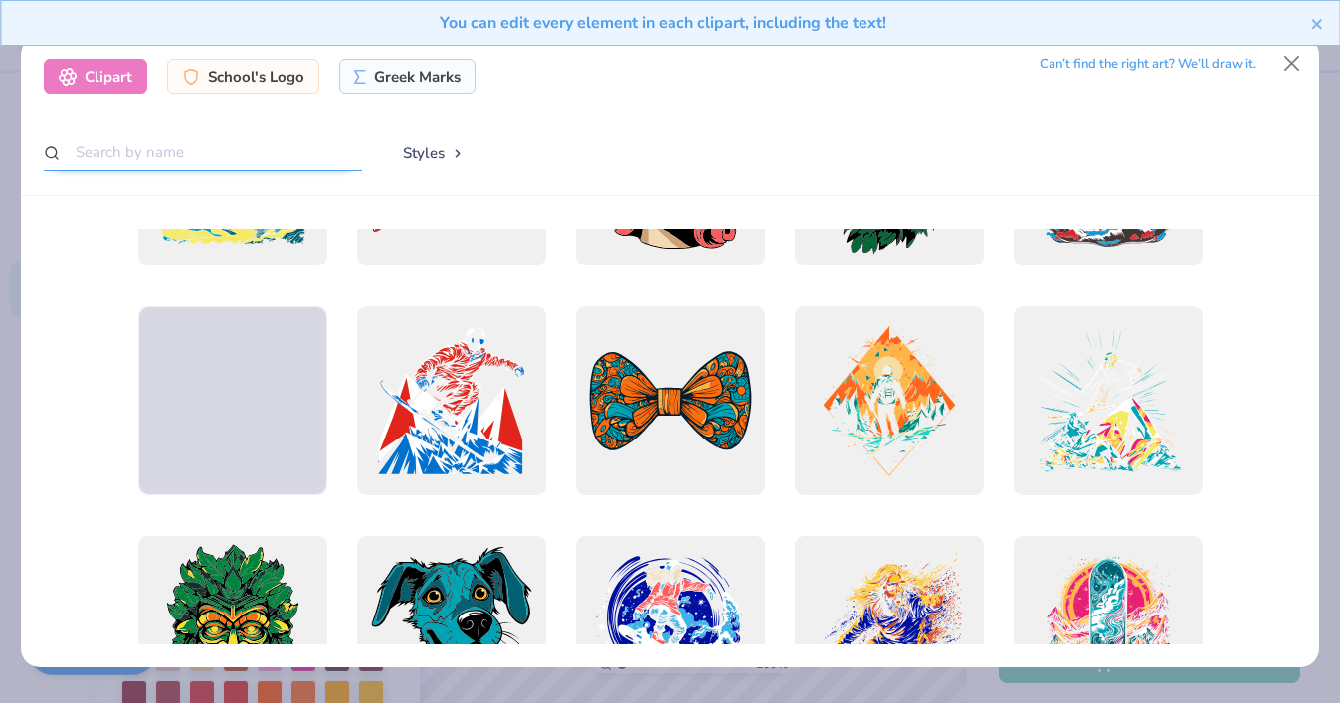
click at [156, 161] on input "text" at bounding box center [203, 152] width 318 height 37
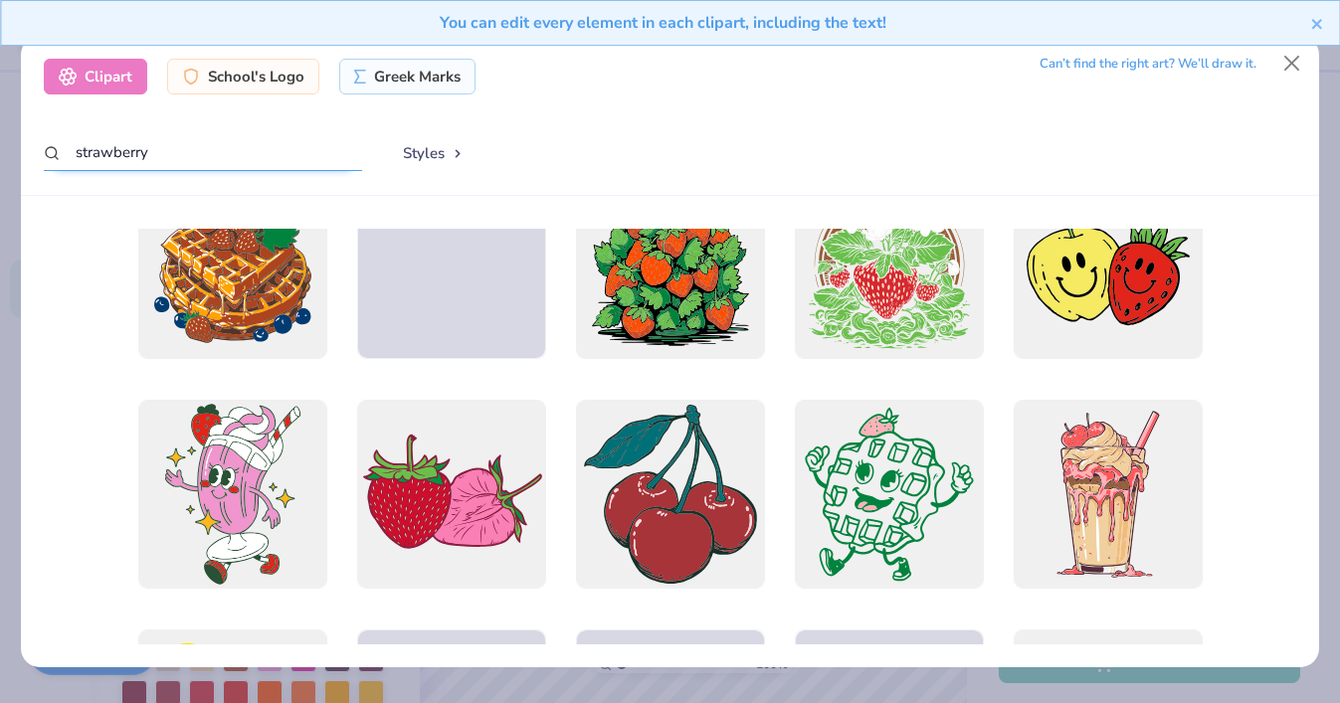
scroll to position [750, 0]
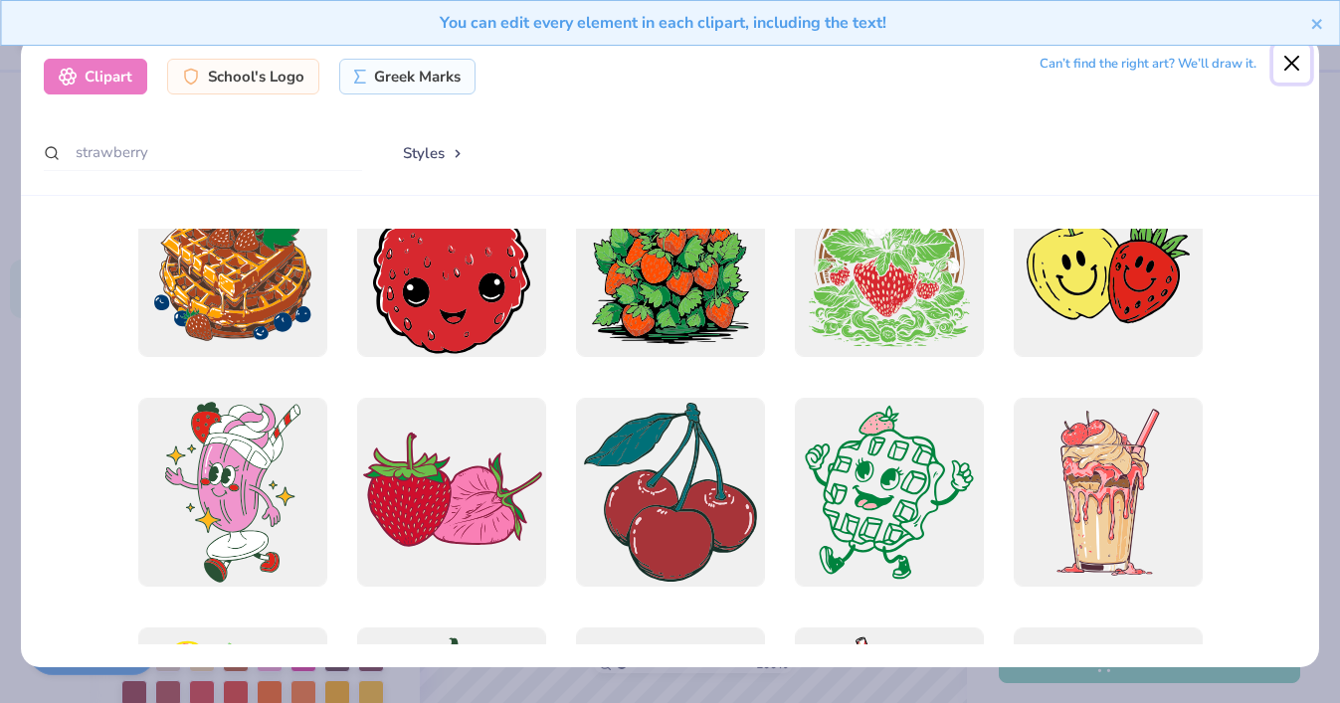
click at [1287, 68] on button "Close" at bounding box center [1292, 64] width 38 height 38
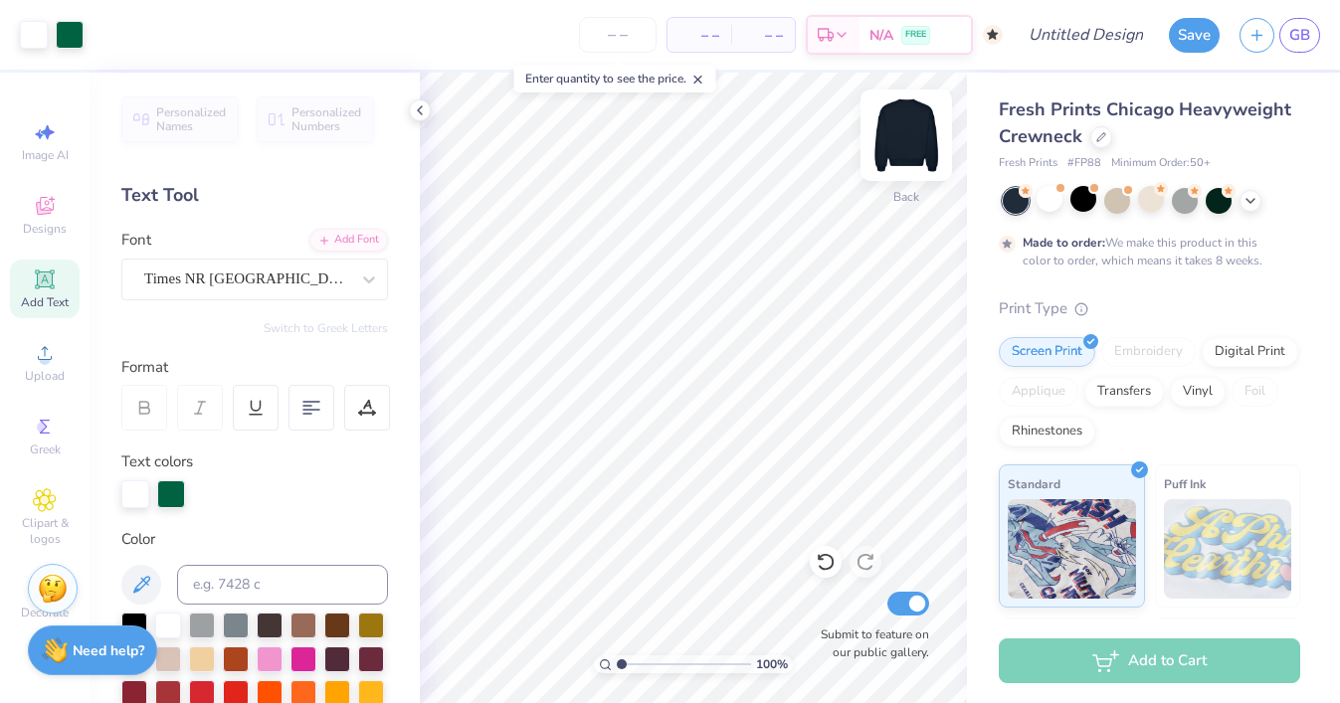
click at [923, 142] on img at bounding box center [906, 135] width 80 height 80
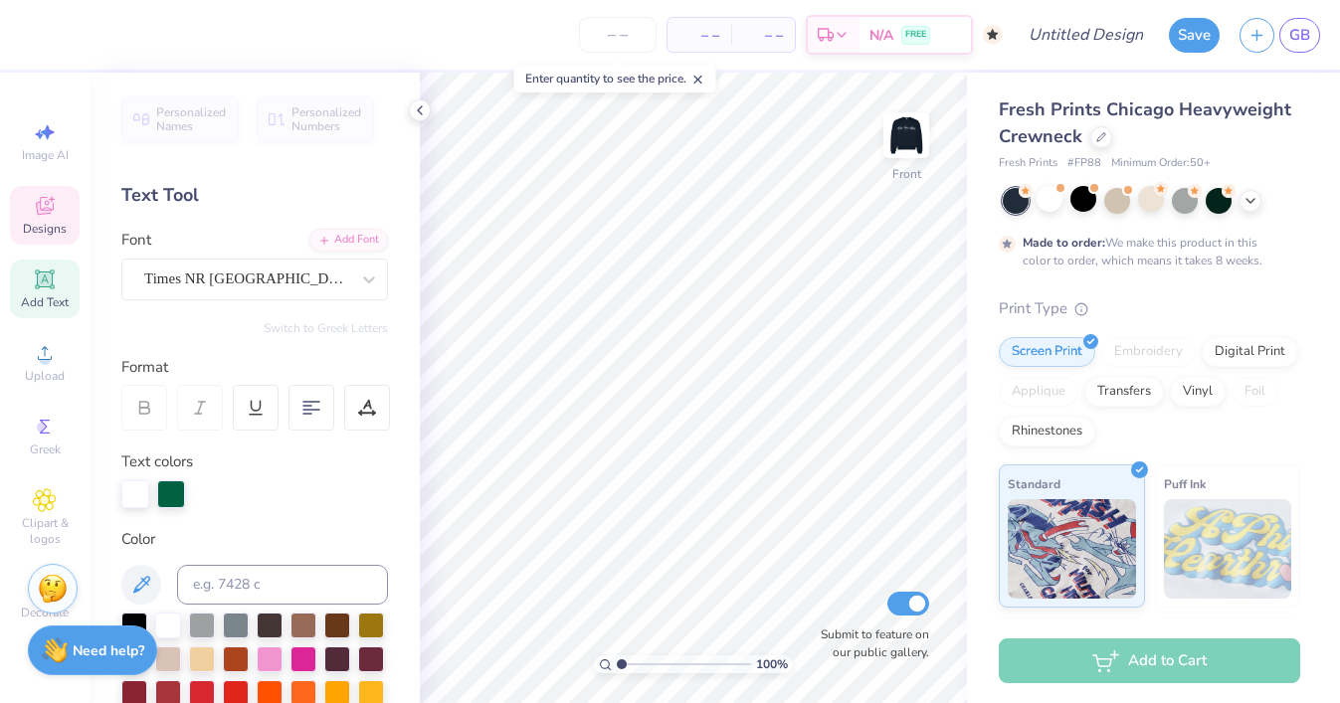
click at [58, 237] on div "Designs" at bounding box center [45, 215] width 70 height 59
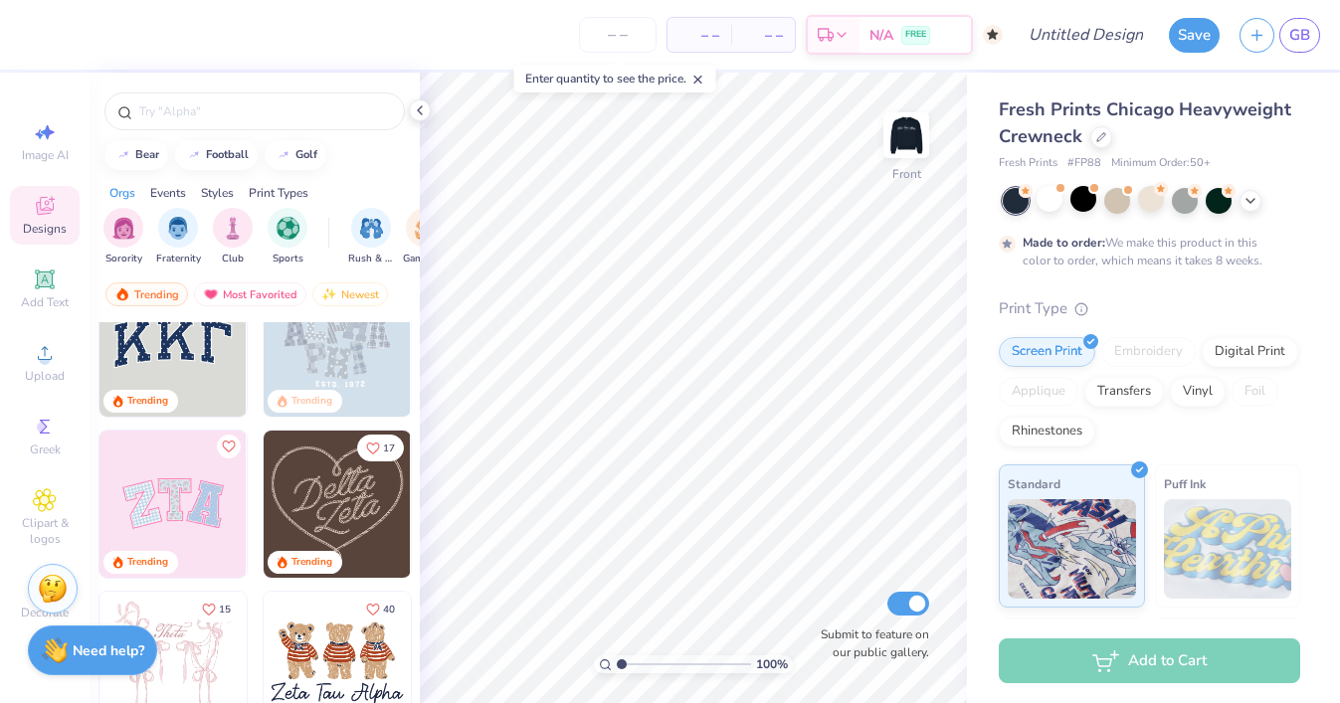
scroll to position [52, 0]
click at [303, 188] on div "Print Types" at bounding box center [279, 193] width 60 height 18
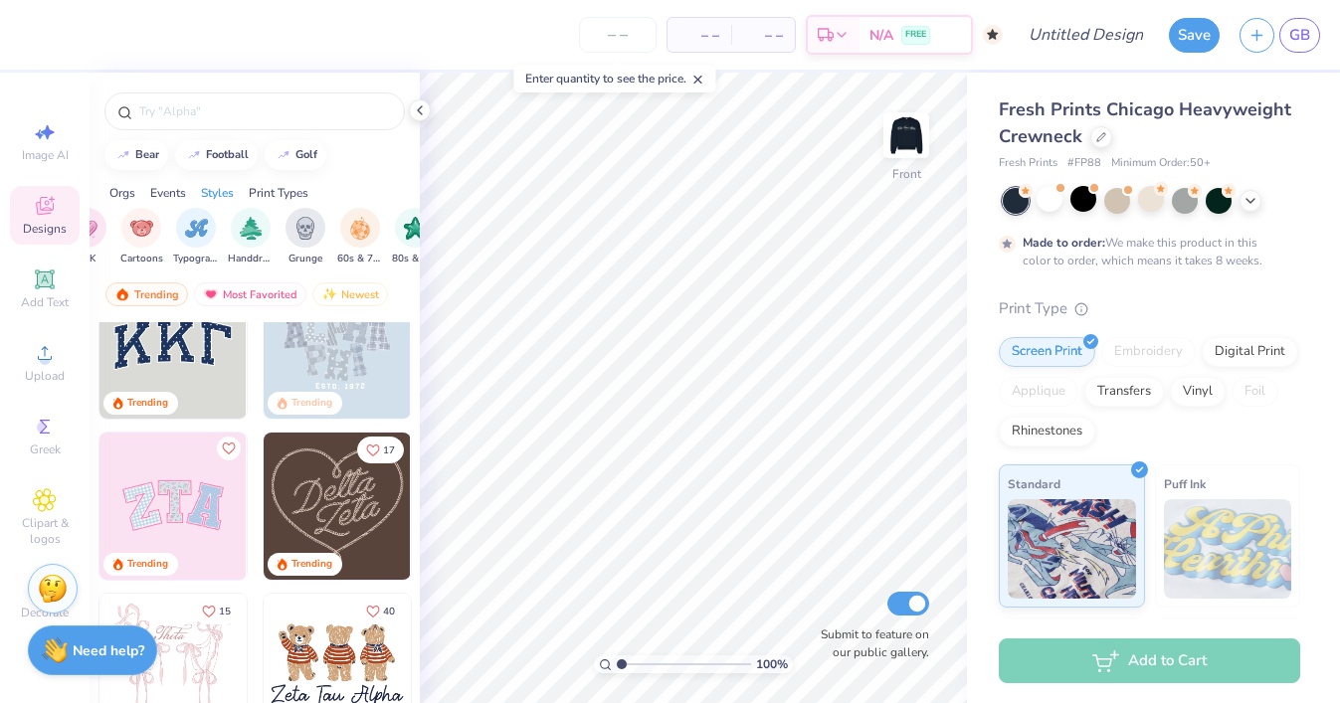
scroll to position [0, 1618]
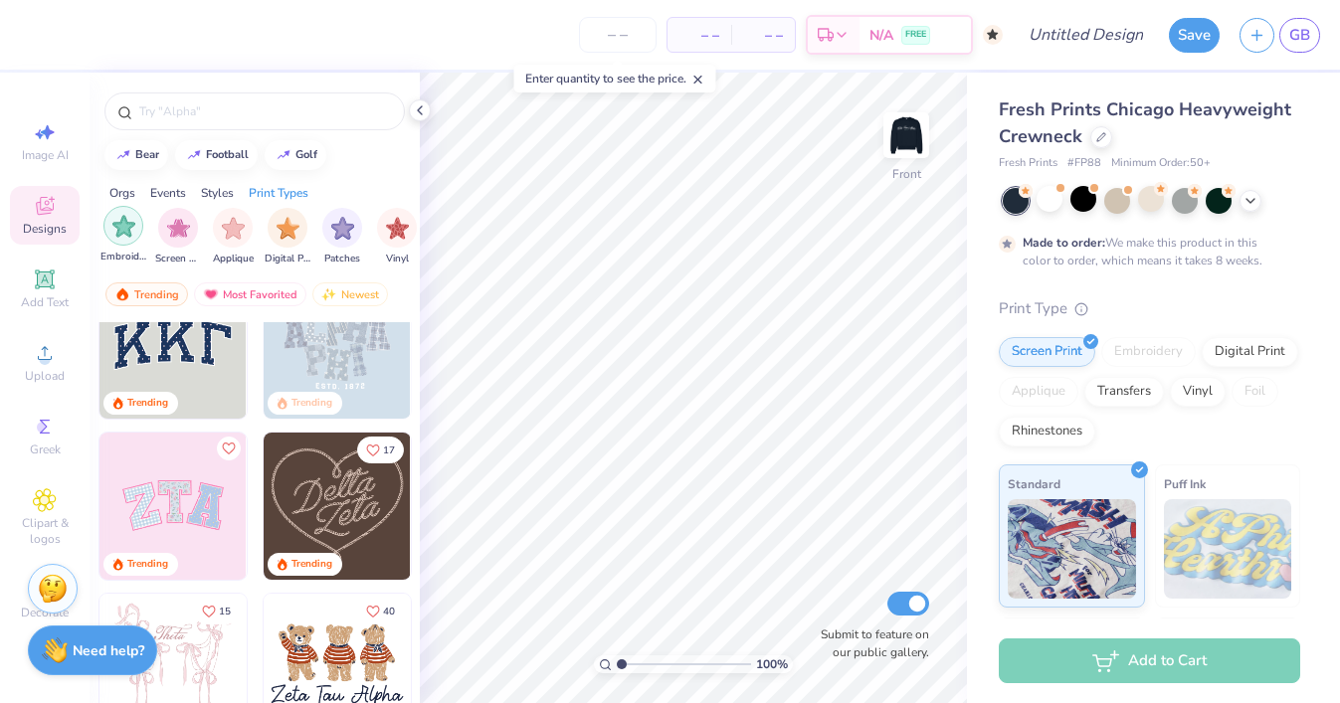
click at [115, 222] on img "filter for Embroidery" at bounding box center [123, 226] width 23 height 23
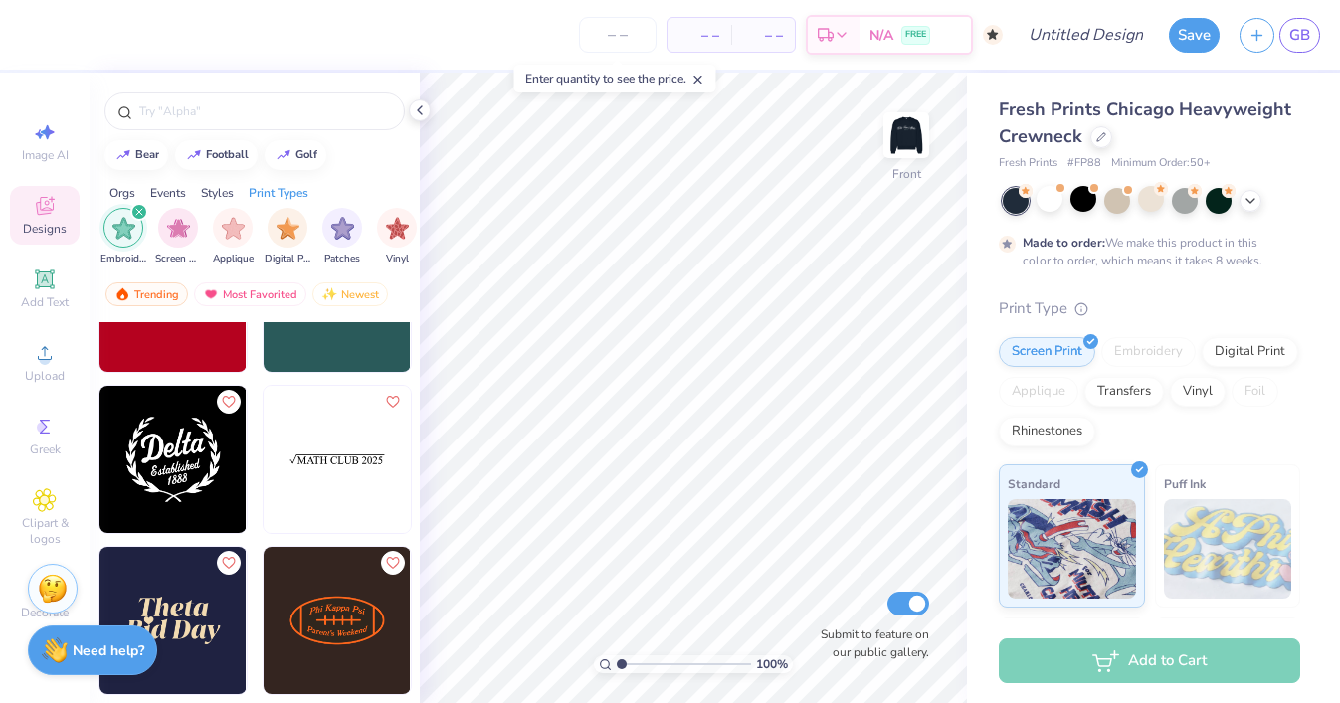
scroll to position [14766, 0]
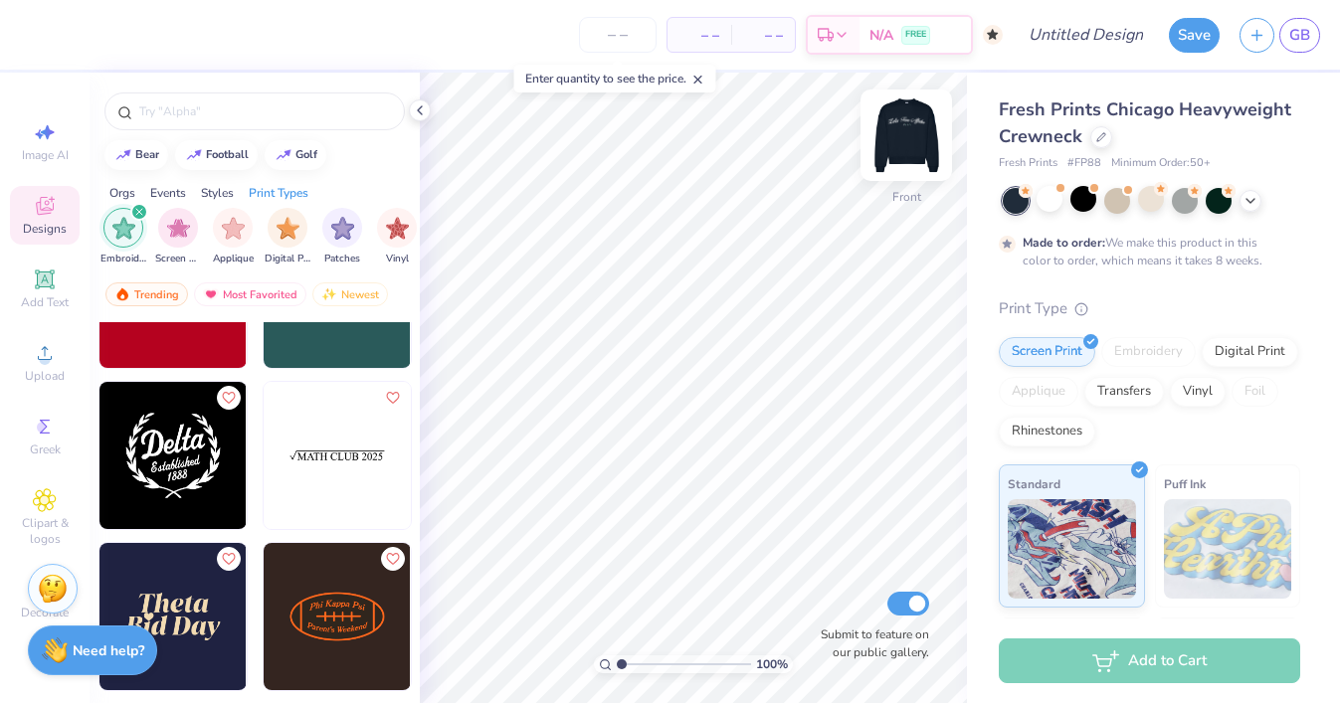
click at [896, 147] on img at bounding box center [906, 135] width 80 height 80
click at [907, 142] on img at bounding box center [906, 135] width 80 height 80
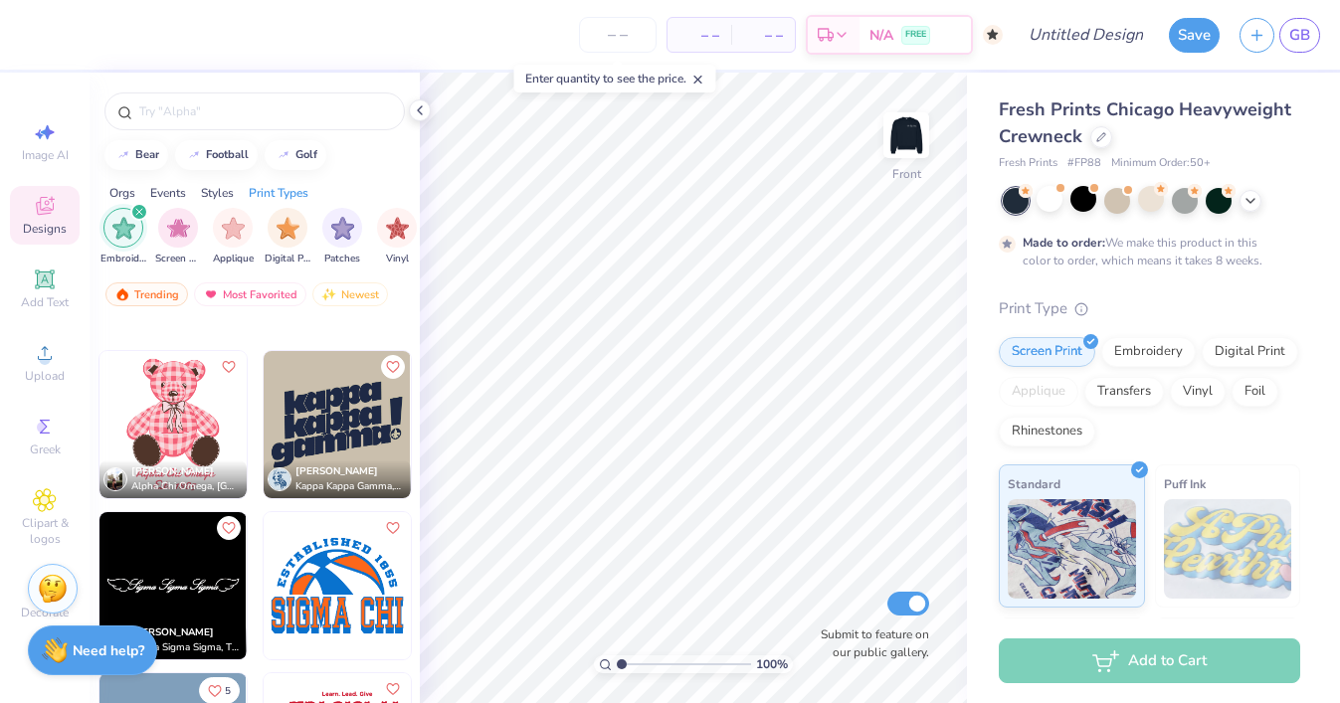
scroll to position [31074, 0]
click at [333, 414] on img at bounding box center [337, 423] width 147 height 147
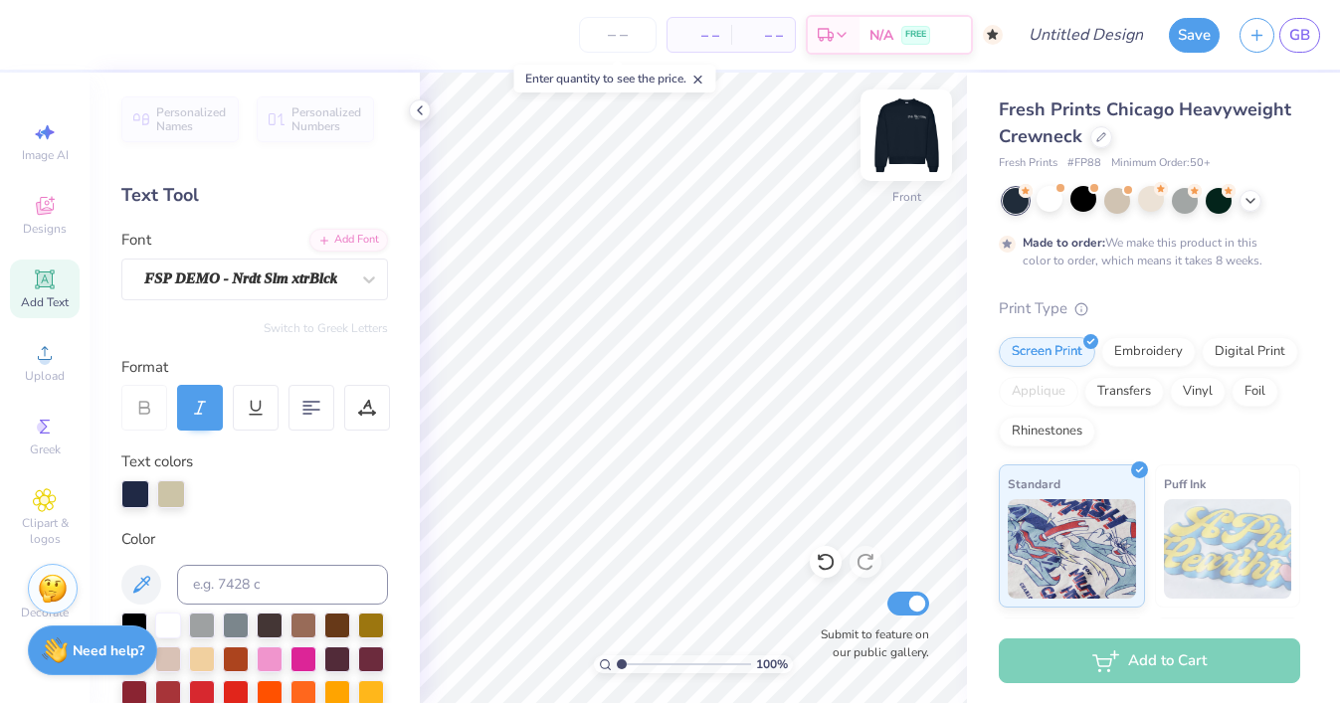
click at [919, 118] on img at bounding box center [906, 135] width 80 height 80
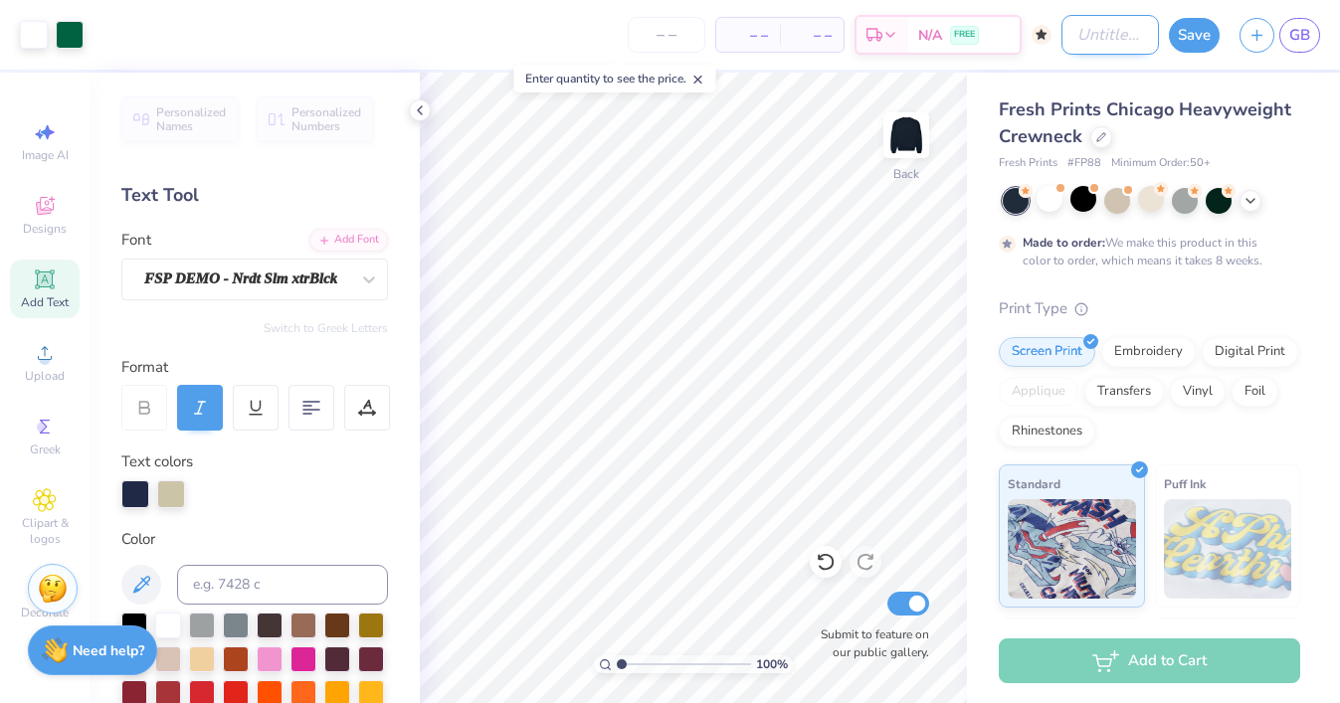
click at [1121, 44] on input "Design Title" at bounding box center [1109, 35] width 97 height 40
click at [1210, 29] on button "Save" at bounding box center [1194, 32] width 51 height 35
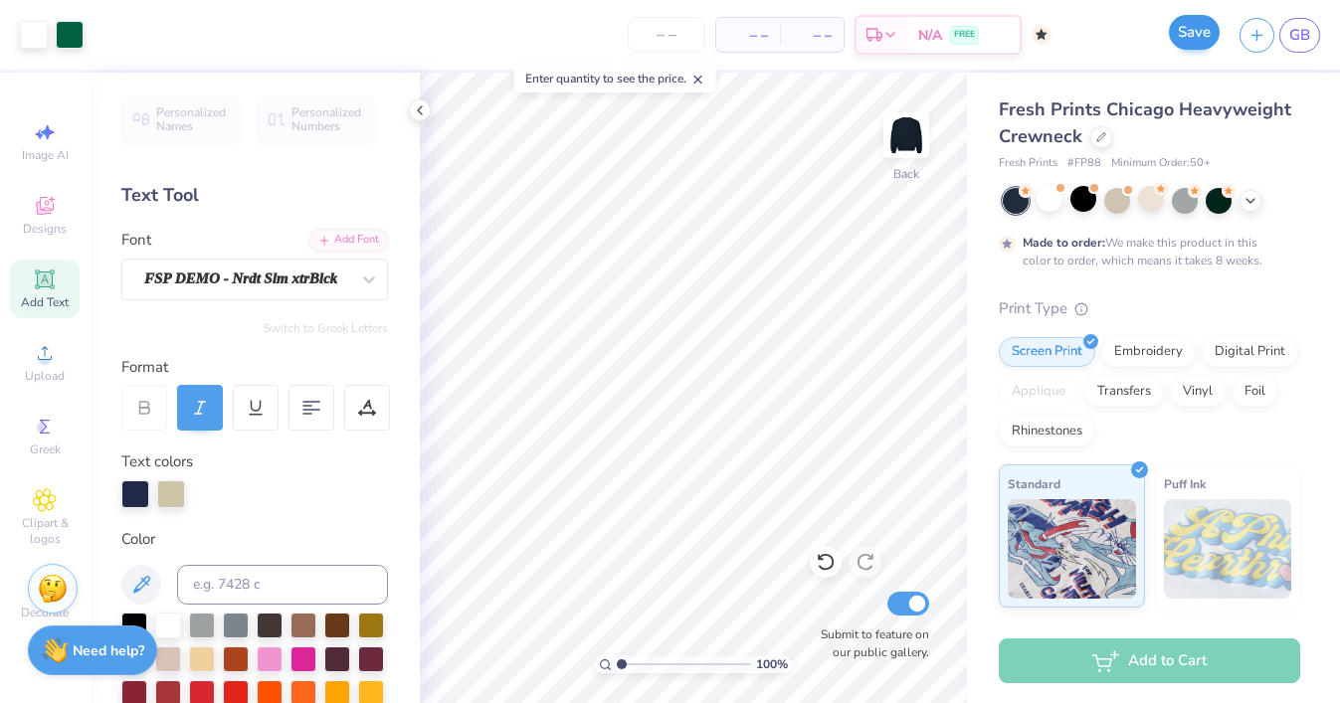
scroll to position [0, 0]
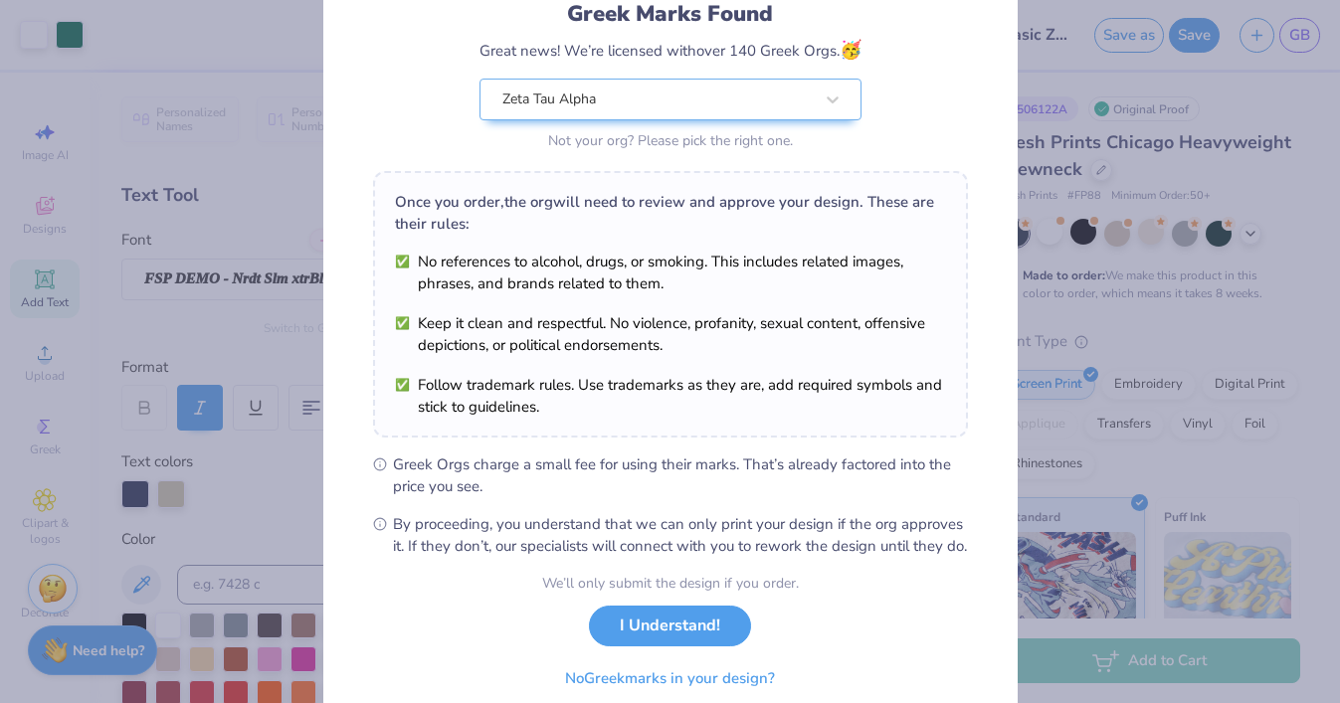
scroll to position [228, 0]
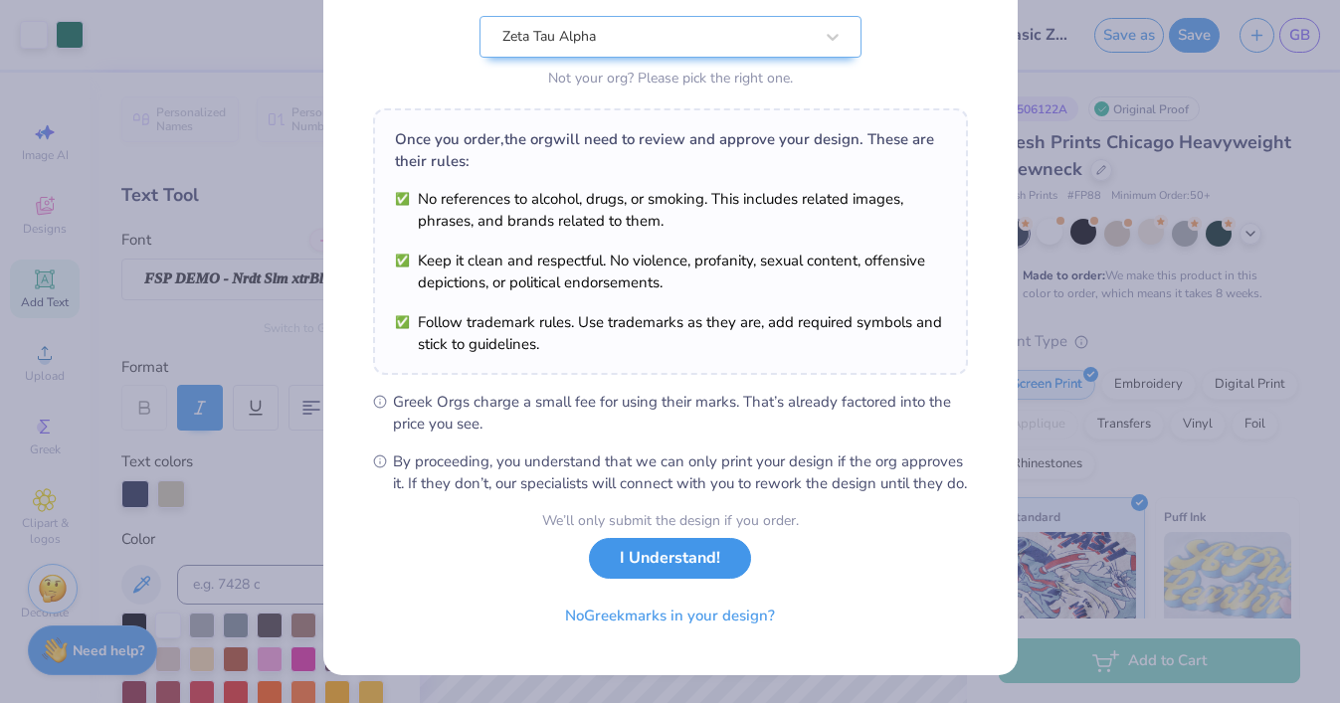
click at [703, 551] on button "I Understand!" at bounding box center [670, 558] width 162 height 41
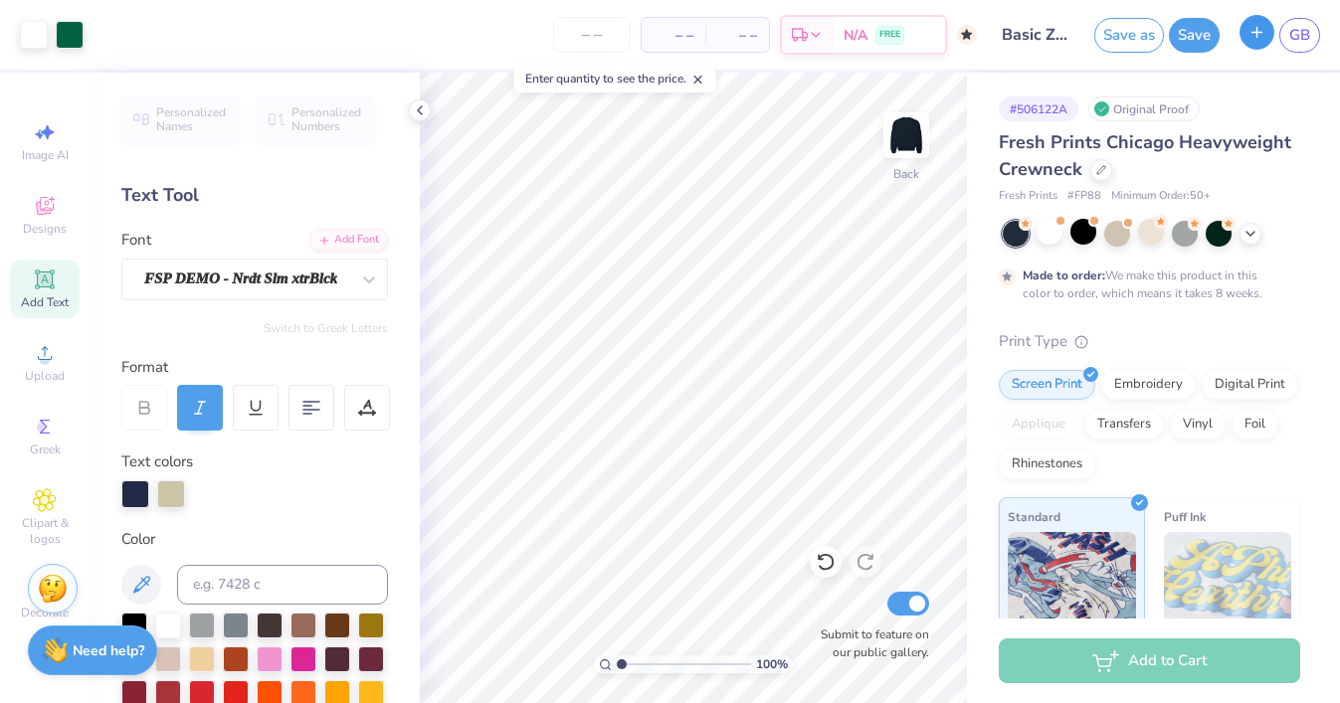
click at [1254, 31] on icon "button" at bounding box center [1256, 32] width 17 height 17
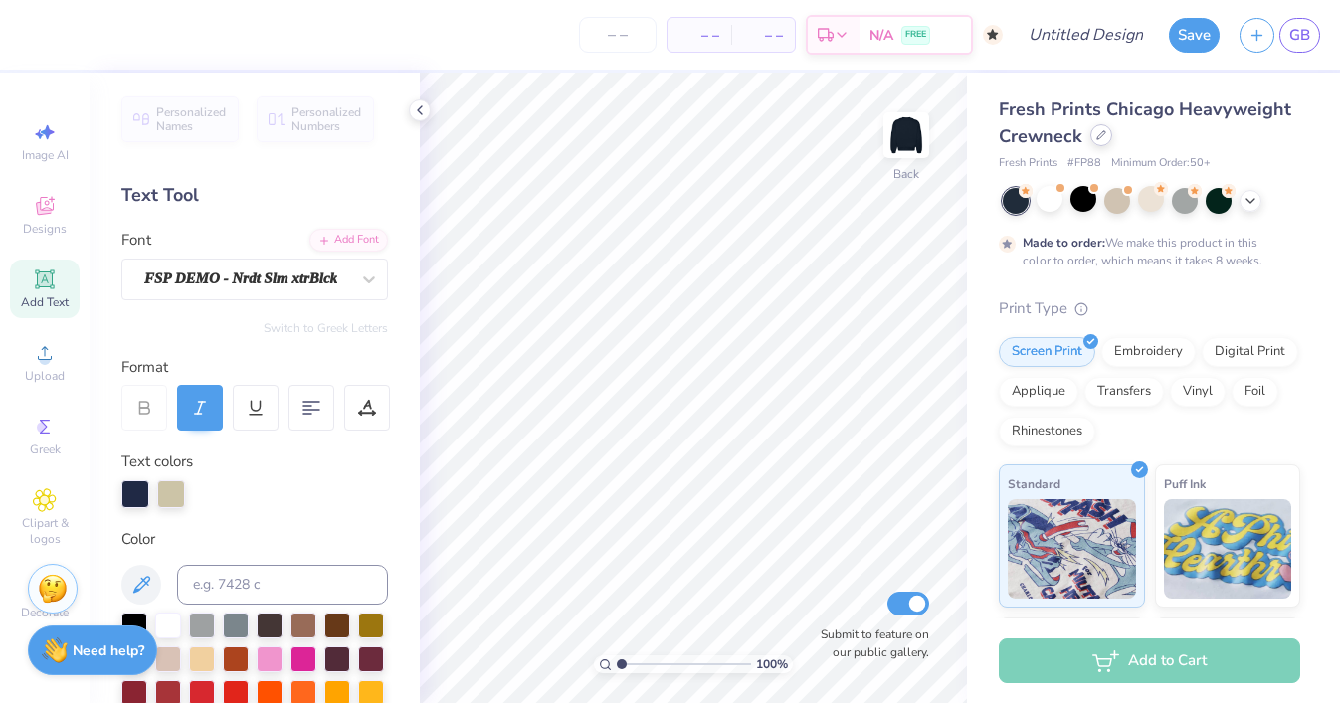
click at [1097, 139] on icon at bounding box center [1101, 135] width 10 height 10
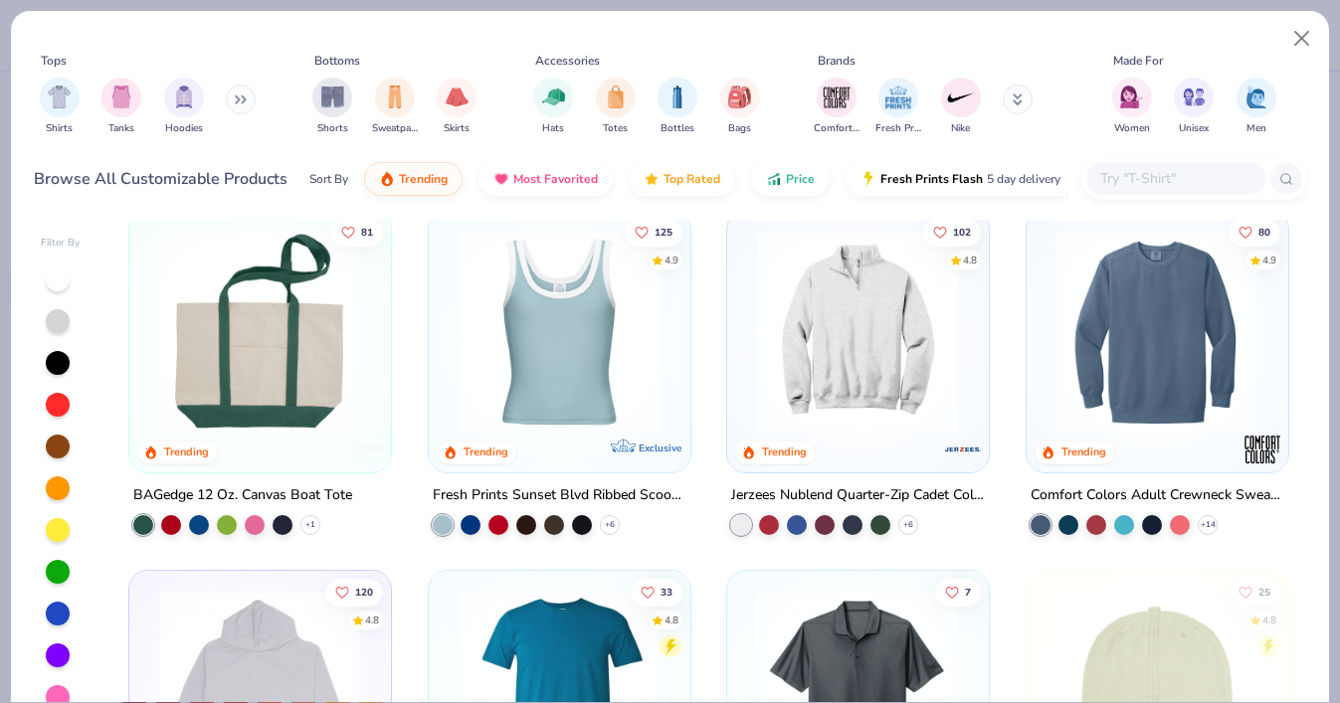
scroll to position [2161, 0]
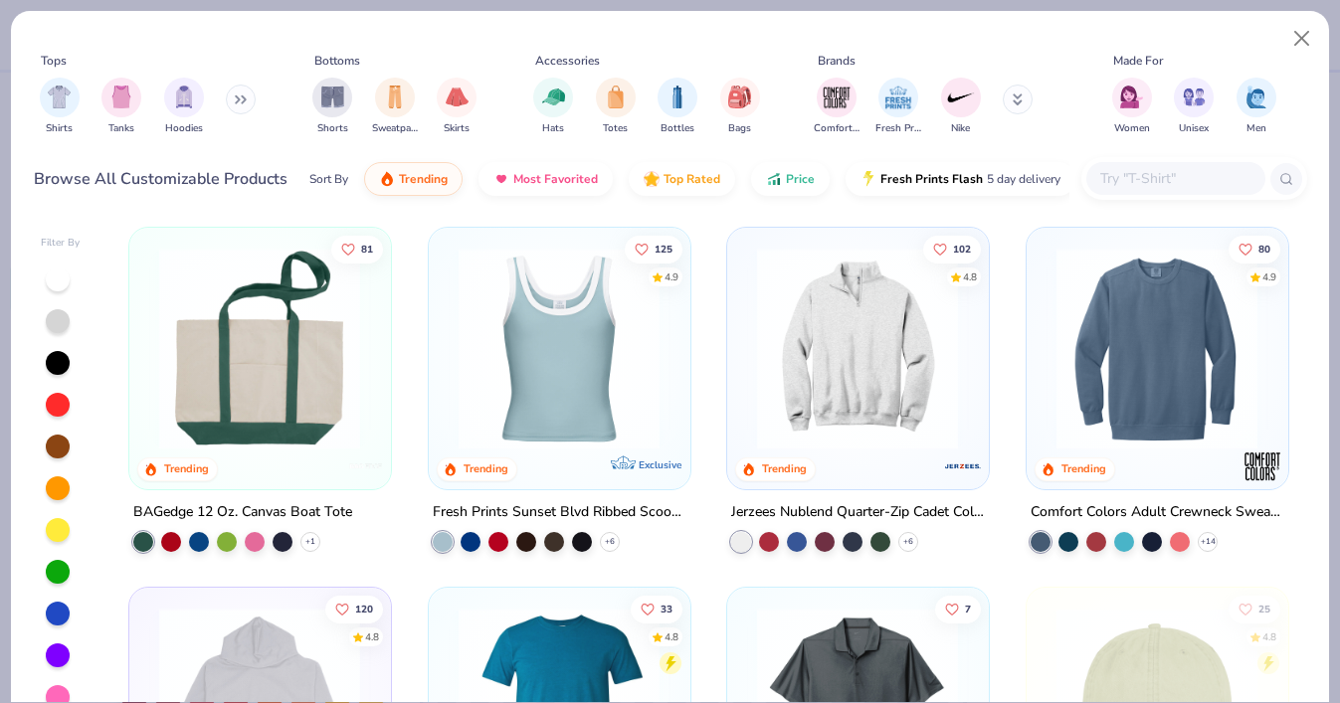
click at [304, 359] on img at bounding box center [259, 349] width 221 height 202
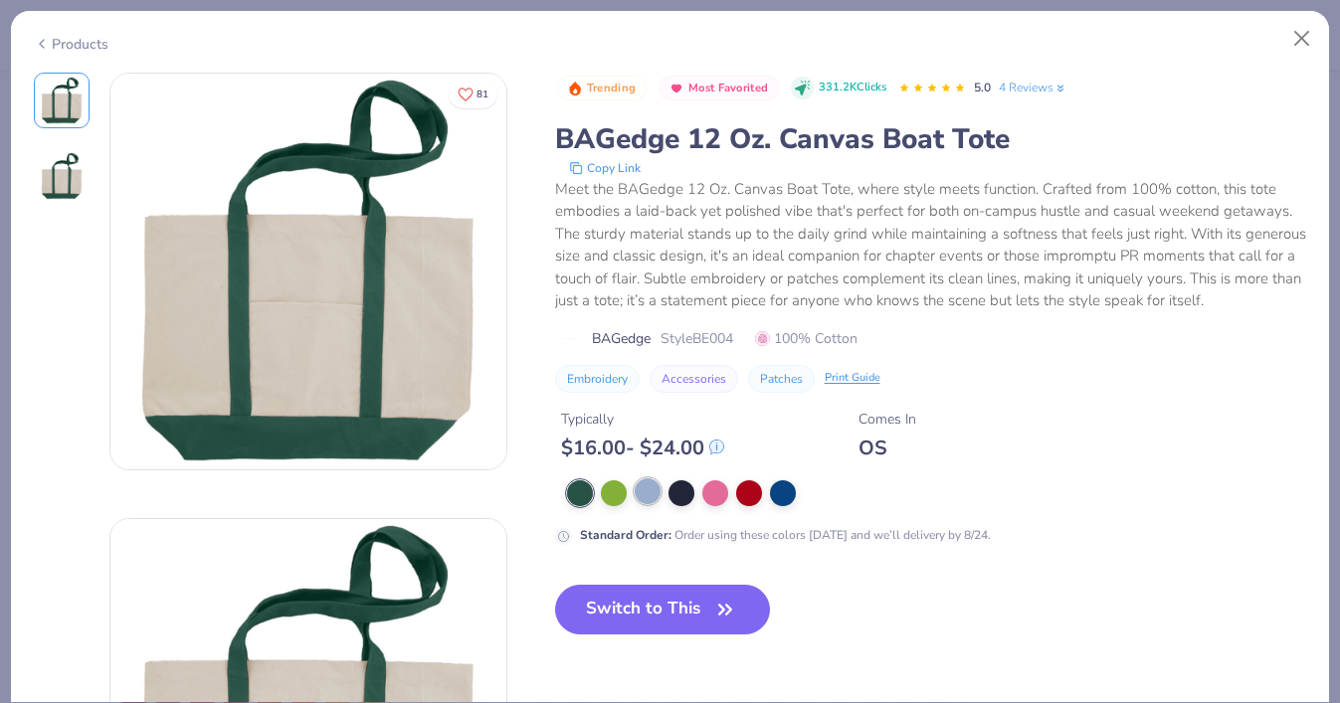
click at [653, 490] on div at bounding box center [648, 491] width 26 height 26
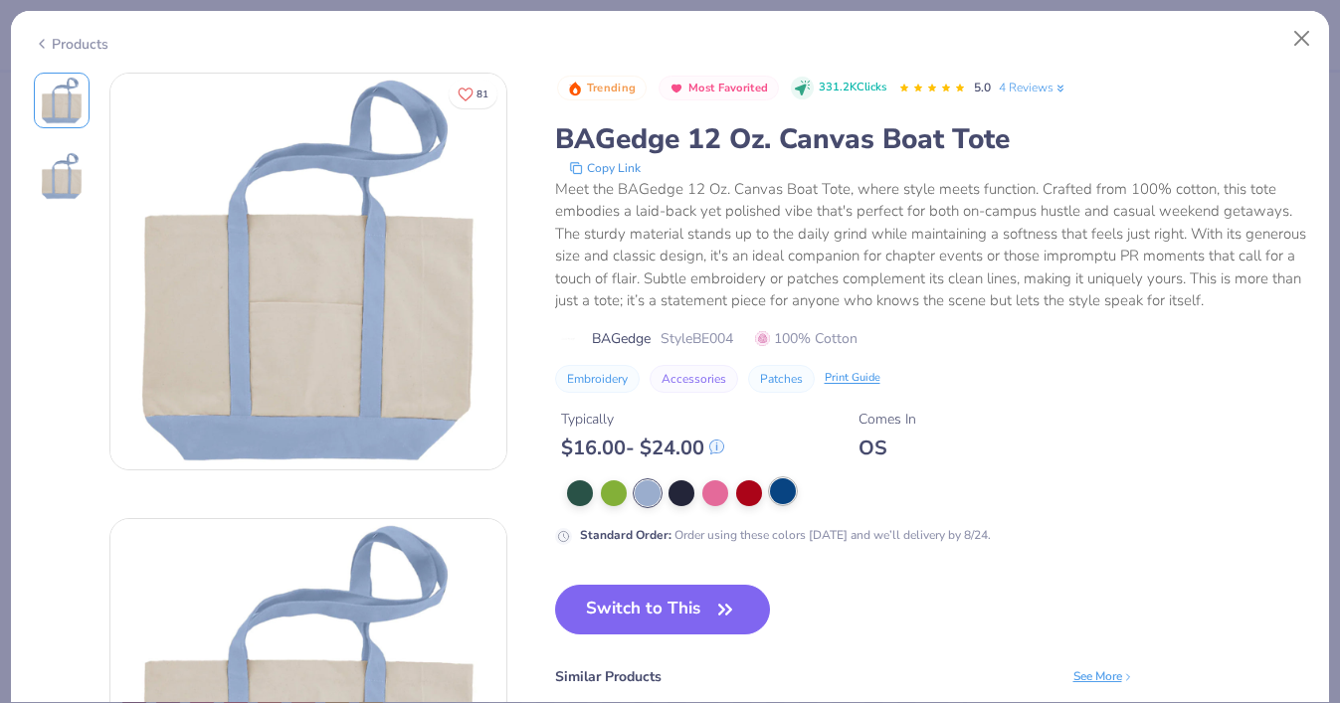
click at [783, 482] on div at bounding box center [783, 491] width 26 height 26
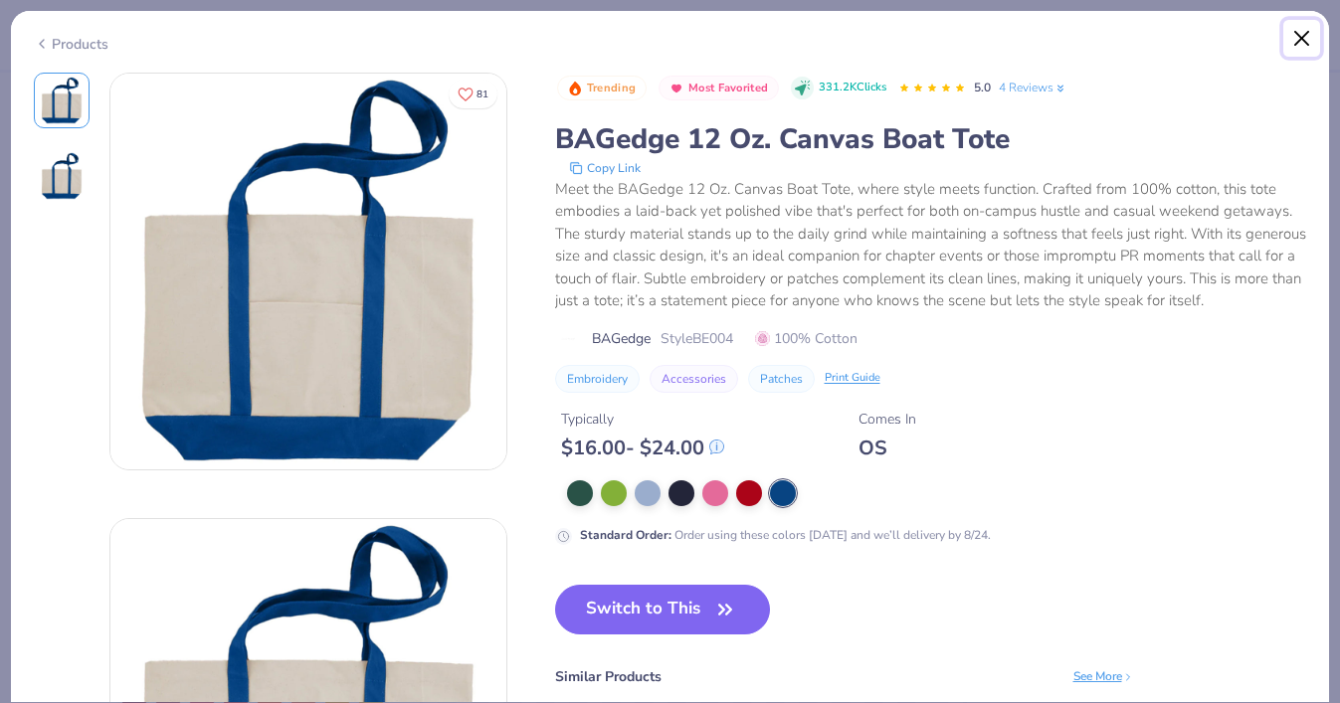
click at [1304, 40] on button "Close" at bounding box center [1302, 39] width 38 height 38
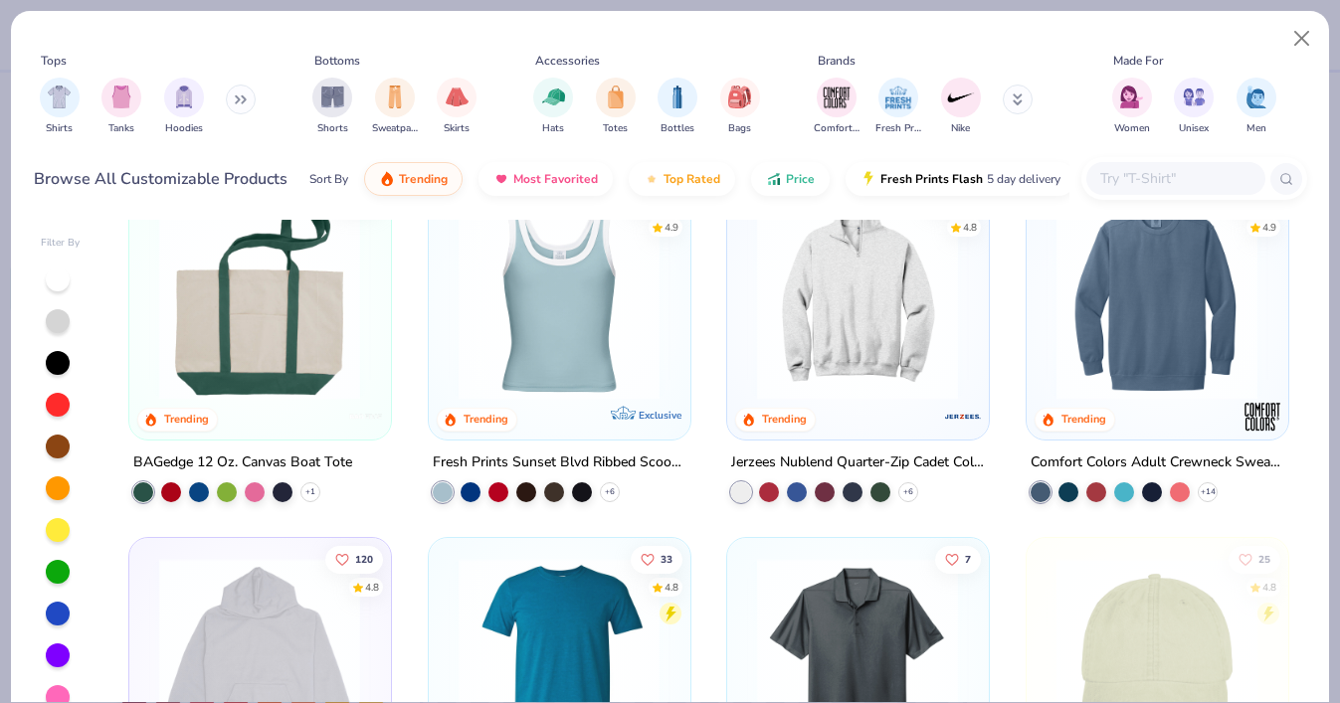
scroll to position [2170, 0]
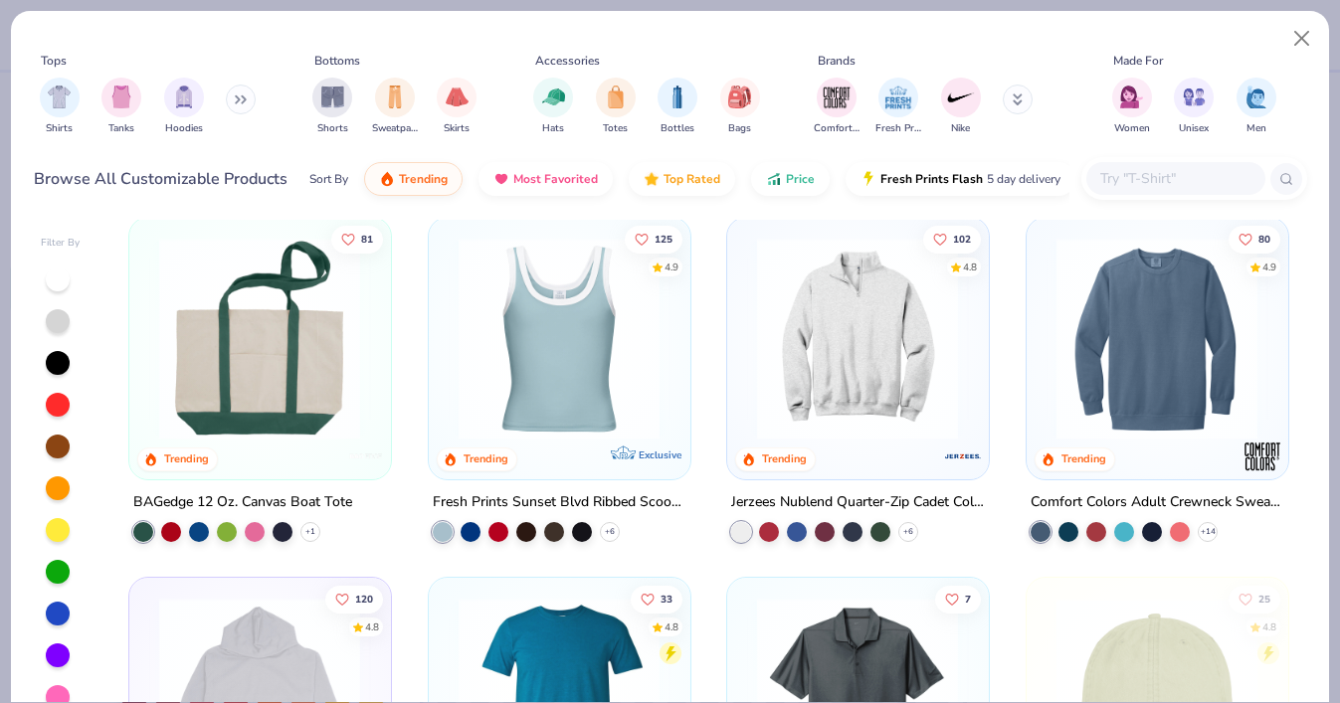
click at [874, 402] on img at bounding box center [857, 339] width 221 height 202
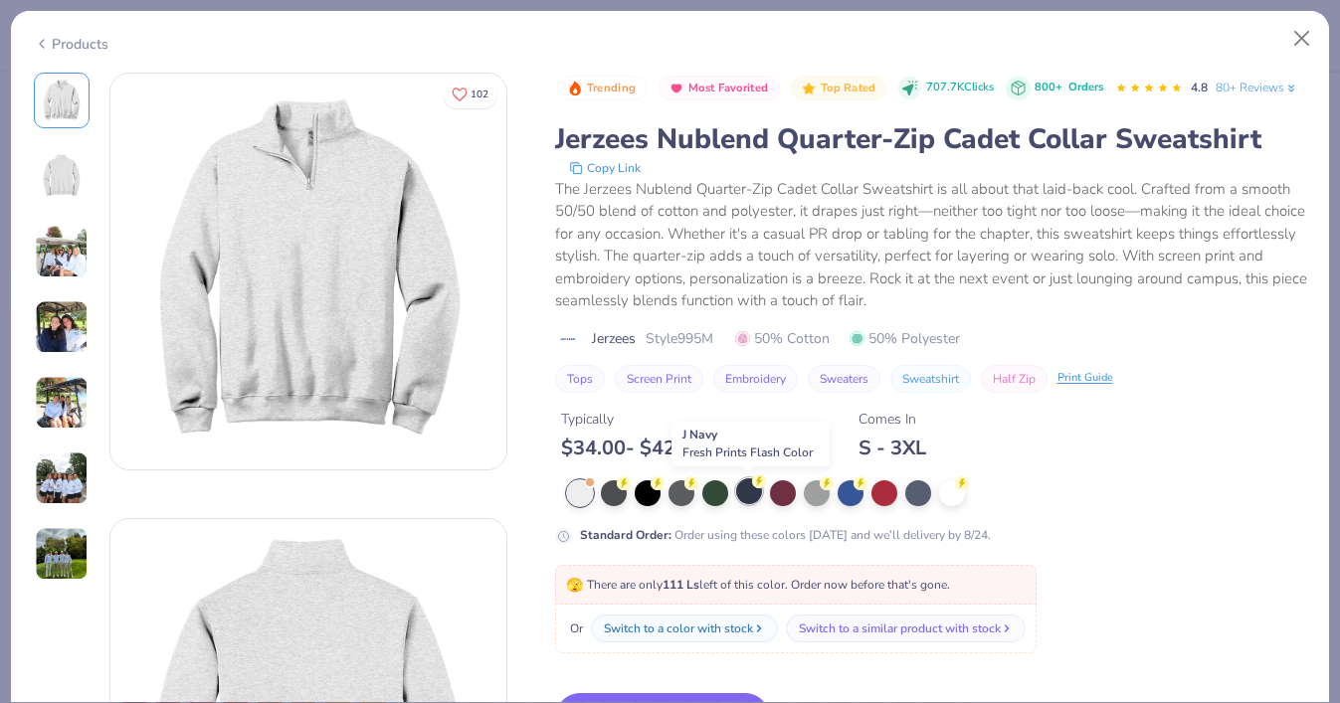
click at [749, 497] on div at bounding box center [749, 491] width 26 height 26
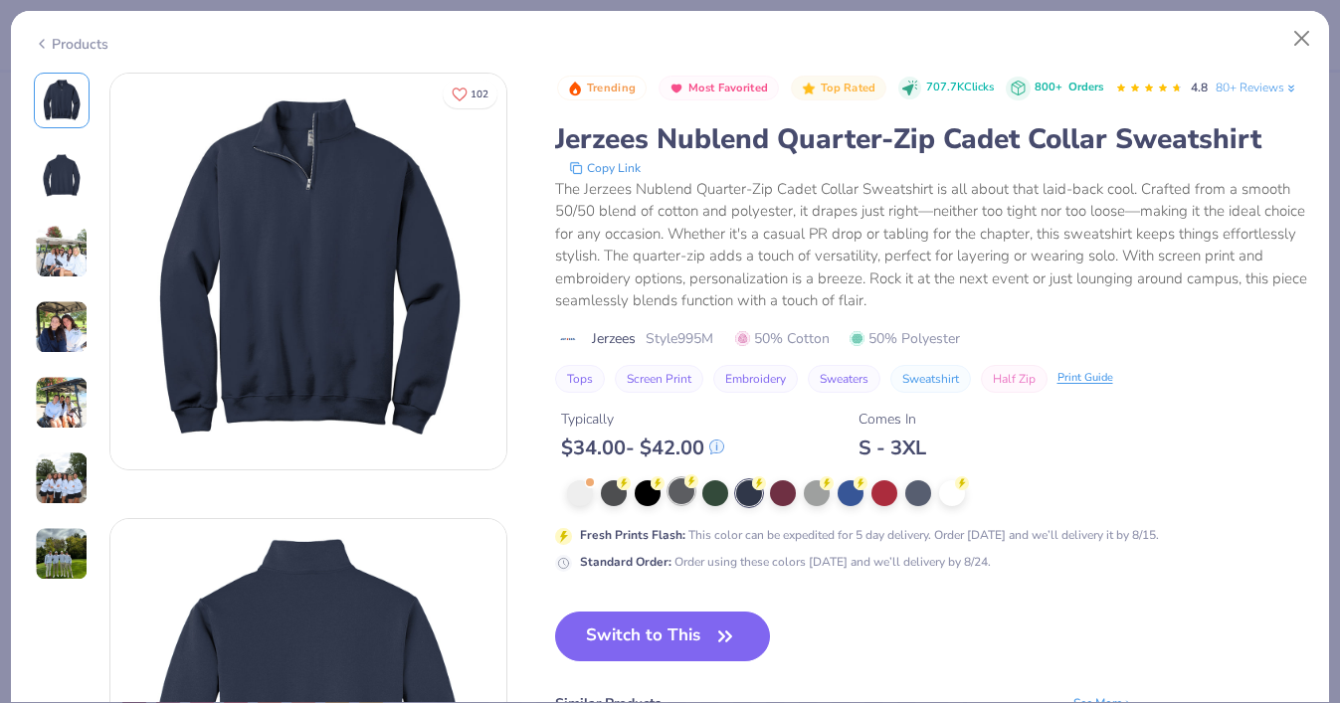
click at [675, 496] on div at bounding box center [681, 491] width 26 height 26
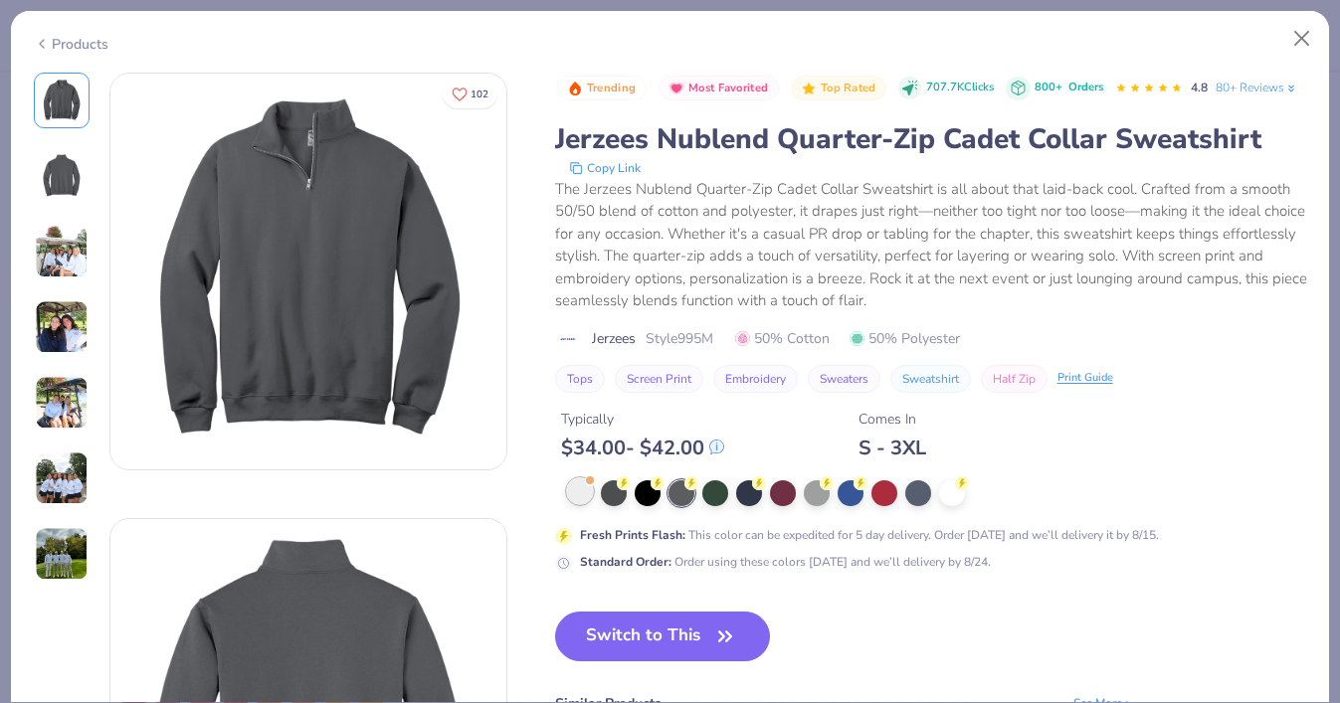
click at [579, 493] on div at bounding box center [580, 491] width 26 height 26
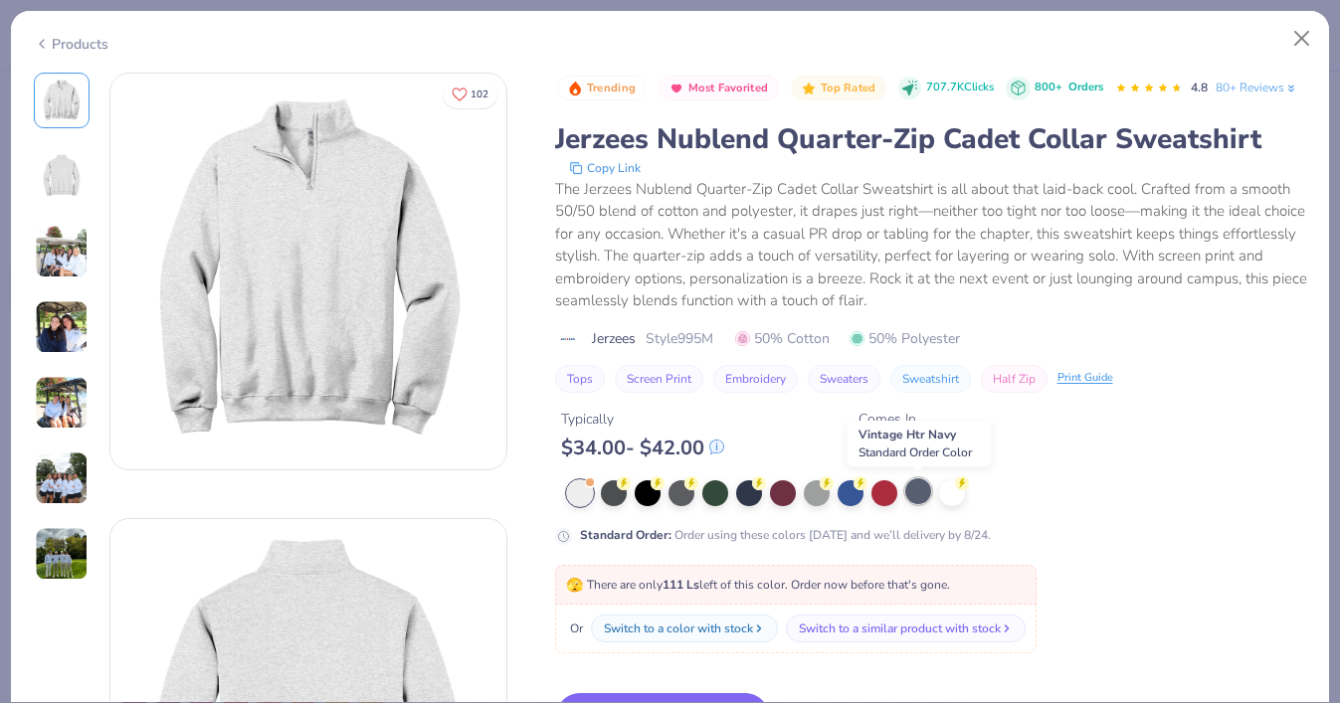
click at [912, 481] on div at bounding box center [918, 491] width 26 height 26
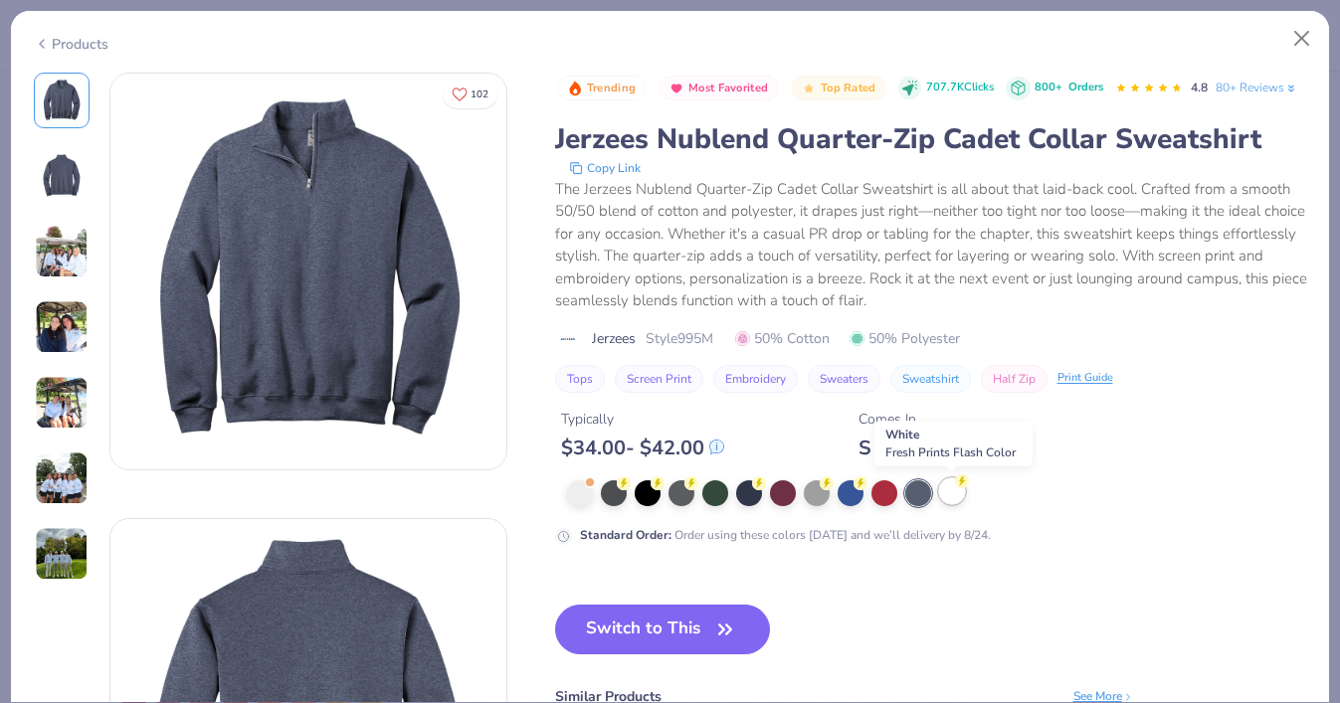
click at [951, 492] on div at bounding box center [952, 491] width 26 height 26
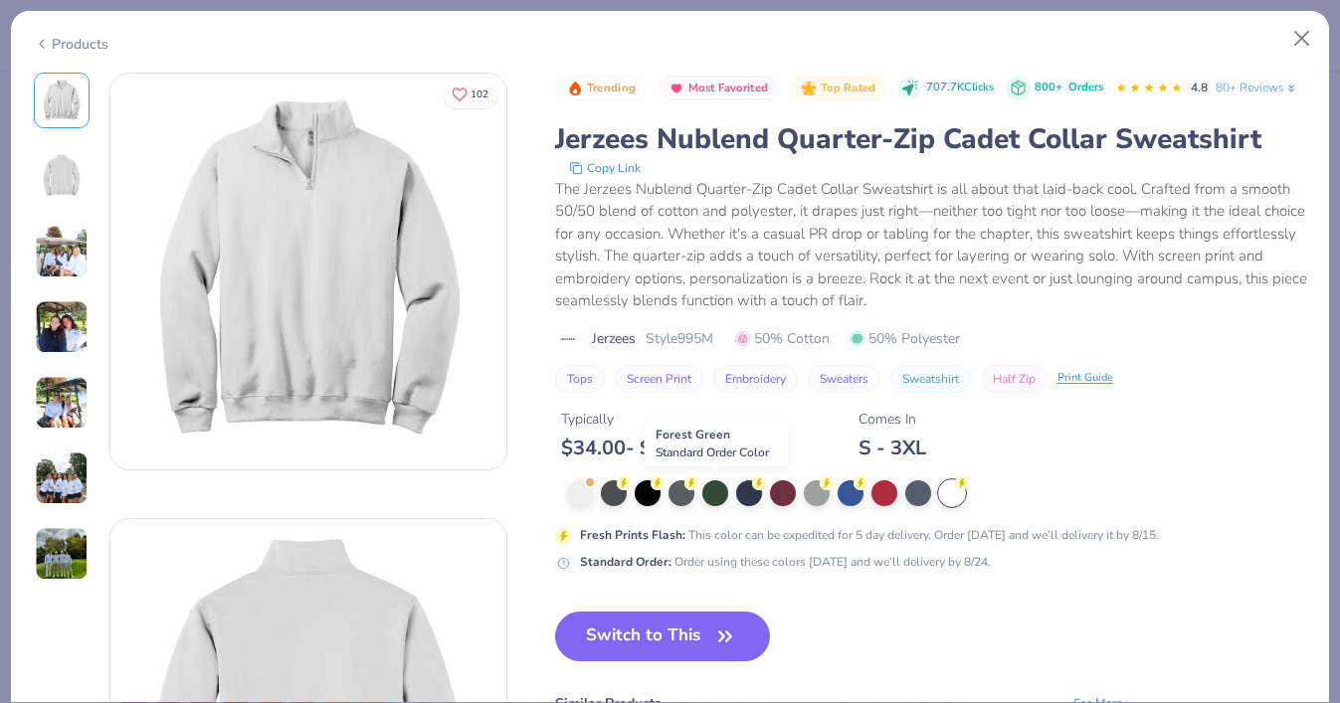
click at [729, 486] on div at bounding box center [937, 493] width 740 height 26
click at [753, 497] on div at bounding box center [749, 491] width 26 height 26
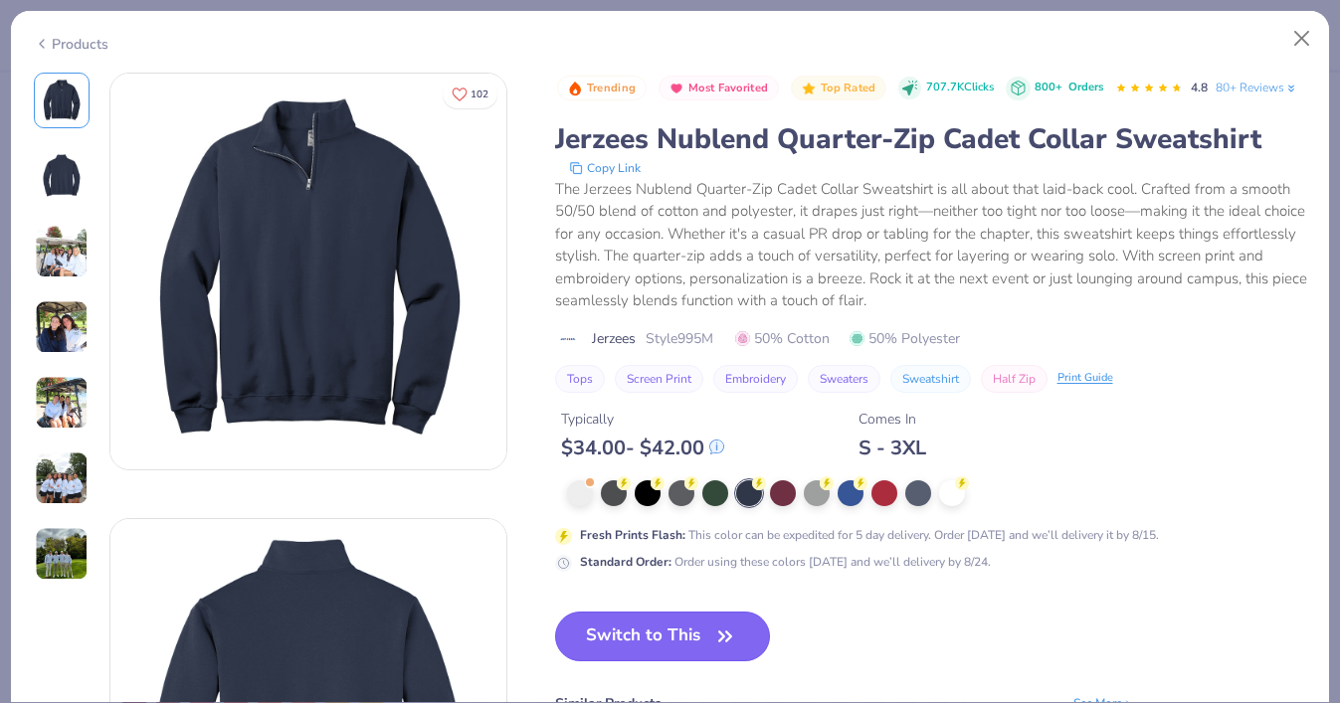
click at [712, 627] on span "button" at bounding box center [725, 637] width 28 height 28
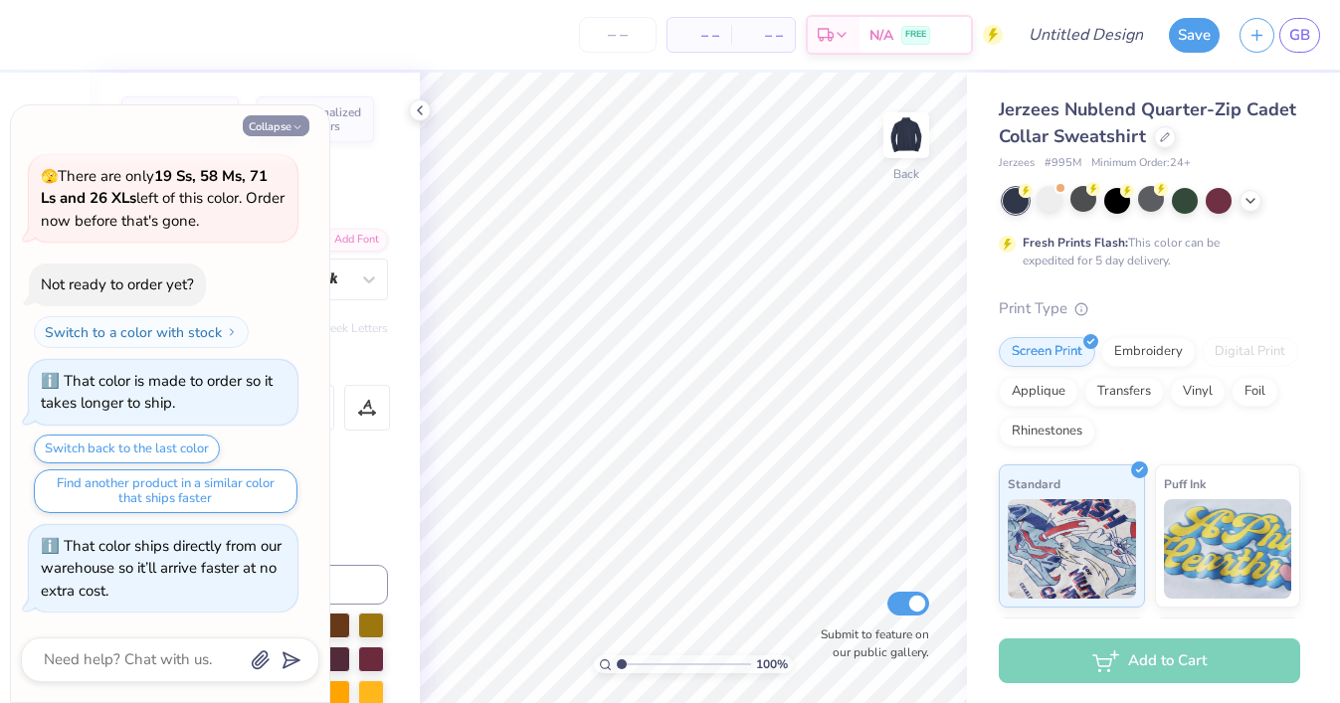
click at [265, 123] on button "Collapse" at bounding box center [276, 125] width 67 height 21
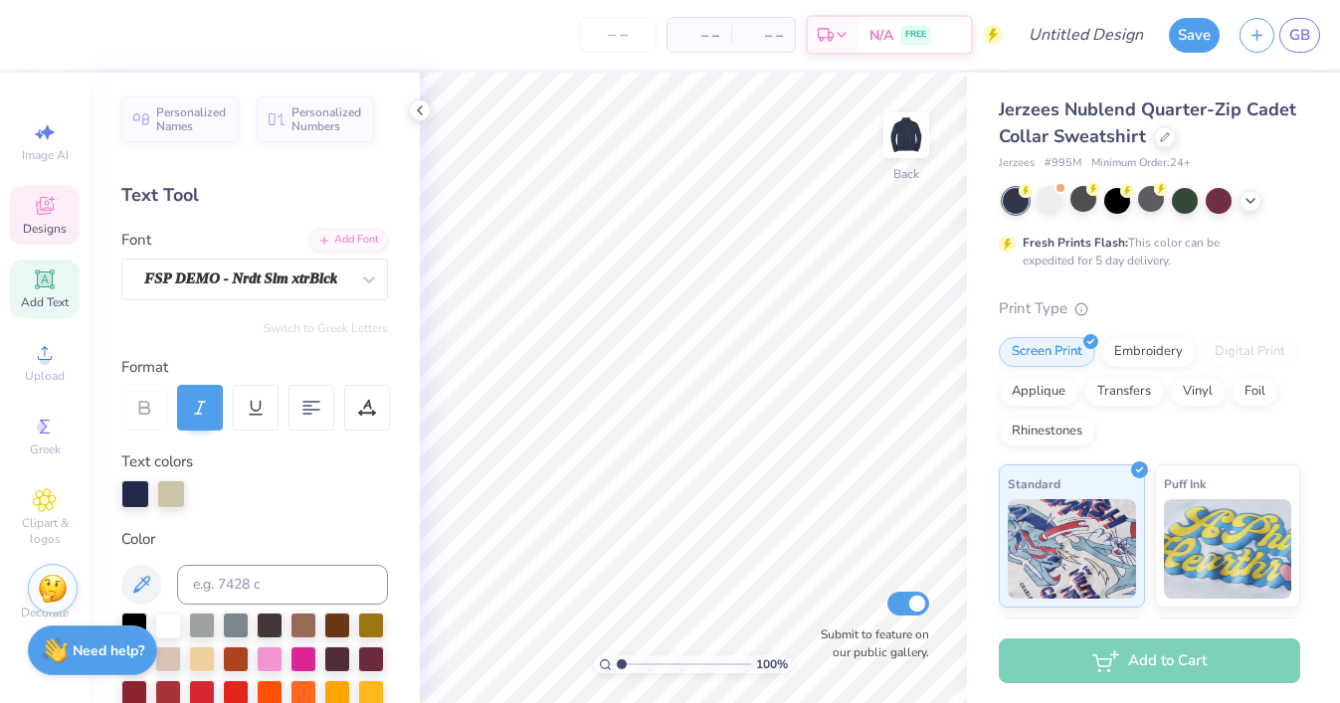
click at [55, 202] on icon at bounding box center [45, 206] width 24 height 24
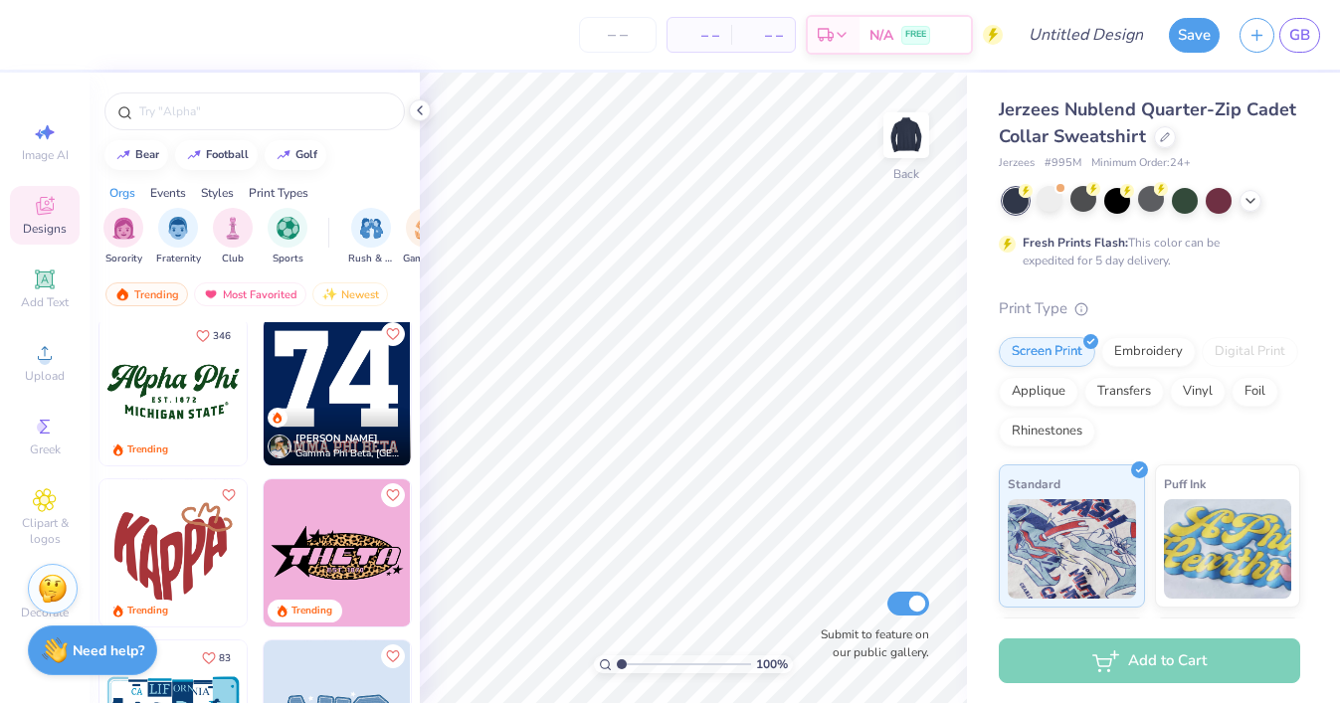
scroll to position [1463, 0]
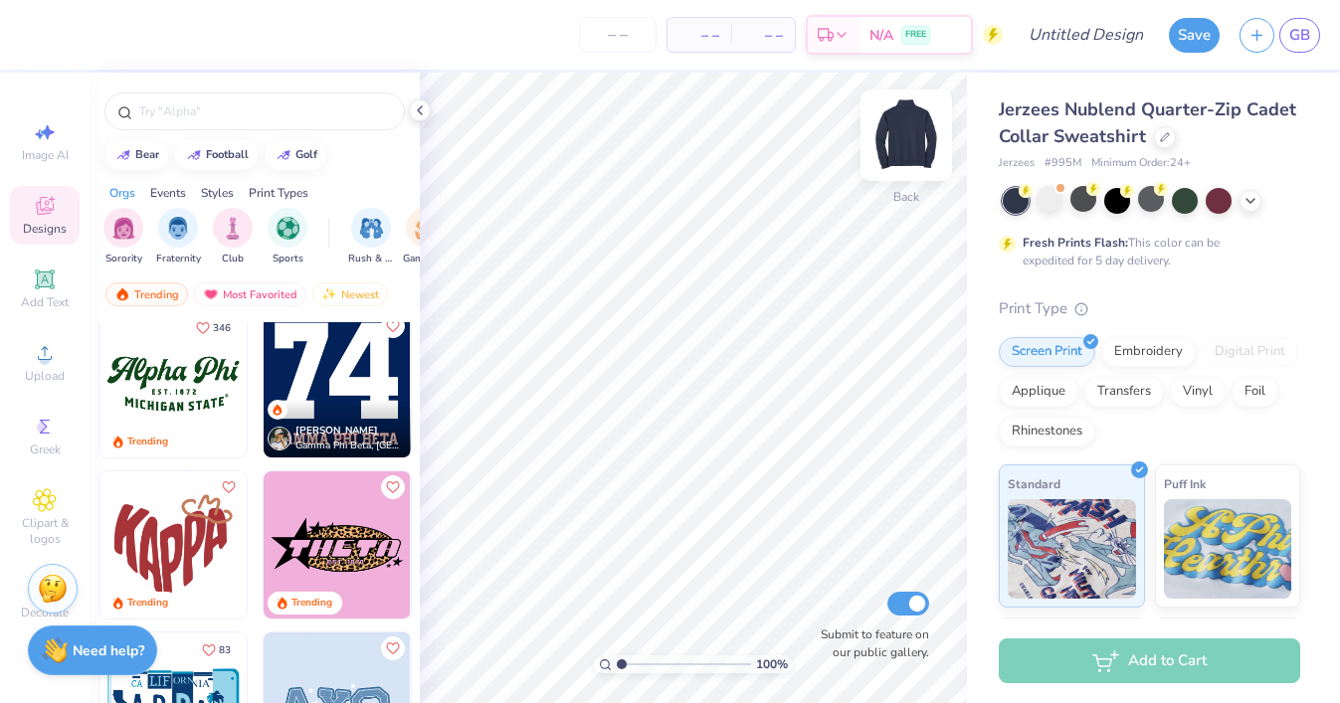
click at [902, 153] on img at bounding box center [906, 135] width 80 height 80
click at [330, 387] on img at bounding box center [337, 383] width 147 height 147
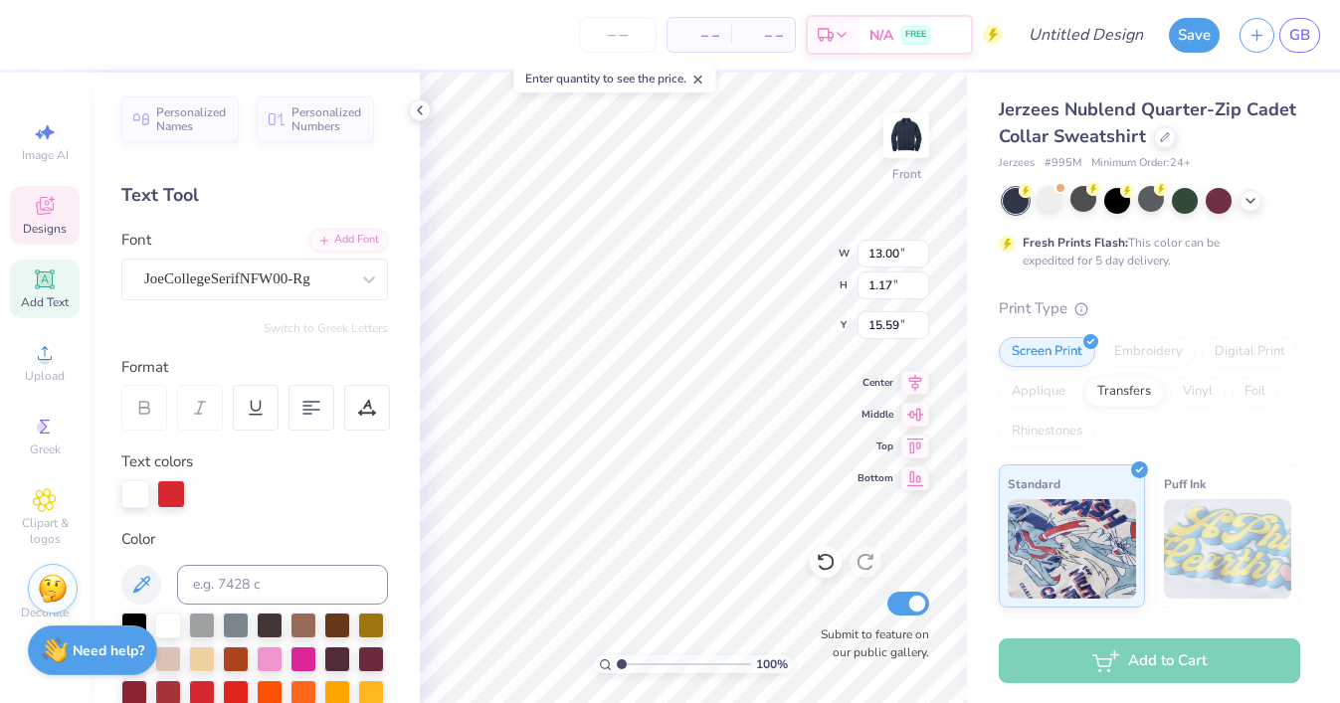
scroll to position [0, 3]
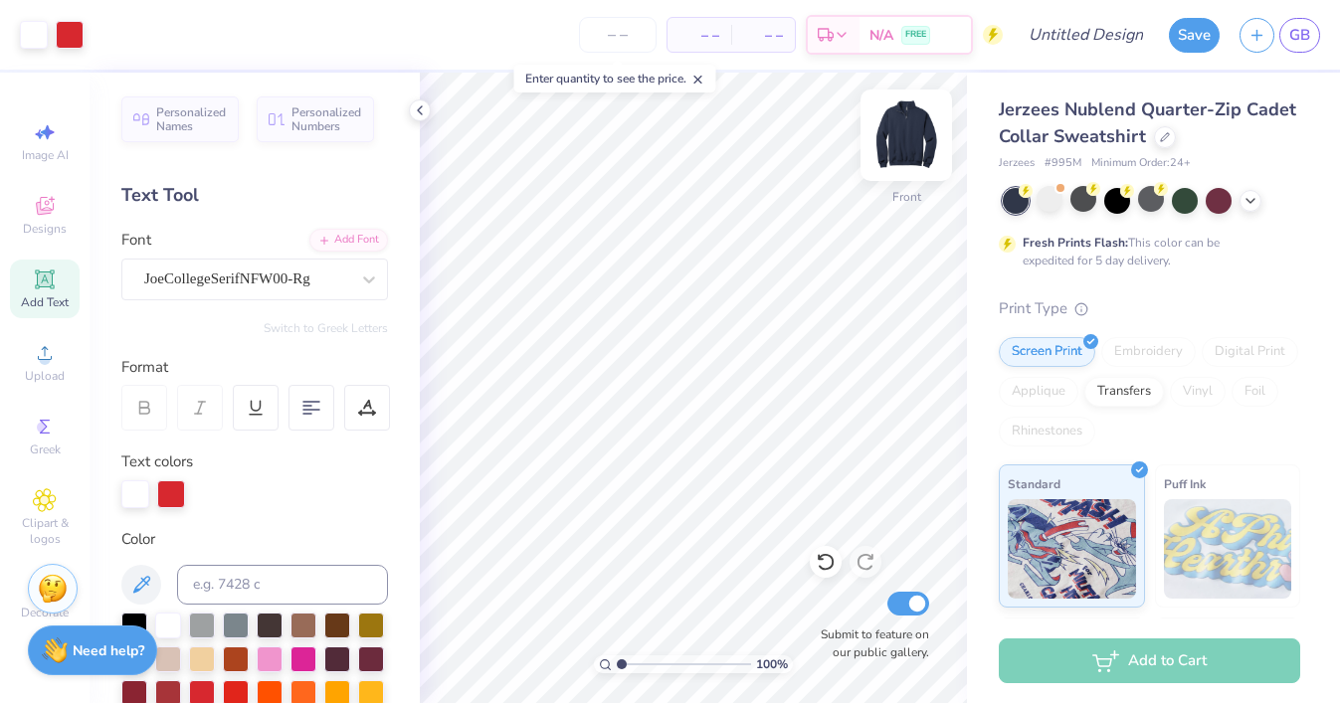
click at [906, 146] on img at bounding box center [906, 135] width 80 height 80
click at [52, 204] on icon at bounding box center [45, 206] width 24 height 24
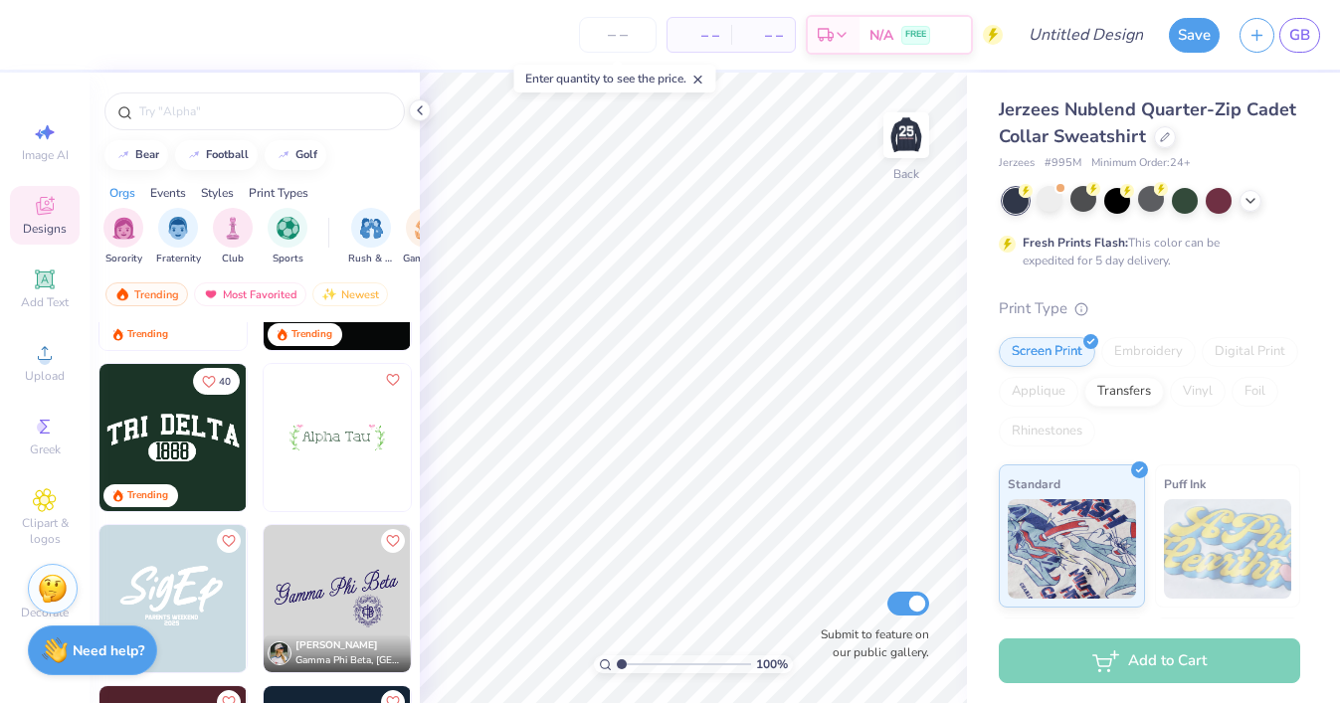
scroll to position [4752, 0]
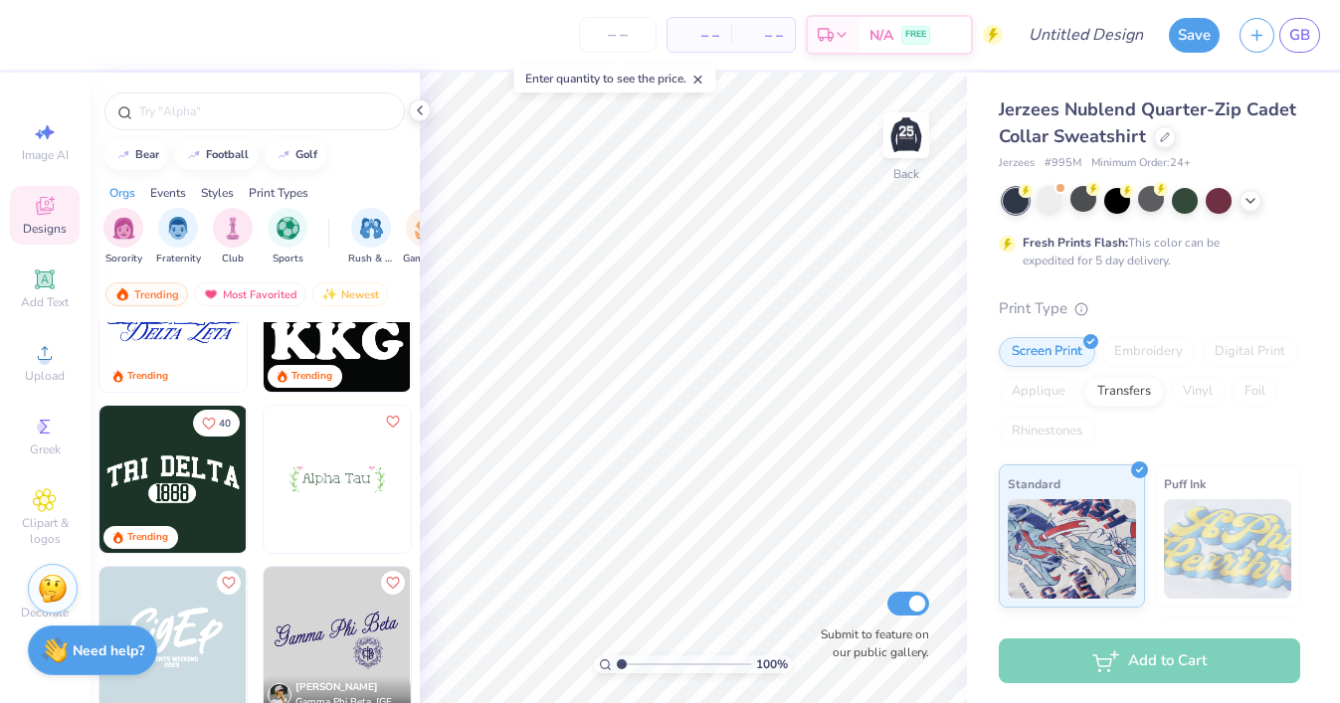
click at [220, 467] on img at bounding box center [172, 479] width 147 height 147
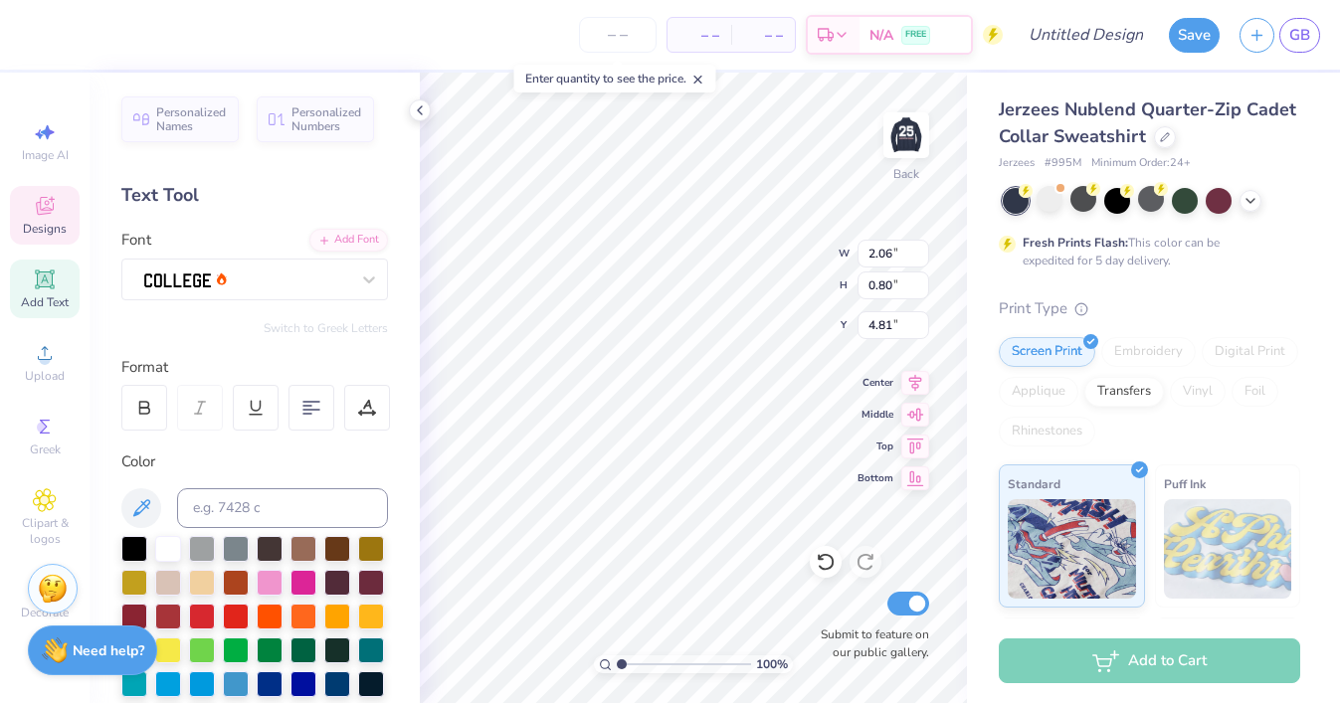
scroll to position [0, 0]
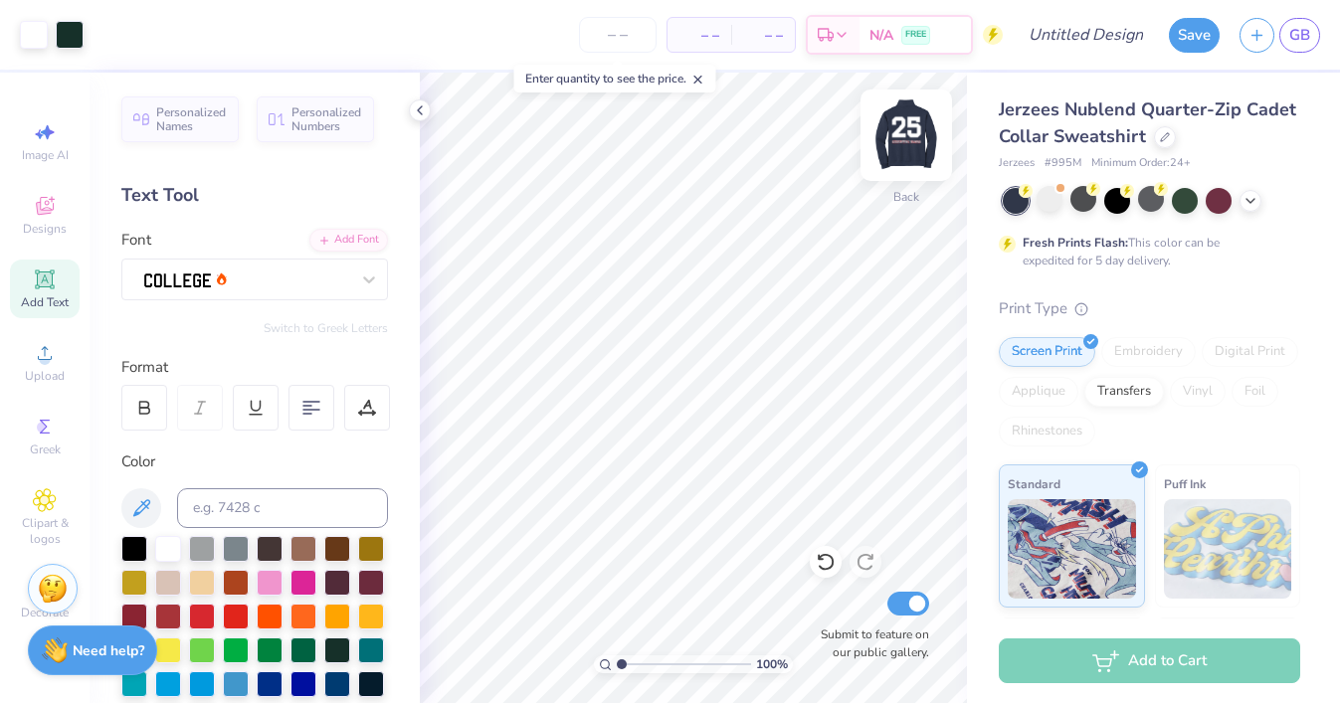
click at [917, 142] on img at bounding box center [906, 135] width 80 height 80
click at [918, 143] on img at bounding box center [906, 135] width 80 height 80
click at [916, 123] on img at bounding box center [906, 135] width 80 height 80
click at [909, 134] on img at bounding box center [906, 135] width 80 height 80
click at [1182, 33] on button "Save" at bounding box center [1194, 32] width 51 height 35
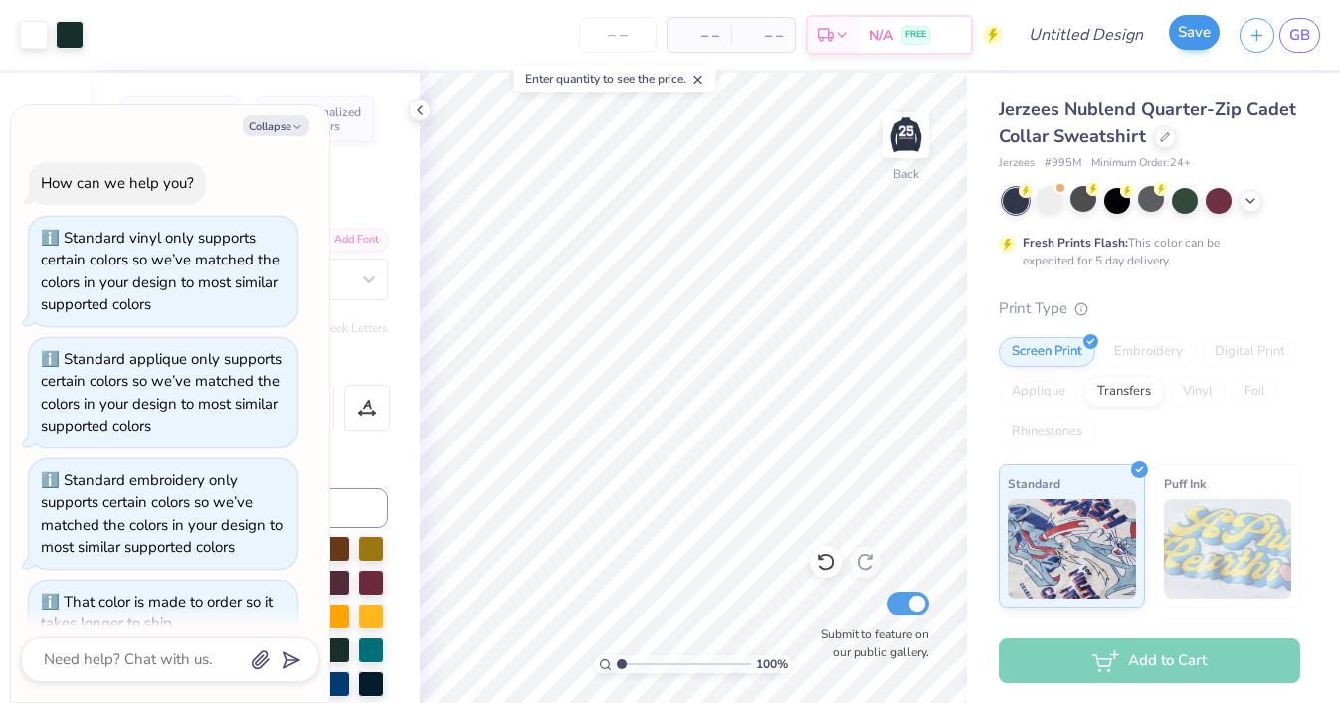
scroll to position [2103, 0]
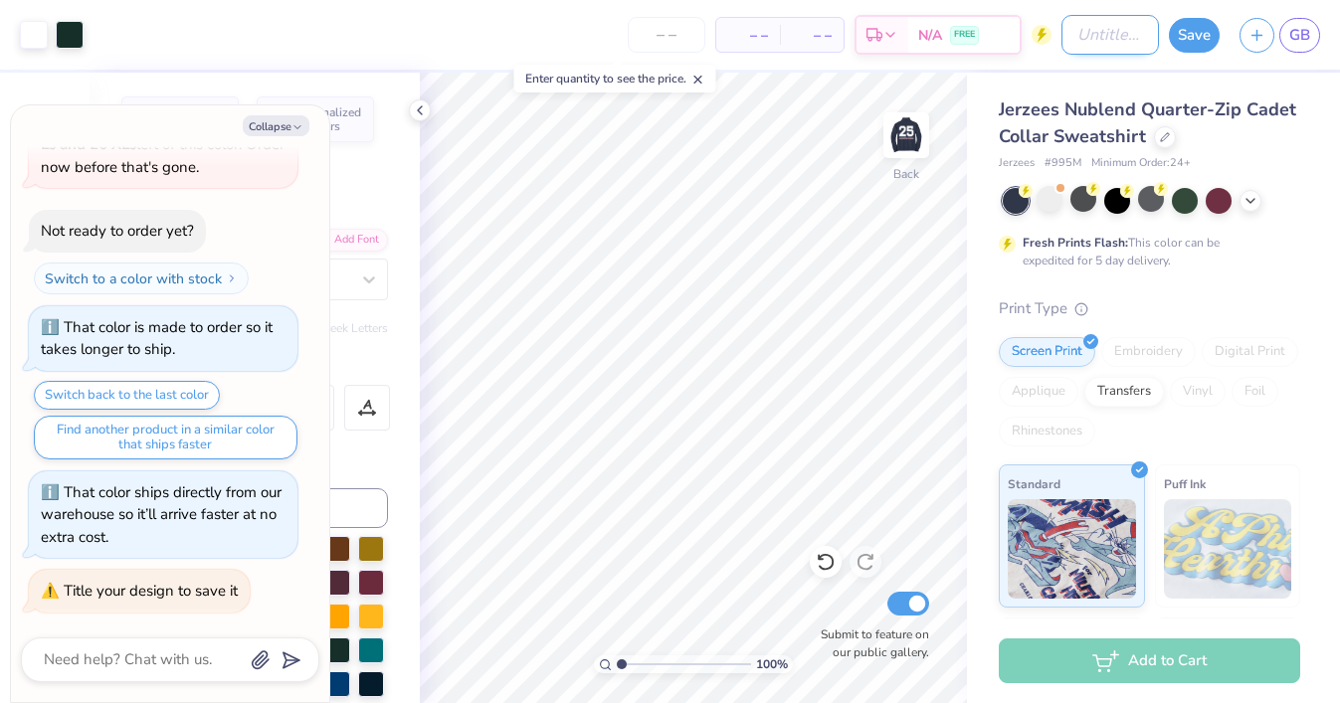
click at [1122, 37] on input "Design Title" at bounding box center [1109, 35] width 97 height 40
click at [1184, 47] on button "Save" at bounding box center [1194, 32] width 51 height 35
click at [1257, 37] on line "button" at bounding box center [1257, 32] width 0 height 10
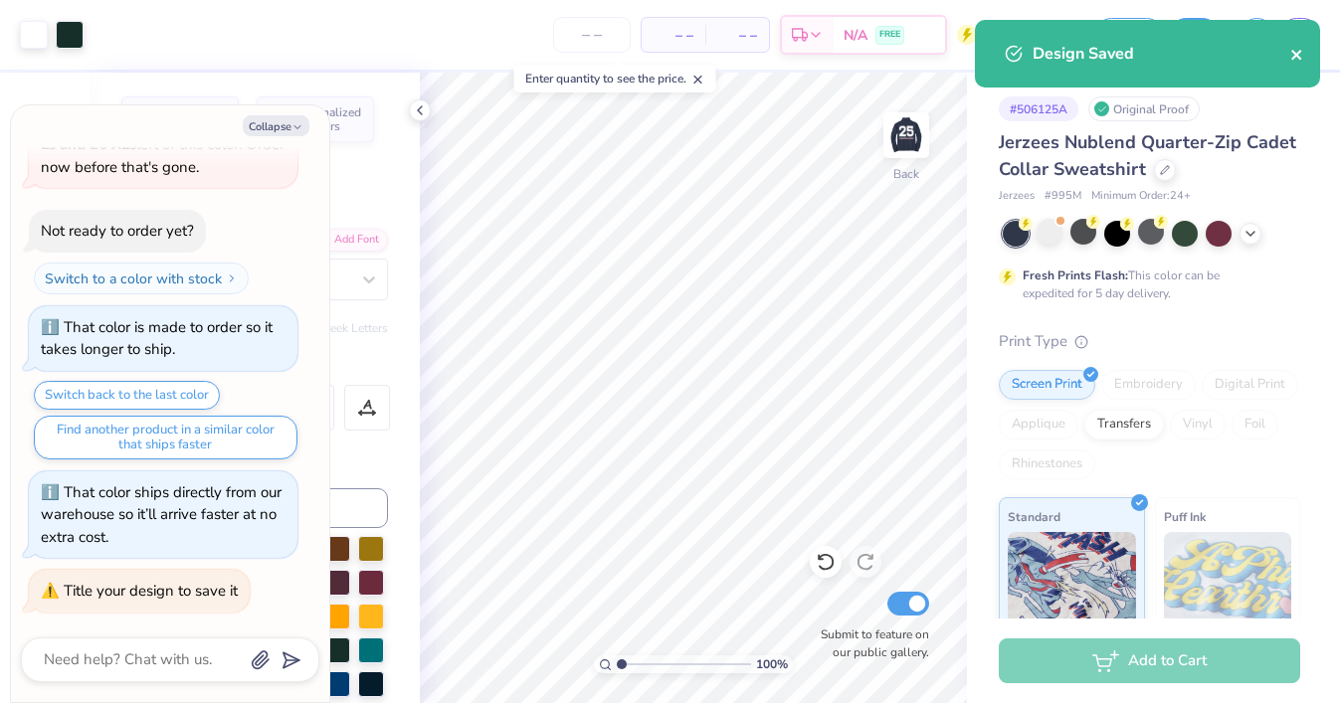
click at [1301, 57] on icon "close" at bounding box center [1297, 55] width 14 height 16
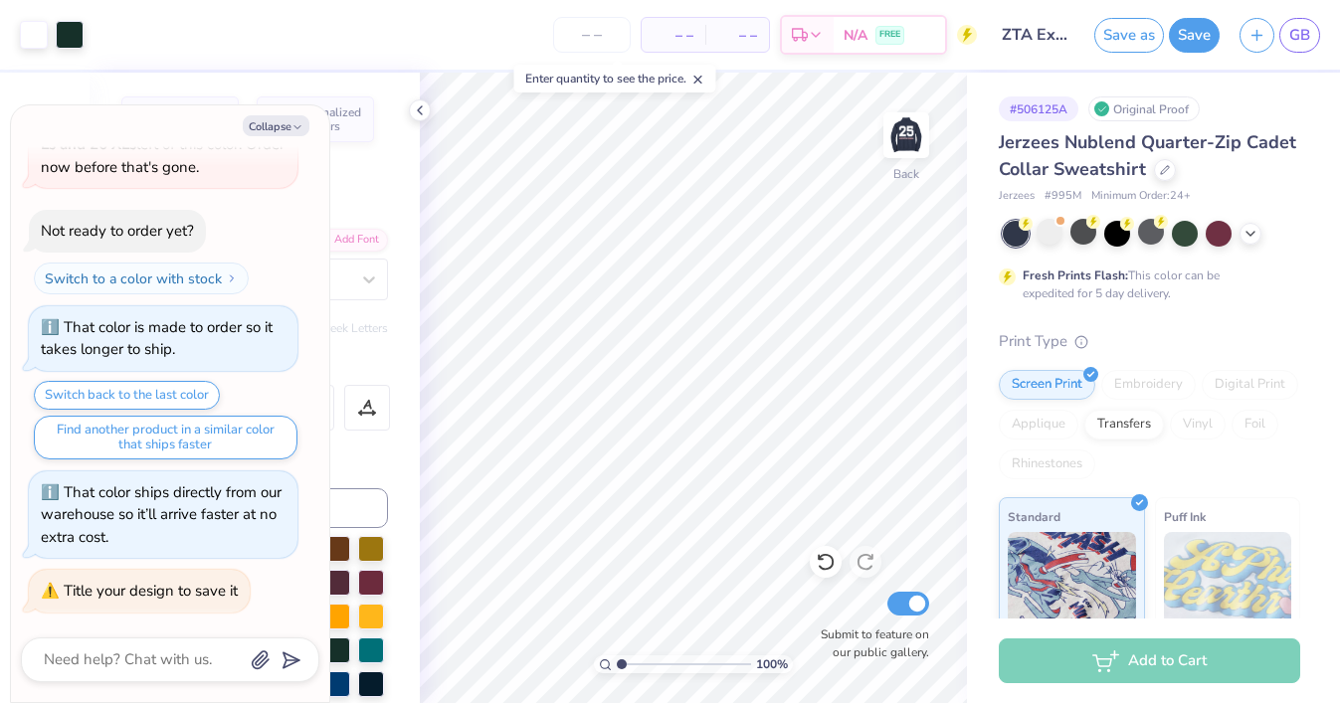
click at [1252, 35] on div "Design Saved" at bounding box center [1147, 61] width 353 height 91
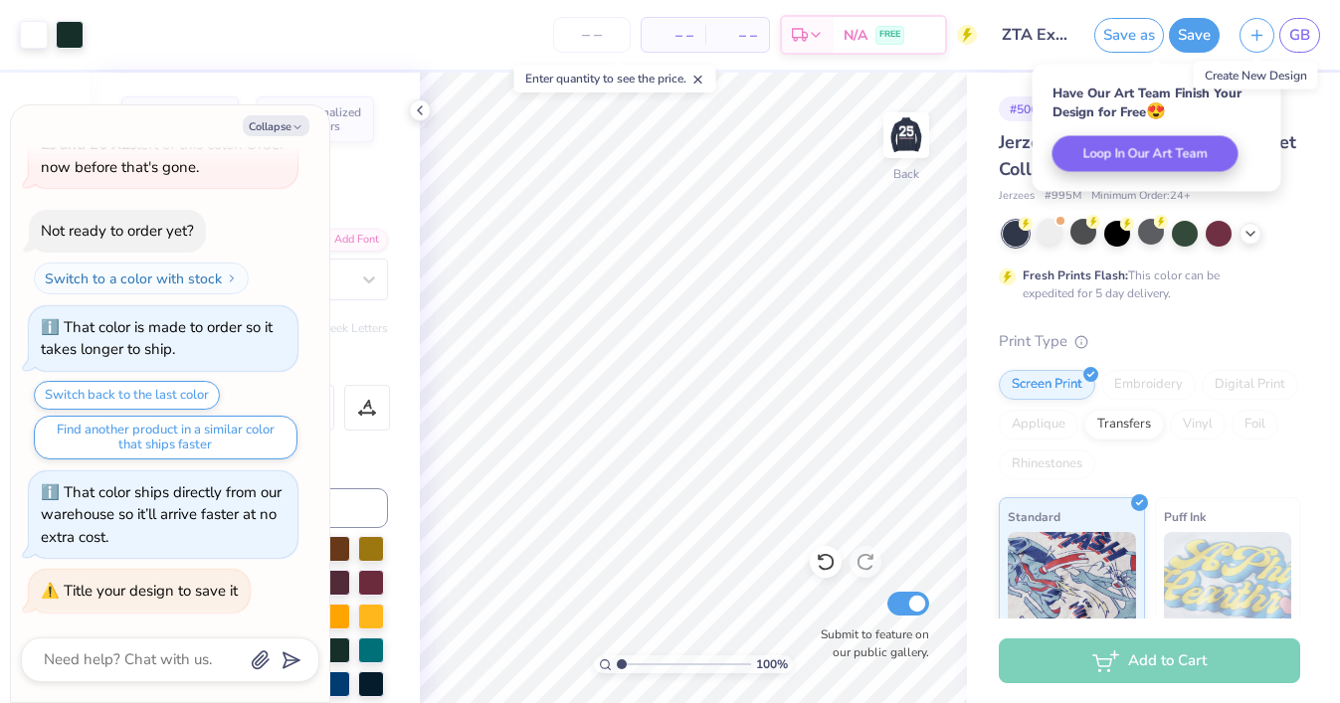
click at [1252, 35] on icon "button" at bounding box center [1256, 35] width 17 height 17
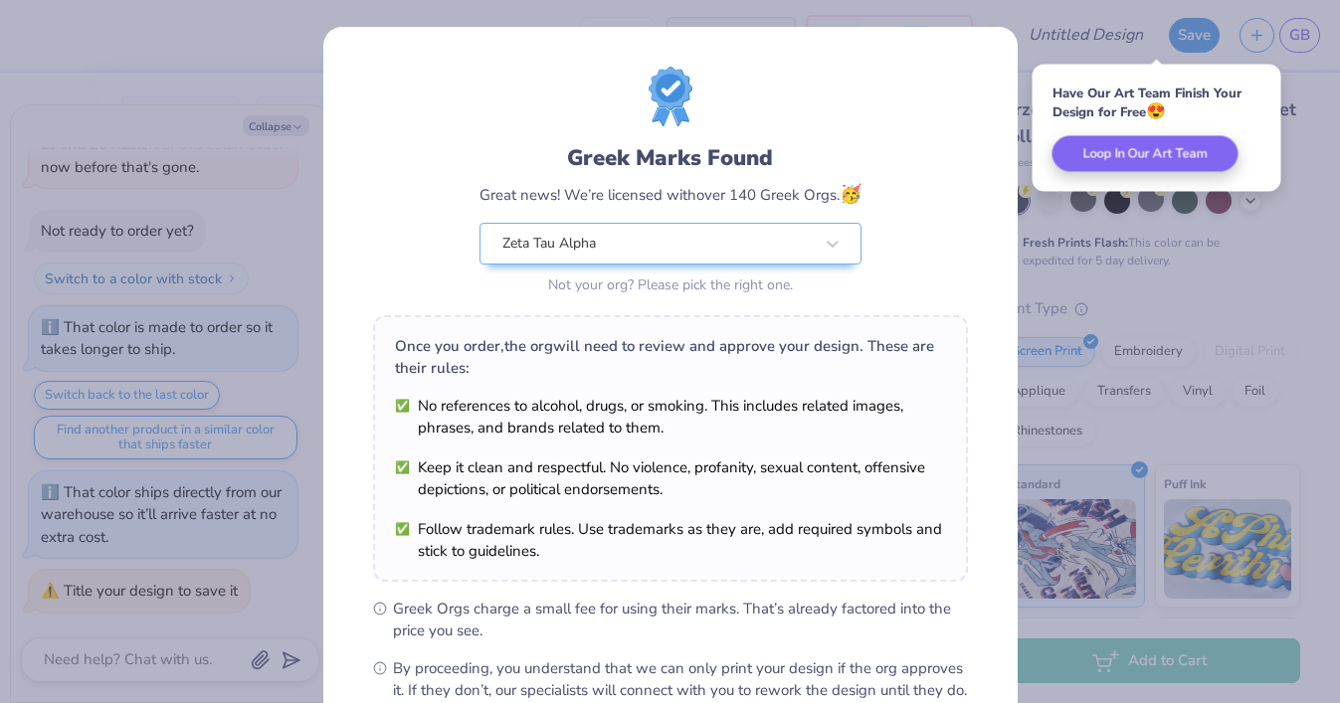
scroll to position [228, 0]
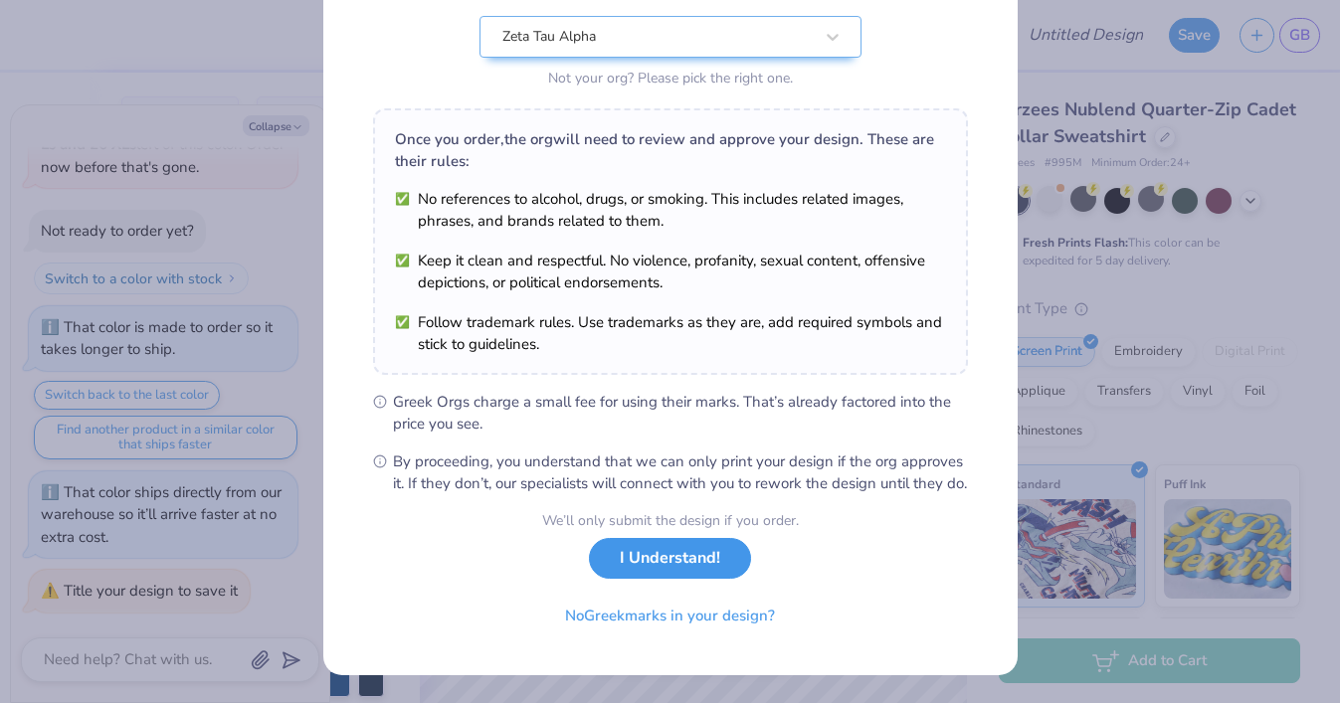
click at [672, 565] on button "I Understand!" at bounding box center [670, 558] width 162 height 41
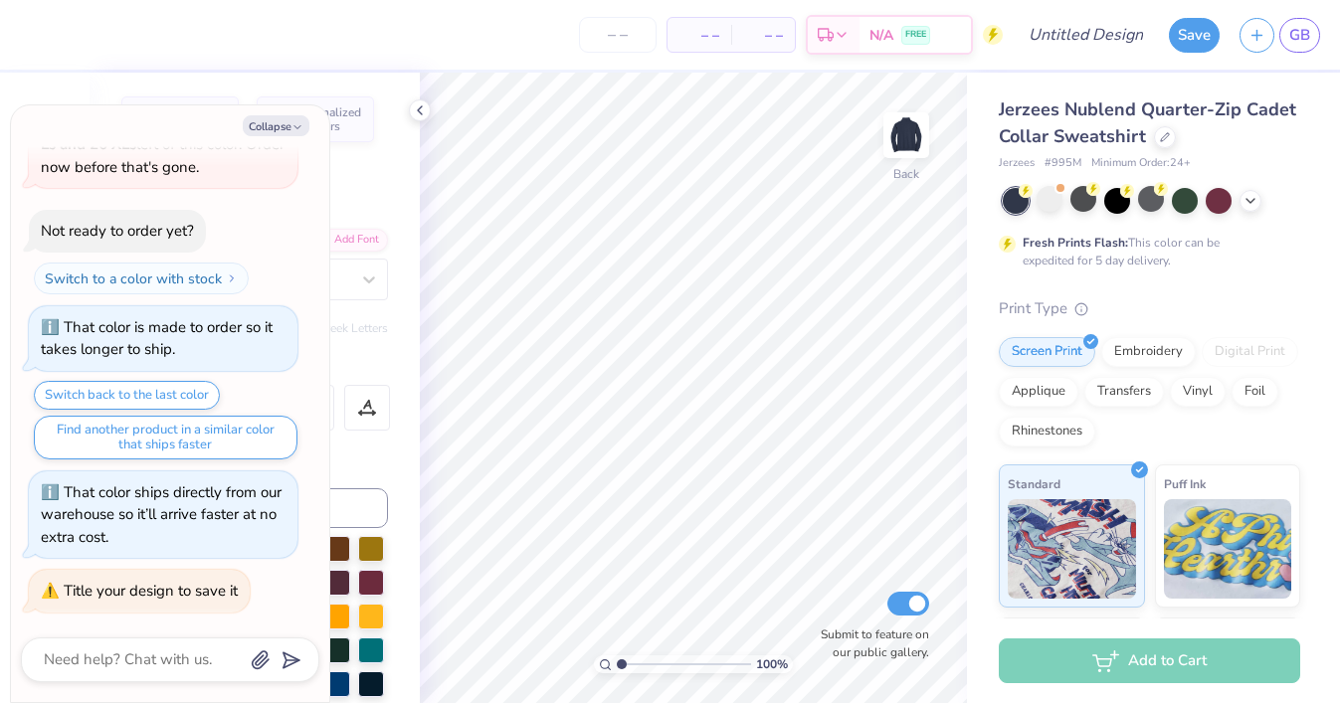
scroll to position [0, 0]
click at [1164, 133] on icon at bounding box center [1165, 135] width 10 height 10
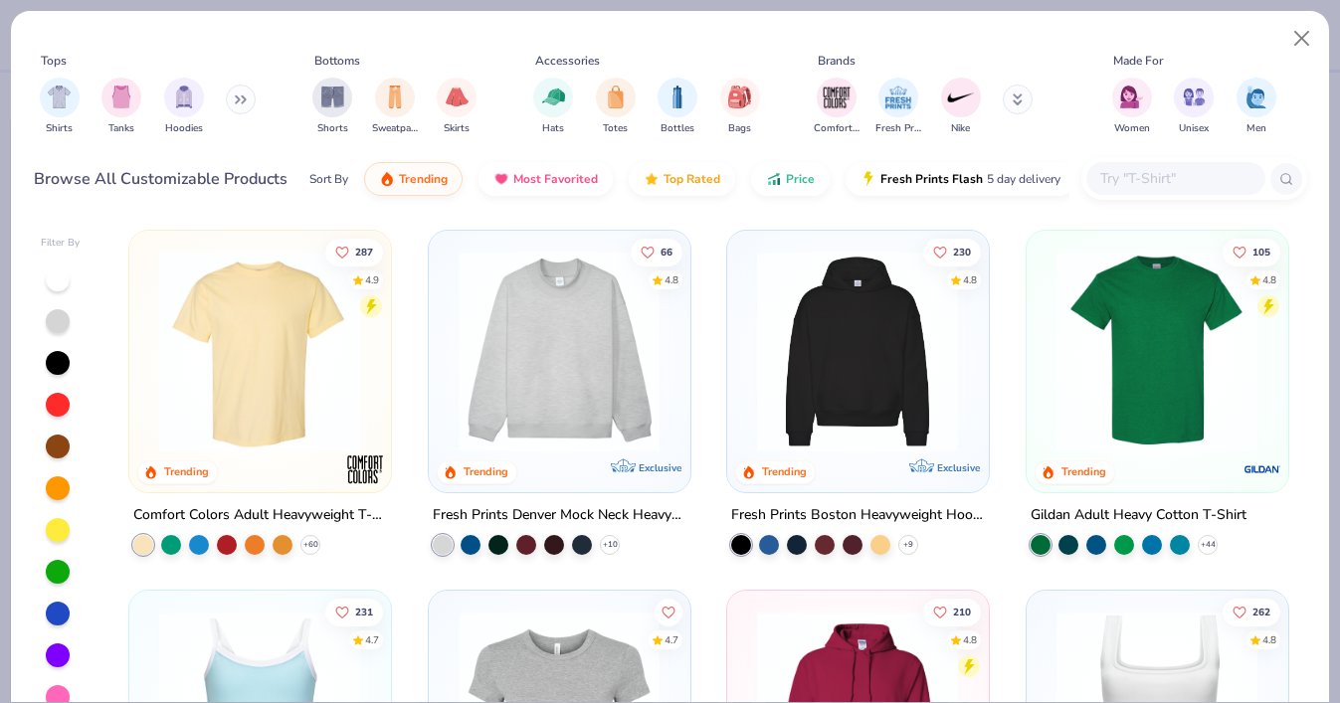
click at [667, 362] on img at bounding box center [559, 352] width 221 height 202
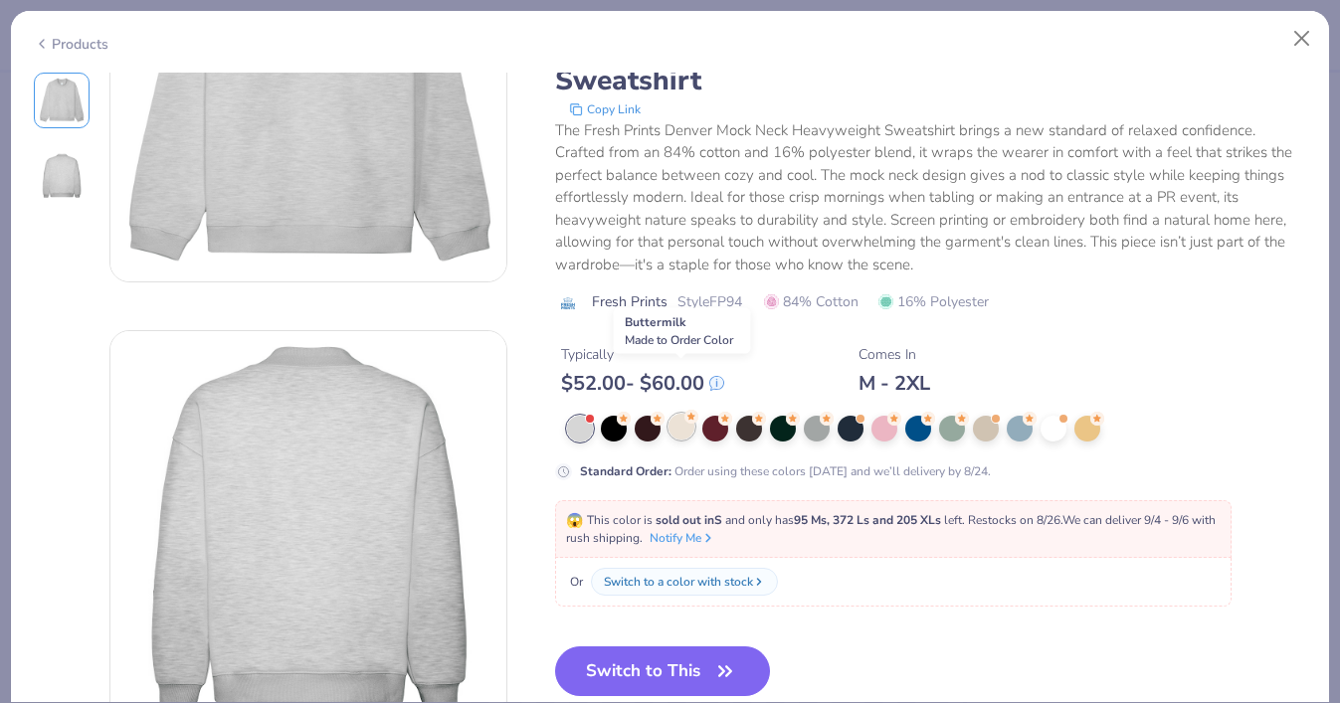
scroll to position [275, 0]
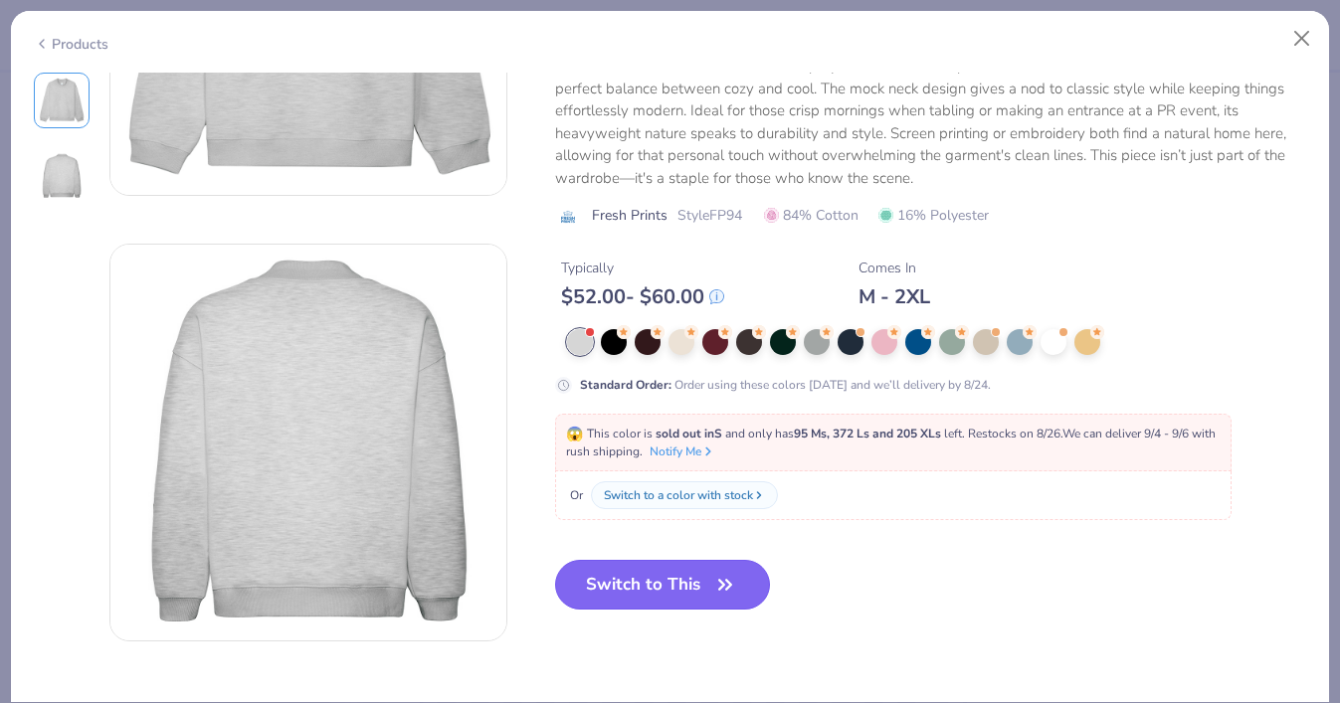
click at [674, 568] on button "Switch to This" at bounding box center [663, 585] width 216 height 50
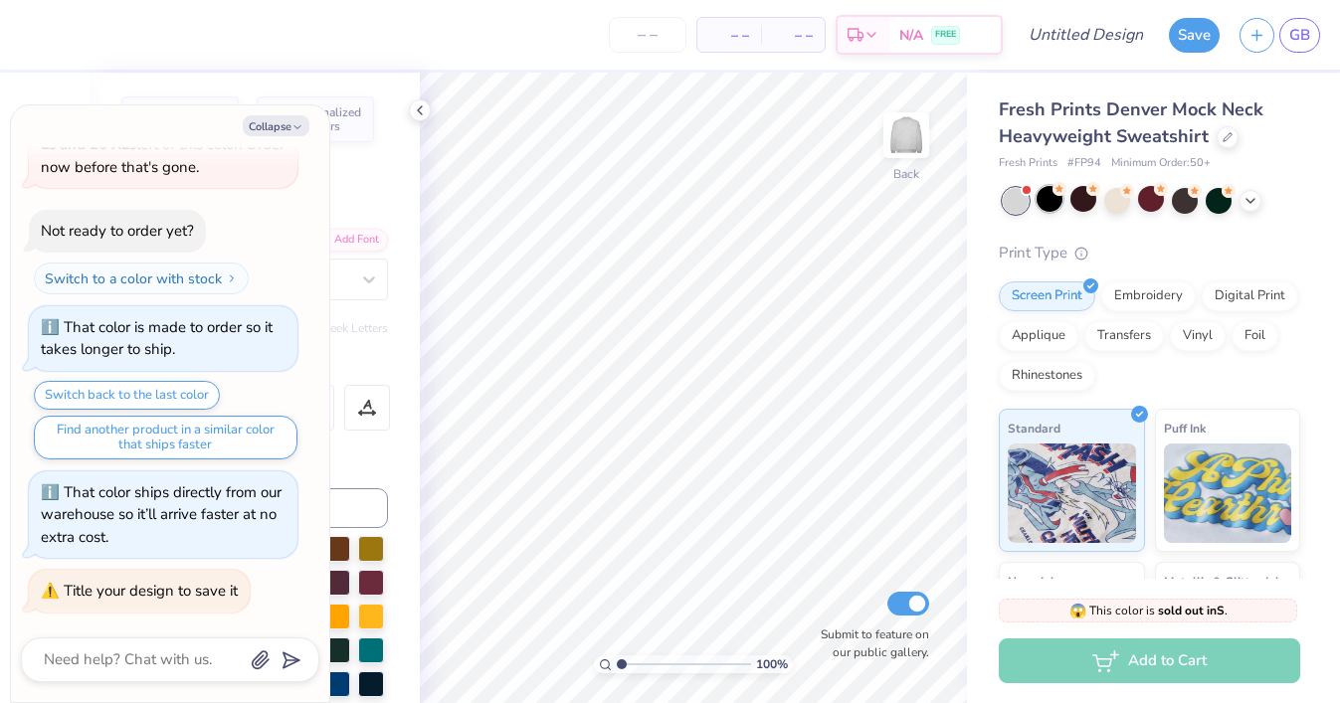
click at [1050, 205] on div at bounding box center [1049, 199] width 26 height 26
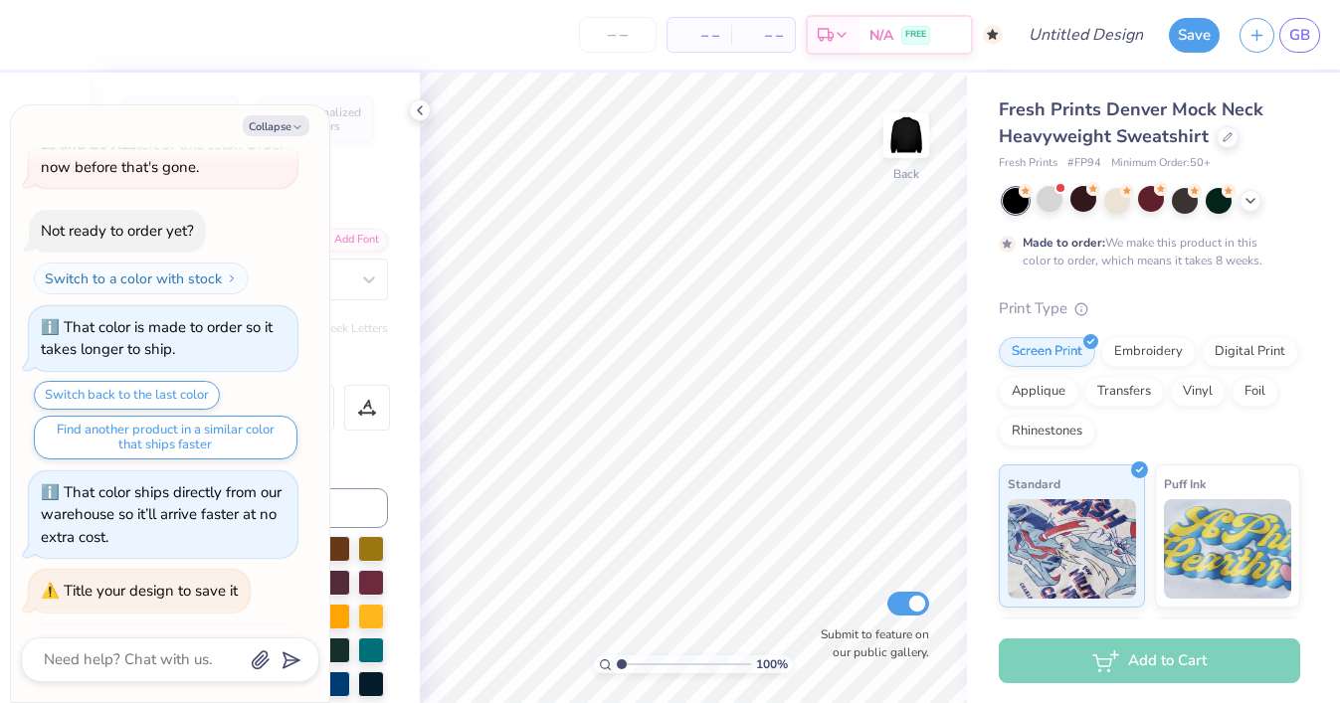
scroll to position [2268, 0]
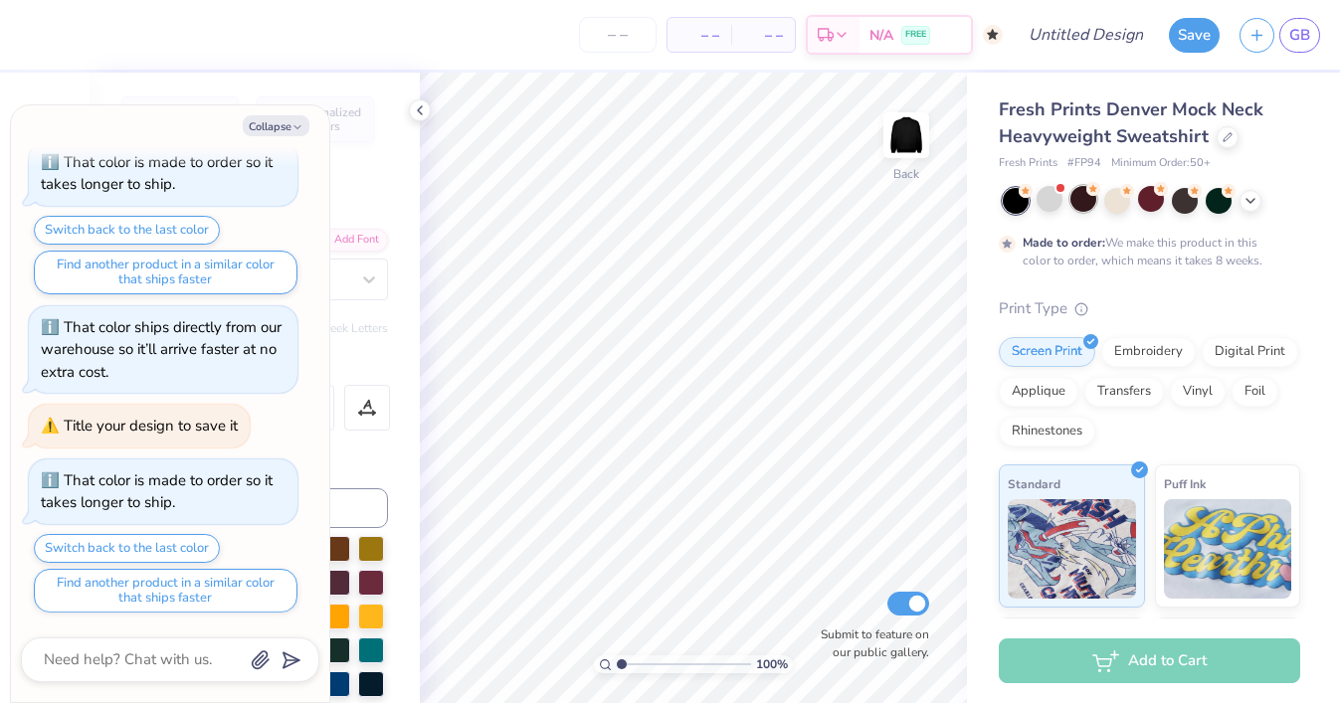
click at [1084, 203] on div at bounding box center [1083, 199] width 26 height 26
click at [1246, 206] on div at bounding box center [1250, 199] width 22 height 22
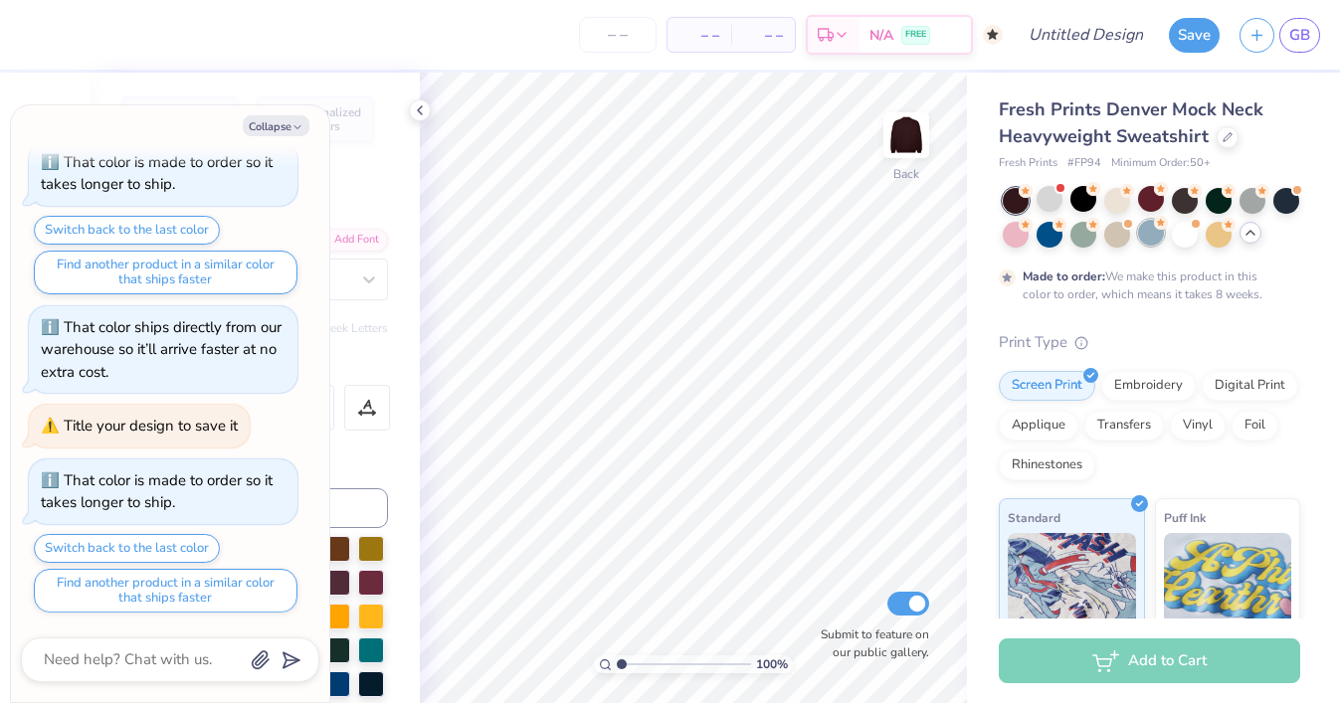
click at [1144, 234] on div at bounding box center [1151, 233] width 26 height 26
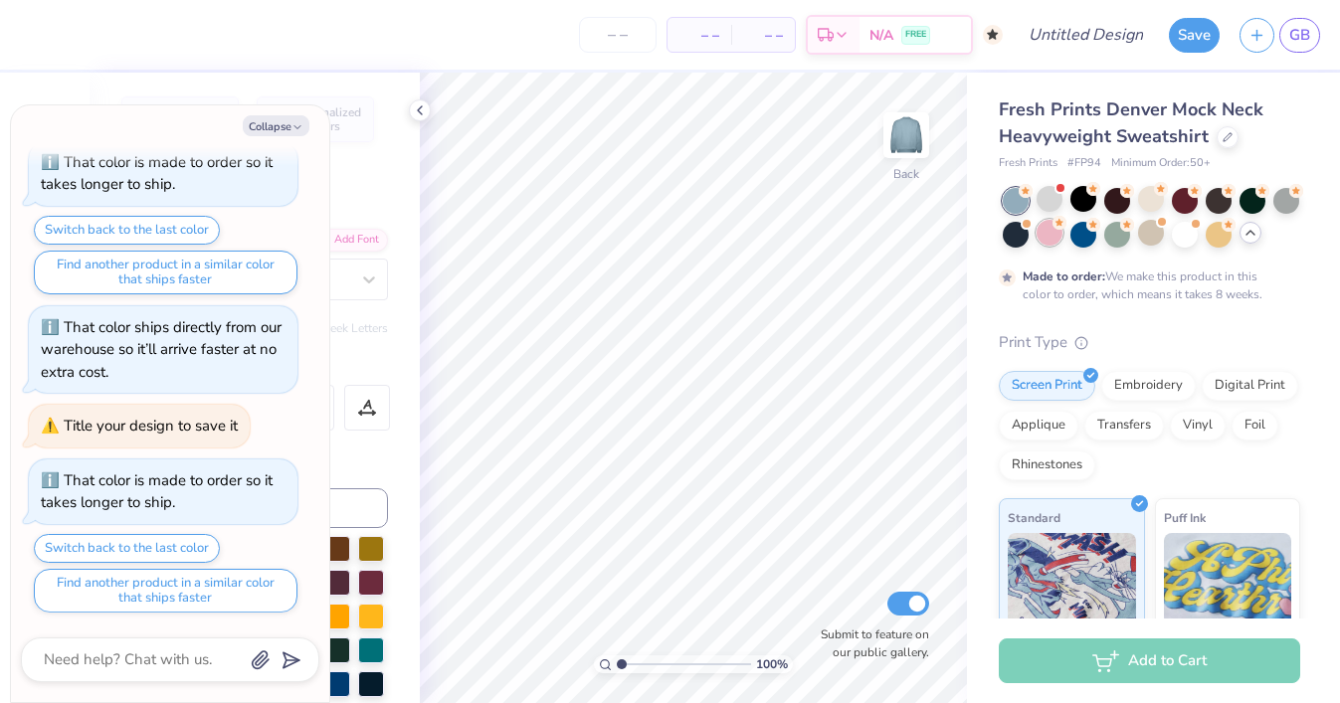
click at [1050, 237] on div at bounding box center [1049, 233] width 26 height 26
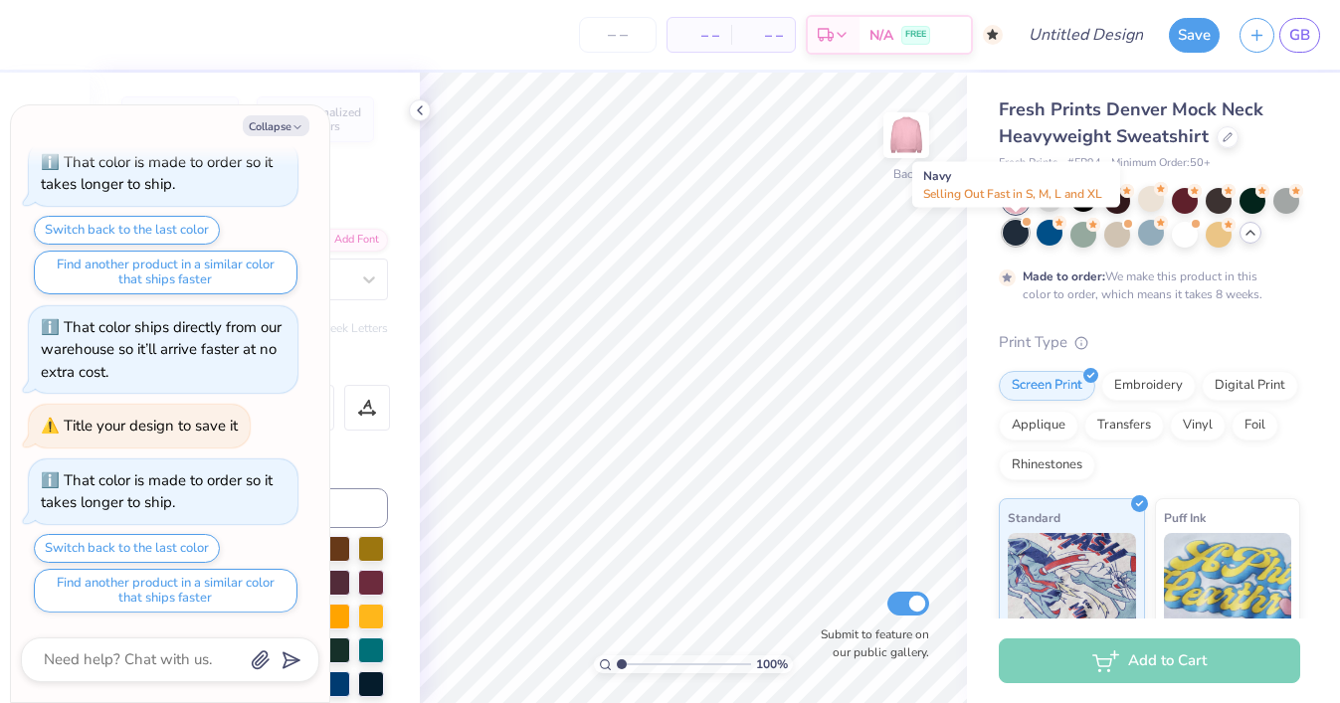
click at [1020, 238] on div at bounding box center [1016, 233] width 26 height 26
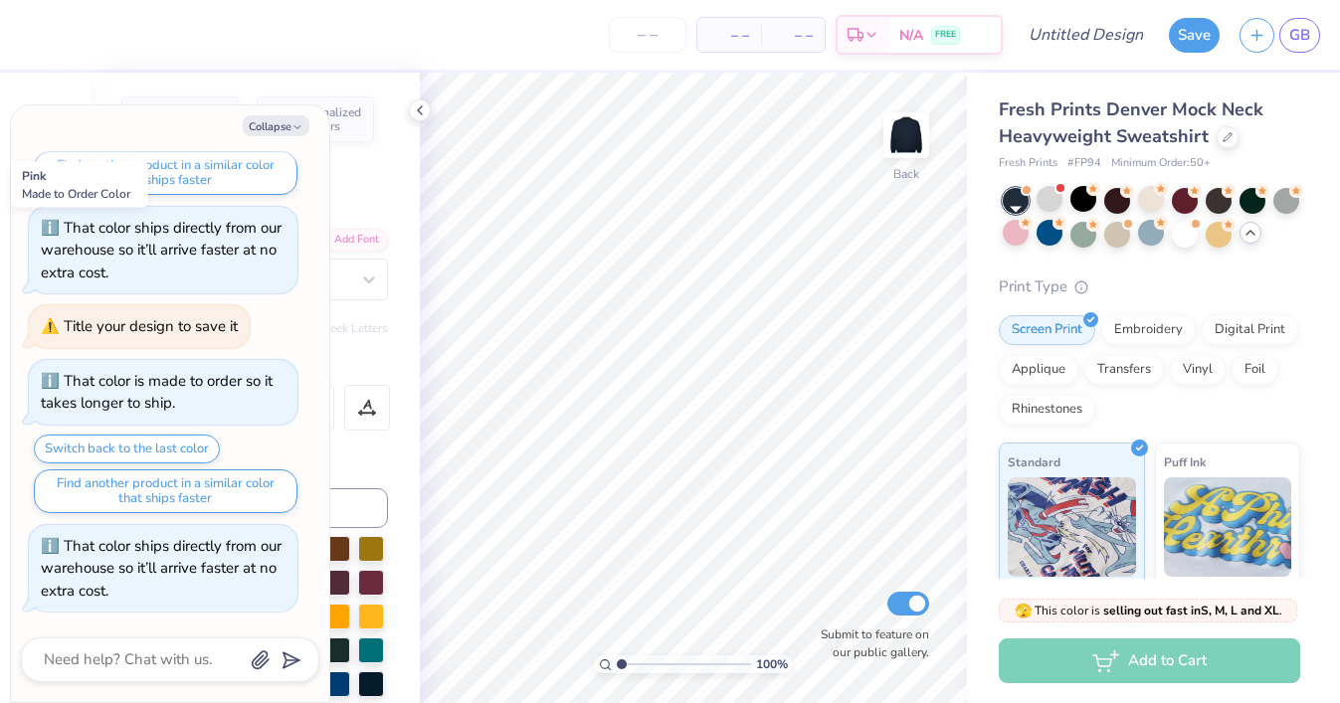
scroll to position [2626, 0]
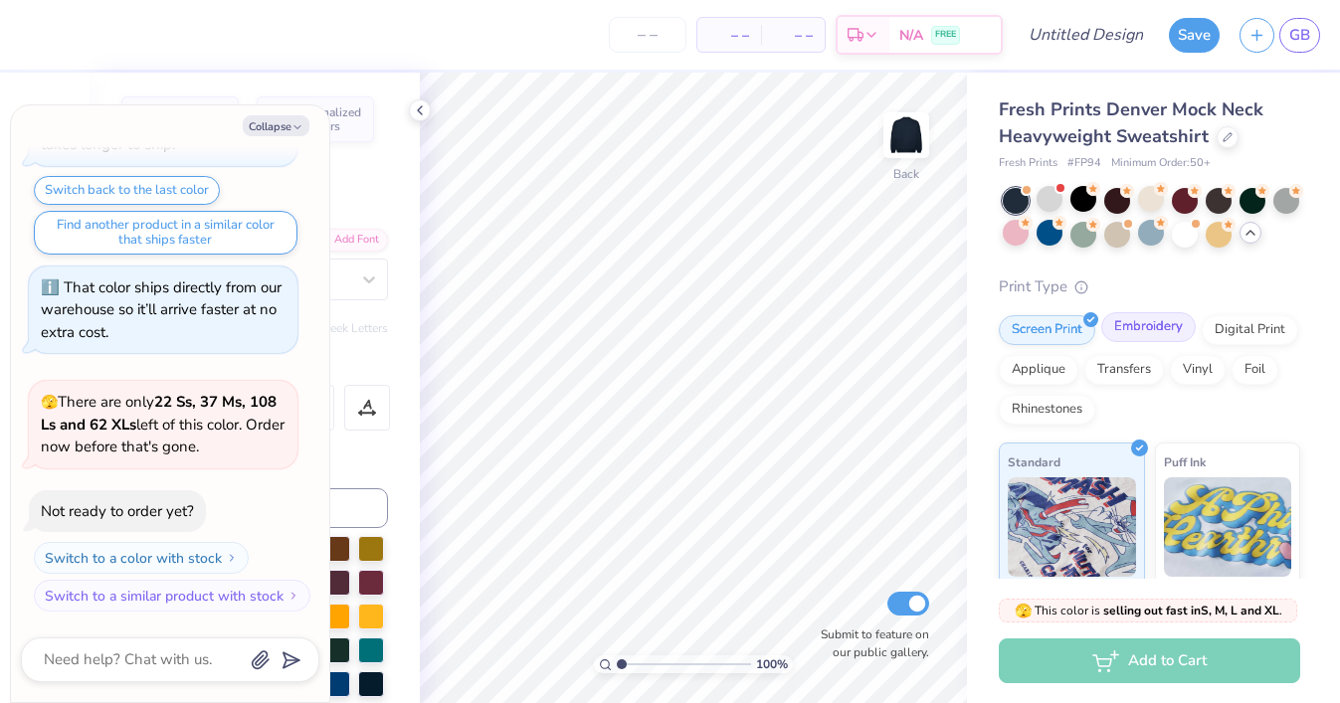
click at [1116, 335] on div "Embroidery" at bounding box center [1148, 327] width 94 height 30
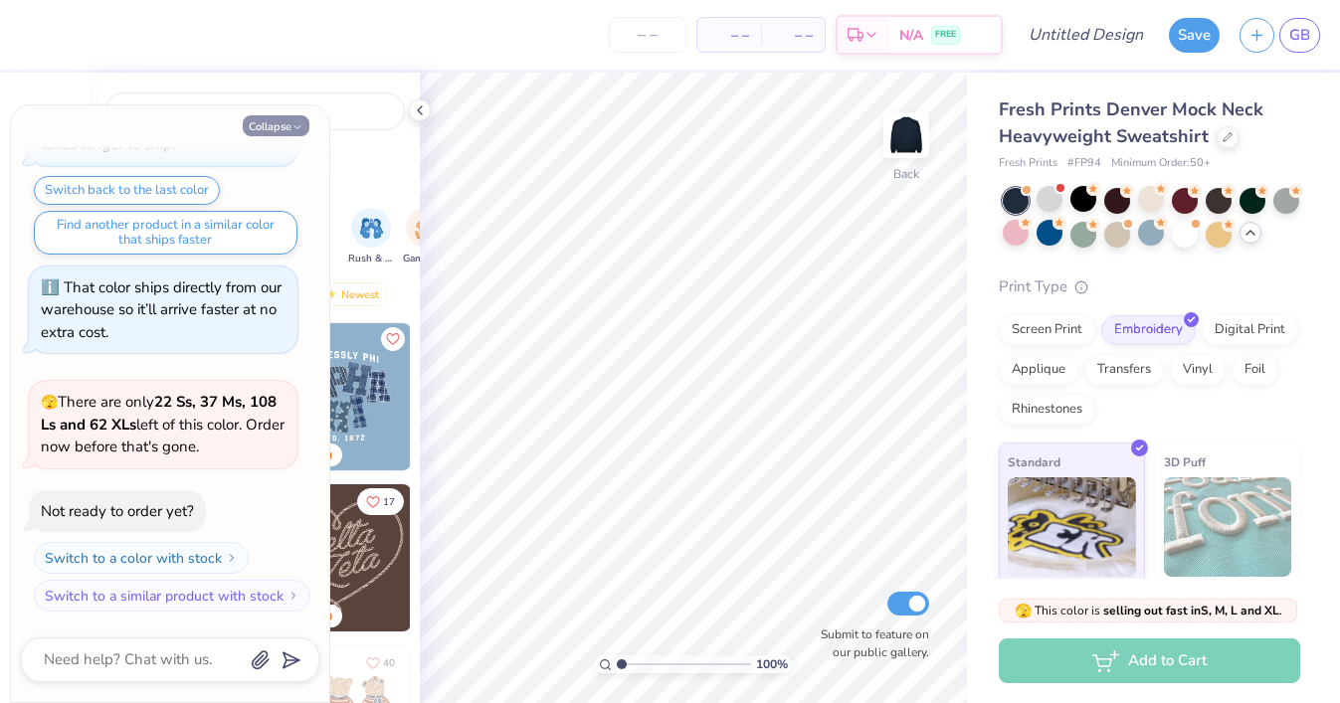
click at [292, 126] on icon "button" at bounding box center [297, 127] width 12 height 12
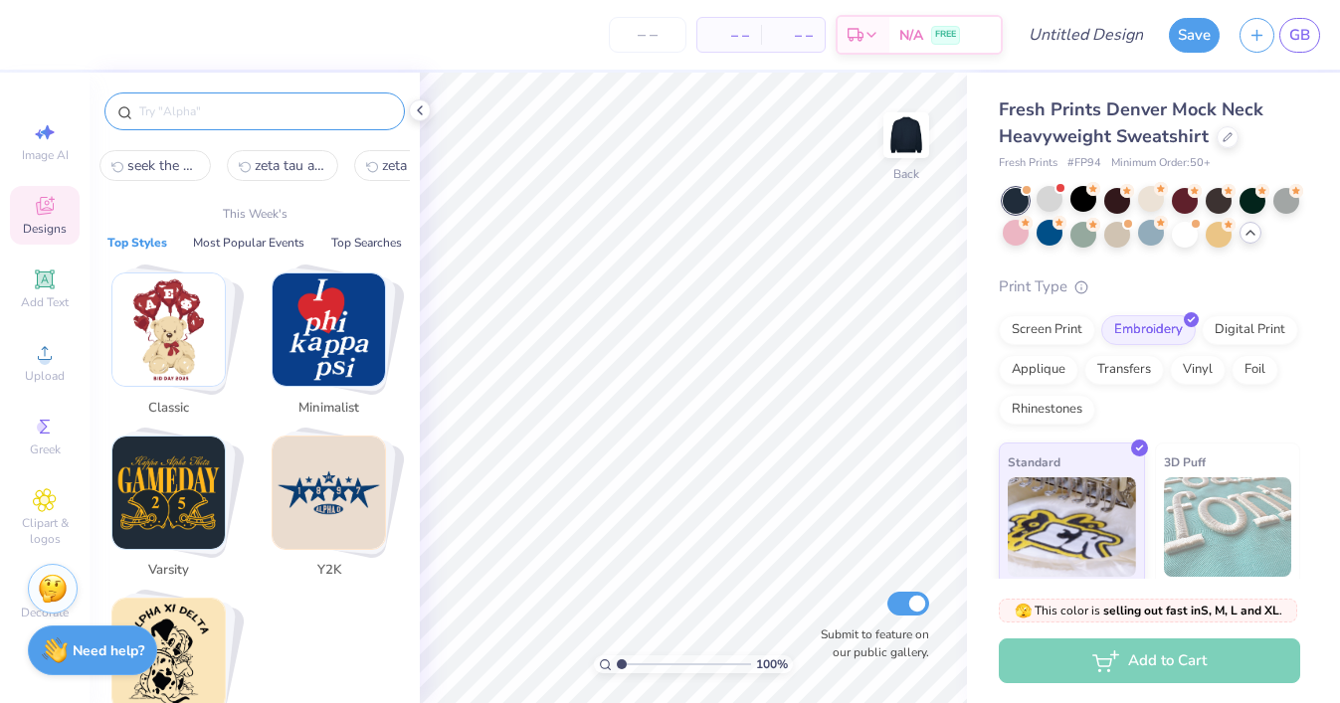
click at [264, 104] on input "text" at bounding box center [264, 111] width 255 height 20
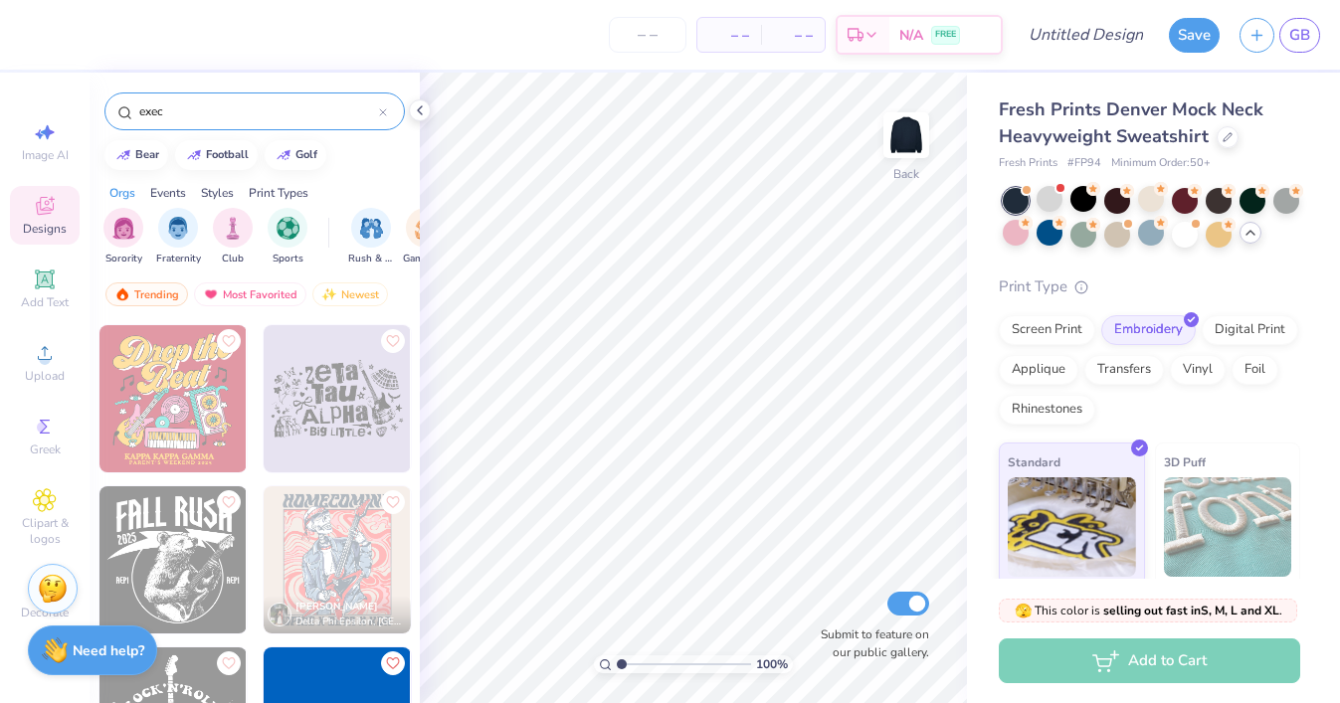
scroll to position [672, 0]
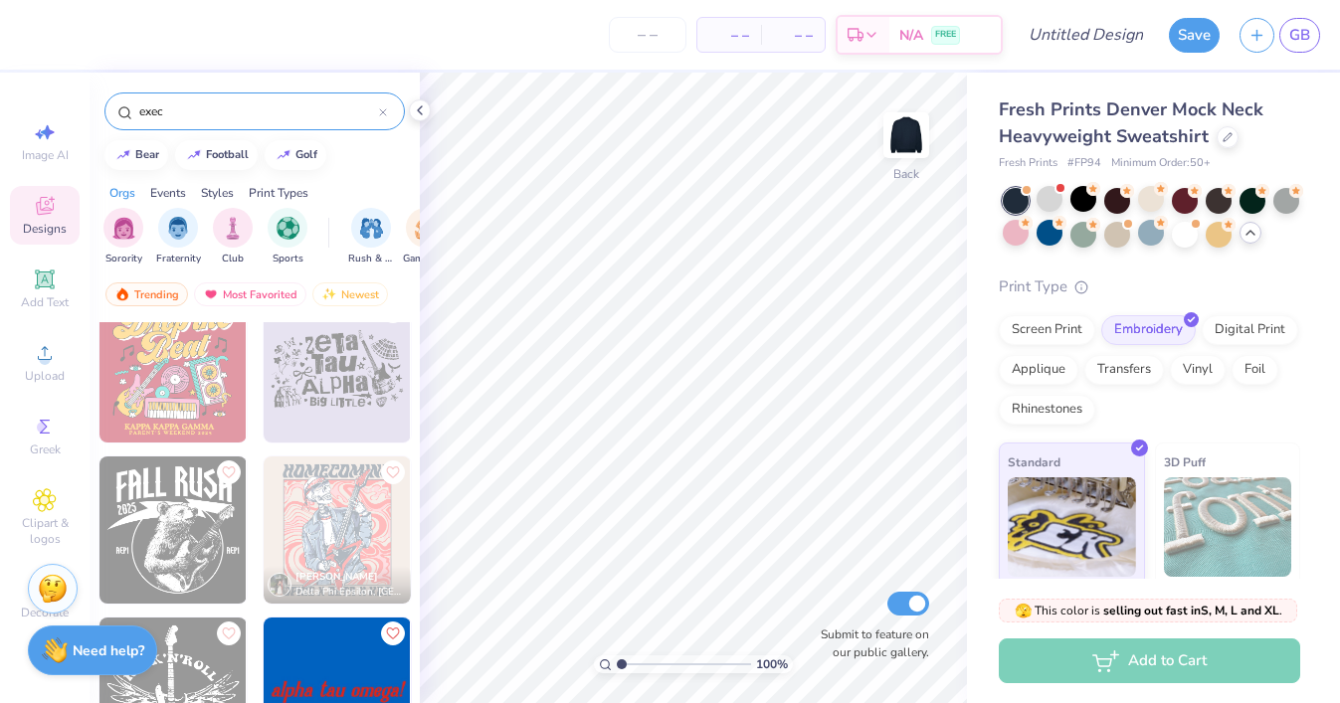
click at [251, 607] on div "[PERSON_NAME] Delta Phi Epsilon, [GEOGRAPHIC_DATA][PERSON_NAME] [PERSON_NAME] P…" at bounding box center [254, 210] width 313 height 1121
click at [388, 111] on div "exec" at bounding box center [254, 112] width 300 height 38
click at [386, 109] on icon at bounding box center [383, 112] width 8 height 8
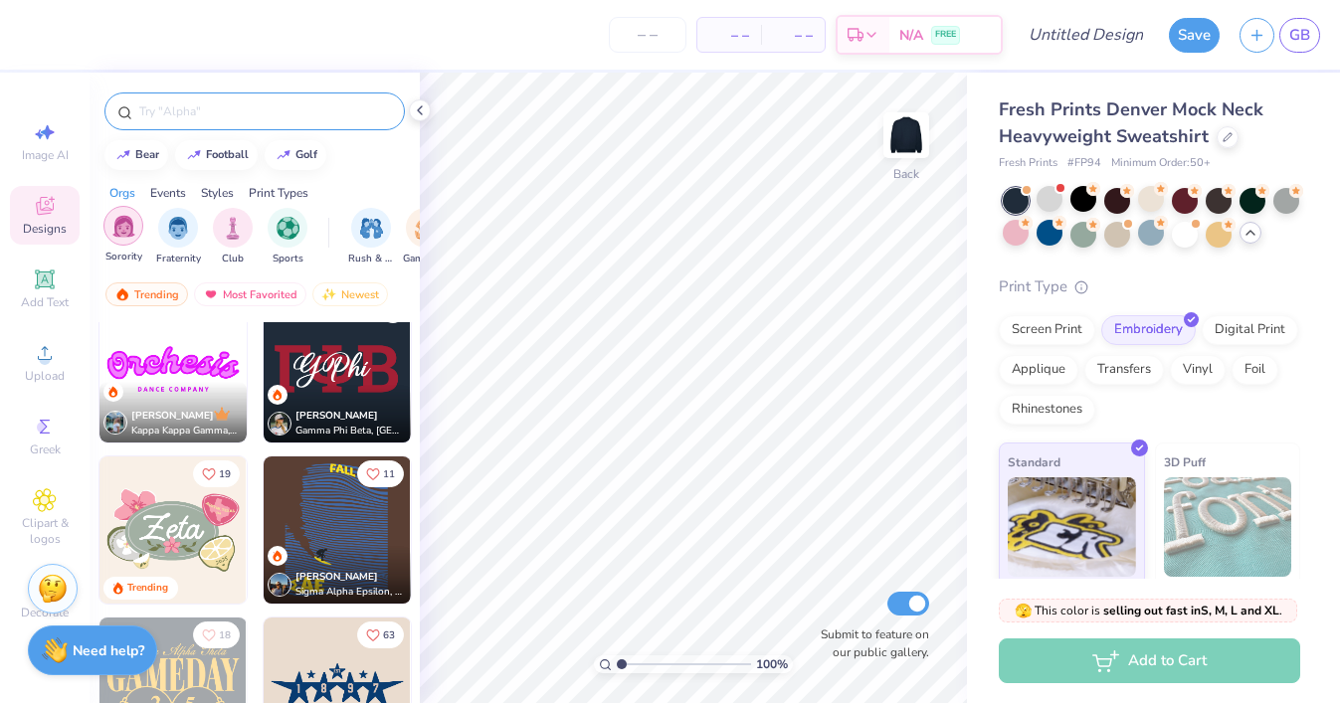
click at [133, 223] on img "filter for Sorority" at bounding box center [123, 226] width 23 height 23
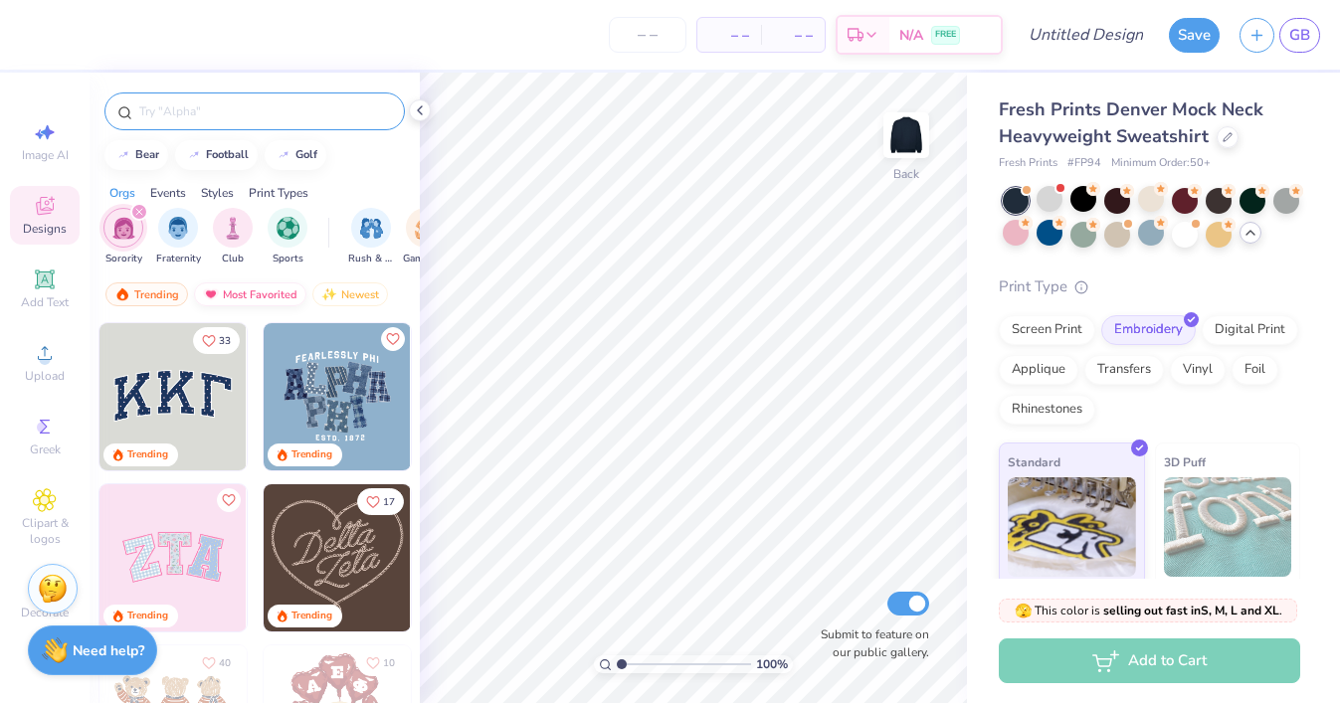
click at [255, 291] on div "Most Favorited" at bounding box center [250, 294] width 112 height 24
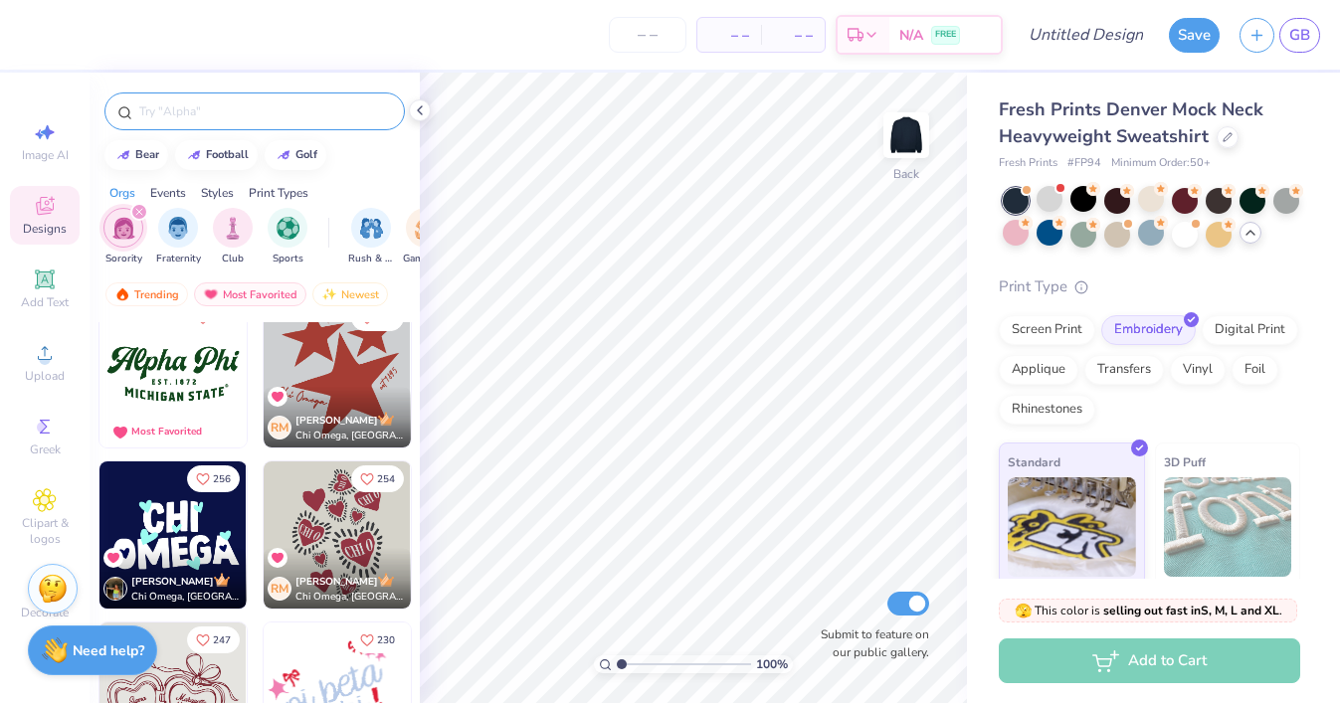
scroll to position [35, 0]
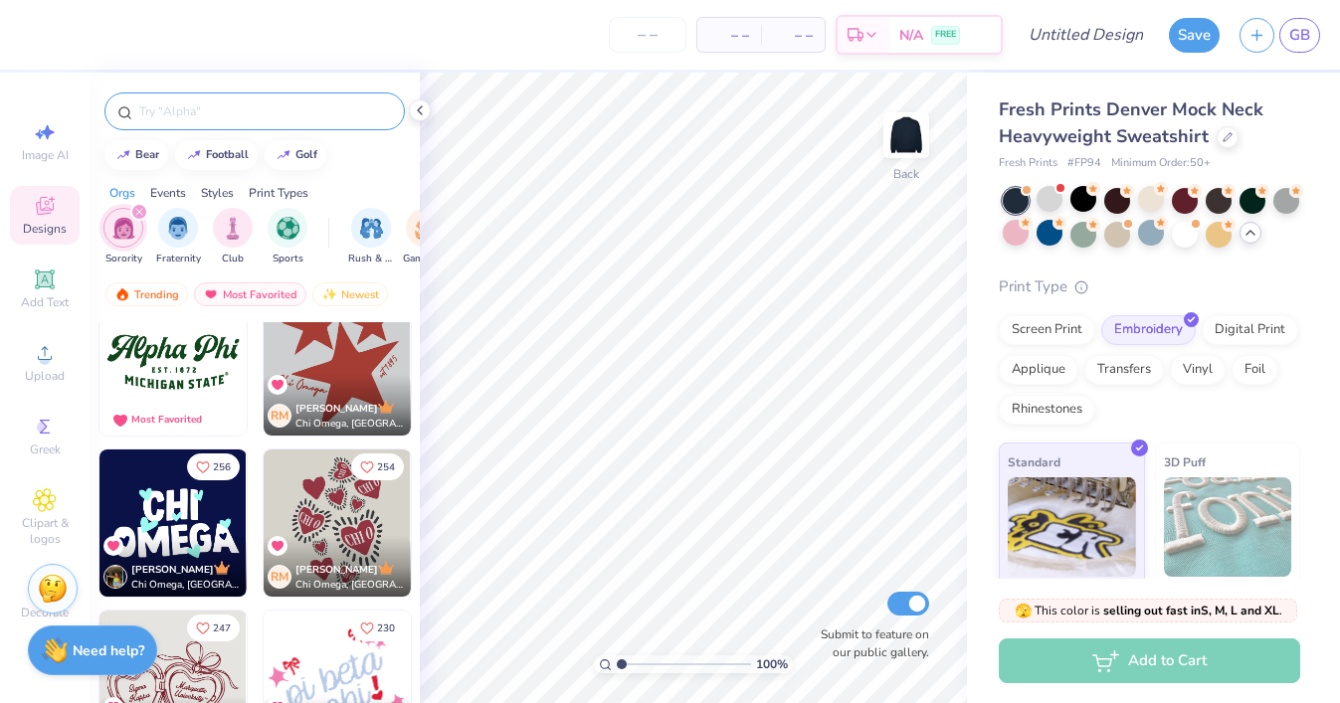
click at [174, 367] on img at bounding box center [172, 361] width 147 height 147
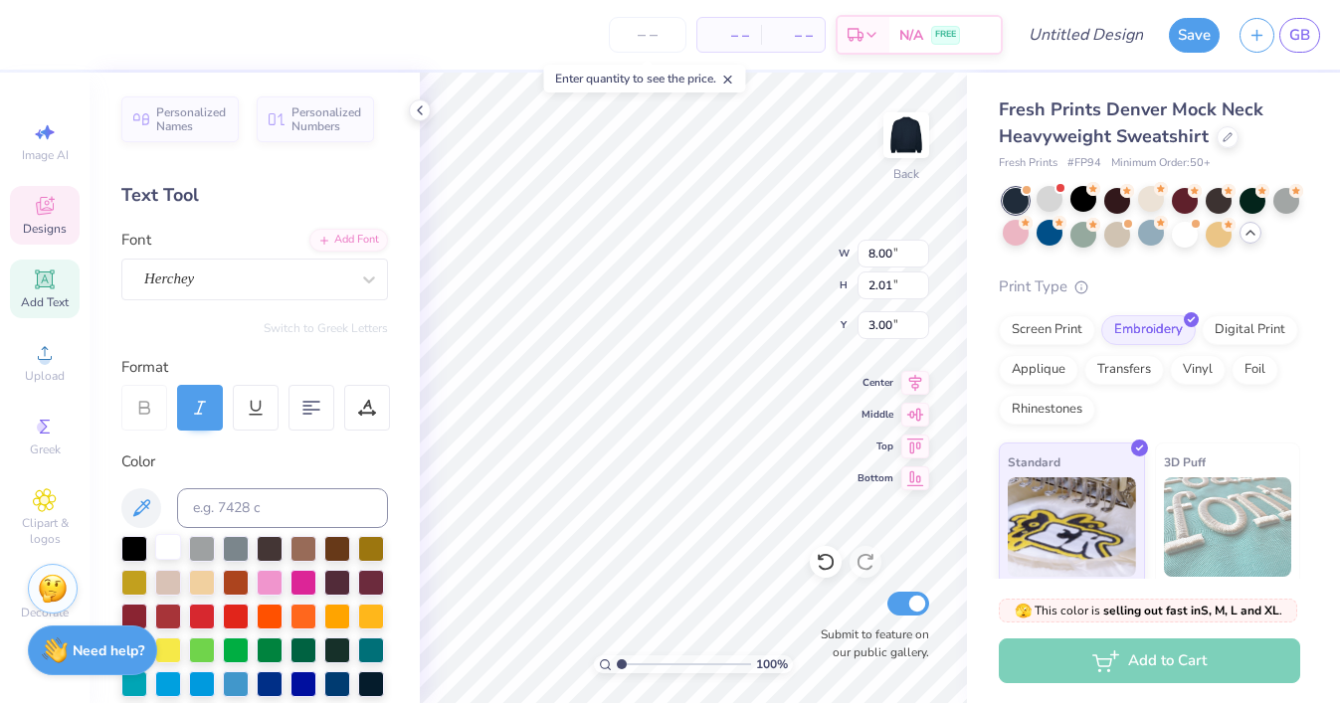
click at [165, 550] on div at bounding box center [168, 547] width 26 height 26
click at [167, 551] on div at bounding box center [168, 547] width 26 height 26
click at [159, 550] on div at bounding box center [168, 547] width 26 height 26
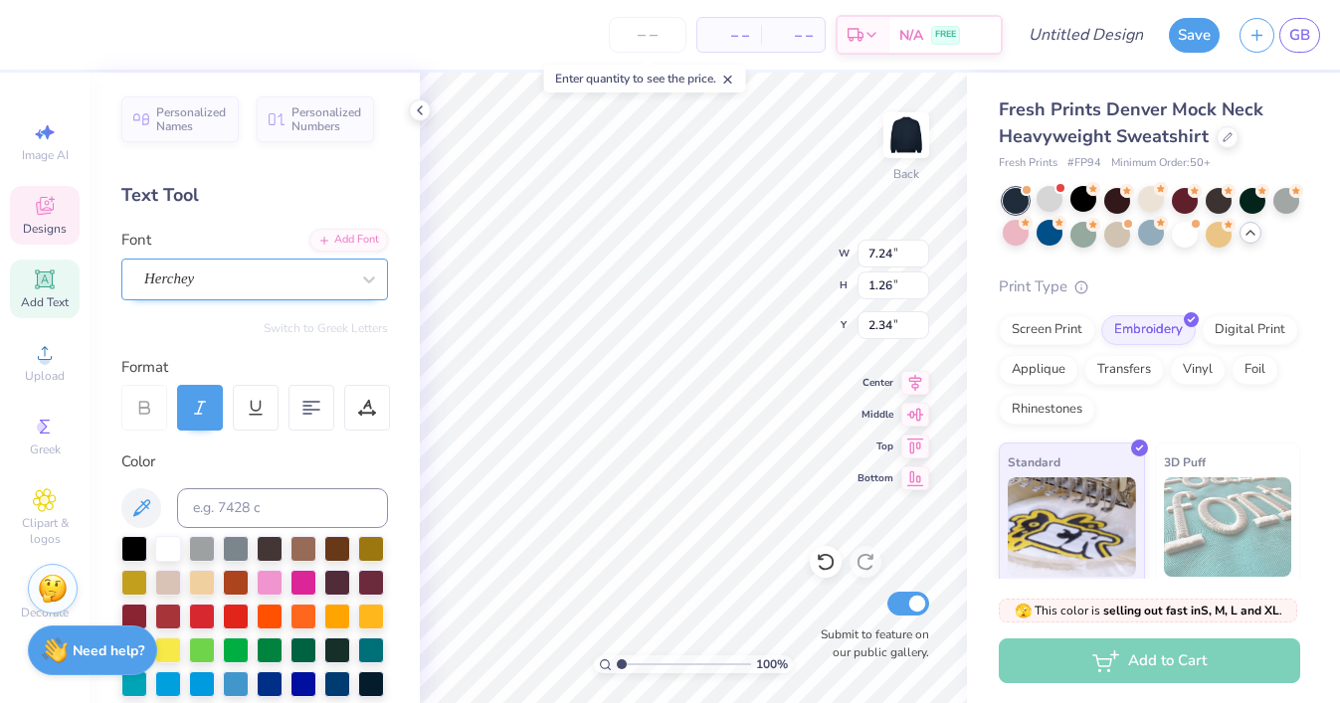
click at [231, 289] on div "Herchey" at bounding box center [246, 279] width 209 height 31
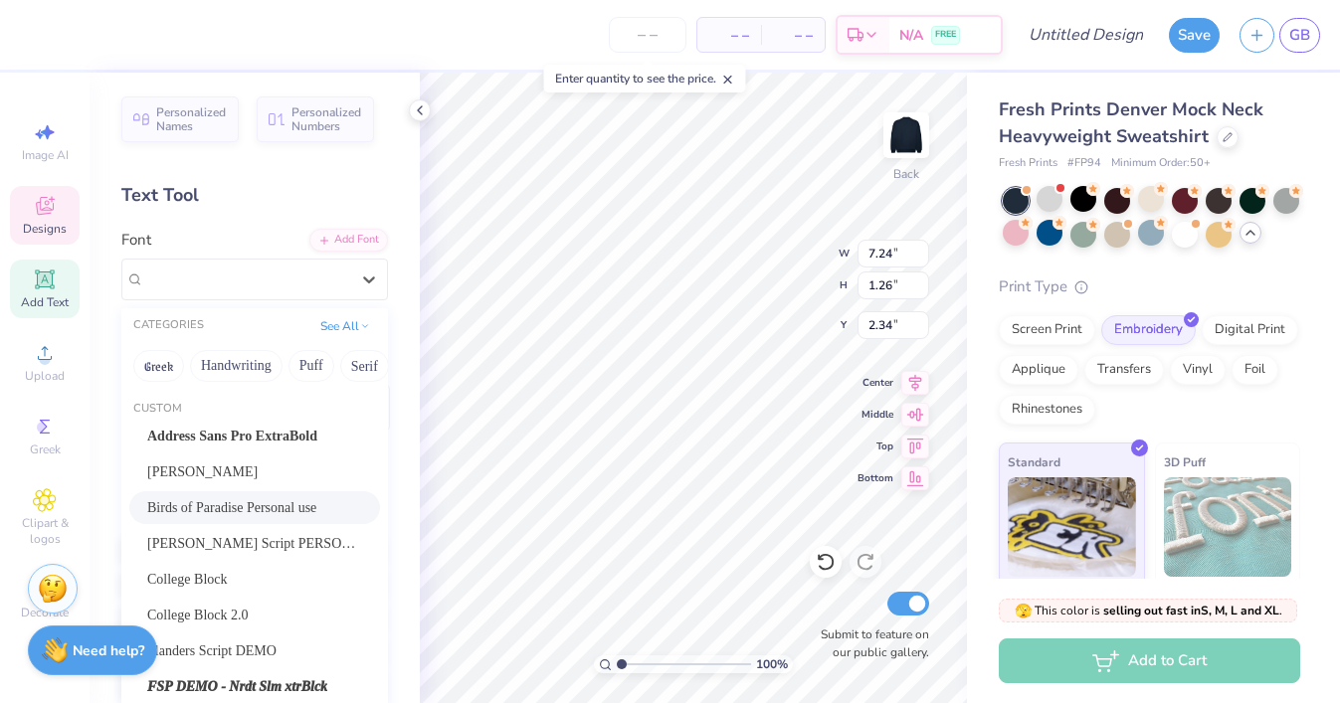
click at [209, 515] on span "Birds of Paradise Personal use" at bounding box center [231, 507] width 169 height 21
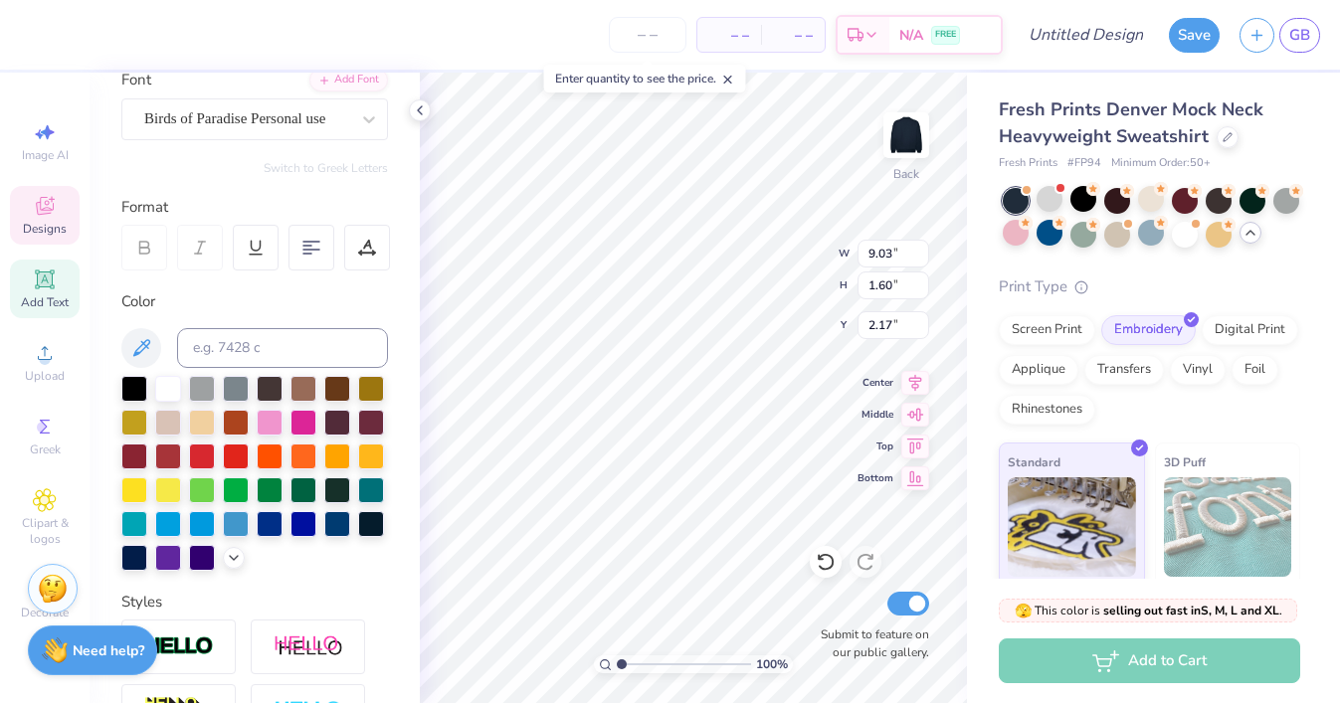
scroll to position [453, 0]
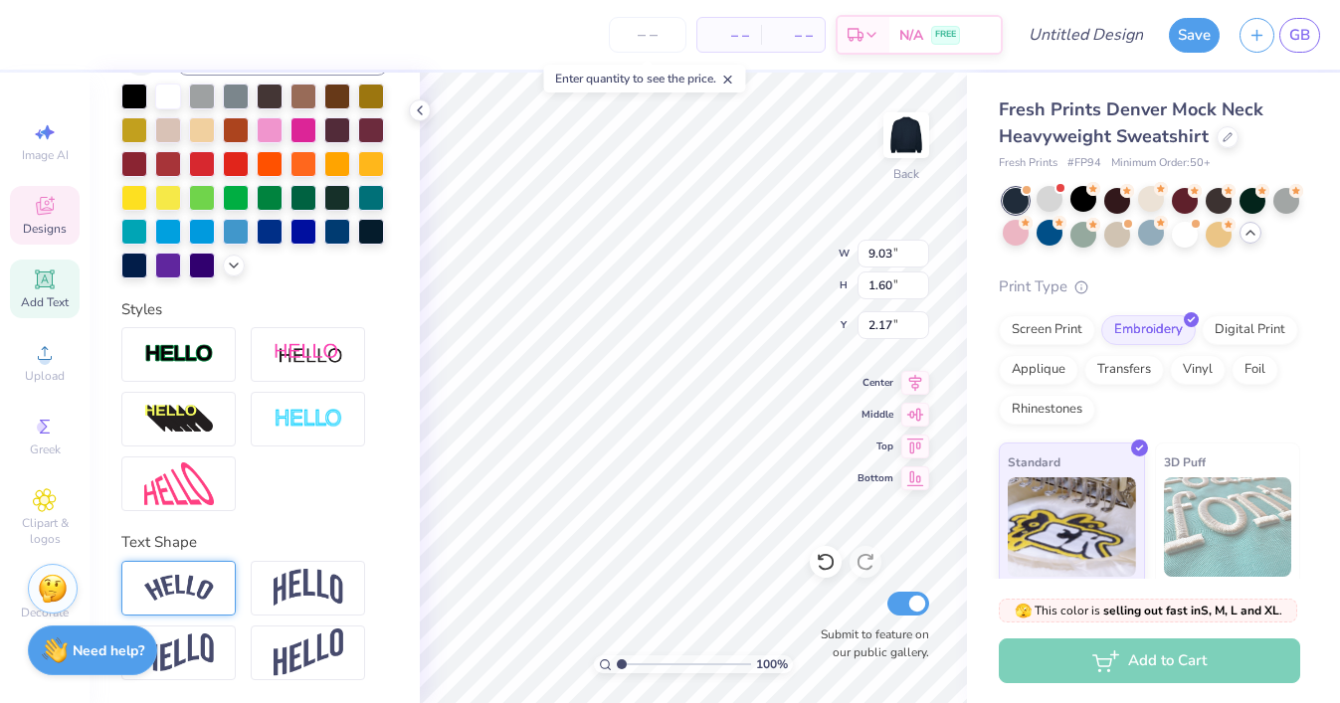
click at [192, 588] on img at bounding box center [179, 588] width 70 height 27
